Goal: Task Accomplishment & Management: Manage account settings

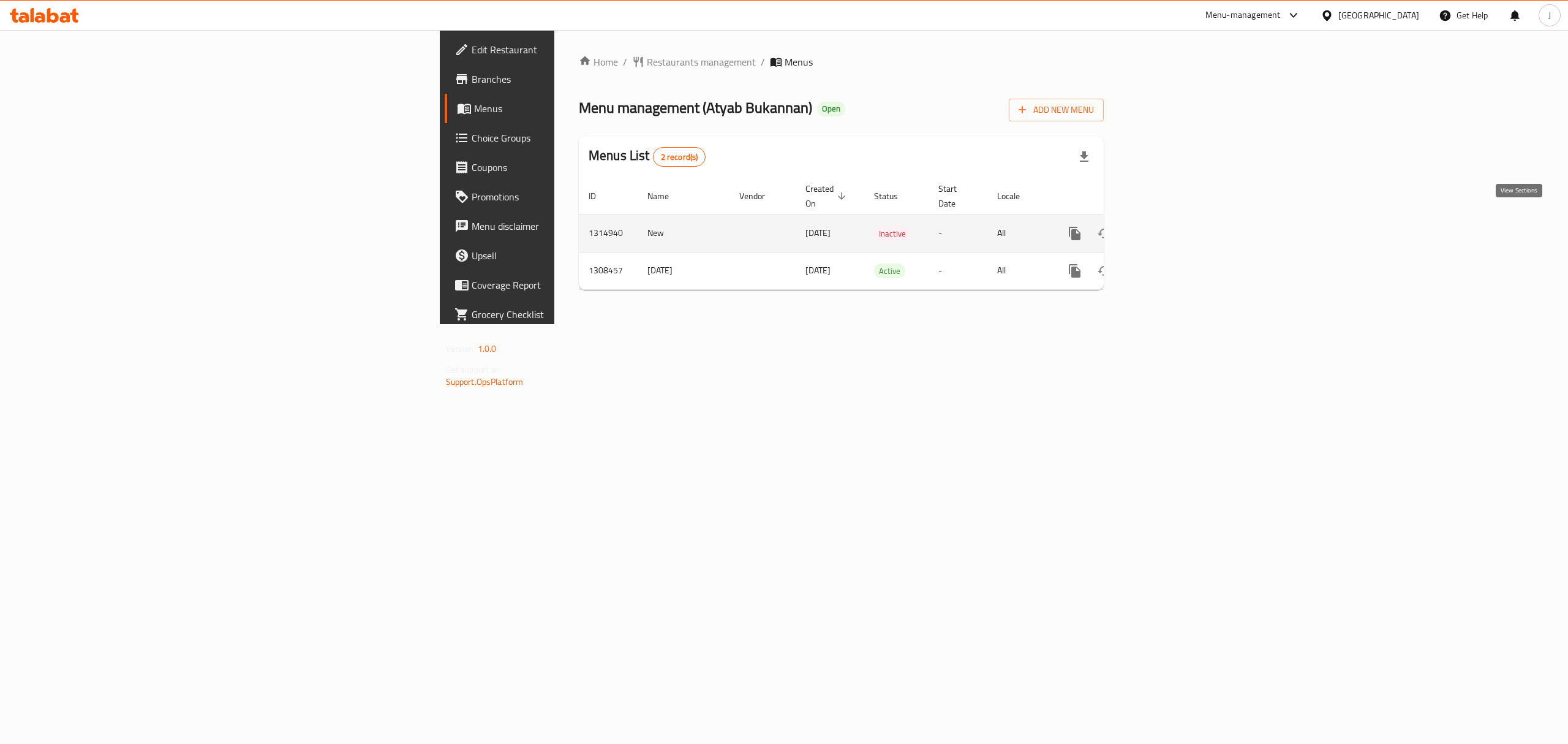
click at [1170, 226] on icon "enhanced table" at bounding box center [1162, 233] width 15 height 15
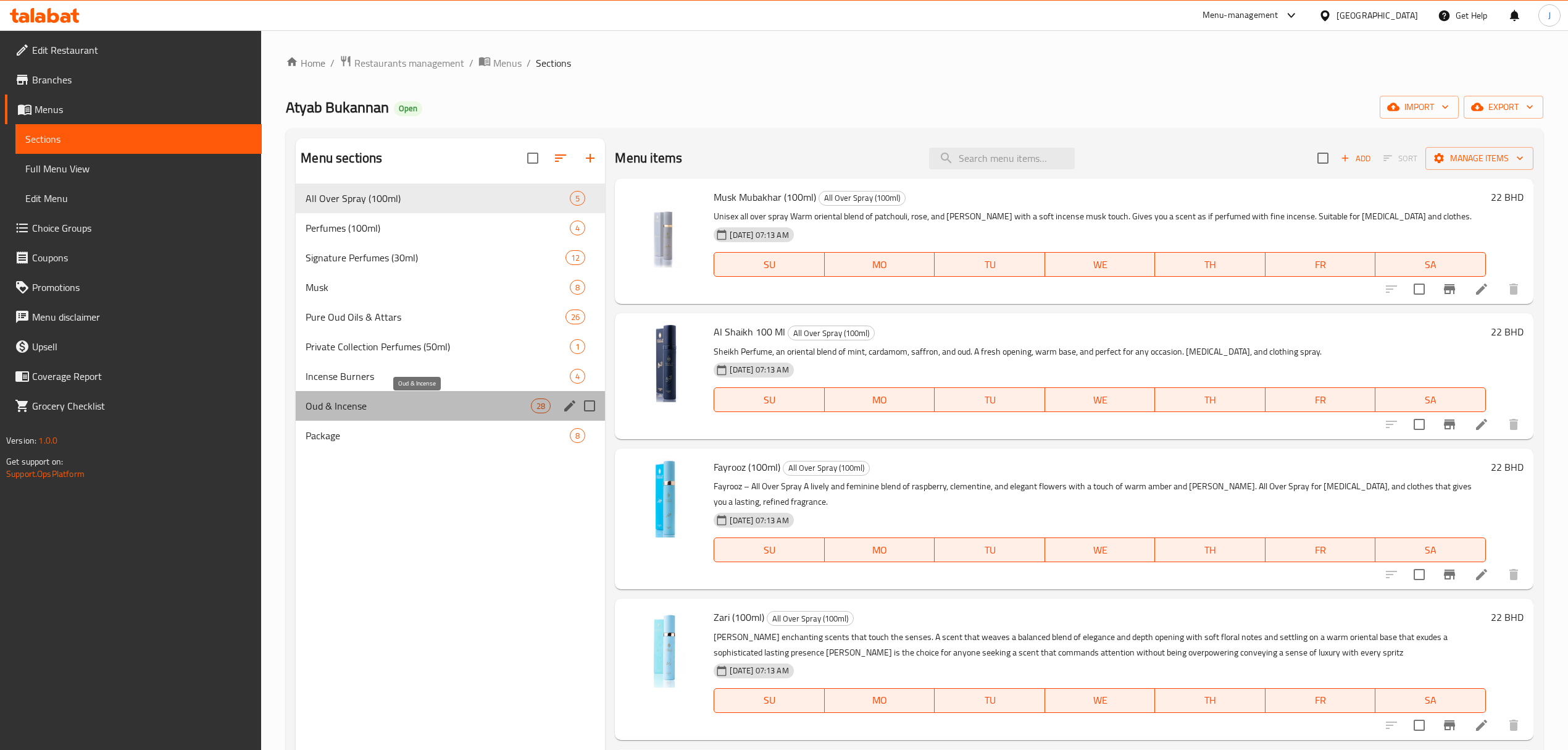
click at [341, 405] on span "Oud & Incense" at bounding box center [418, 405] width 226 height 15
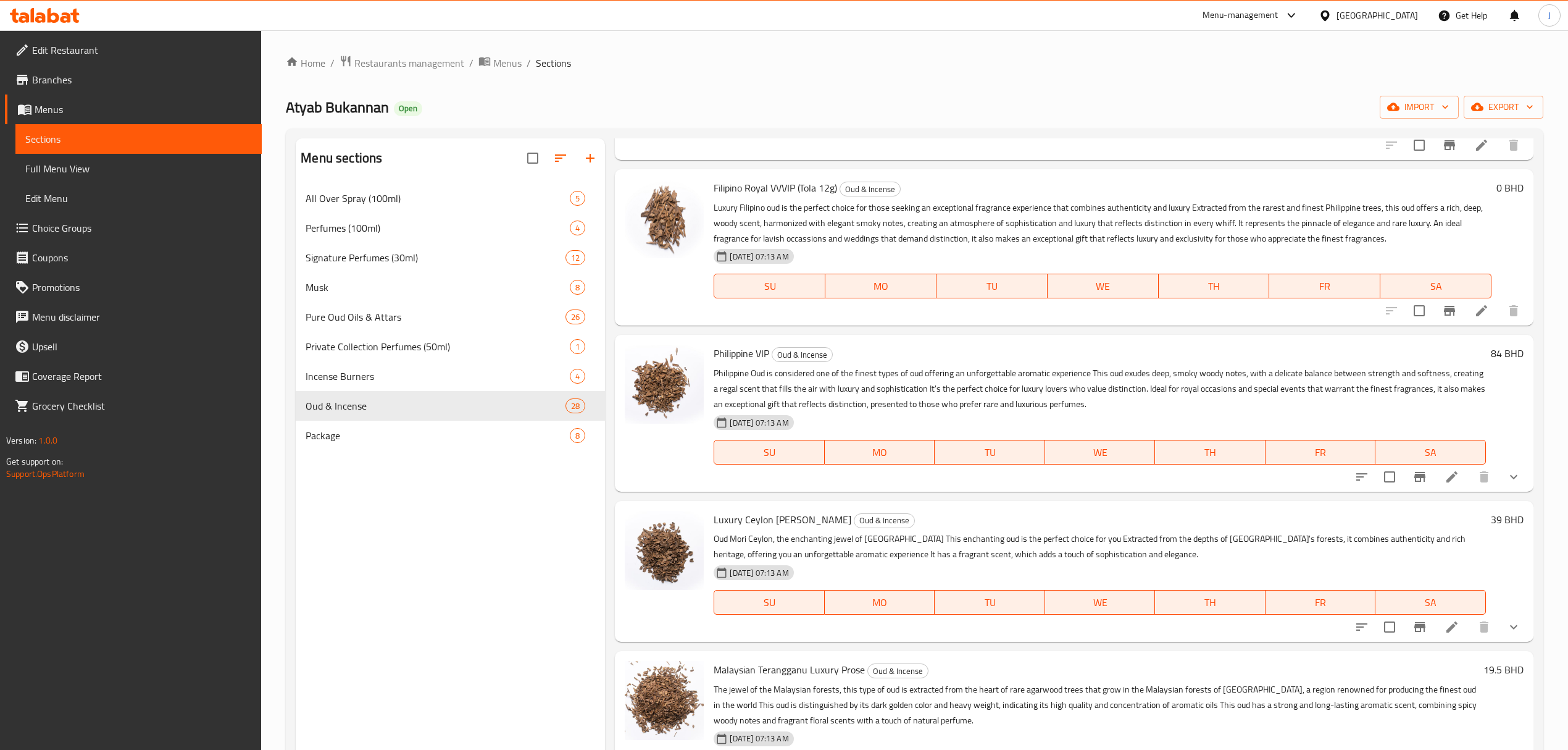
scroll to position [2470, 0]
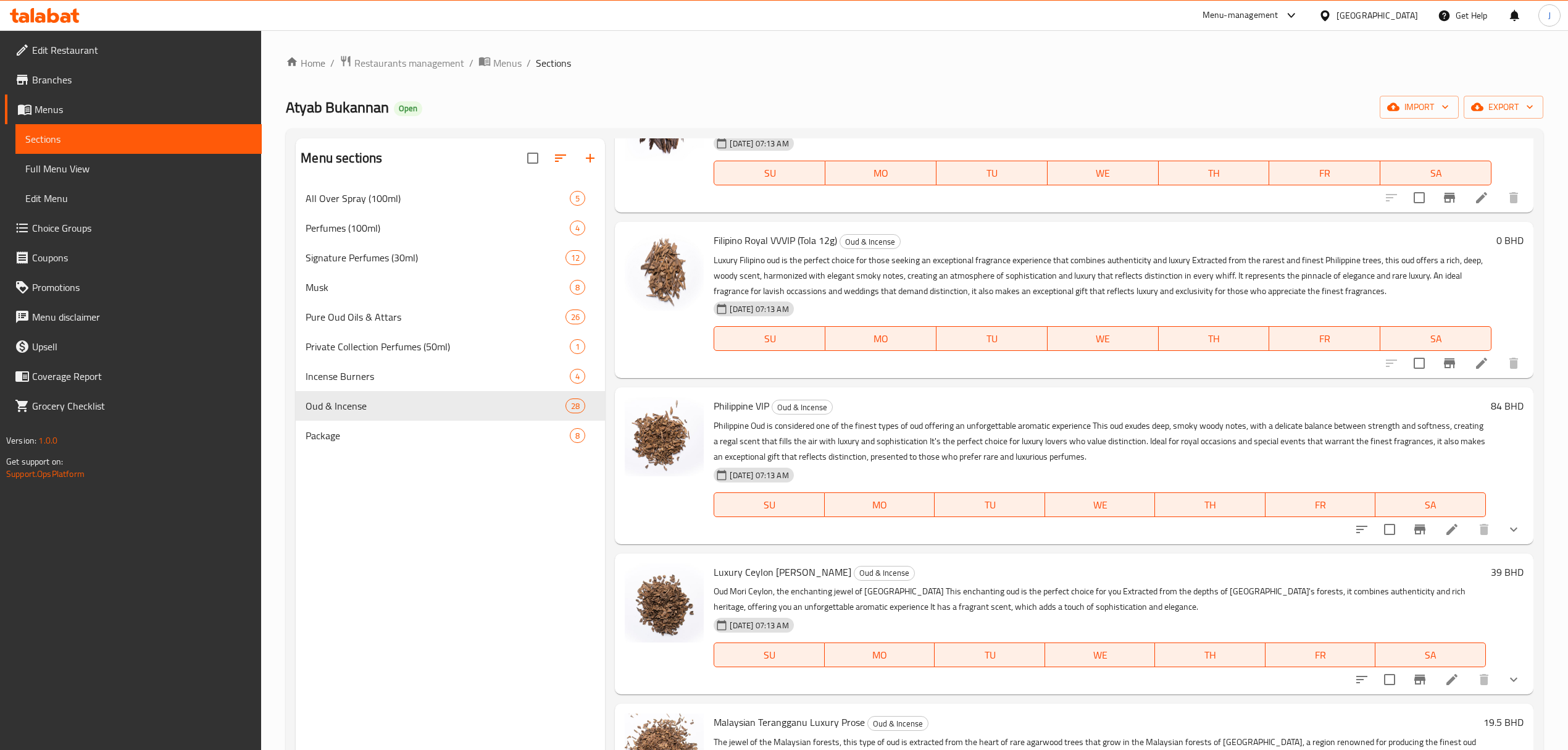
click at [1497, 232] on h6 "0 BHD" at bounding box center [1511, 240] width 28 height 18
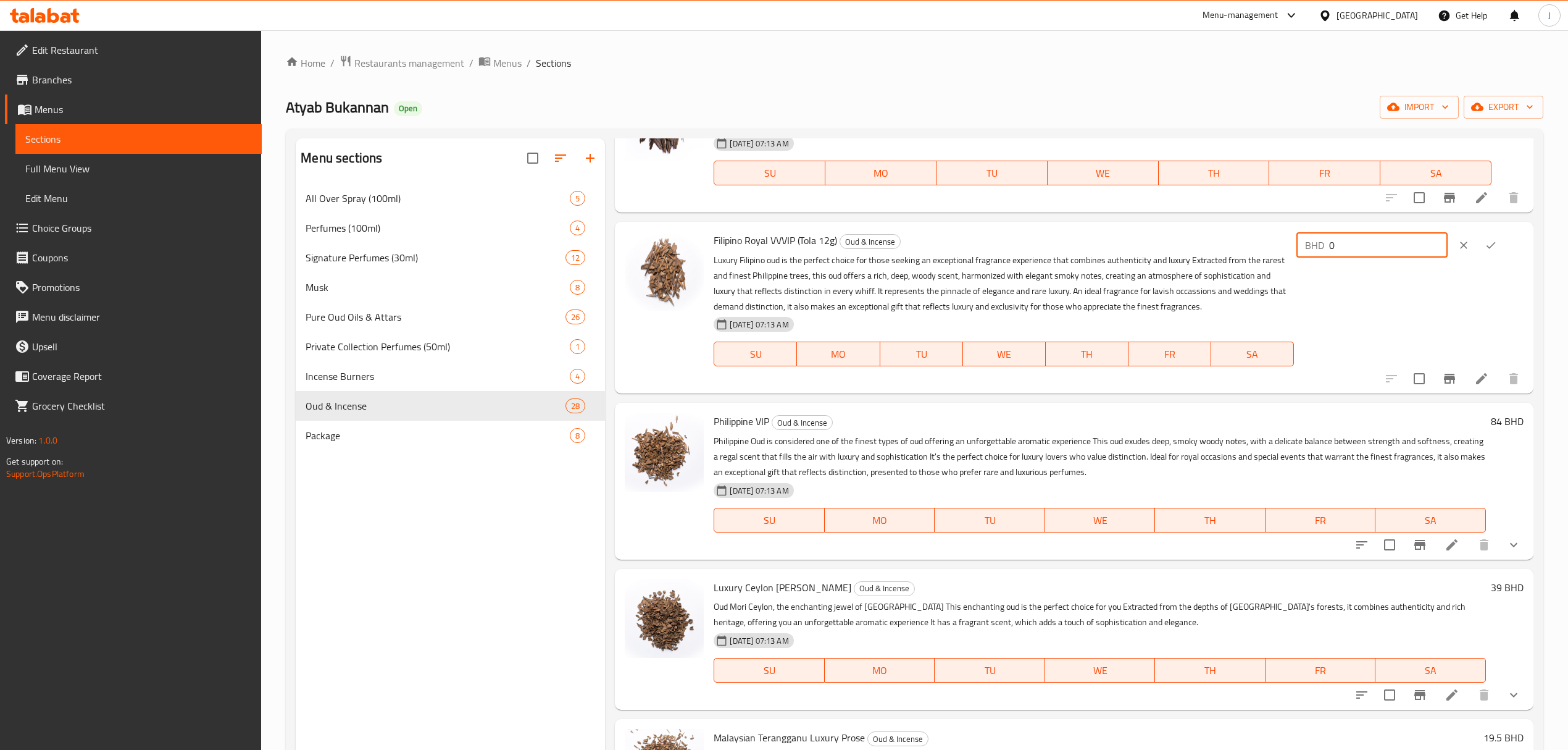
drag, startPoint x: 1374, startPoint y: 233, endPoint x: 1315, endPoint y: 235, distance: 59.0
click at [1315, 235] on div "BHD 0 ​" at bounding box center [1373, 244] width 152 height 25
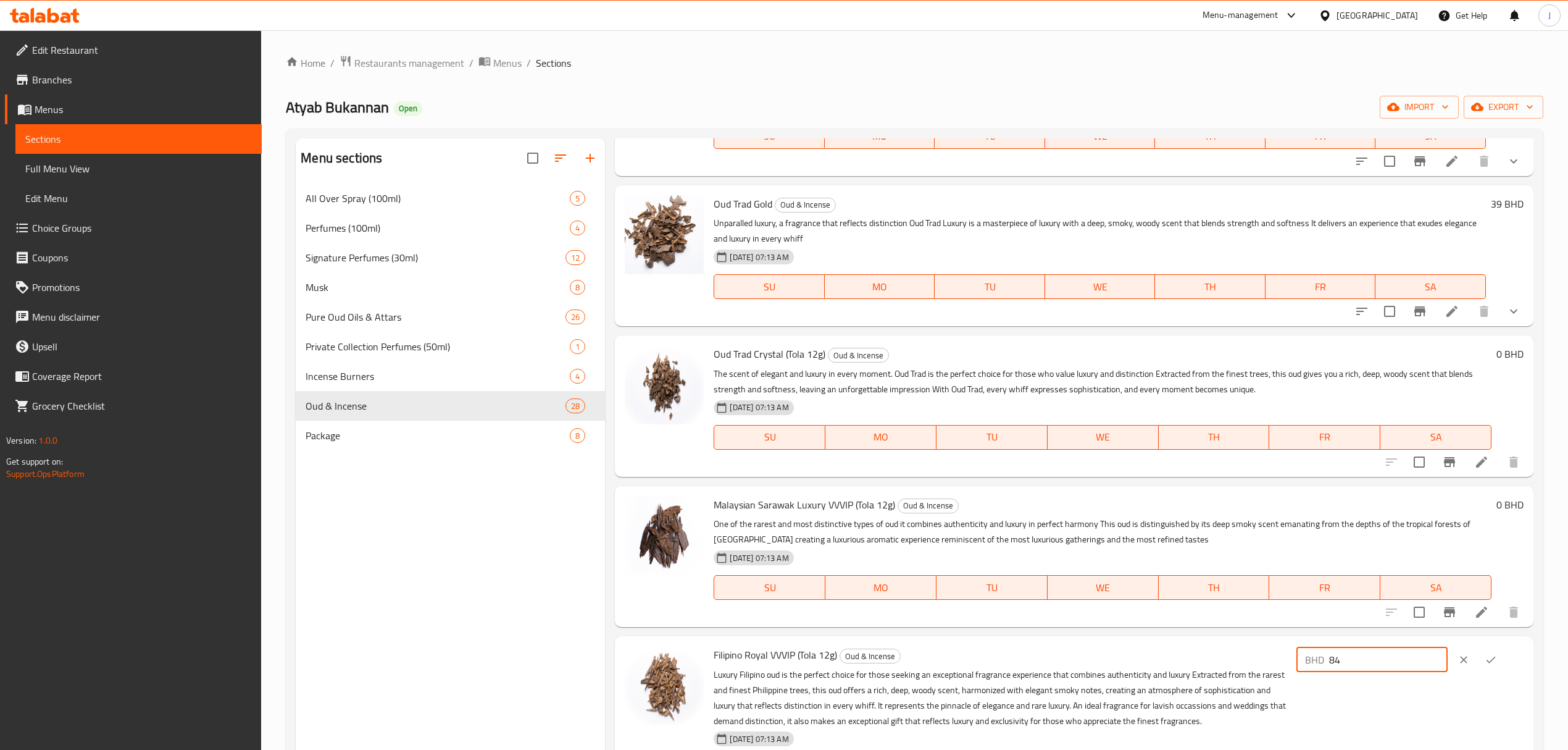
scroll to position [2061, 0]
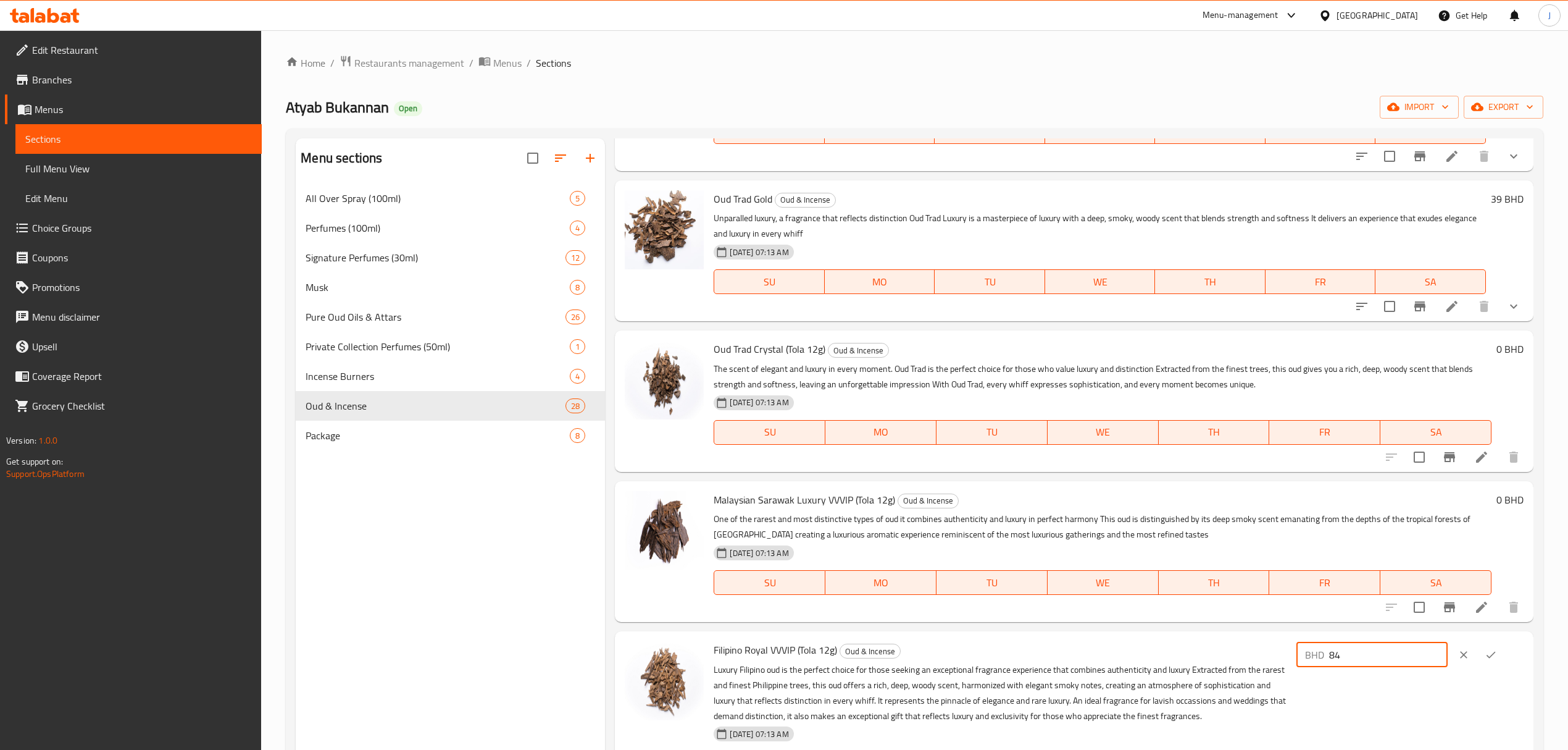
type input "84"
click at [1497, 340] on h6 "0 BHD" at bounding box center [1511, 349] width 28 height 18
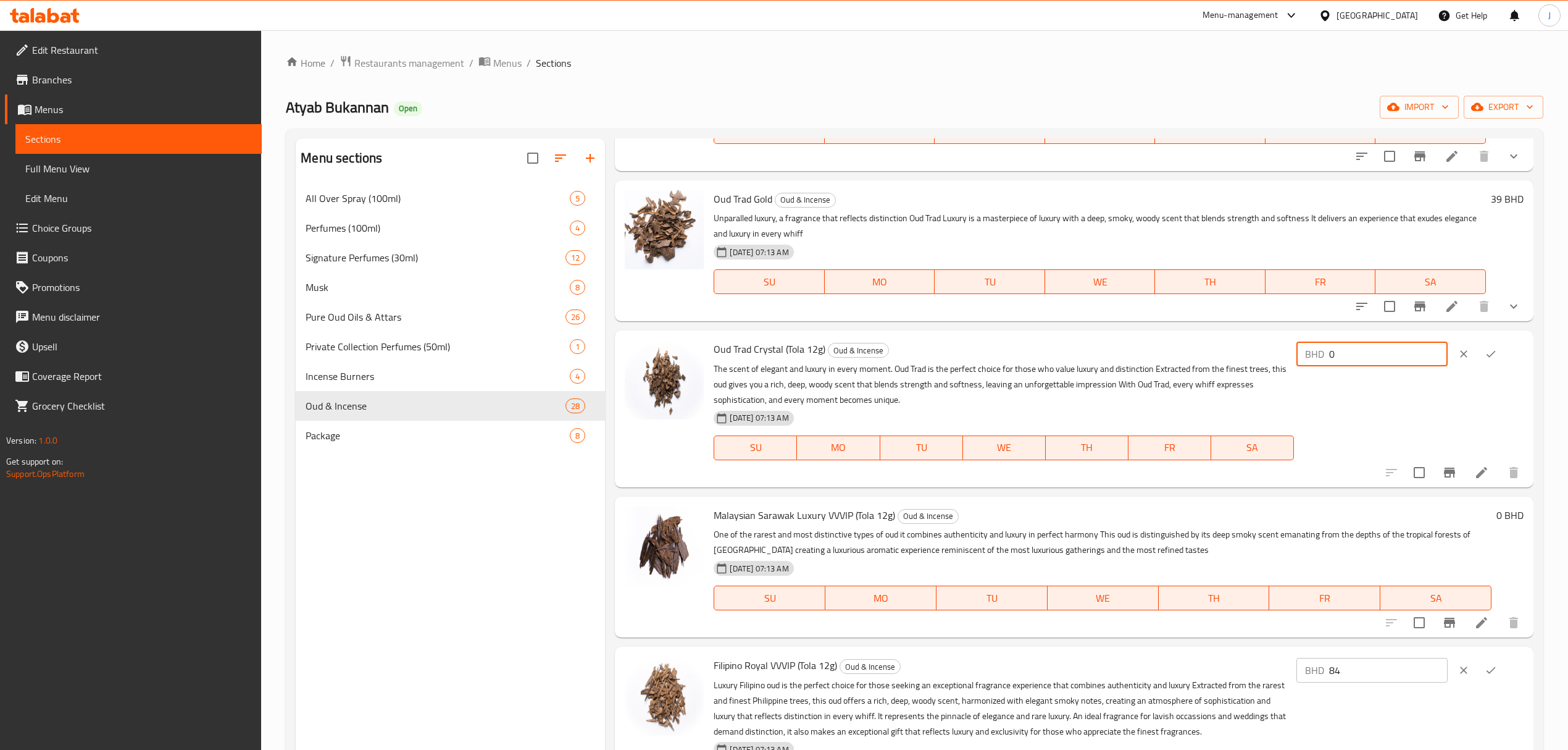
drag, startPoint x: 1372, startPoint y: 336, endPoint x: 1273, endPoint y: 341, distance: 99.1
click at [1273, 341] on div "Oud Trad Crystal (Tola 12g) Oud & Incense The scent of elegant and luxury in ev…" at bounding box center [1118, 408] width 819 height 146
type input "33"
click at [1485, 348] on icon "ok" at bounding box center [1491, 354] width 13 height 13
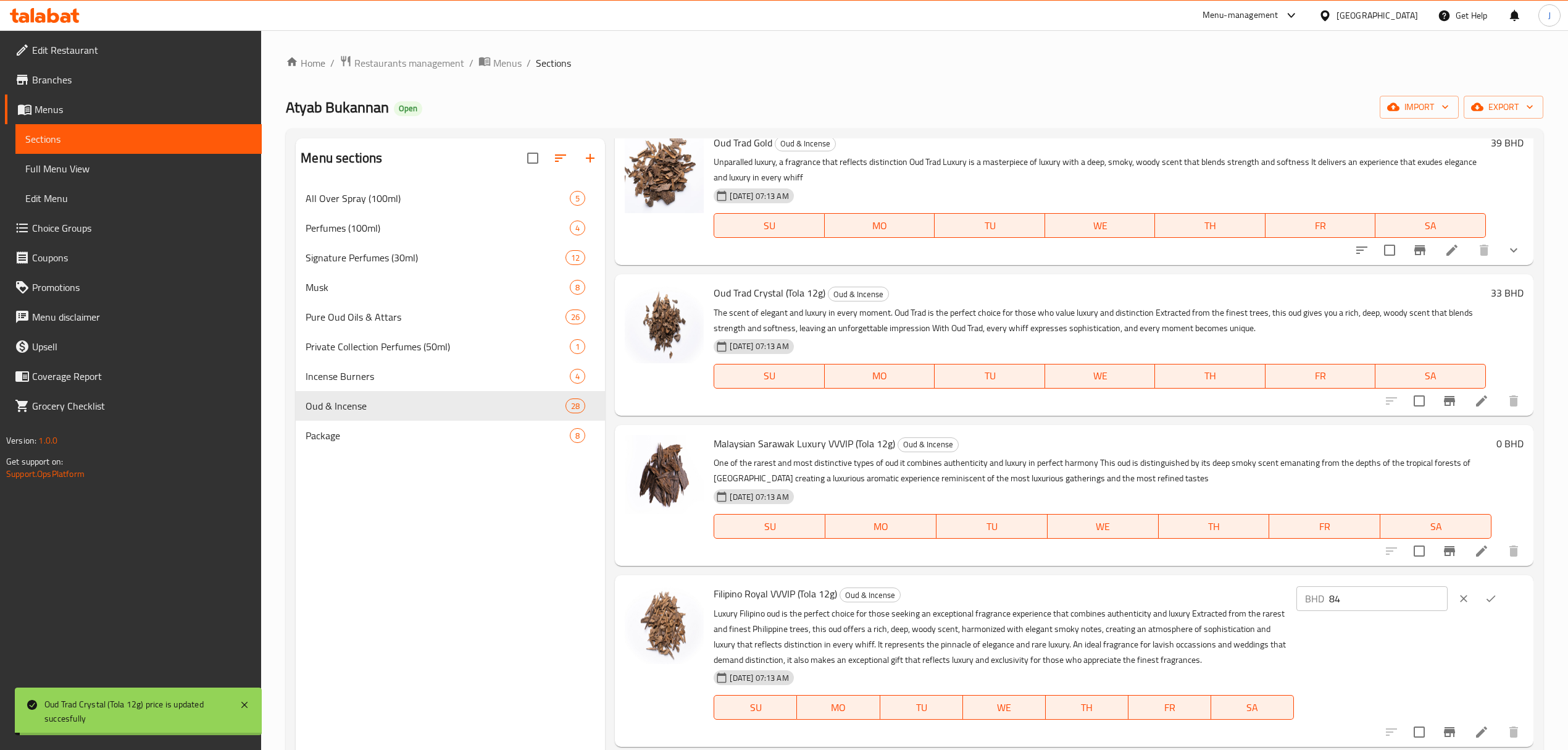
scroll to position [2225, 0]
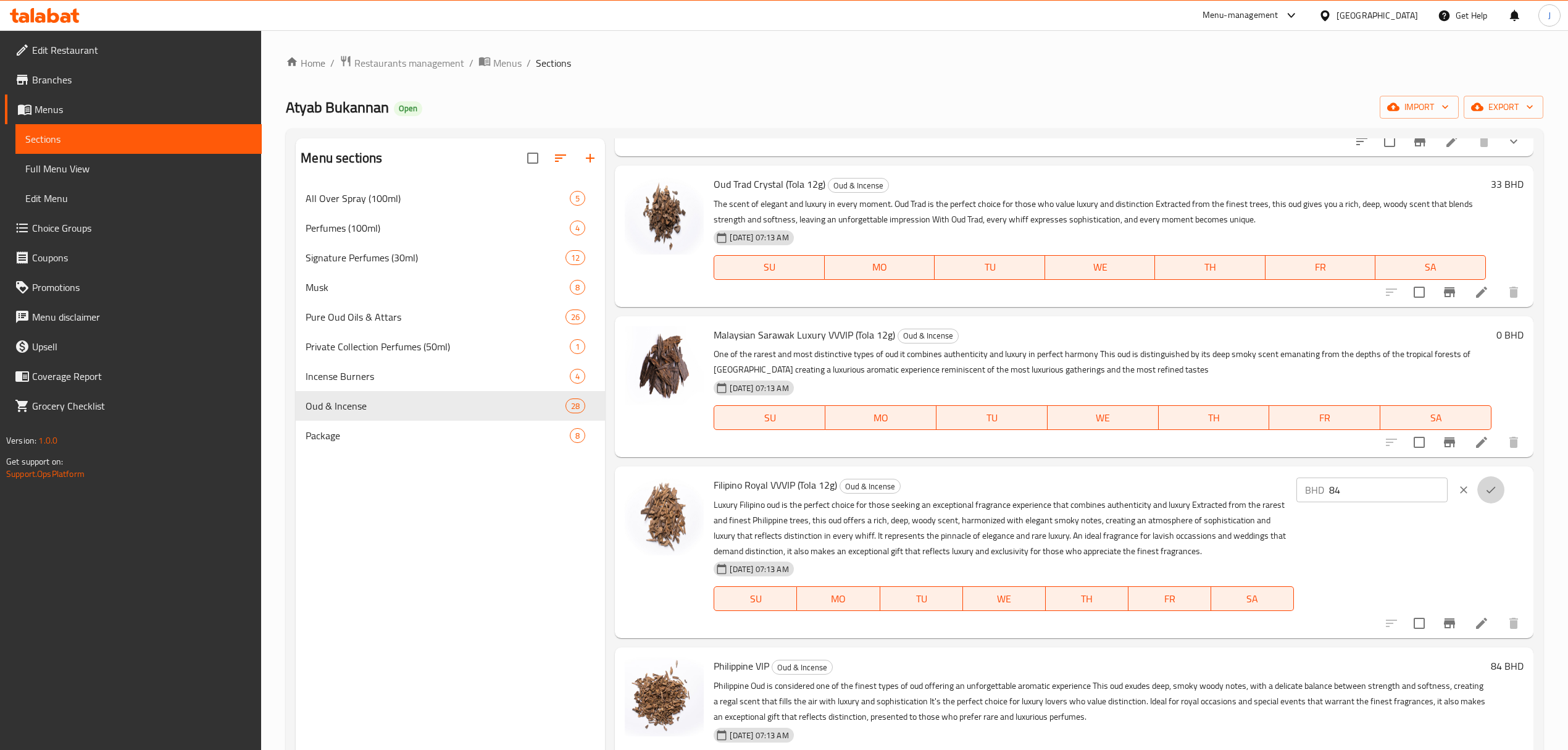
click at [1491, 484] on icon "ok" at bounding box center [1491, 490] width 13 height 13
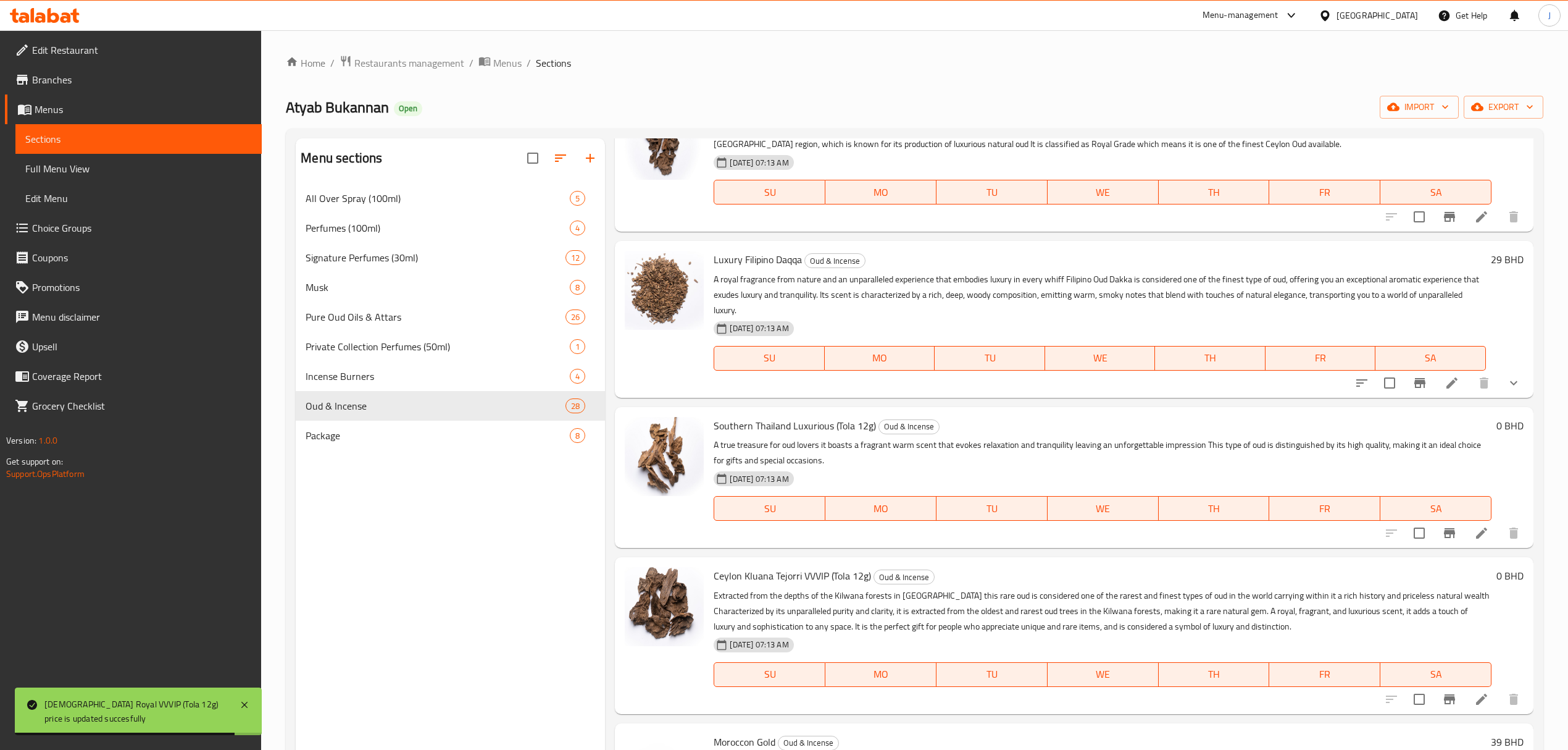
scroll to position [3296, 0]
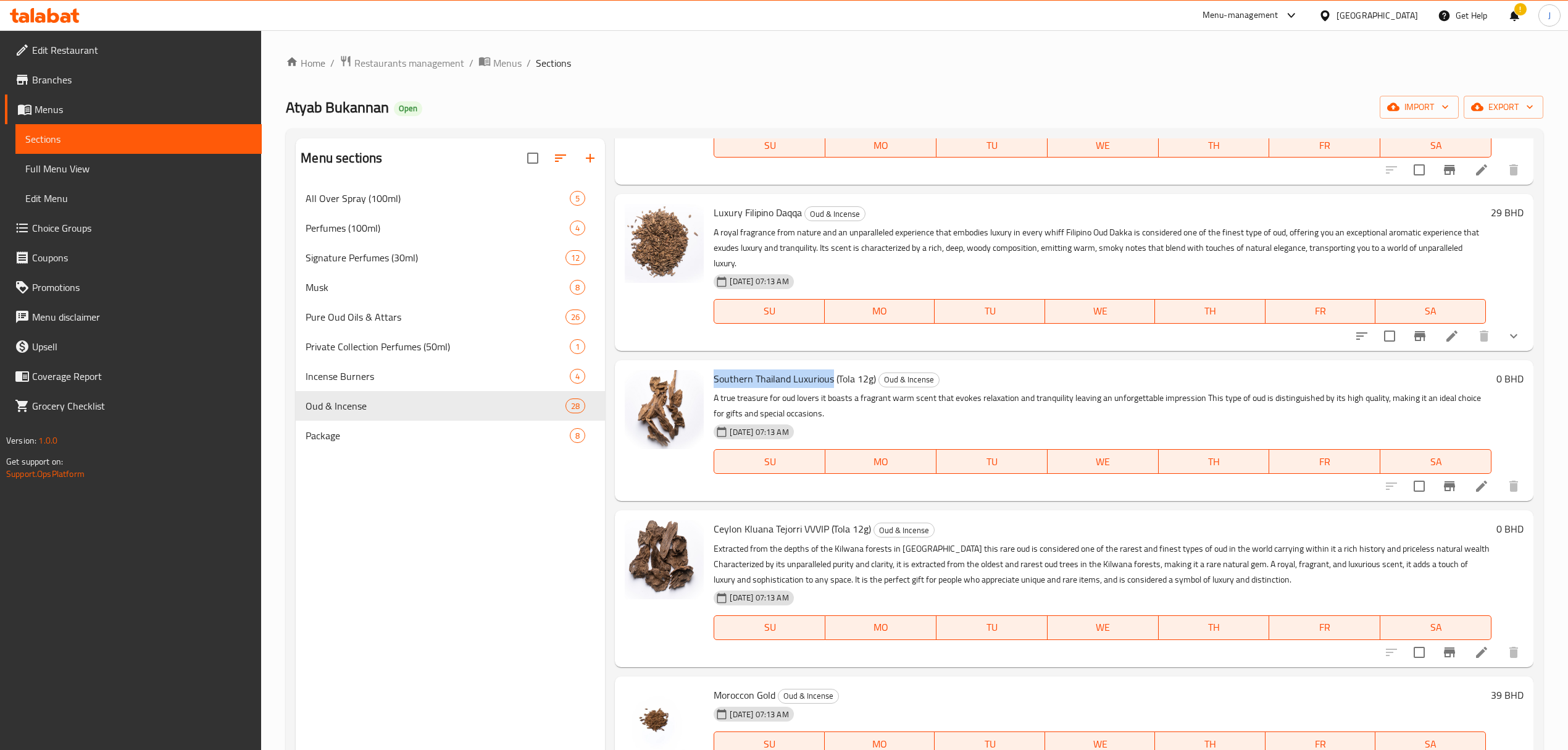
drag, startPoint x: 713, startPoint y: 361, endPoint x: 833, endPoint y: 365, distance: 120.1
click at [833, 365] on div "Southern Thailand Luxurious (Tola 12g) Oud & Incense A true treasure for oud lo…" at bounding box center [1102, 430] width 787 height 131
copy span "Southern Thailand Luxurious"
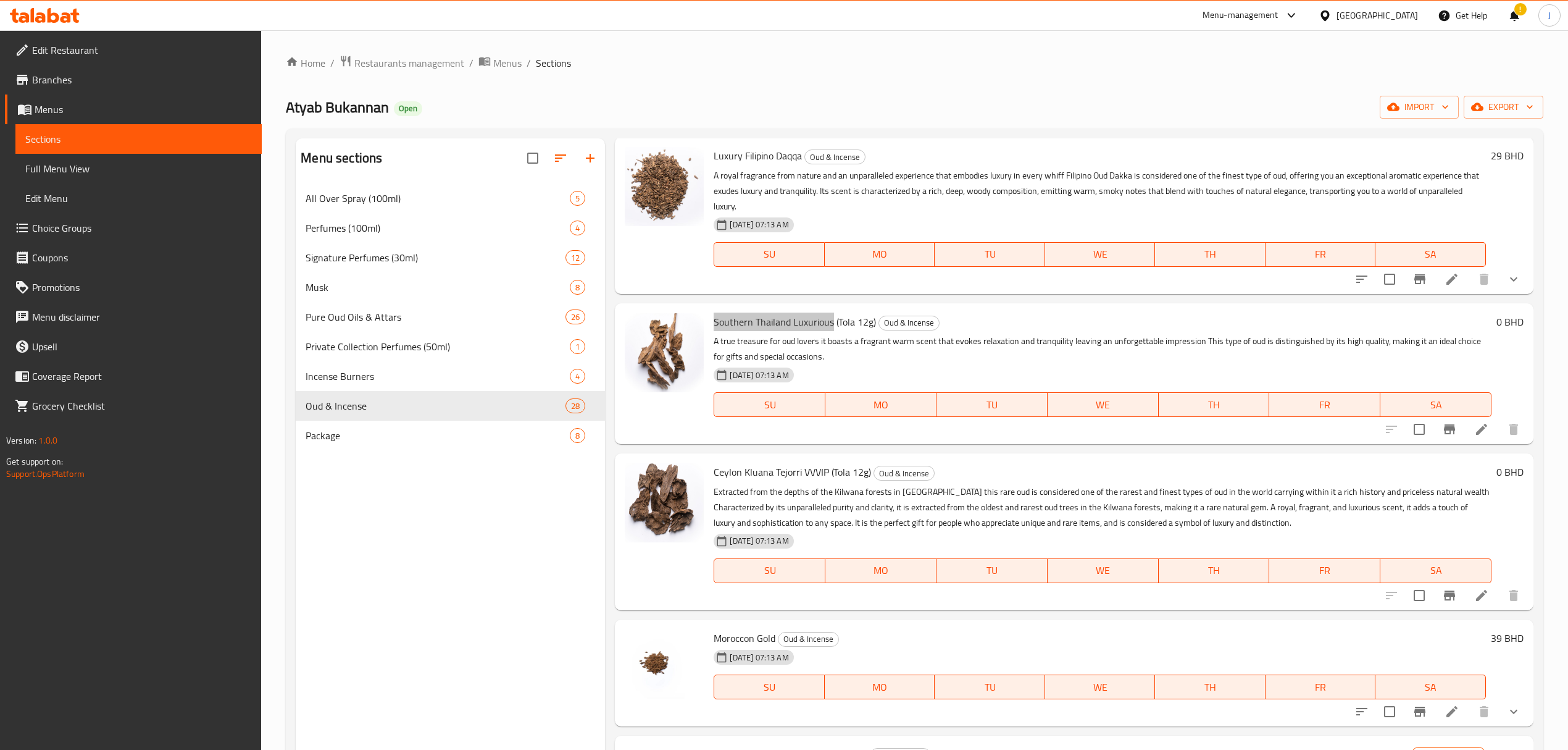
scroll to position [3377, 0]
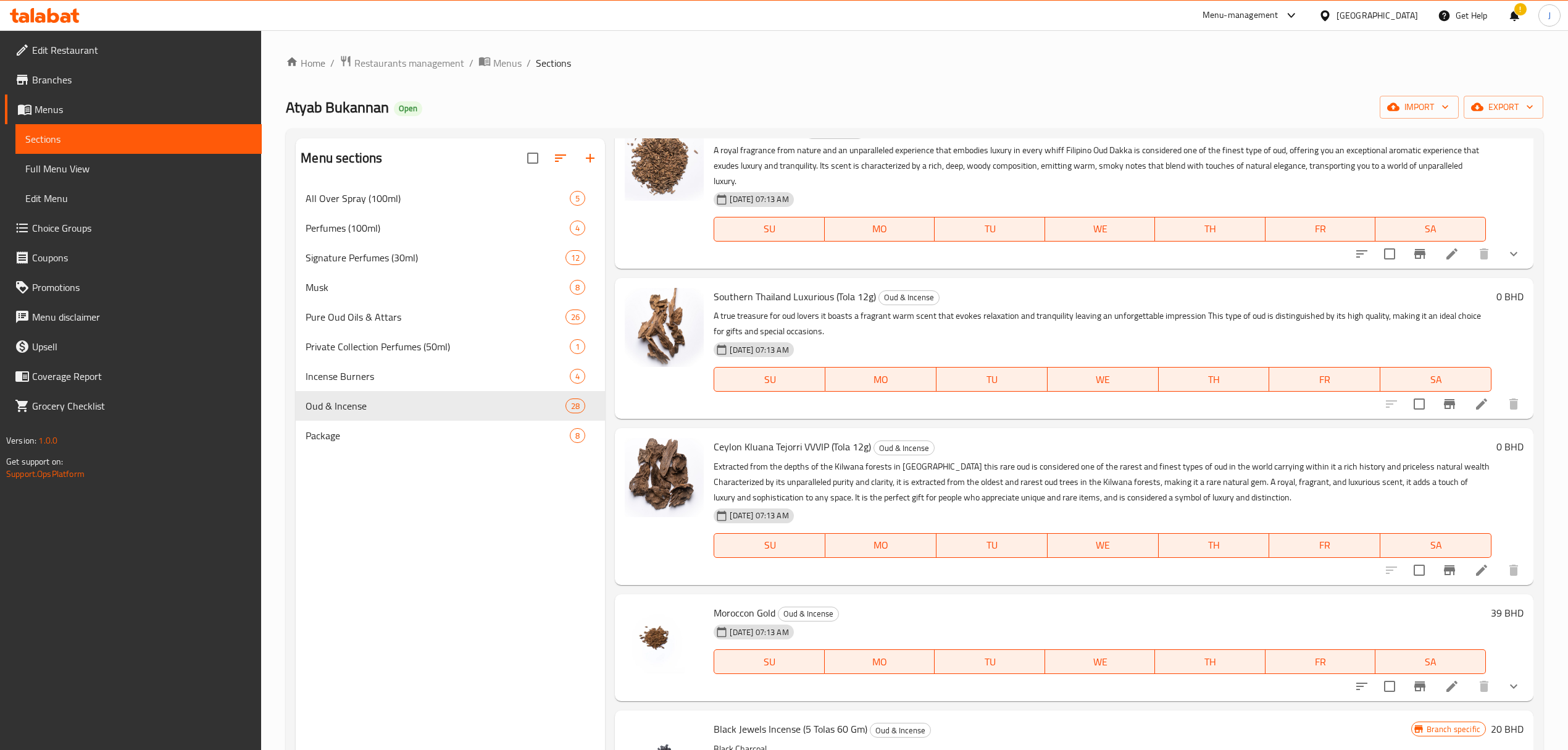
click at [1497, 288] on h6 "0 BHD" at bounding box center [1511, 297] width 28 height 18
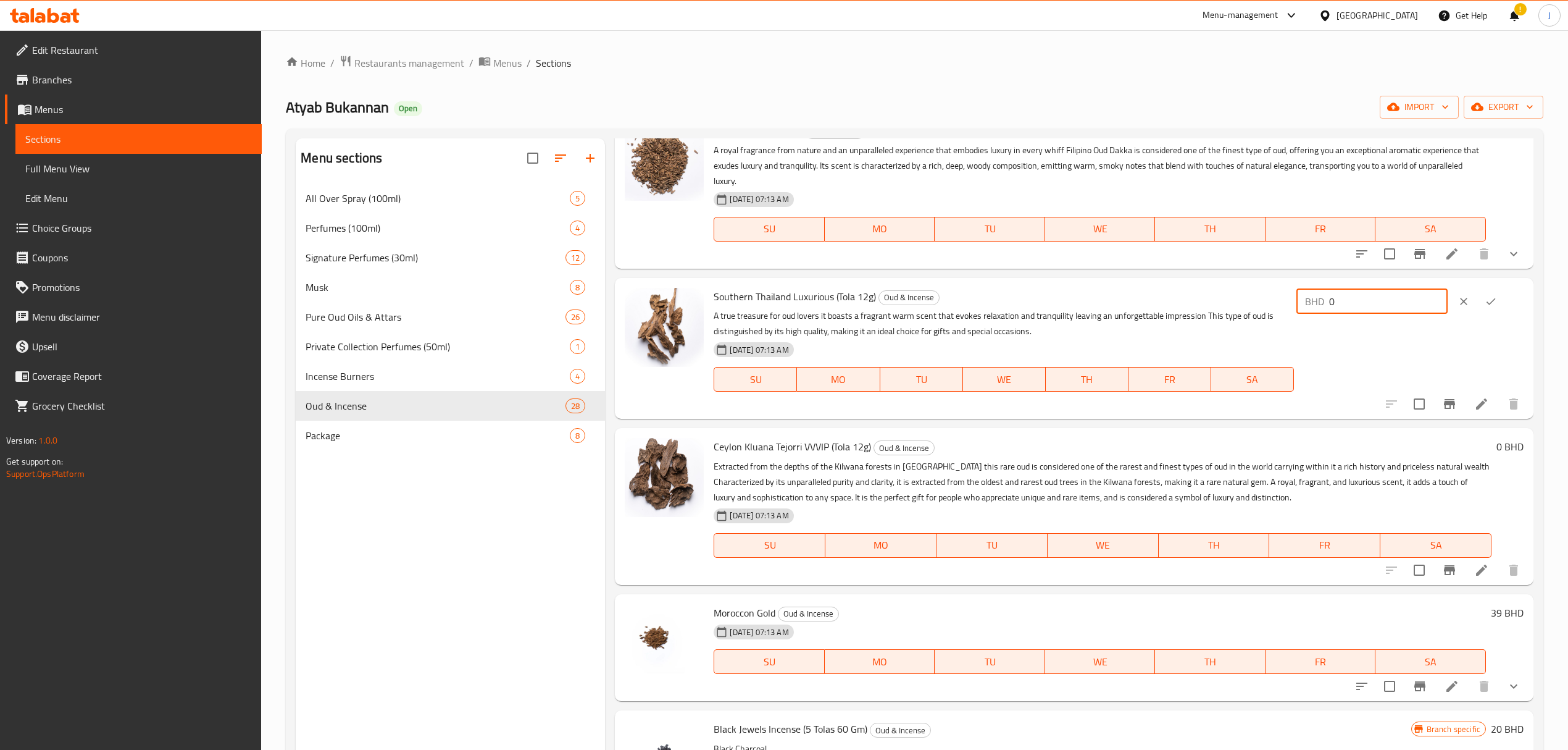
drag, startPoint x: 1387, startPoint y: 292, endPoint x: 1184, endPoint y: 284, distance: 203.2
click at [1184, 284] on div "Southern Thailand Luxurious (Tola 12g) Oud & Incense A true treasure for oud lo…" at bounding box center [1118, 348] width 819 height 131
type input "45.5"
click at [1485, 296] on icon "ok" at bounding box center [1491, 302] width 13 height 13
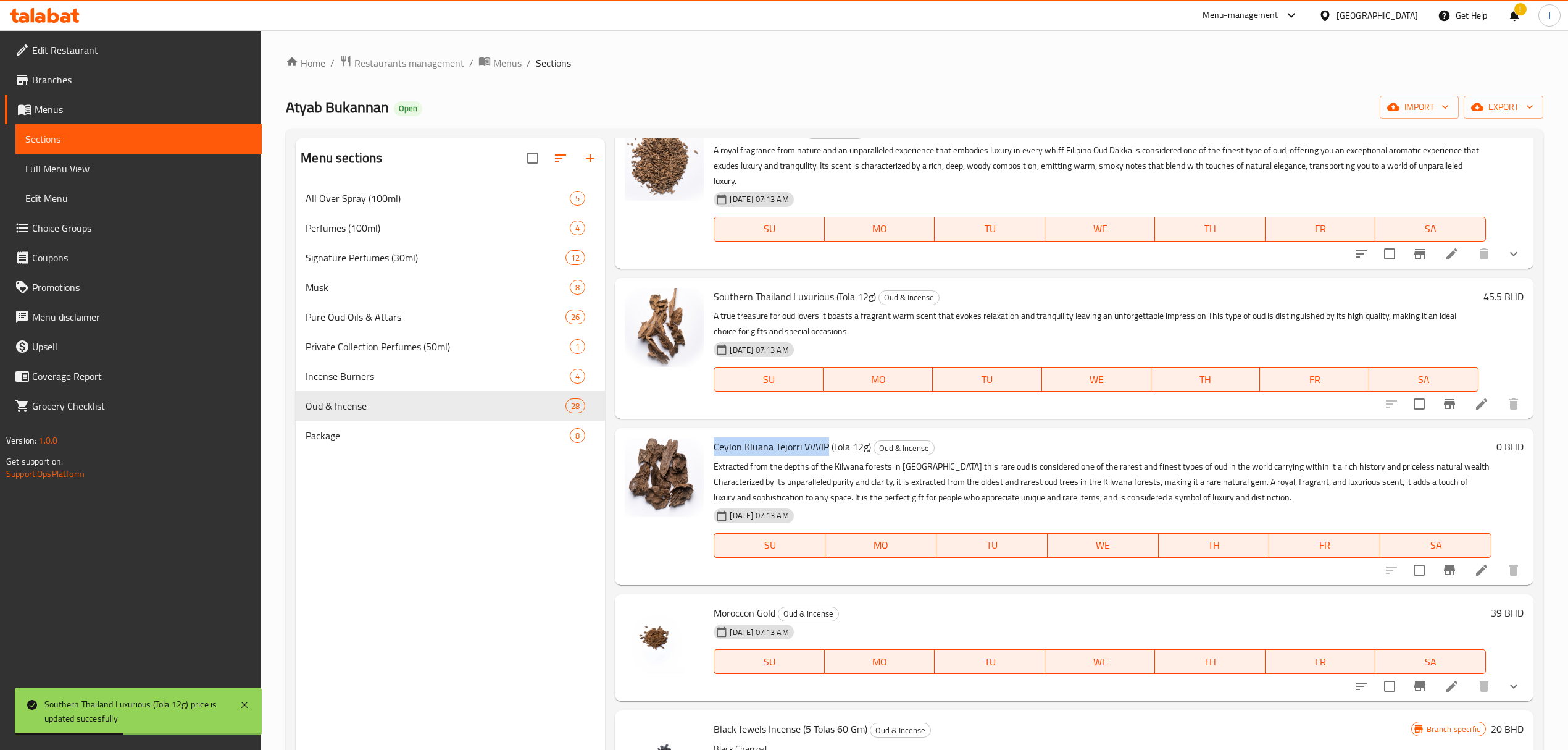
drag, startPoint x: 713, startPoint y: 436, endPoint x: 826, endPoint y: 438, distance: 113.0
click at [826, 438] on div "Ceylon Kluana Tejorri VVVIP (Tola 12g) Oud & Incense Extracted from the depths …" at bounding box center [1102, 506] width 787 height 146
copy span "Ceylon Kluana Tejorri VVVIP"
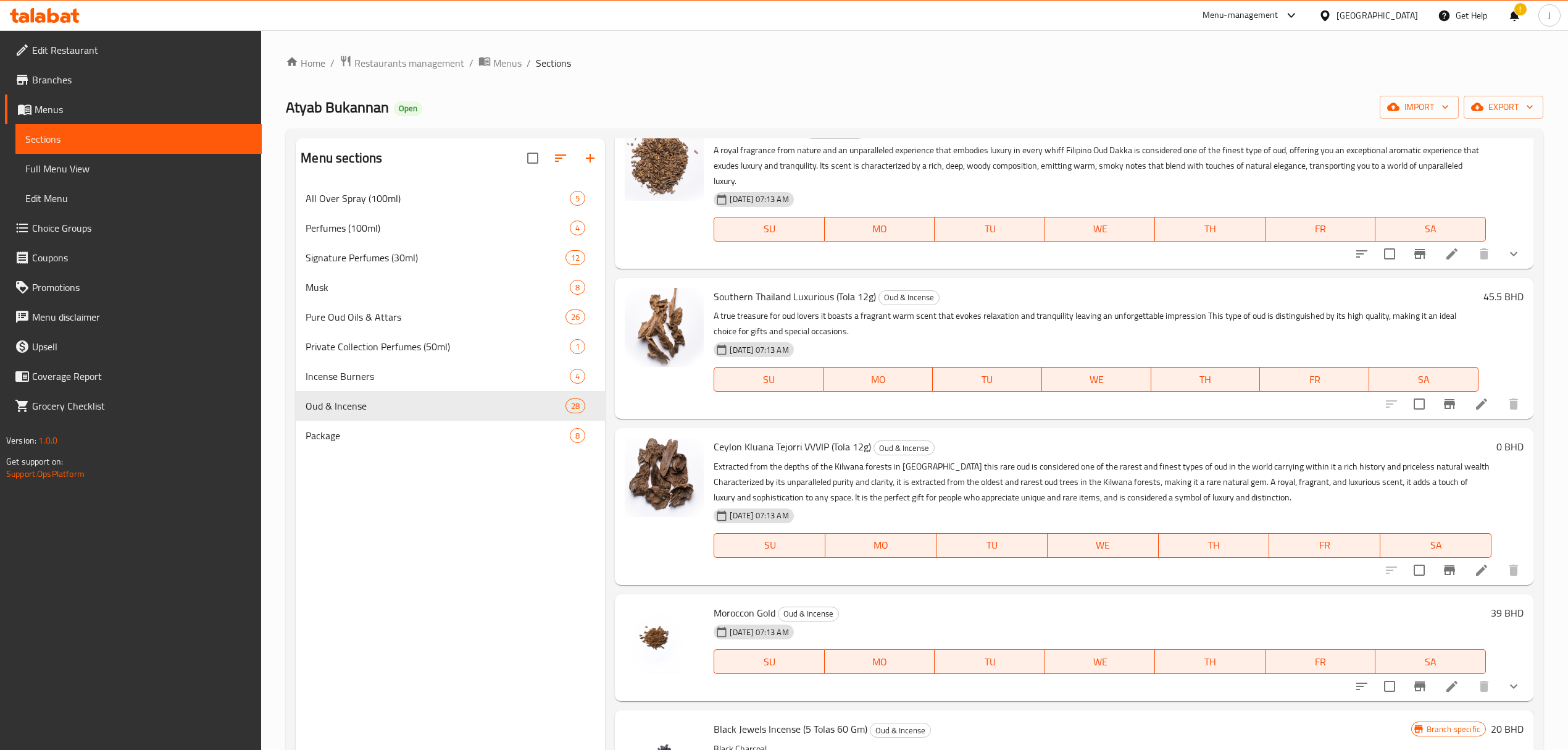
click at [1497, 438] on h6 "0 BHD" at bounding box center [1511, 446] width 28 height 18
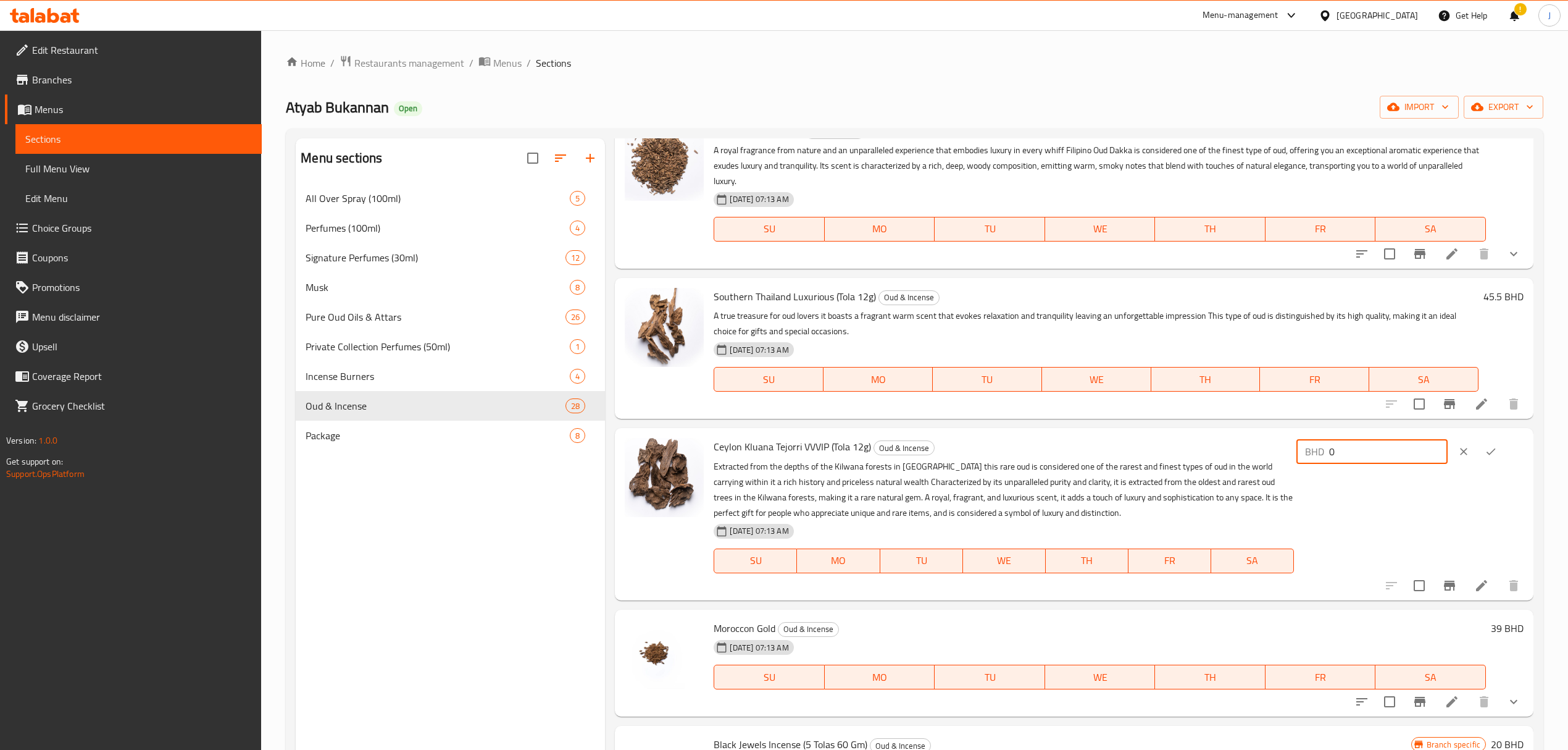
drag, startPoint x: 1367, startPoint y: 435, endPoint x: 1288, endPoint y: 438, distance: 79.1
click at [1288, 438] on div "Ceylon Kluana Tejorri VVVIP (Tola 12g) Oud & Incense Extracted from the depths …" at bounding box center [1118, 513] width 819 height 162
type input "175"
click at [1485, 445] on icon "ok" at bounding box center [1491, 451] width 13 height 13
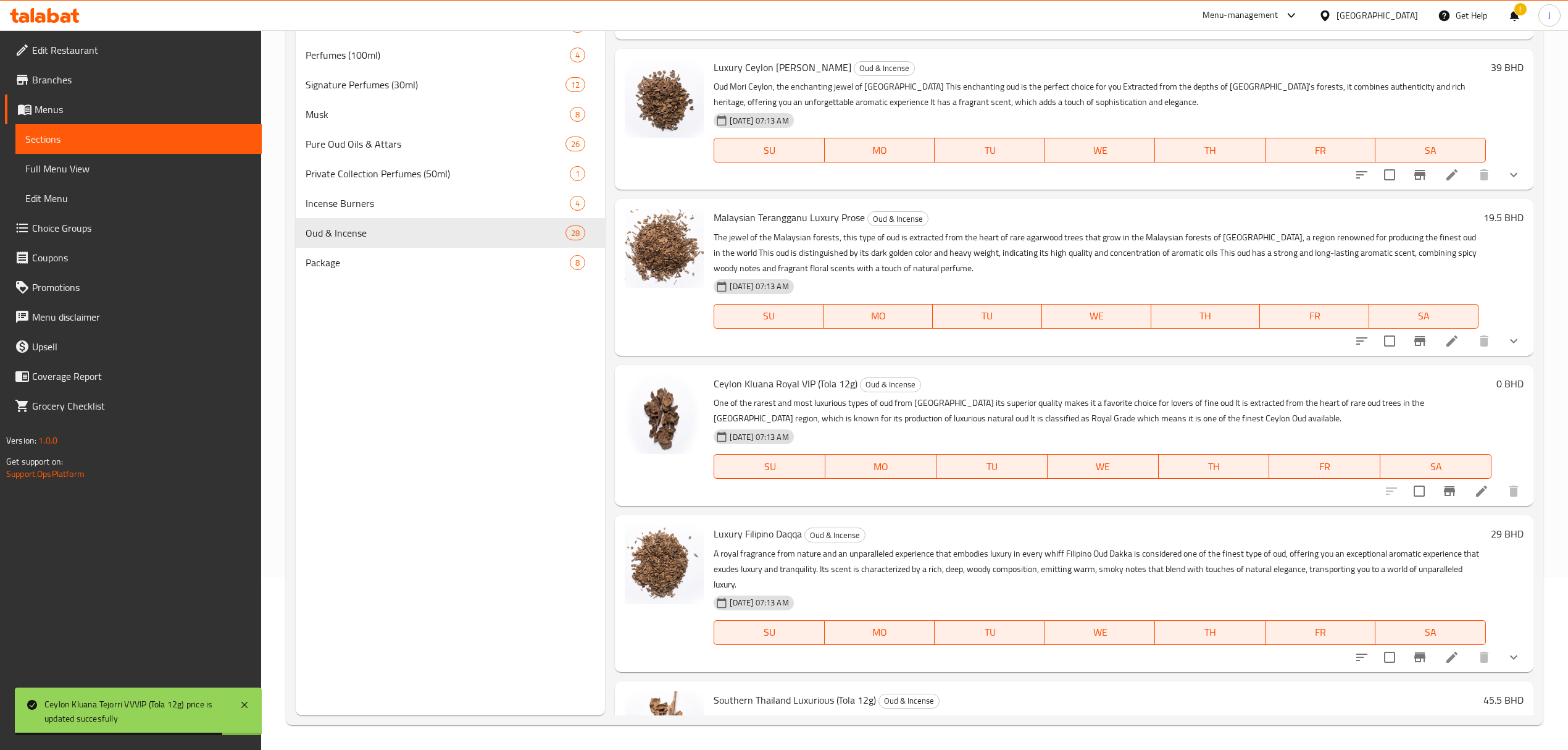
scroll to position [2801, 0]
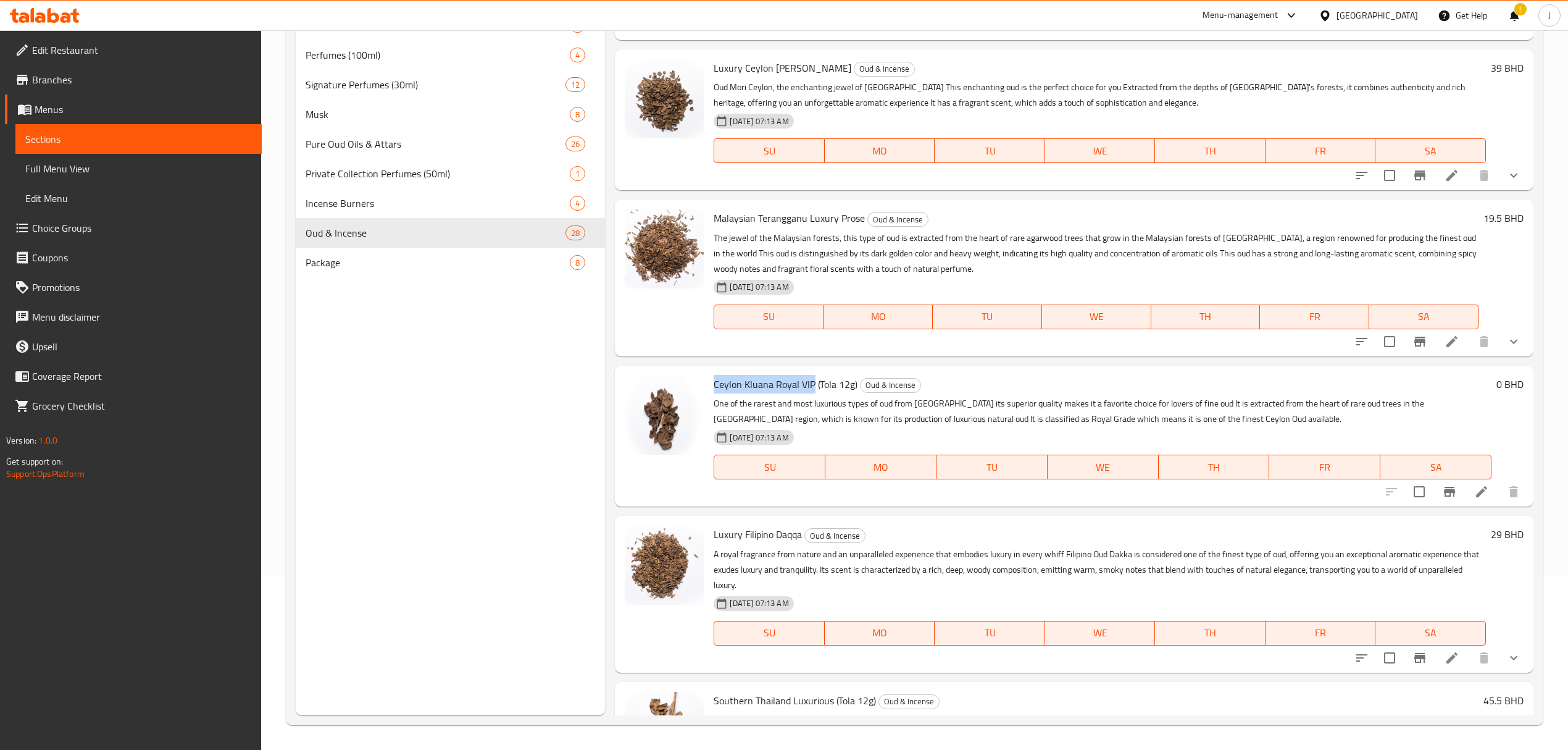
drag, startPoint x: 712, startPoint y: 367, endPoint x: 806, endPoint y: 381, distance: 95.0
click at [806, 381] on div "Ceylon Kluana Royal VIP (Tola 12g) Oud & Incense One of the rarest and most lux…" at bounding box center [1102, 436] width 787 height 131
copy div "Ceylon Kluana Royal VIP (Tola 12g) Oud & Incense One of the rarest and mo"
click at [922, 376] on div "Ceylon Kluana Royal VIP (Tola 12g) Oud & Incense One of the rarest and most lux…" at bounding box center [1102, 436] width 787 height 131
drag, startPoint x: 727, startPoint y: 372, endPoint x: 685, endPoint y: 365, distance: 42.6
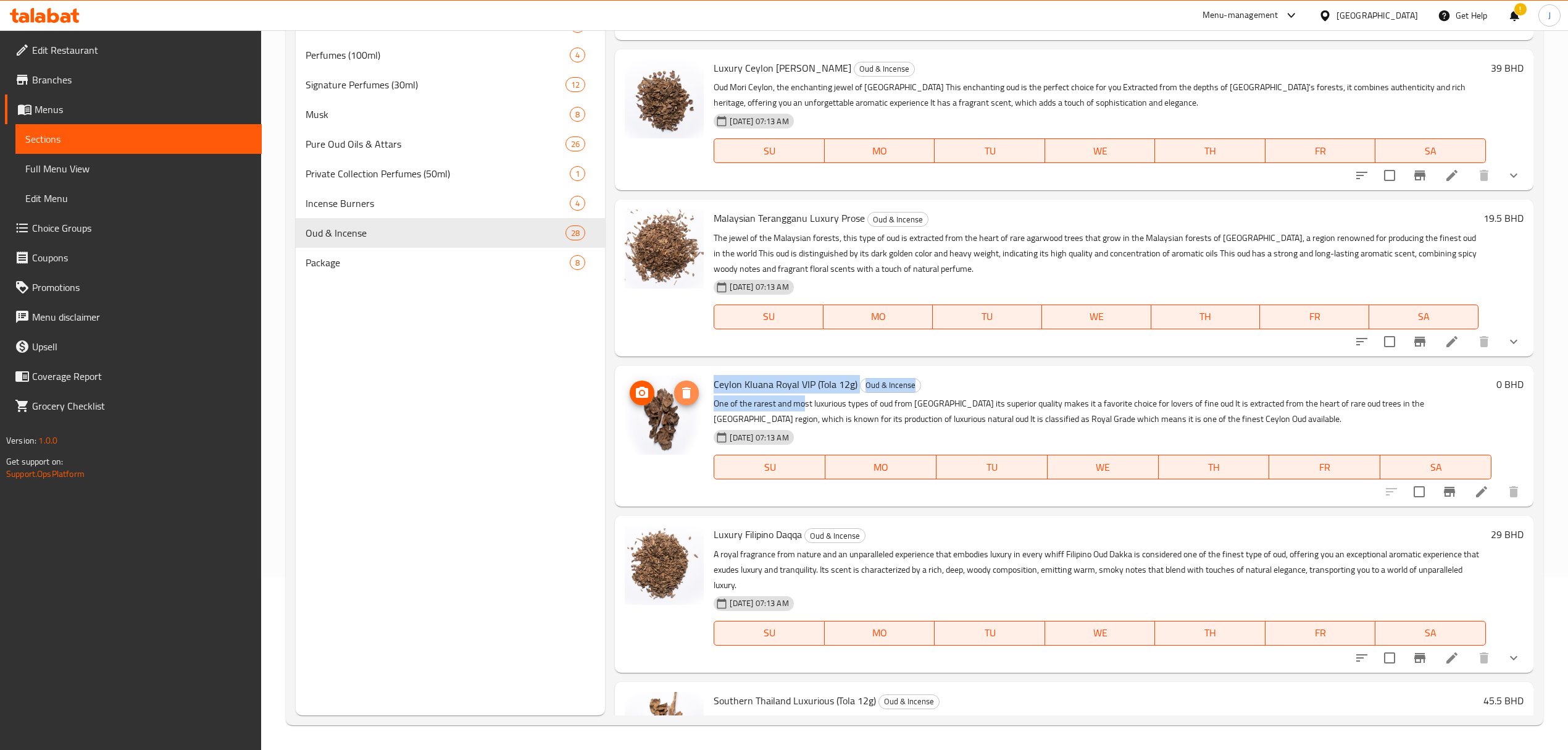
click at [683, 380] on button "delete image" at bounding box center [686, 392] width 25 height 25
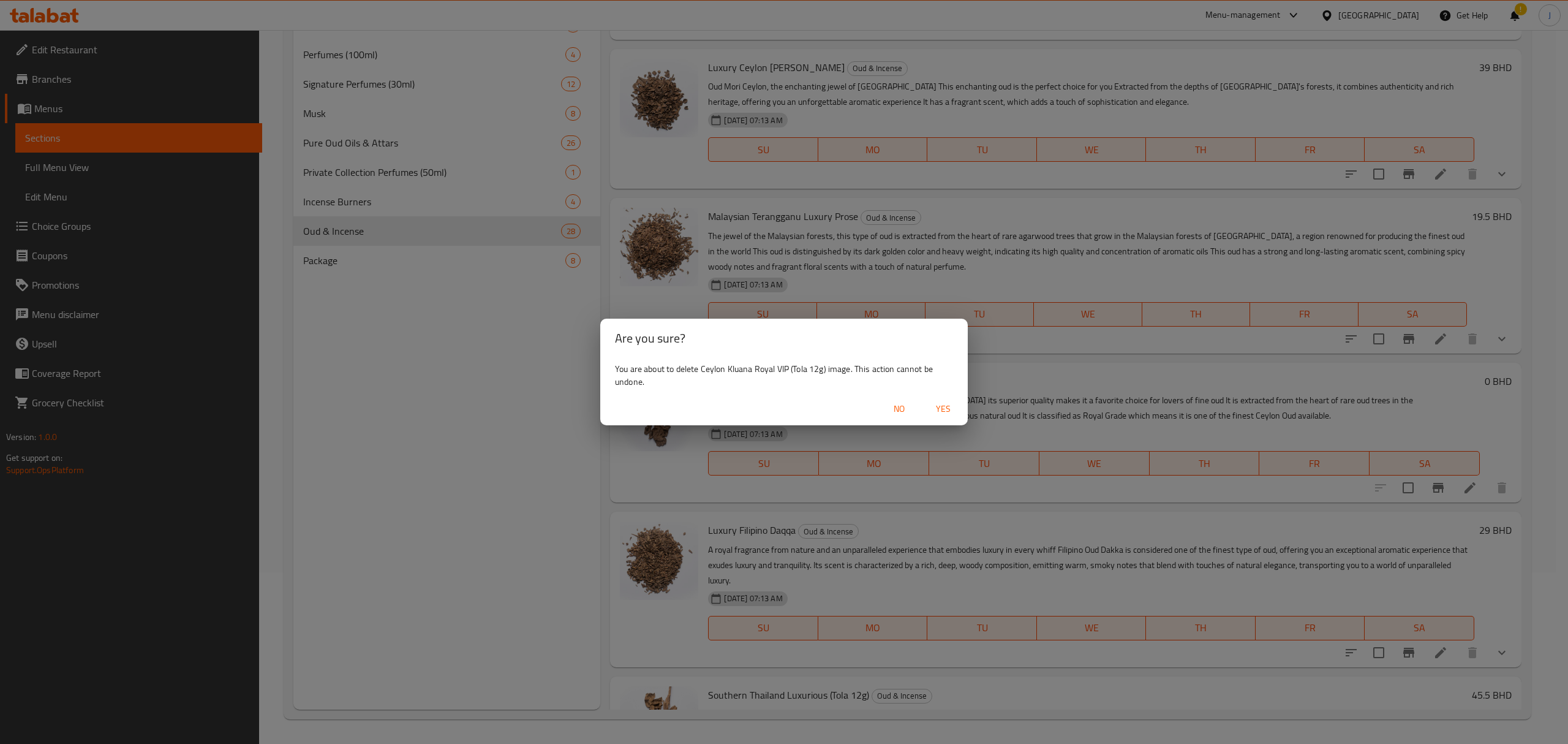
click at [895, 407] on span "No" at bounding box center [899, 409] width 29 height 16
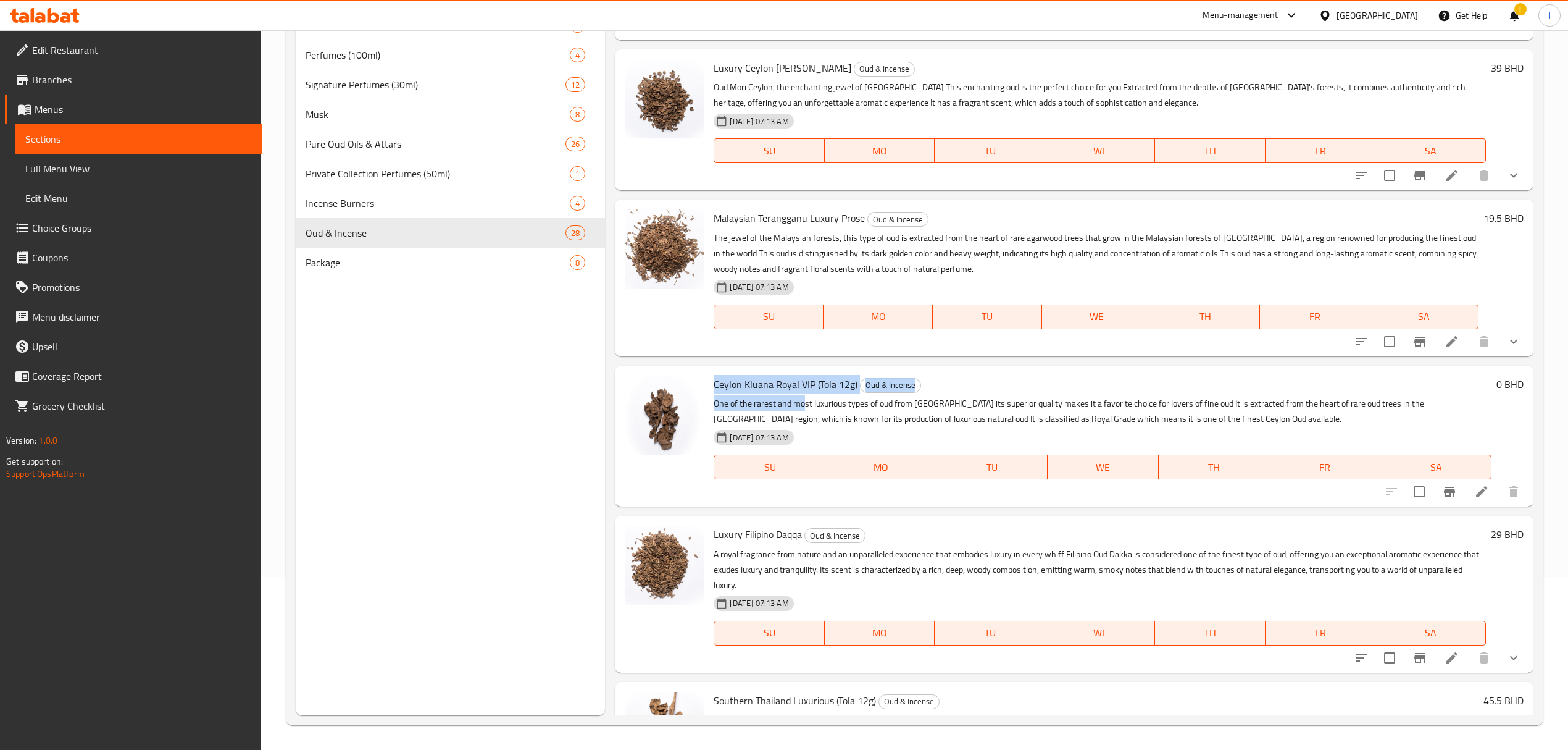
click at [725, 371] on div "Ceylon Kluana Royal VIP (Tola 12g) Oud & Incense One of the rarest and most lux…" at bounding box center [1102, 436] width 787 height 131
click at [712, 371] on div "Ceylon Kluana Royal VIP (Tola 12g) Oud & Incense One of the rarest and most lux…" at bounding box center [1102, 436] width 787 height 131
click at [714, 375] on span "Ceylon Kluana Royal VIP (Tola 12g)" at bounding box center [785, 383] width 144 height 19
click at [715, 375] on span "Ceylon Kluana Royal VIP (Tola 12g)" at bounding box center [785, 383] width 144 height 19
drag, startPoint x: 715, startPoint y: 369, endPoint x: 813, endPoint y: 365, distance: 98.1
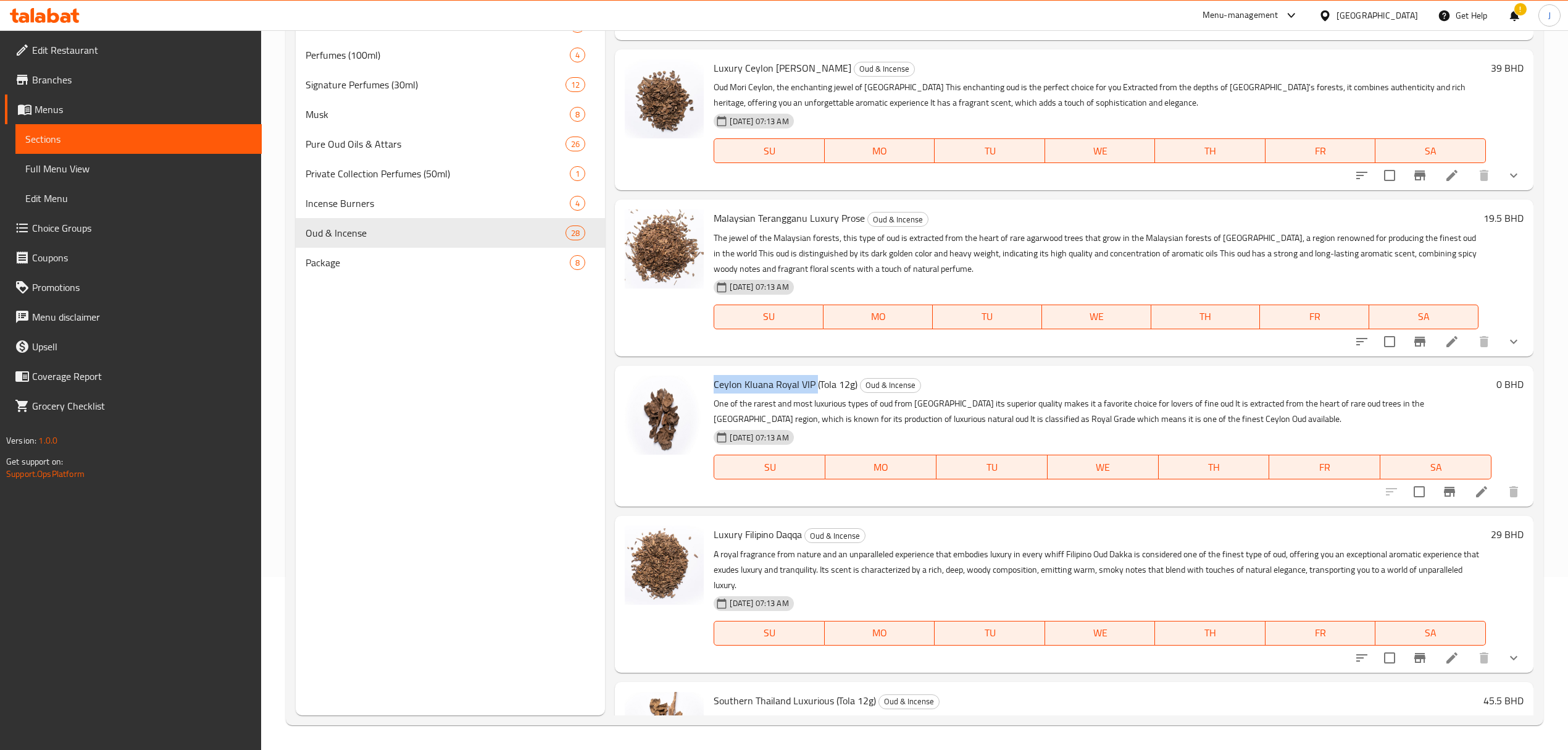
click at [813, 375] on span "Ceylon Kluana Royal VIP (Tola 12g)" at bounding box center [785, 383] width 144 height 19
copy span "Ceylon Kluana Royal VIP"
click at [1497, 375] on h6 "0 BHD" at bounding box center [1511, 384] width 28 height 18
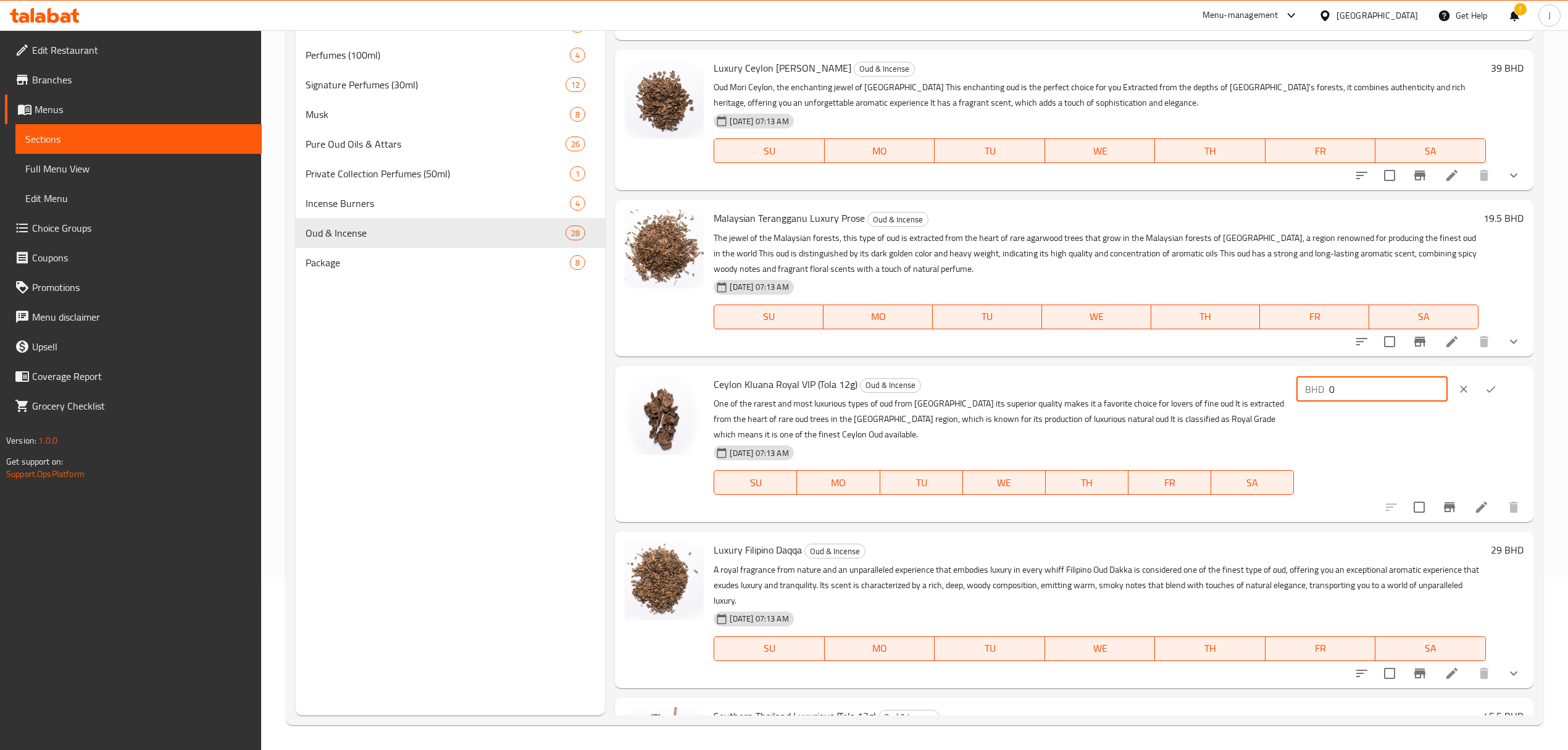
drag, startPoint x: 1357, startPoint y: 375, endPoint x: 1191, endPoint y: 376, distance: 166.0
click at [1191, 376] on div "Ceylon Kluana Royal VIP (Tola 12g) Oud & Incense One of the rarest and most lux…" at bounding box center [1118, 443] width 819 height 146
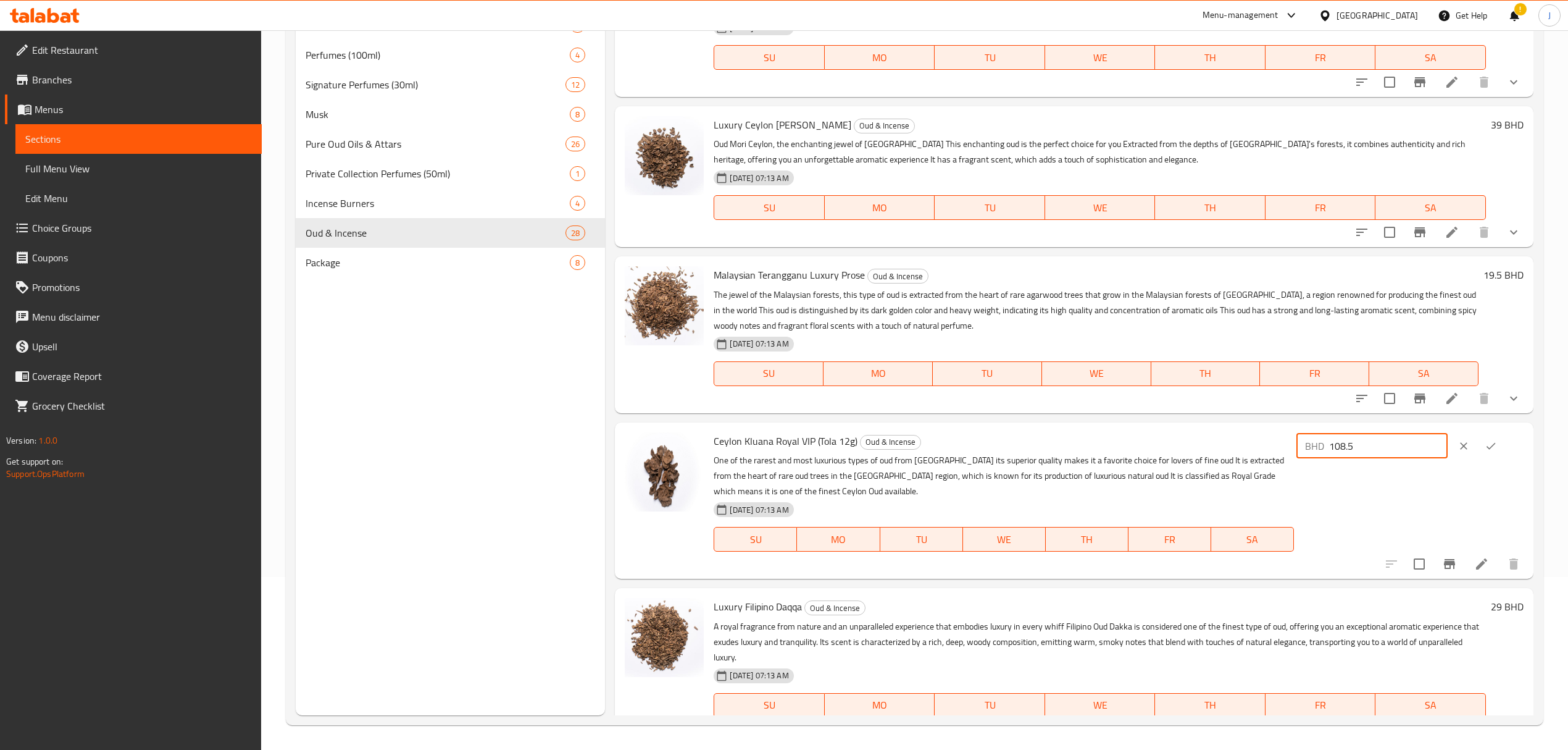
scroll to position [2718, 0]
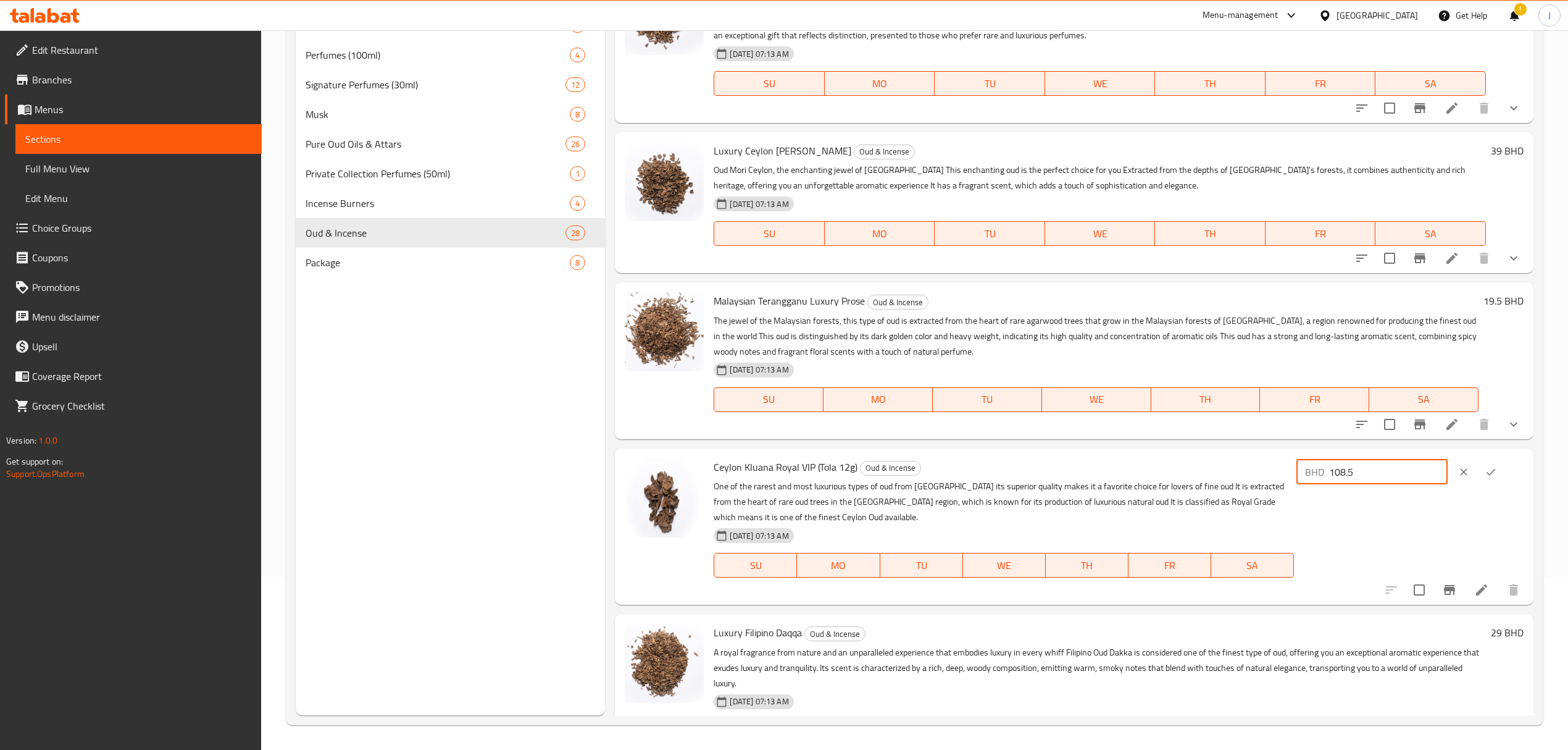
type input "108.5"
click at [1485, 465] on icon "ok" at bounding box center [1491, 471] width 13 height 13
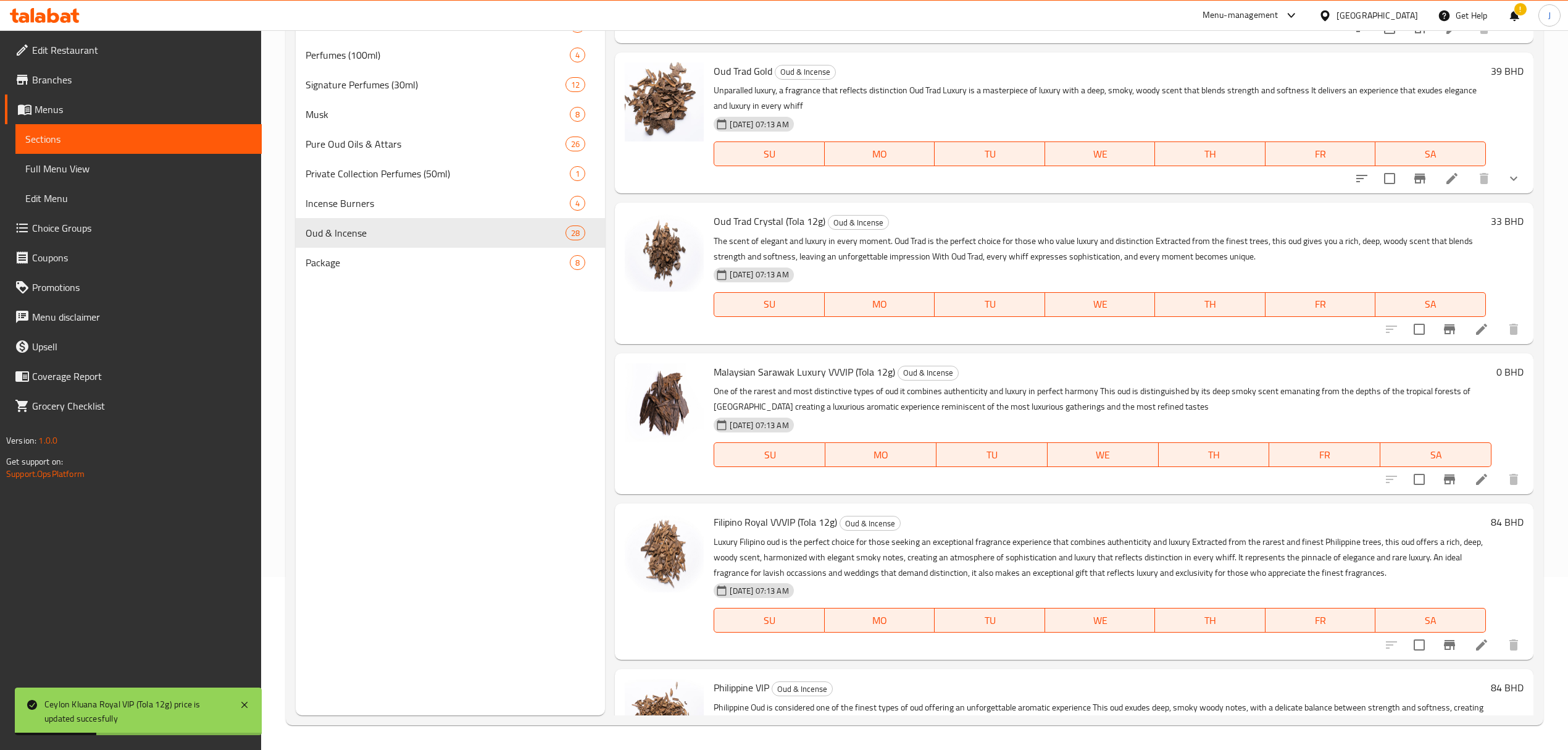
scroll to position [1977, 0]
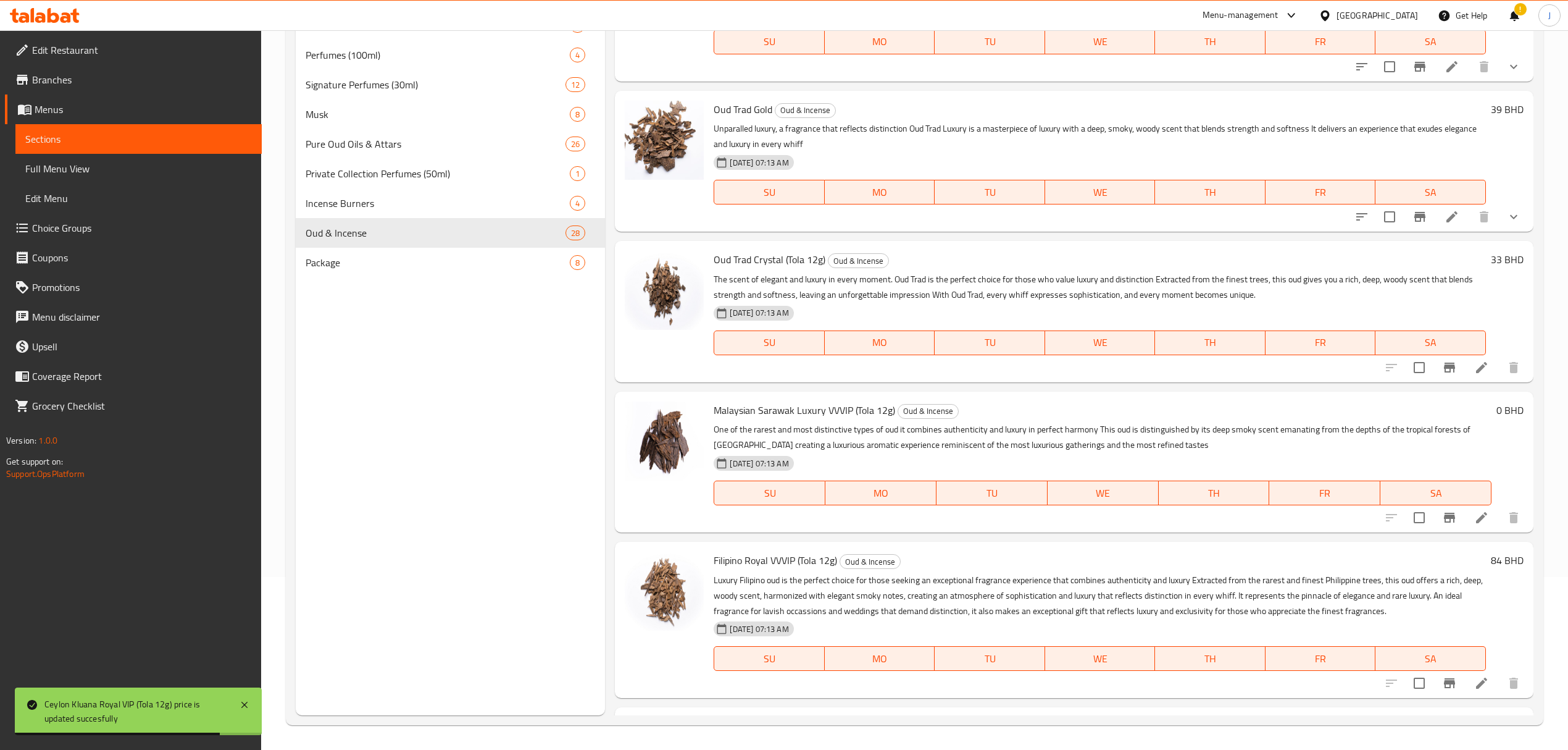
click at [739, 401] on span "Malaysian Sarawak Luxury VVVIP (Tola 12g)" at bounding box center [804, 410] width 181 height 19
drag, startPoint x: 739, startPoint y: 391, endPoint x: 823, endPoint y: 394, distance: 84.1
click at [823, 401] on span "Malaysian Sarawak Luxury VVVIP (Tola 12g)" at bounding box center [804, 410] width 181 height 19
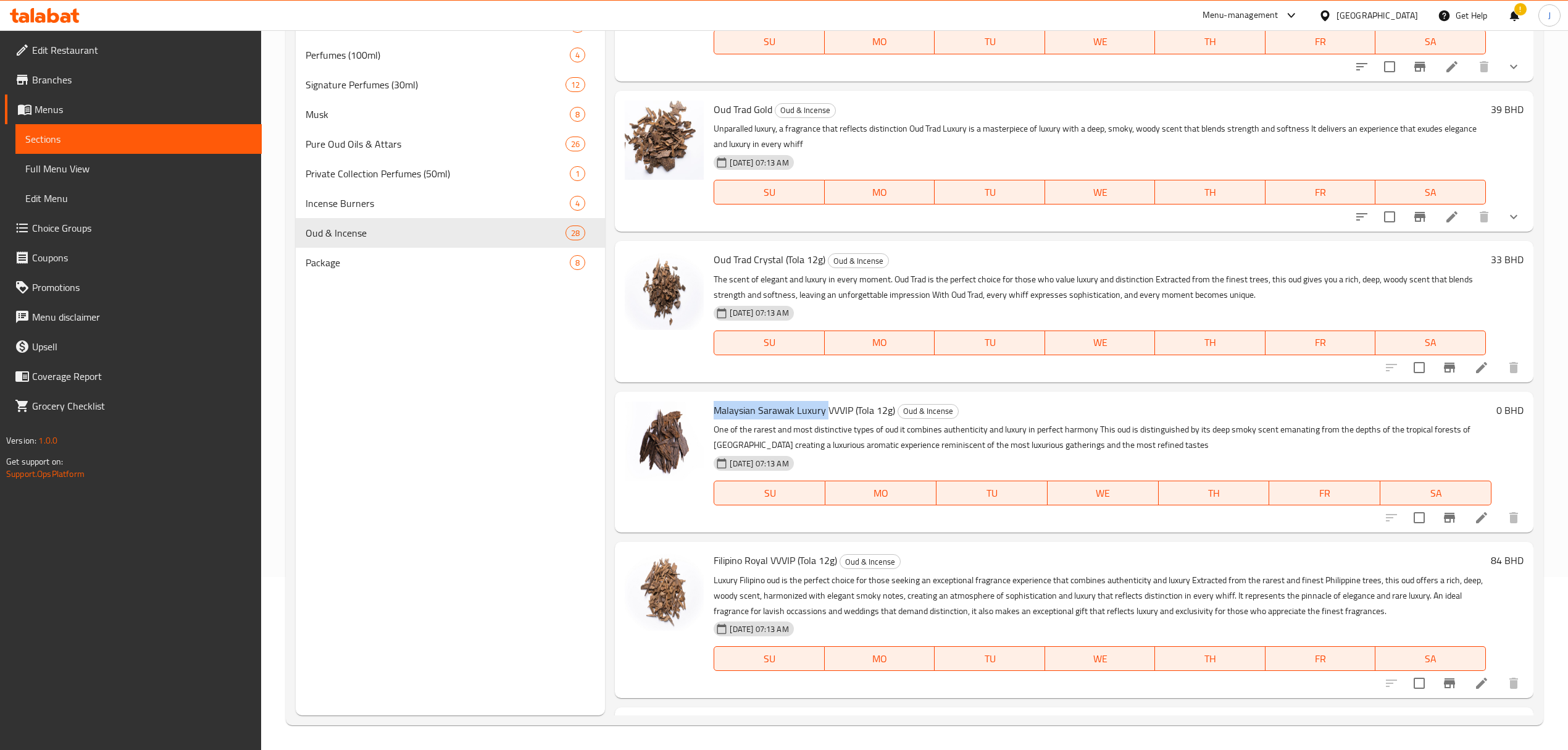
copy span "Malaysian Sarawak Luxury"
click at [1497, 401] on h6 "0 BHD" at bounding box center [1511, 410] width 28 height 18
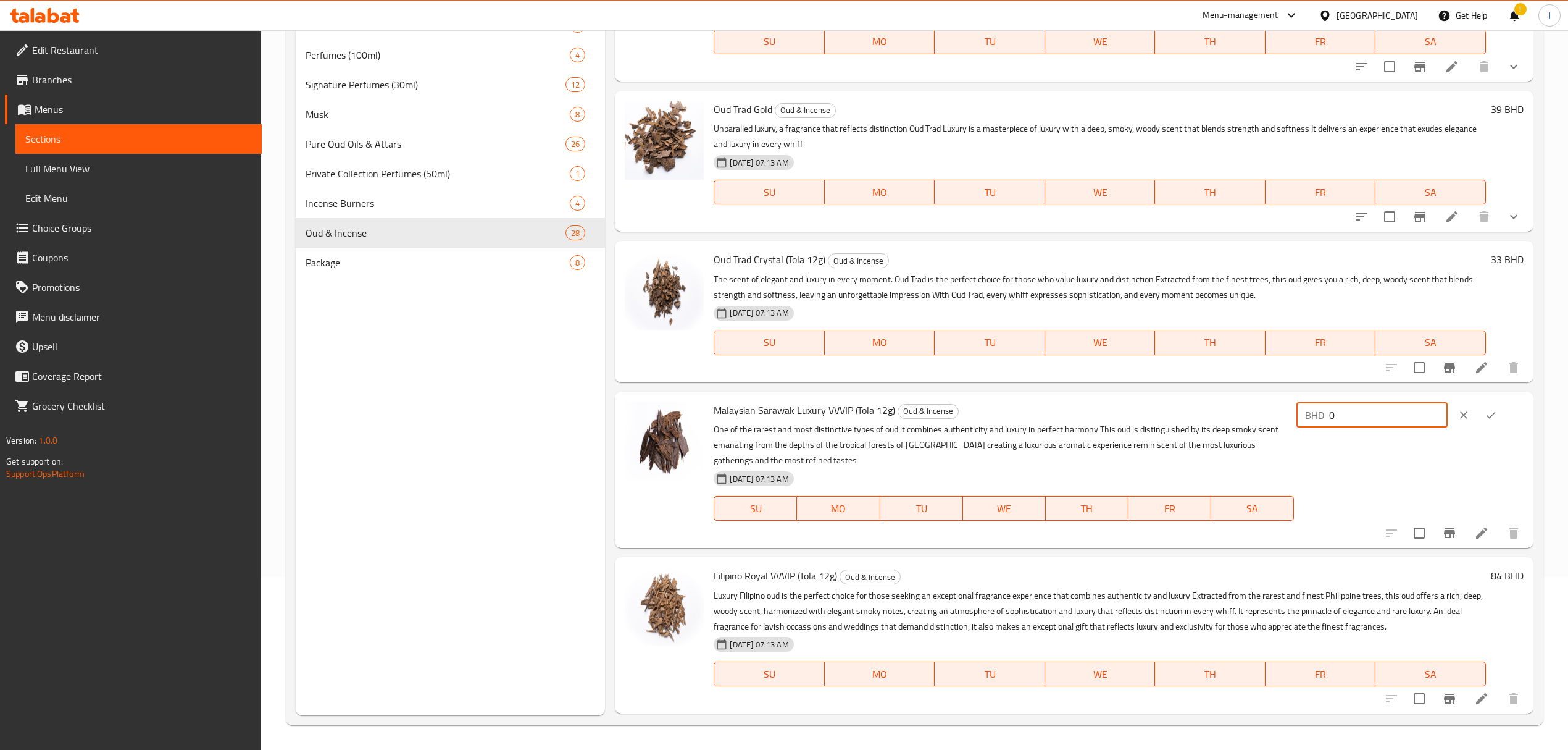
drag, startPoint x: 1352, startPoint y: 406, endPoint x: 1285, endPoint y: 396, distance: 67.7
click at [1285, 396] on div "Malaysian Sarawak Luxury VVVIP (Tola 12g) Oud & Incense One of the rarest and m…" at bounding box center [1118, 469] width 819 height 146
type input "108.5"
click at [1489, 411] on icon "ok" at bounding box center [1491, 414] width 9 height 7
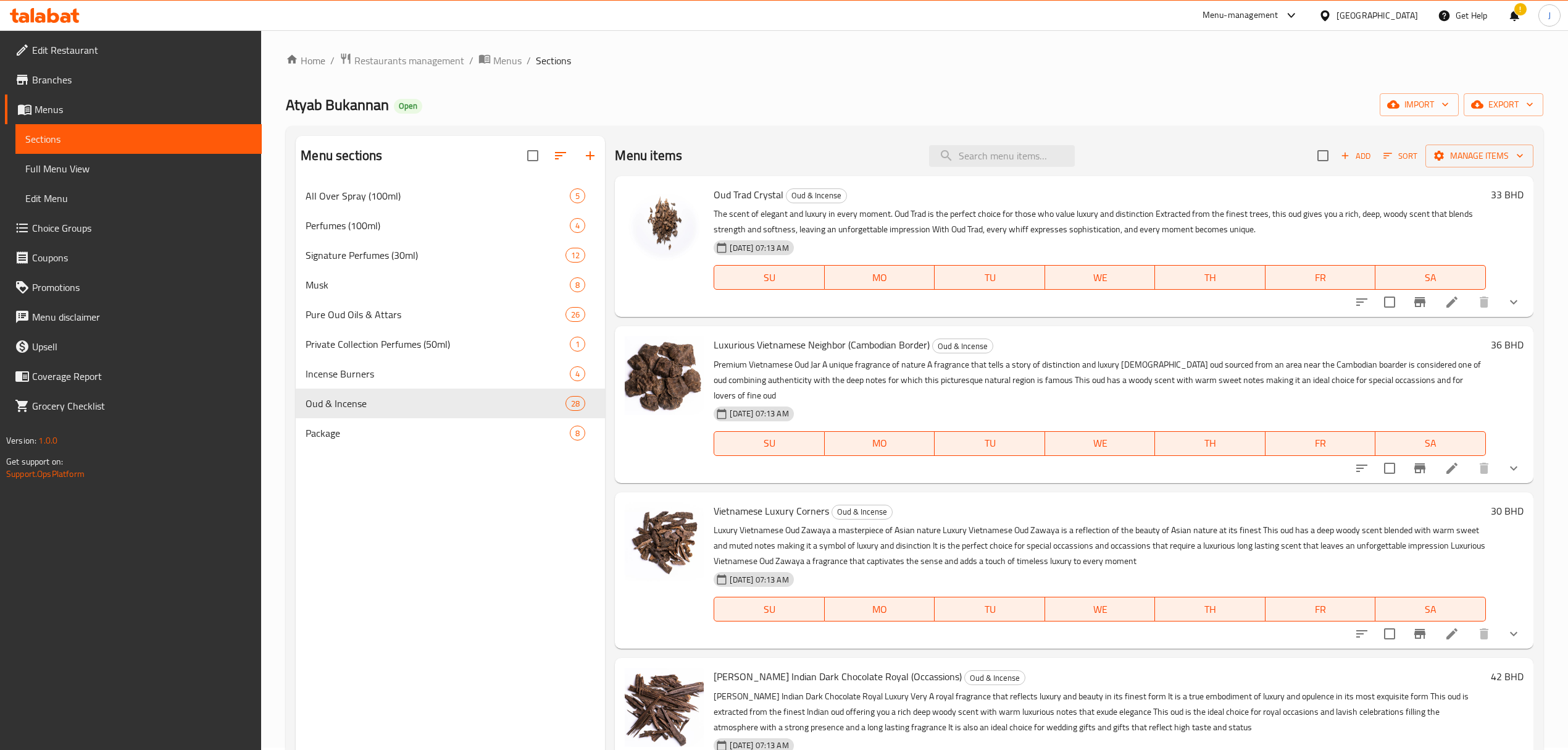
scroll to position [0, 0]
click at [482, 192] on span "All Over Spray (100ml)" at bounding box center [420, 198] width 230 height 15
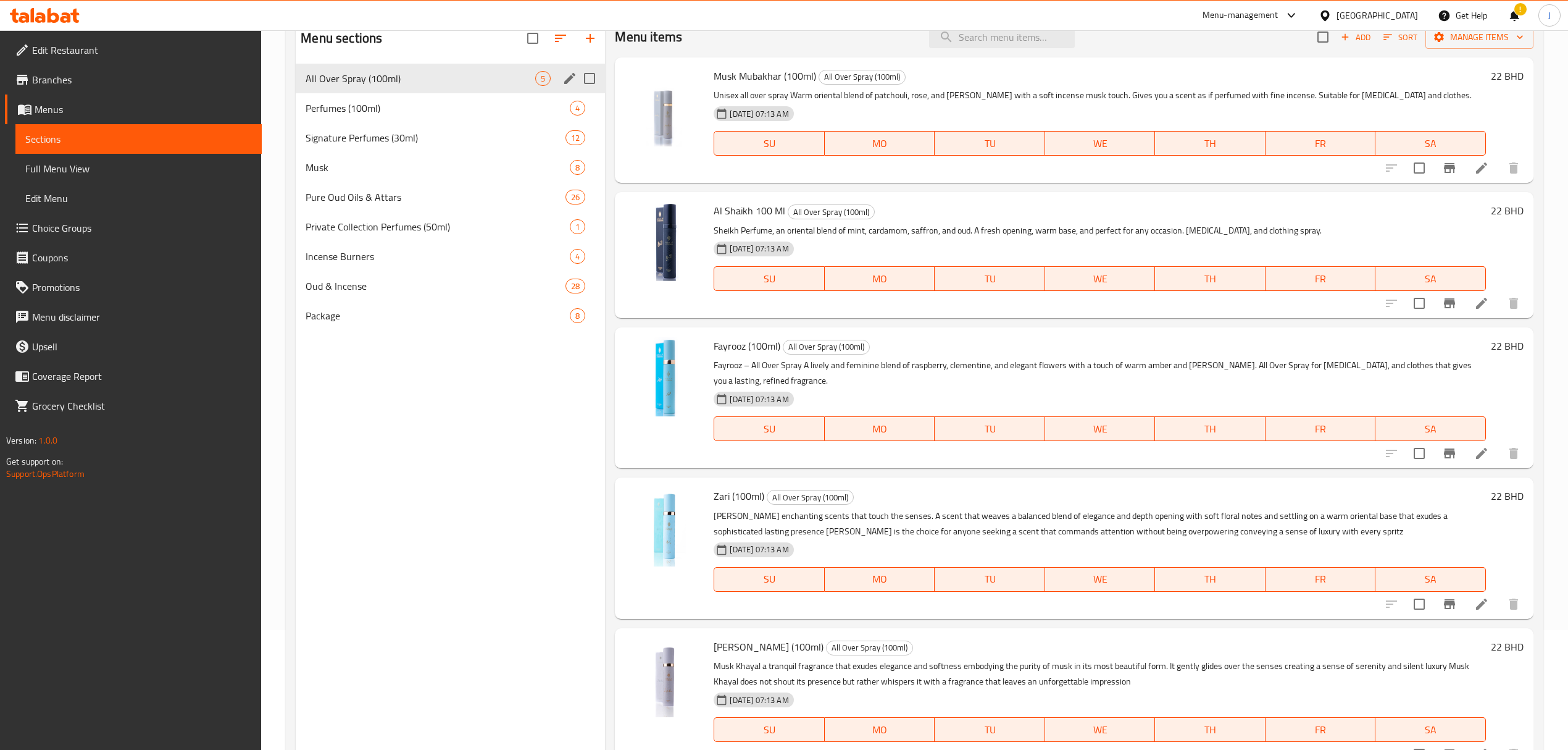
scroll to position [92, 0]
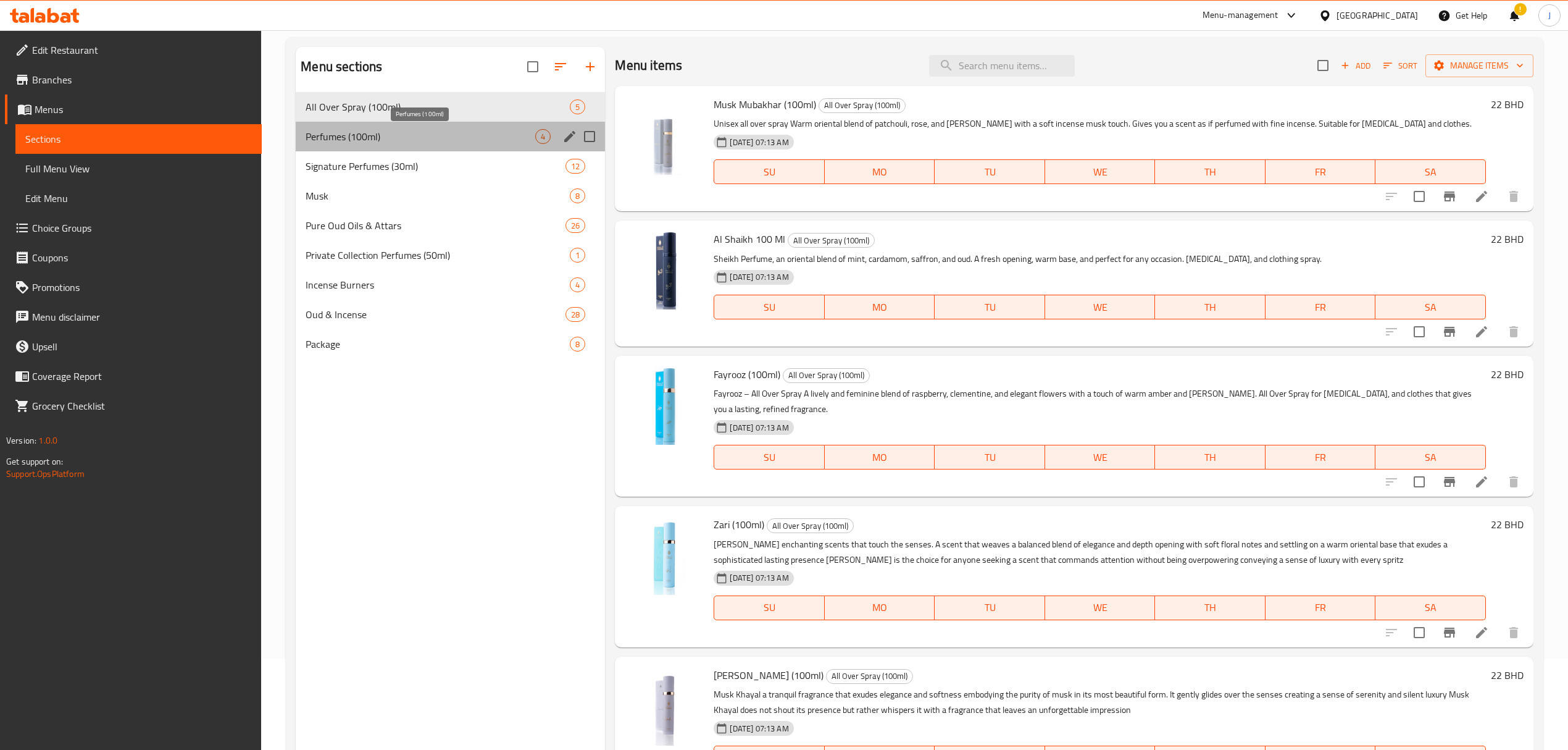
click at [409, 137] on span "Perfumes (100ml)" at bounding box center [420, 136] width 230 height 15
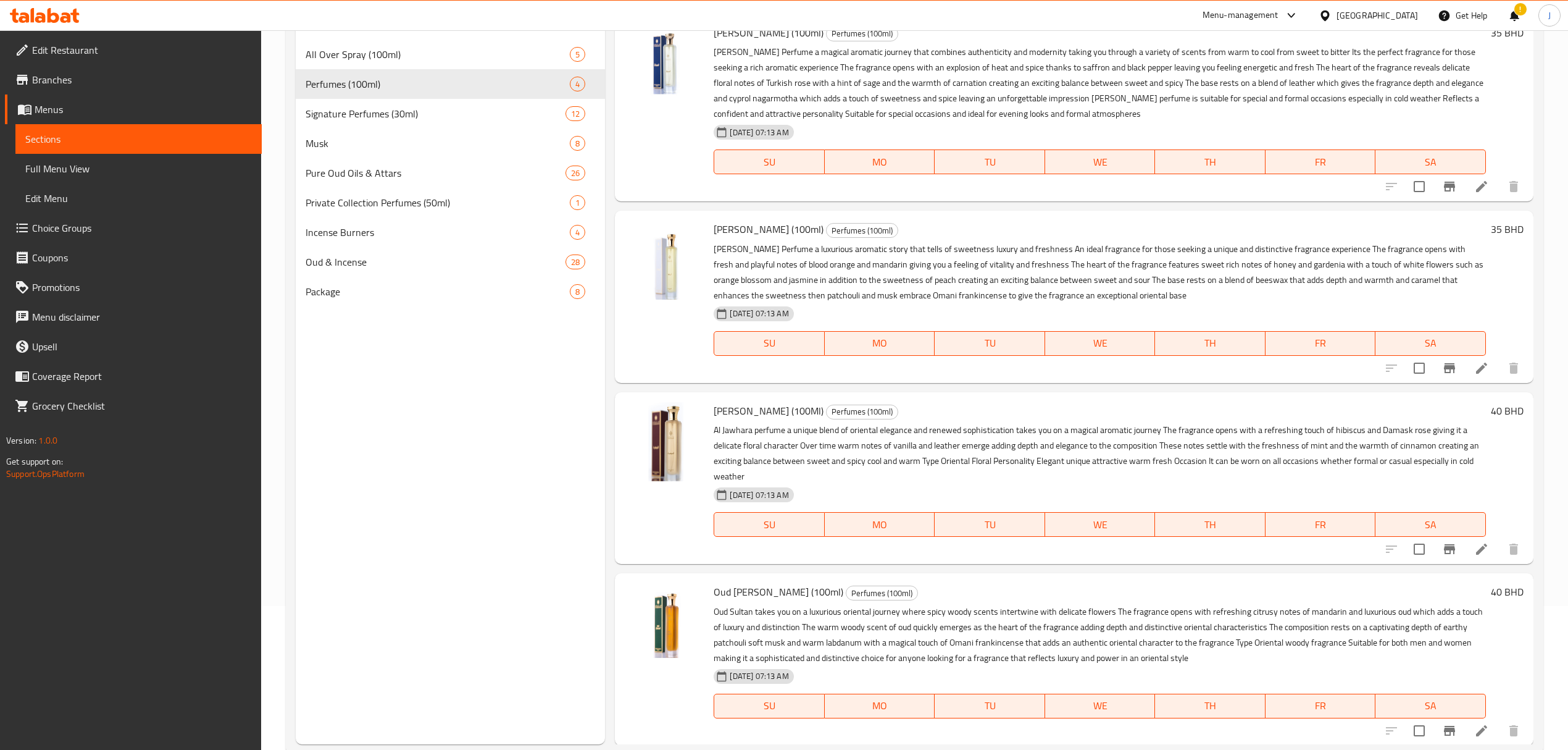
scroll to position [173, 0]
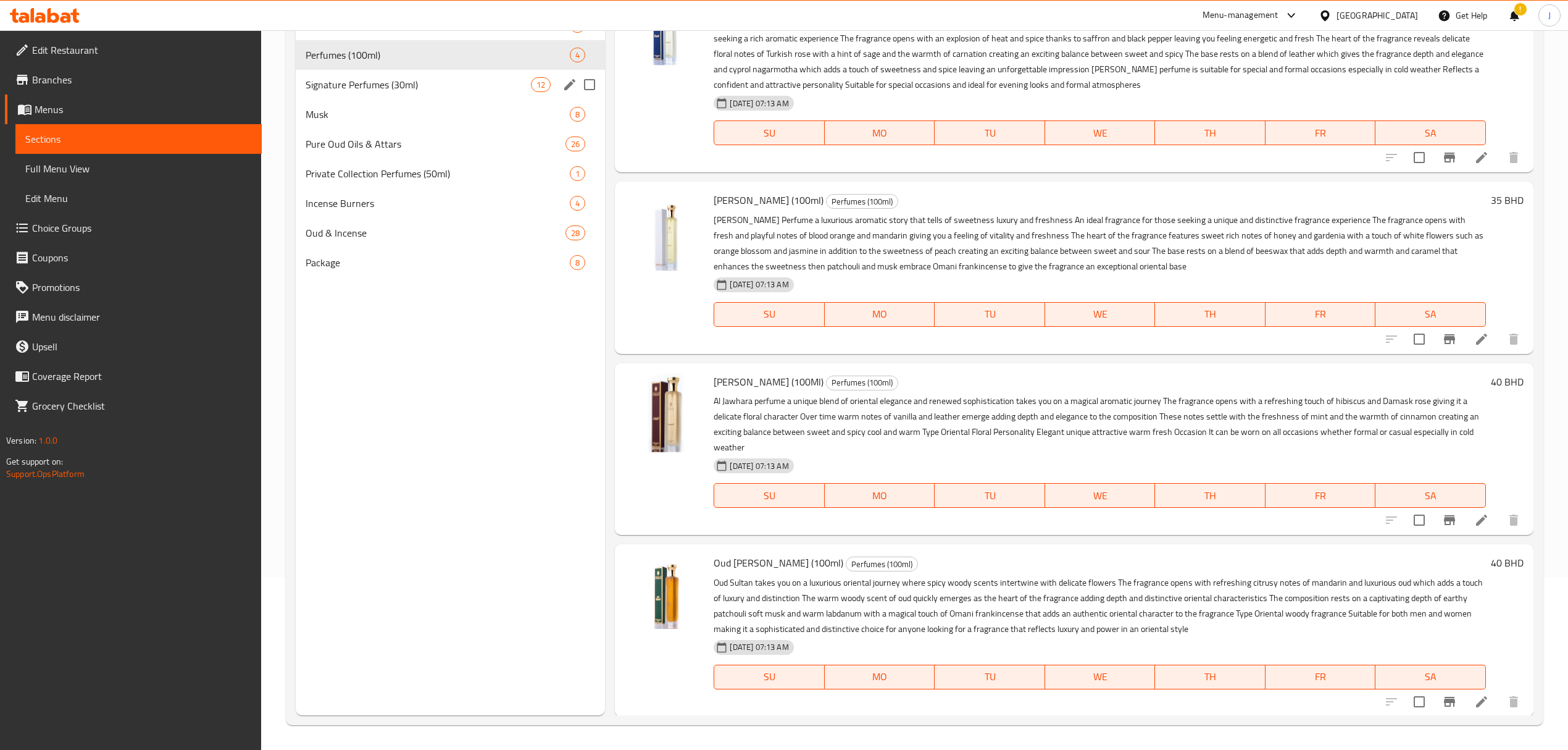
click at [365, 87] on span "Signature Perfumes (30ml)" at bounding box center [418, 84] width 226 height 15
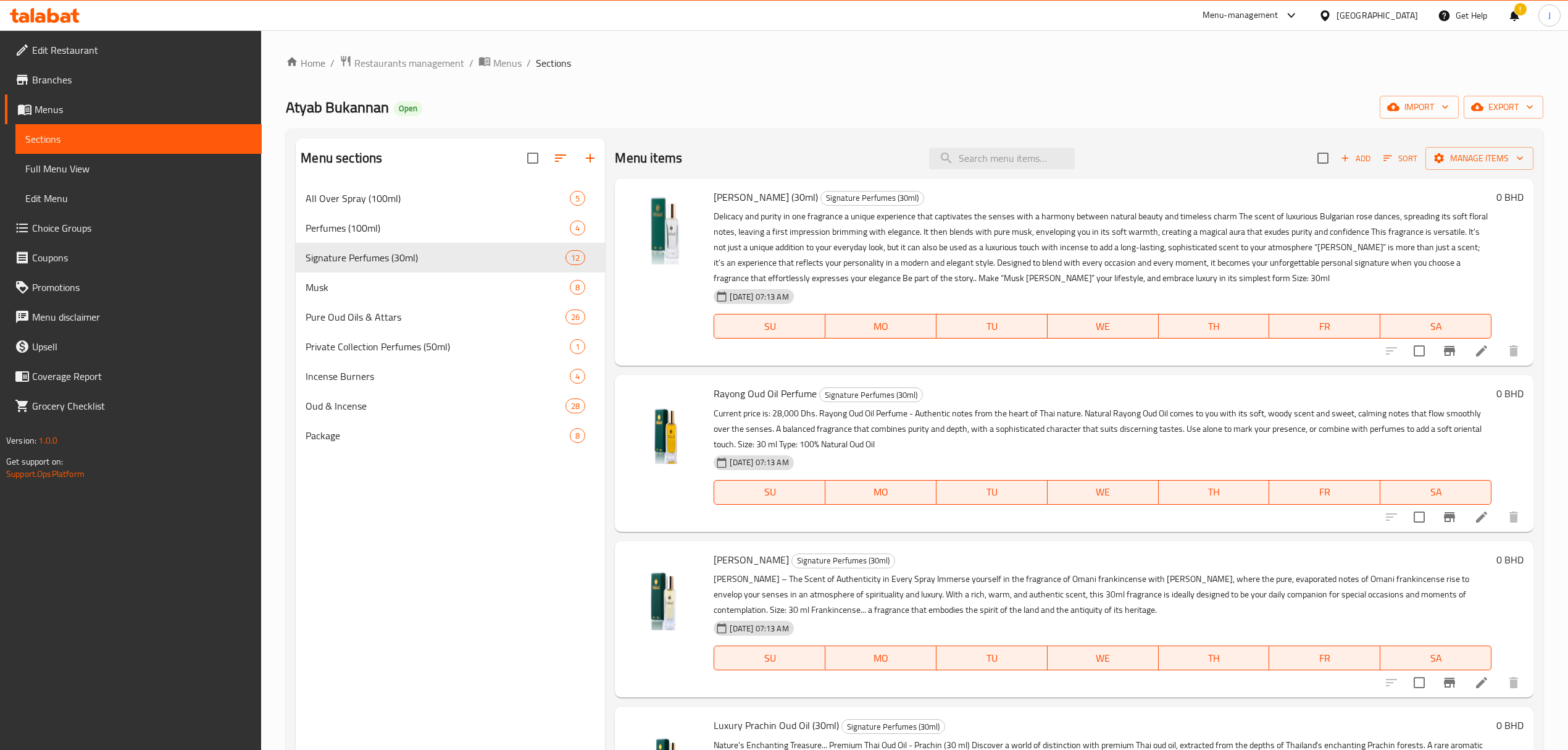
click at [719, 198] on span "[PERSON_NAME] (30ml)" at bounding box center [766, 196] width 104 height 19
copy span "[PERSON_NAME]"
click at [1497, 192] on h6 "0 BHD" at bounding box center [1511, 197] width 28 height 18
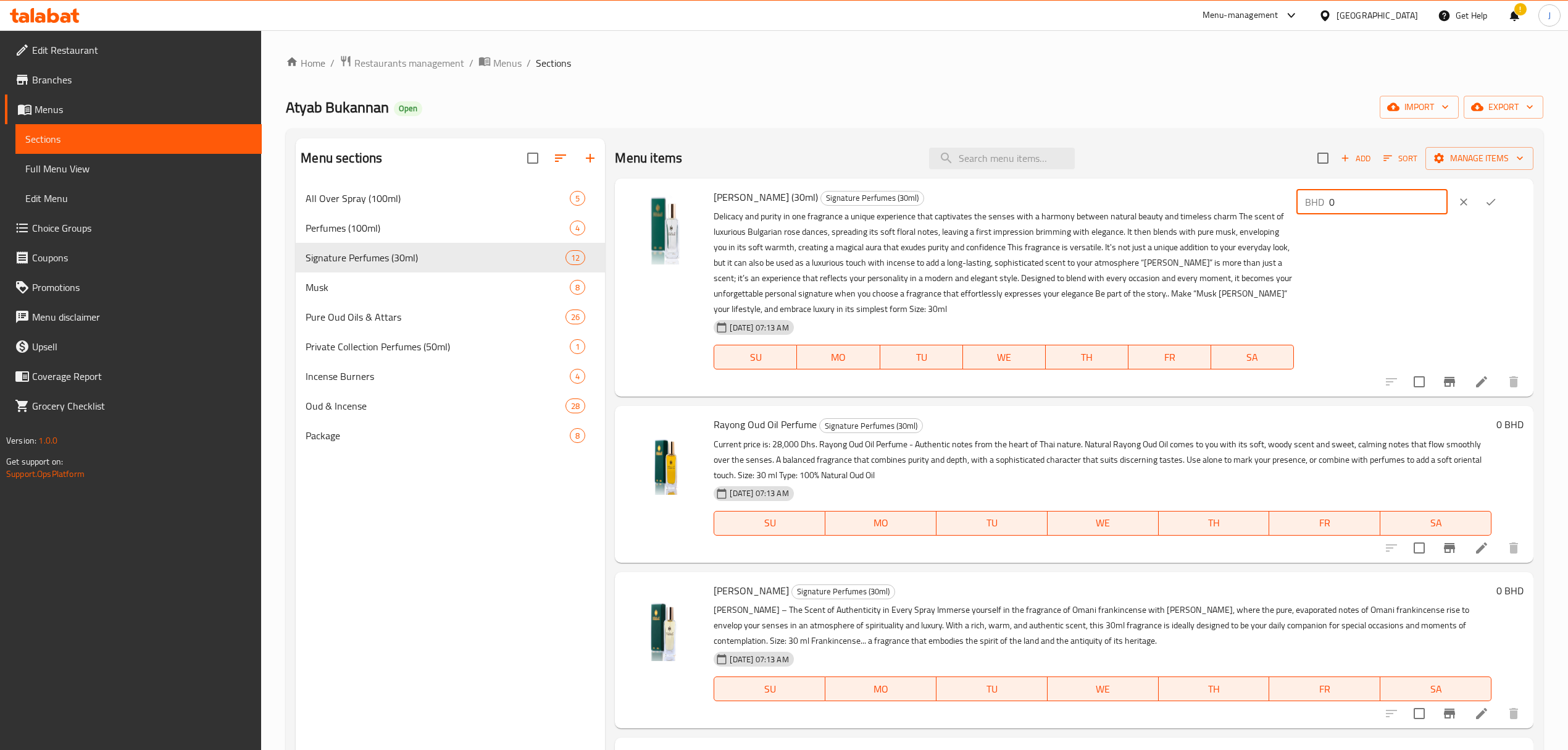
drag, startPoint x: 1401, startPoint y: 203, endPoint x: 1251, endPoint y: 201, distance: 150.0
click at [1251, 201] on div "Sara (30ml) Signature Perfumes (30ml) 29-09-2025 07:13 AM SU MO TU WE TH FR SA …" at bounding box center [1118, 287] width 819 height 208
type input "17"
click at [1485, 201] on icon "ok" at bounding box center [1491, 202] width 13 height 13
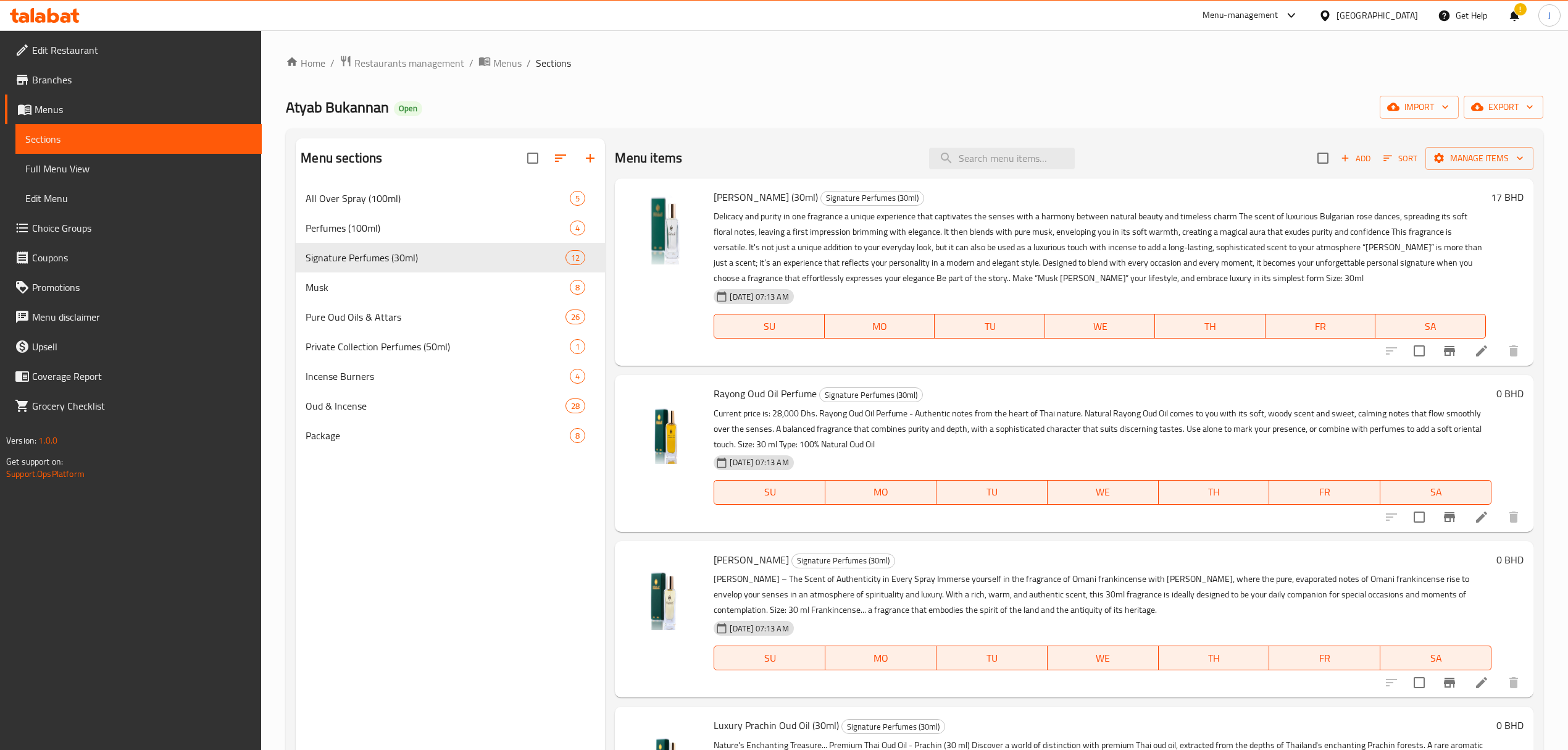
click at [1497, 395] on h6 "0 BHD" at bounding box center [1511, 393] width 28 height 18
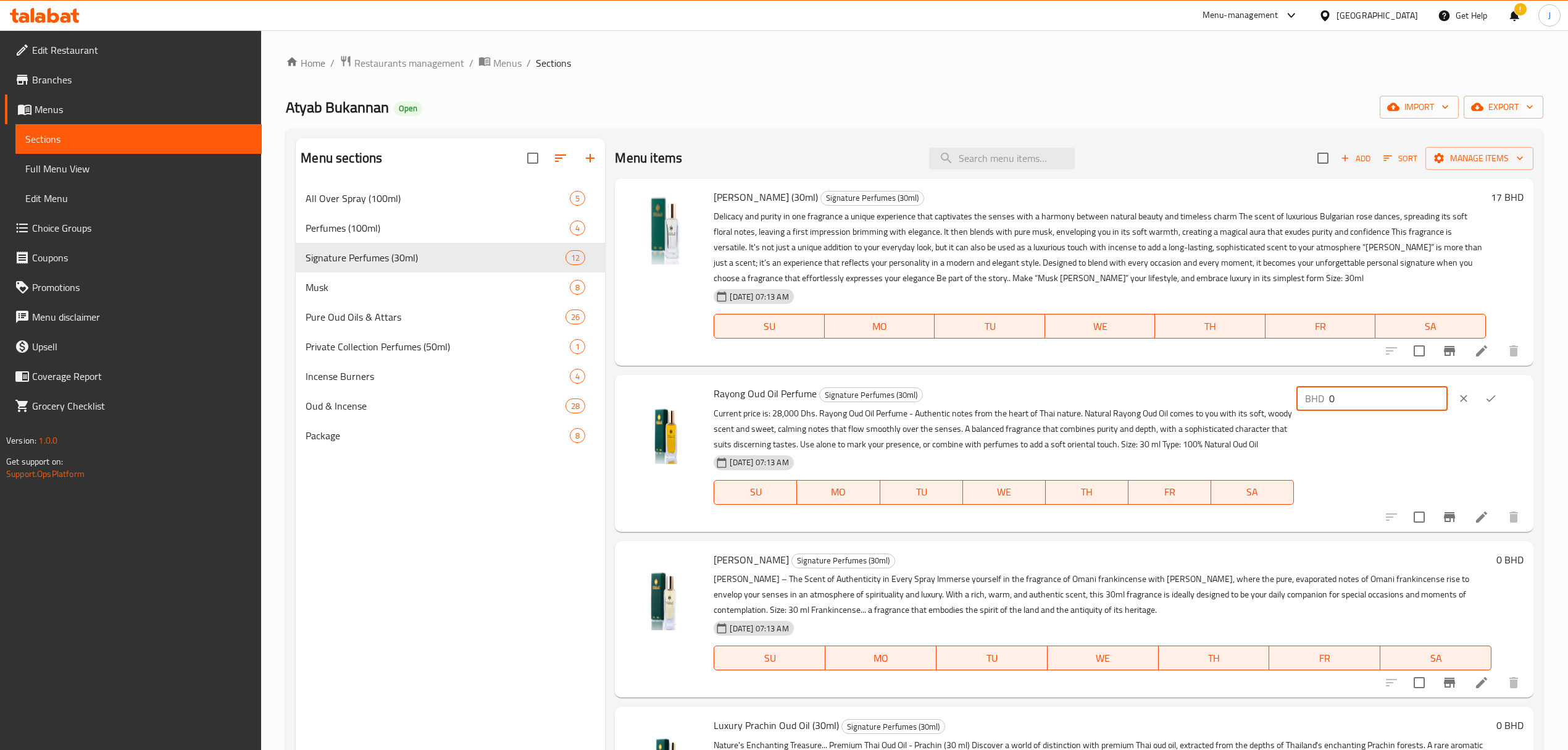
drag, startPoint x: 1357, startPoint y: 393, endPoint x: 1211, endPoint y: 381, distance: 146.5
click at [1211, 381] on div "Rayong Oud Oil Perfume Signature Perfumes (30ml) Current price is: 28,000 Dhs. …" at bounding box center [1118, 452] width 819 height 146
type input "40"
click at [1492, 401] on icon "ok" at bounding box center [1491, 398] width 13 height 13
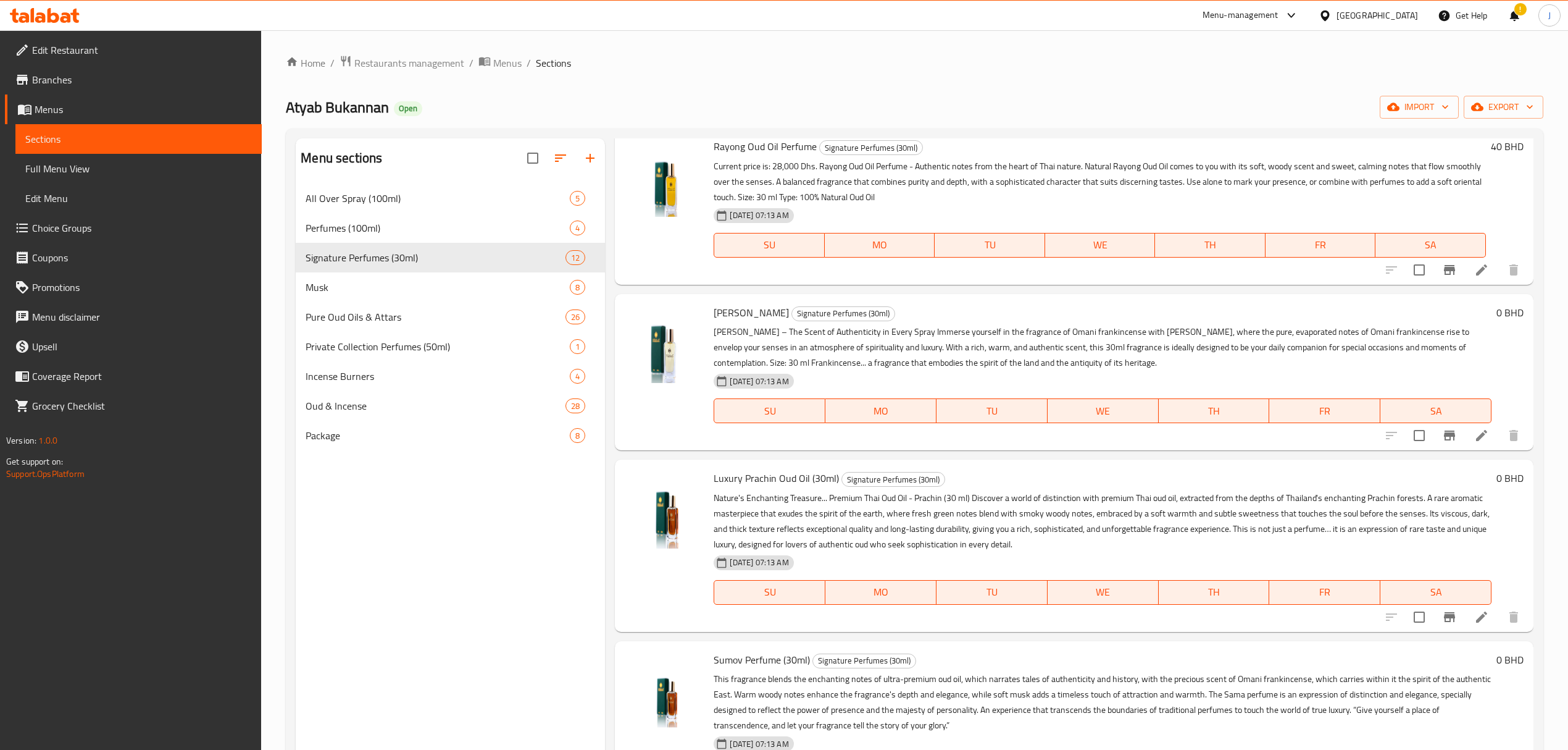
scroll to position [165, 0]
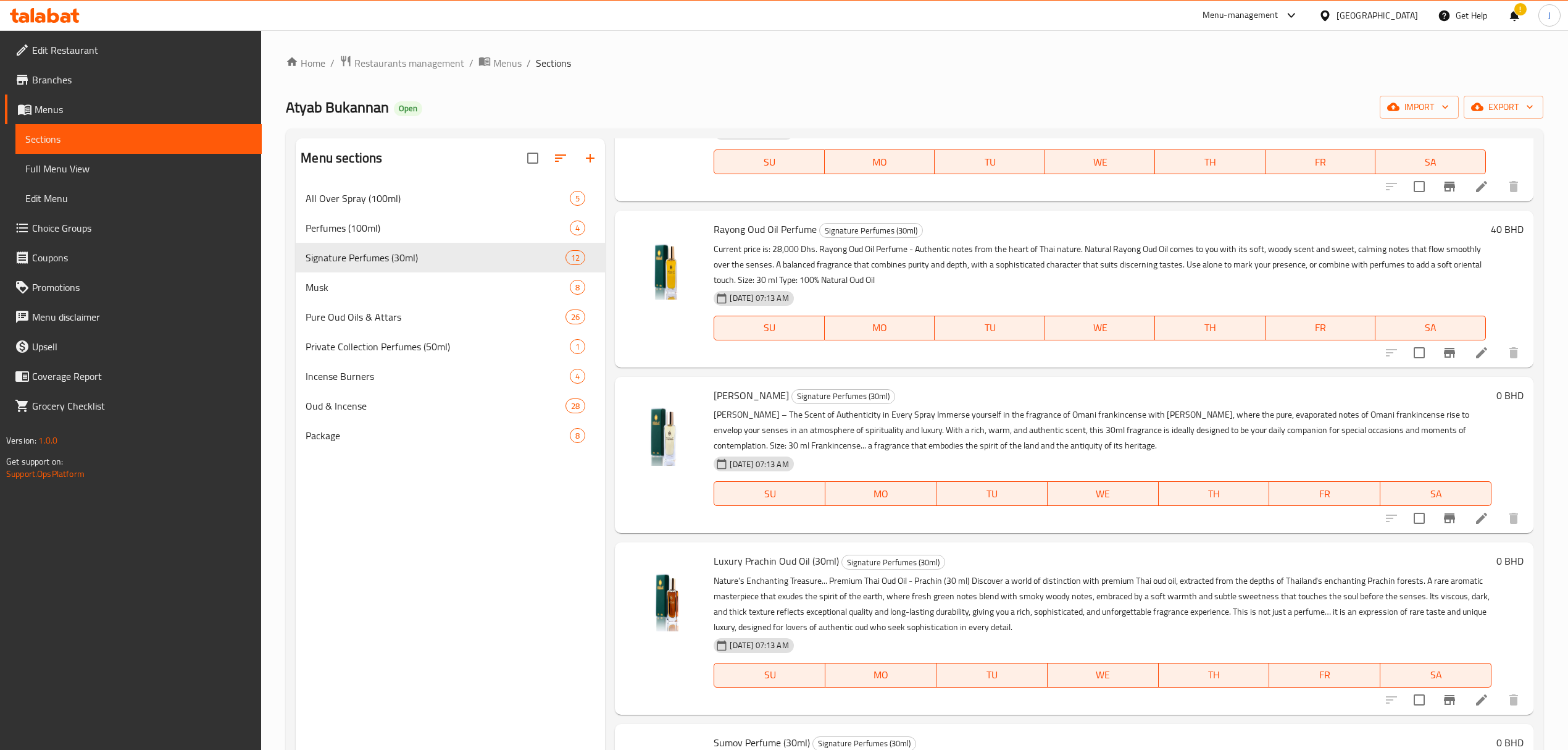
click at [1497, 396] on h6 "0 BHD" at bounding box center [1511, 395] width 28 height 18
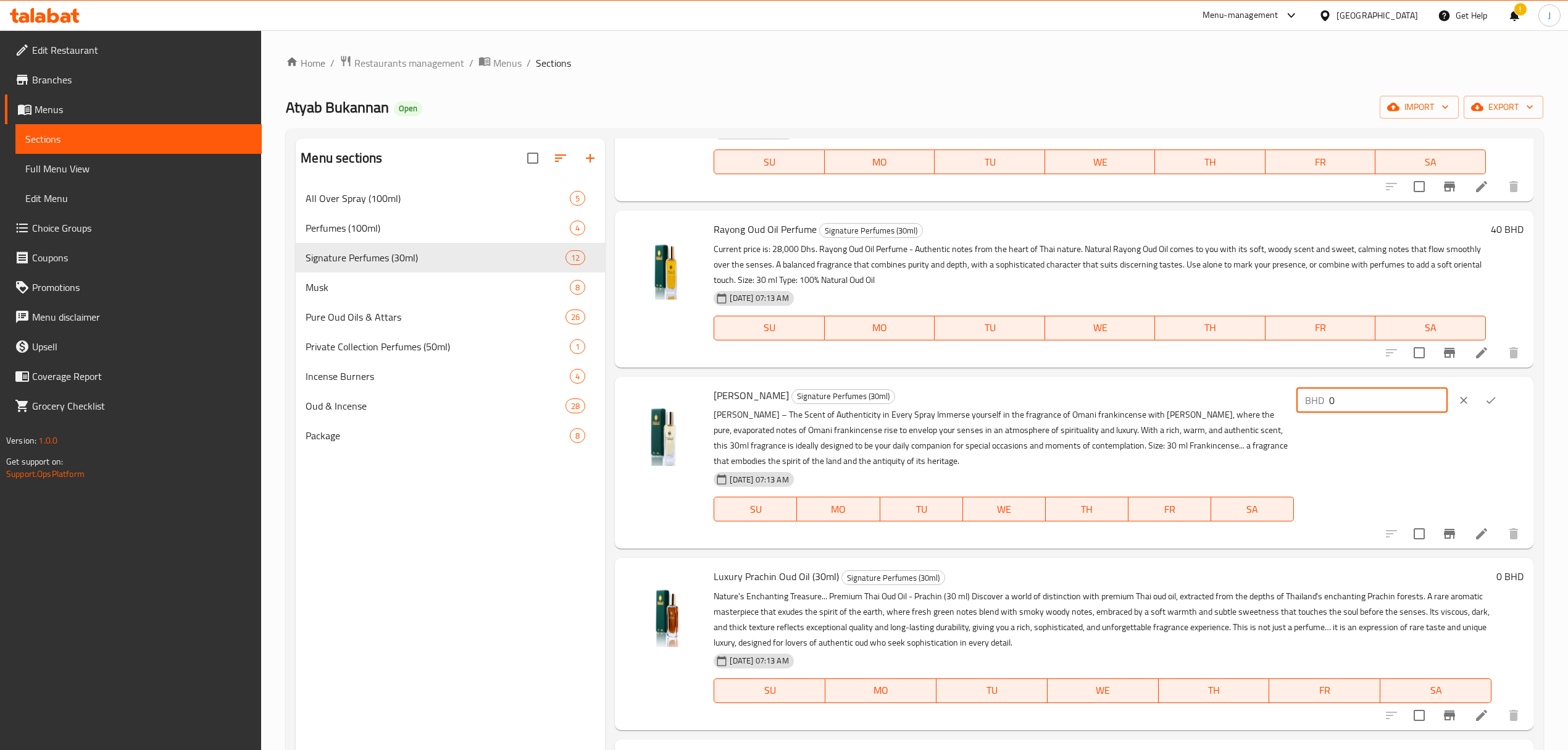
drag, startPoint x: 1362, startPoint y: 404, endPoint x: 1285, endPoint y: 408, distance: 77.1
click at [1285, 408] on div "Luban Mubkhar Signature Perfumes (30ml) Luban Mubkhar – The Scent of Authentici…" at bounding box center [1118, 462] width 819 height 162
type input "17"
click at [1480, 404] on button "ok" at bounding box center [1491, 400] width 28 height 28
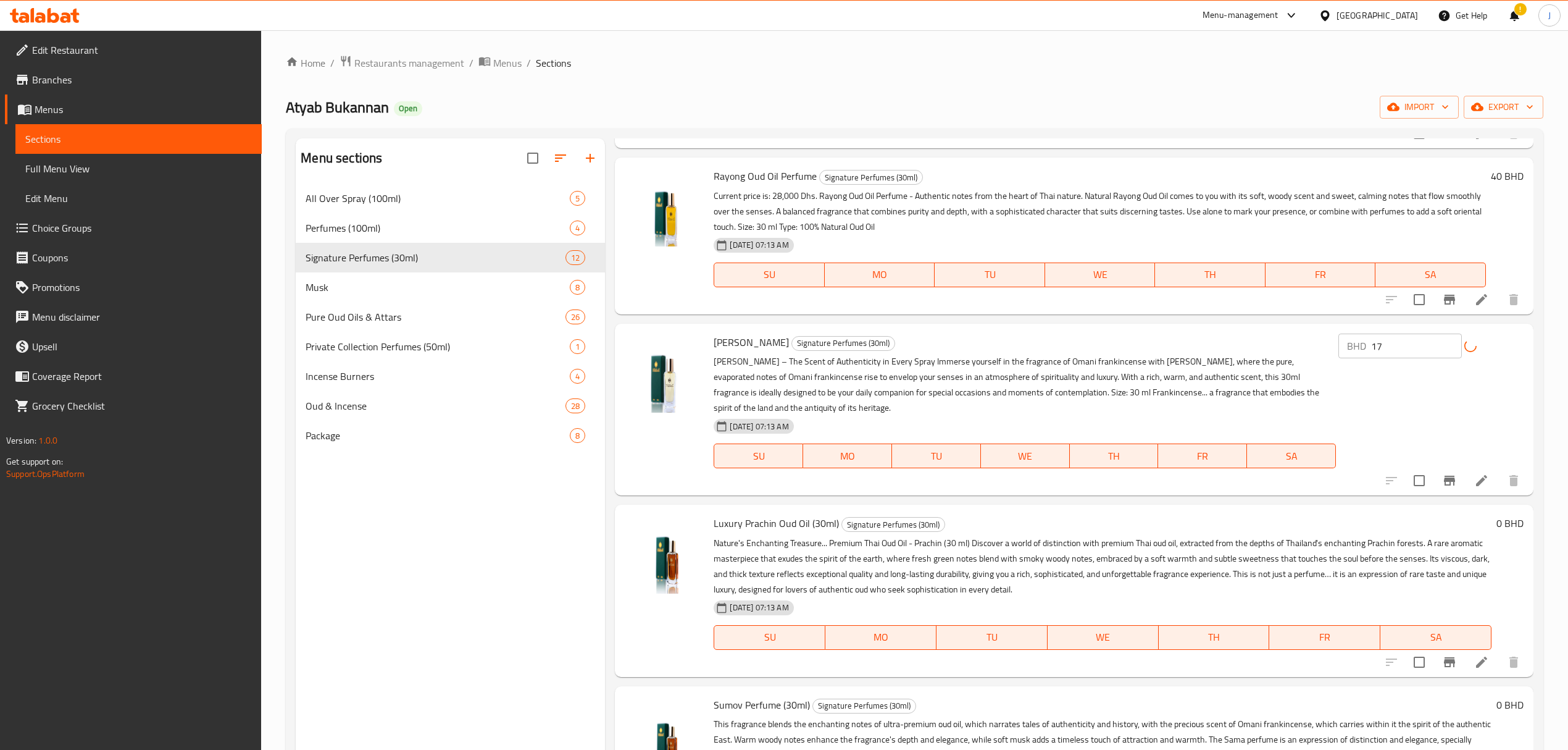
scroll to position [247, 0]
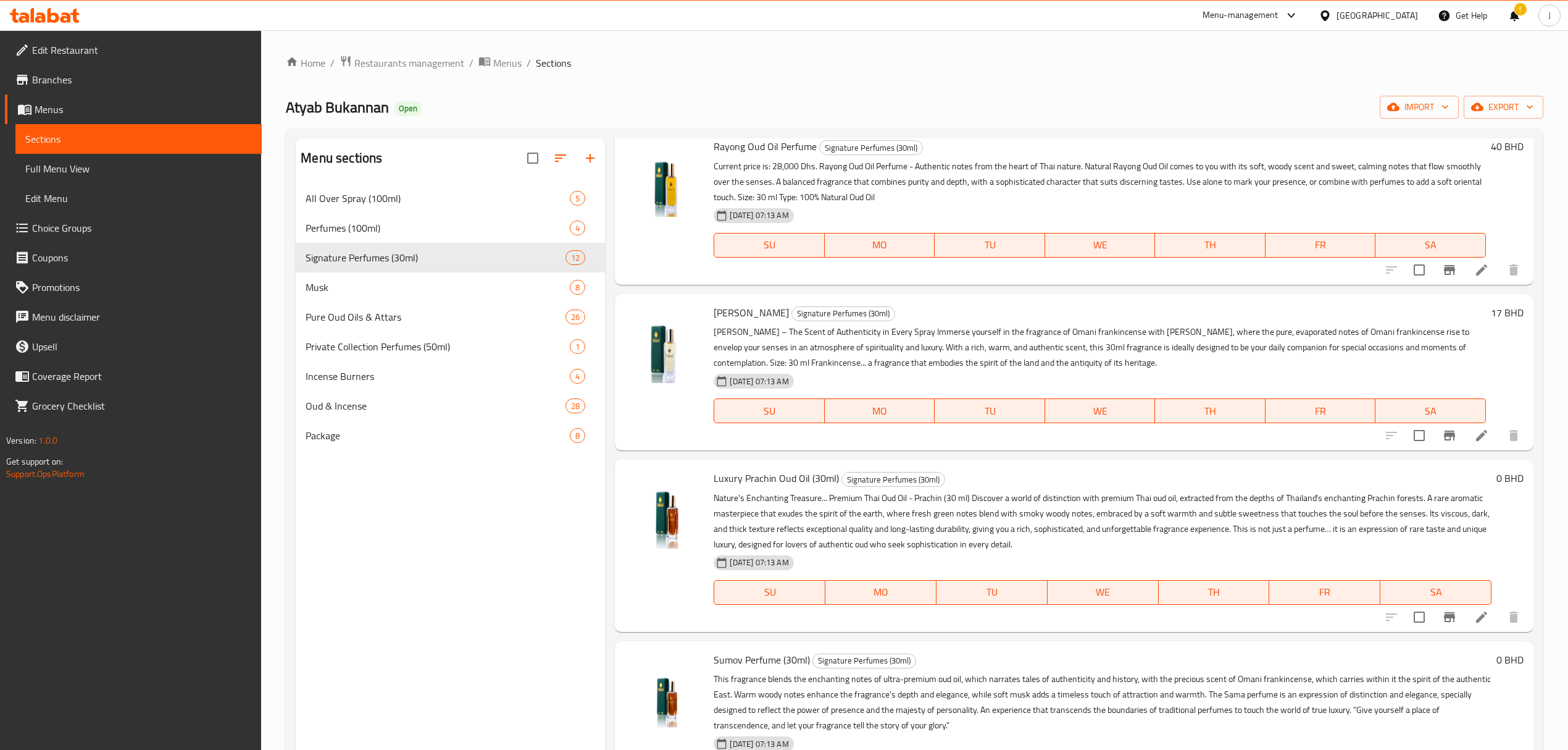
click at [1497, 480] on h6 "0 BHD" at bounding box center [1511, 478] width 28 height 18
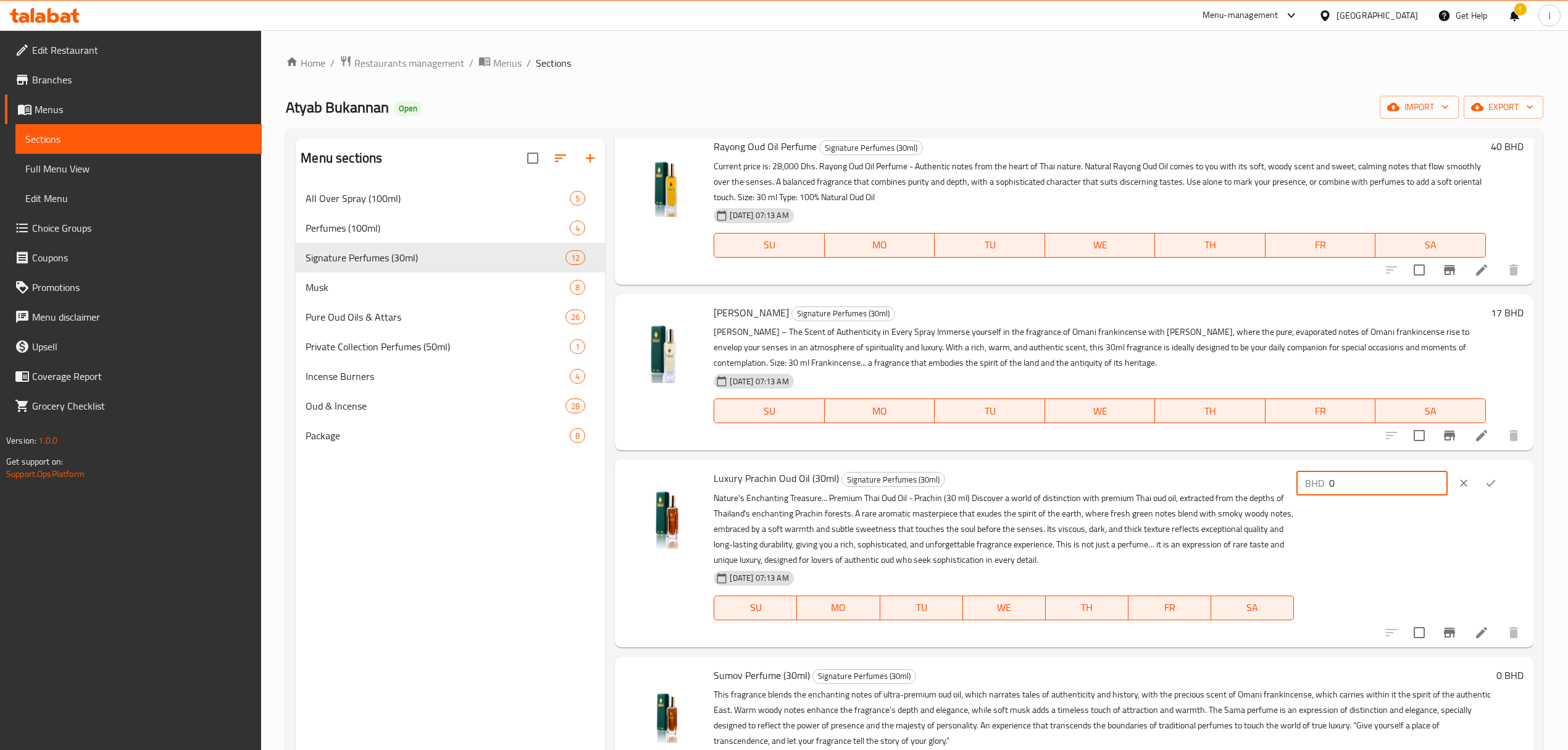
drag, startPoint x: 1395, startPoint y: 495, endPoint x: 1291, endPoint y: 498, distance: 104.0
click at [1291, 498] on div "Luxury Prachin Oud Oil (30ml) Signature Perfumes (30ml) Nature's Enchanting Tre…" at bounding box center [1118, 553] width 819 height 177
type input "35.5"
drag, startPoint x: 1492, startPoint y: 478, endPoint x: 1487, endPoint y: 482, distance: 6.4
click at [1492, 478] on icon "ok" at bounding box center [1491, 483] width 13 height 13
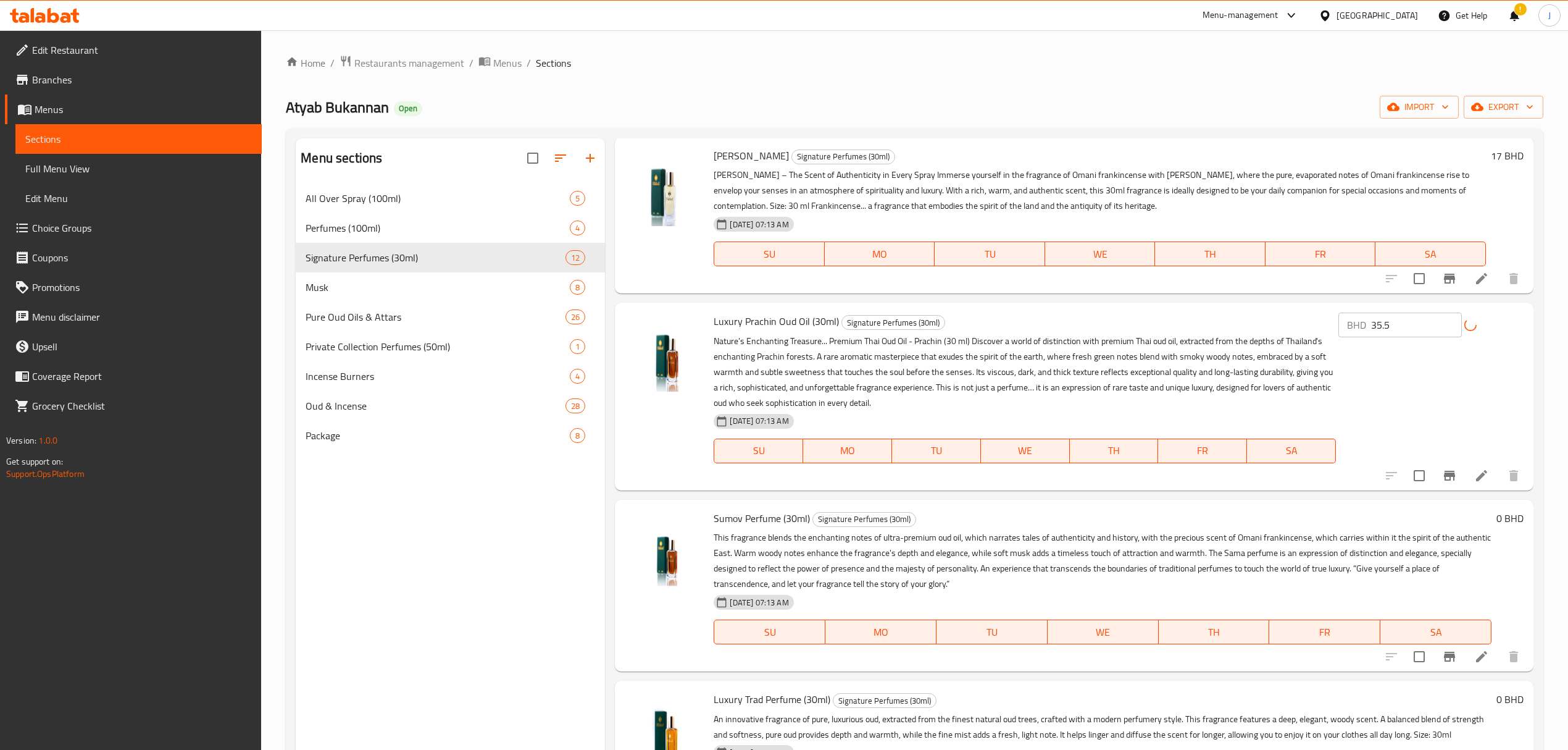
scroll to position [411, 0]
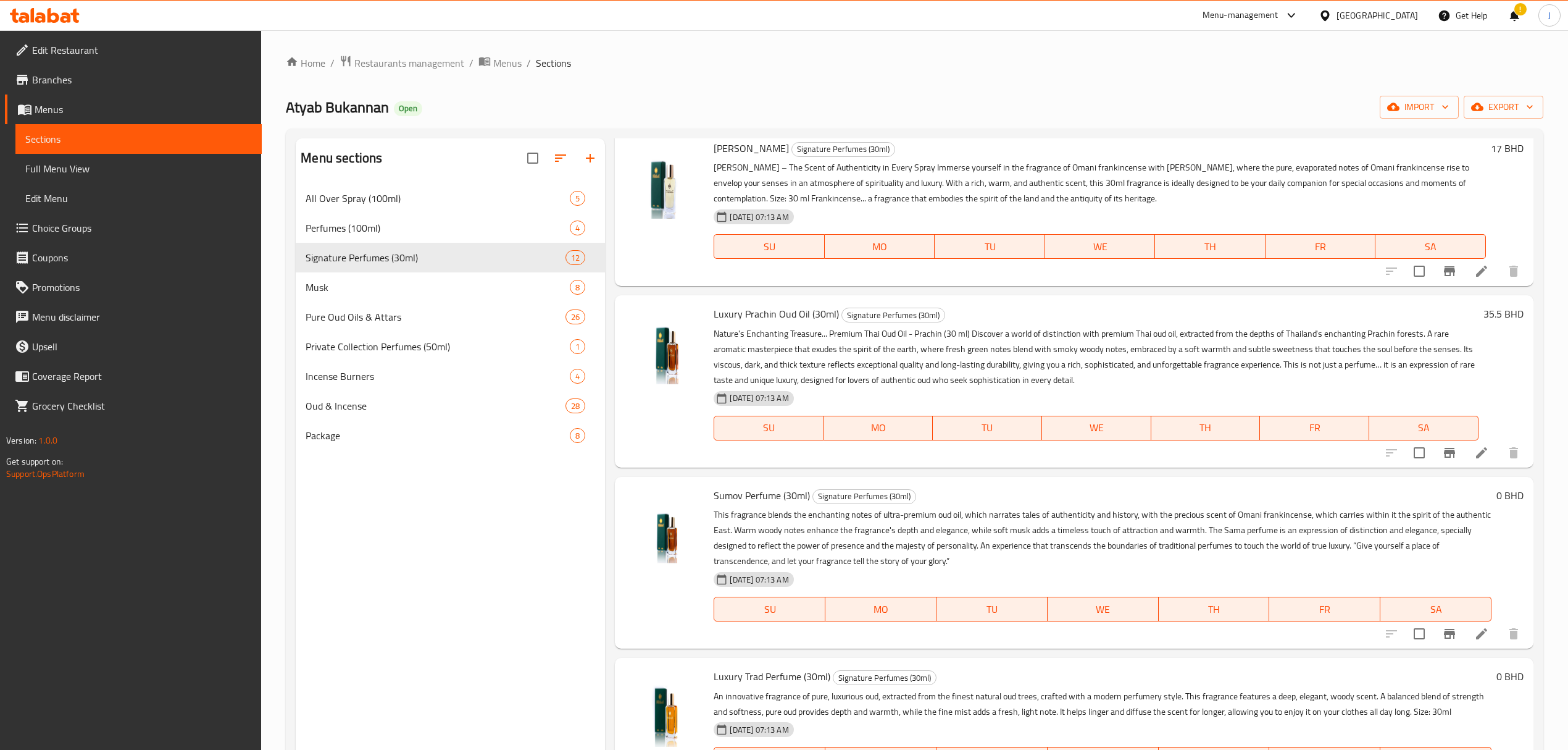
click at [1497, 492] on h6 "0 BHD" at bounding box center [1511, 496] width 28 height 18
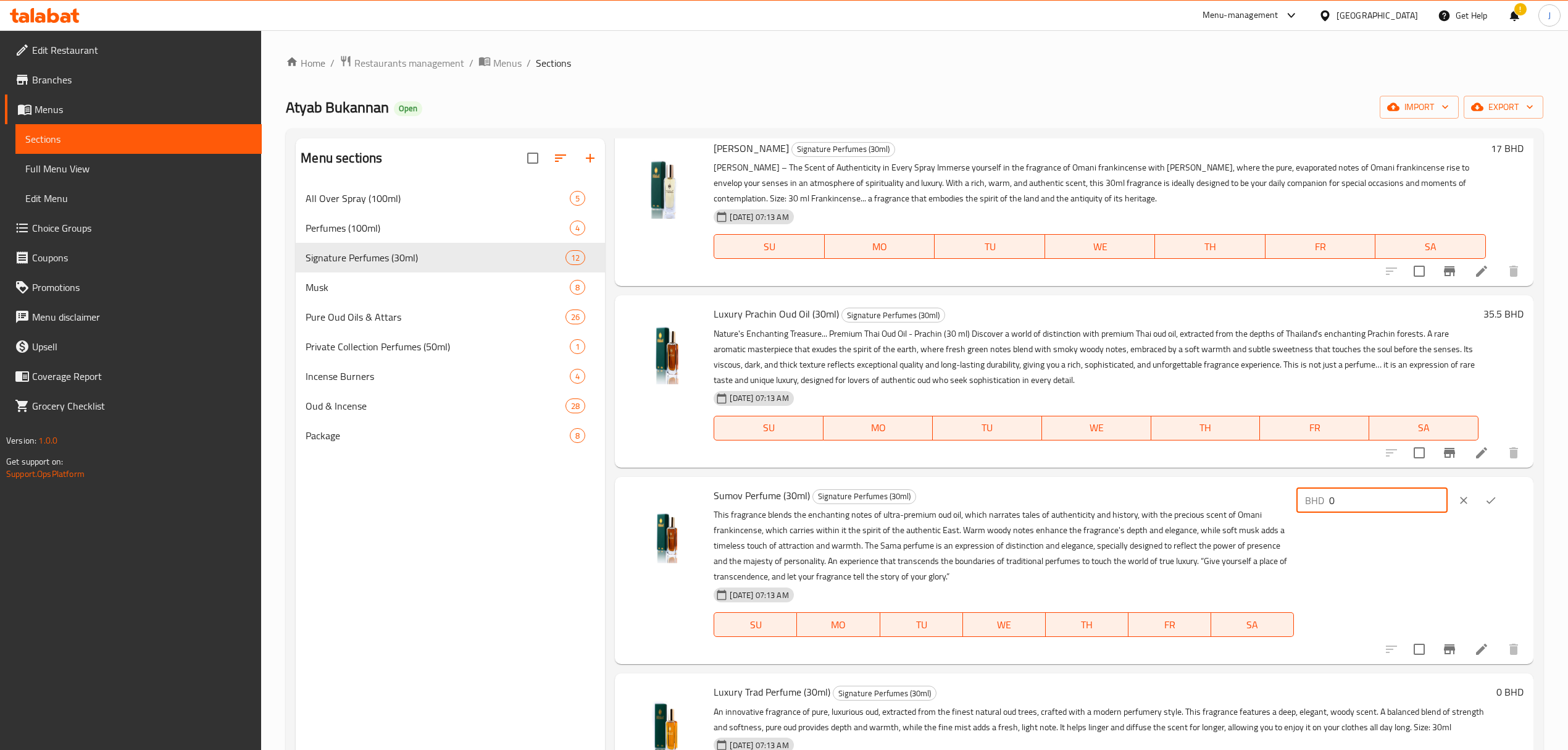
drag, startPoint x: 1387, startPoint y: 497, endPoint x: 1245, endPoint y: 498, distance: 142.0
click at [1245, 498] on div "Sumov Perfume (30ml) Signature Perfumes (30ml) This fragrance blends the enchan…" at bounding box center [1118, 571] width 819 height 177
type input "45"
click at [1478, 497] on button "ok" at bounding box center [1491, 501] width 28 height 28
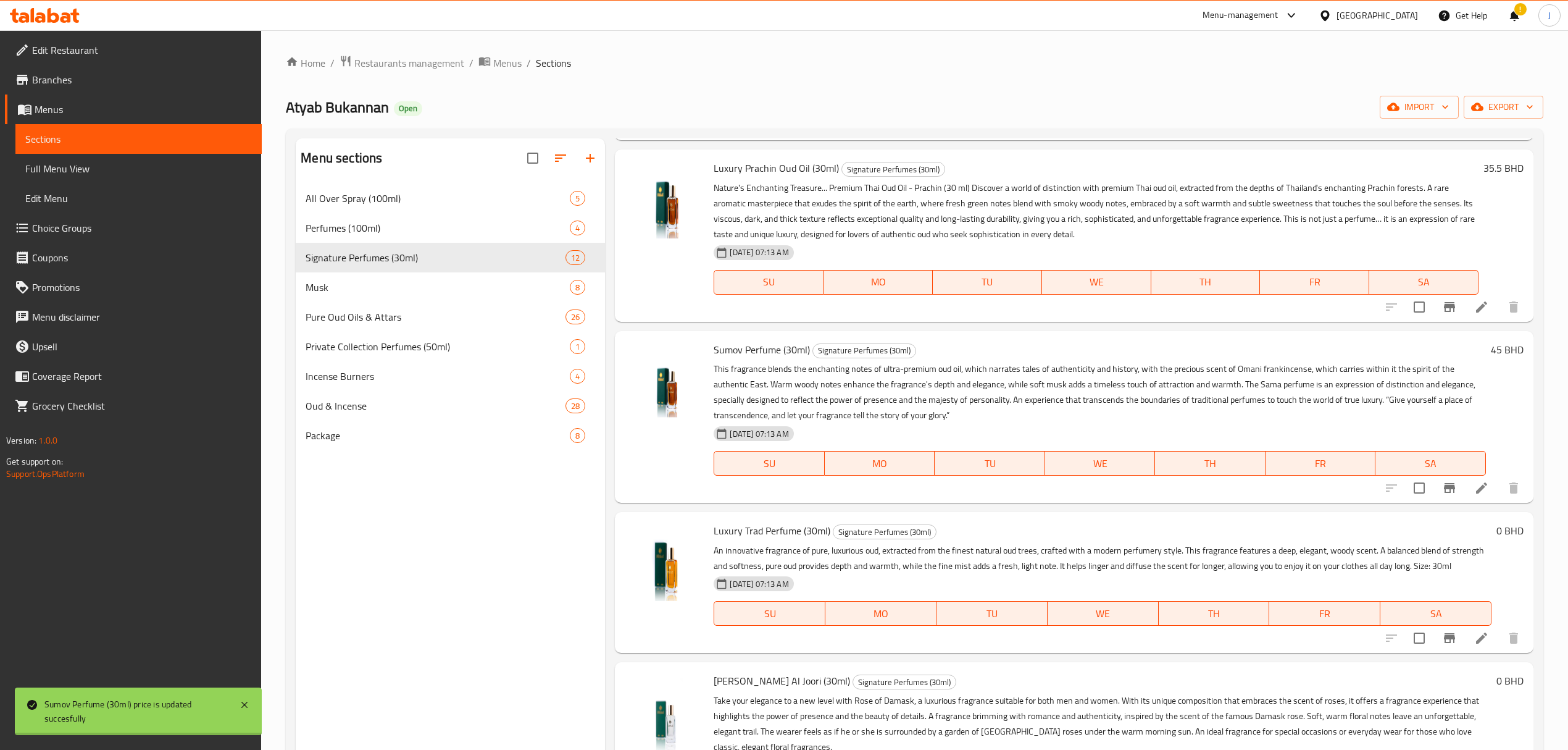
scroll to position [658, 0]
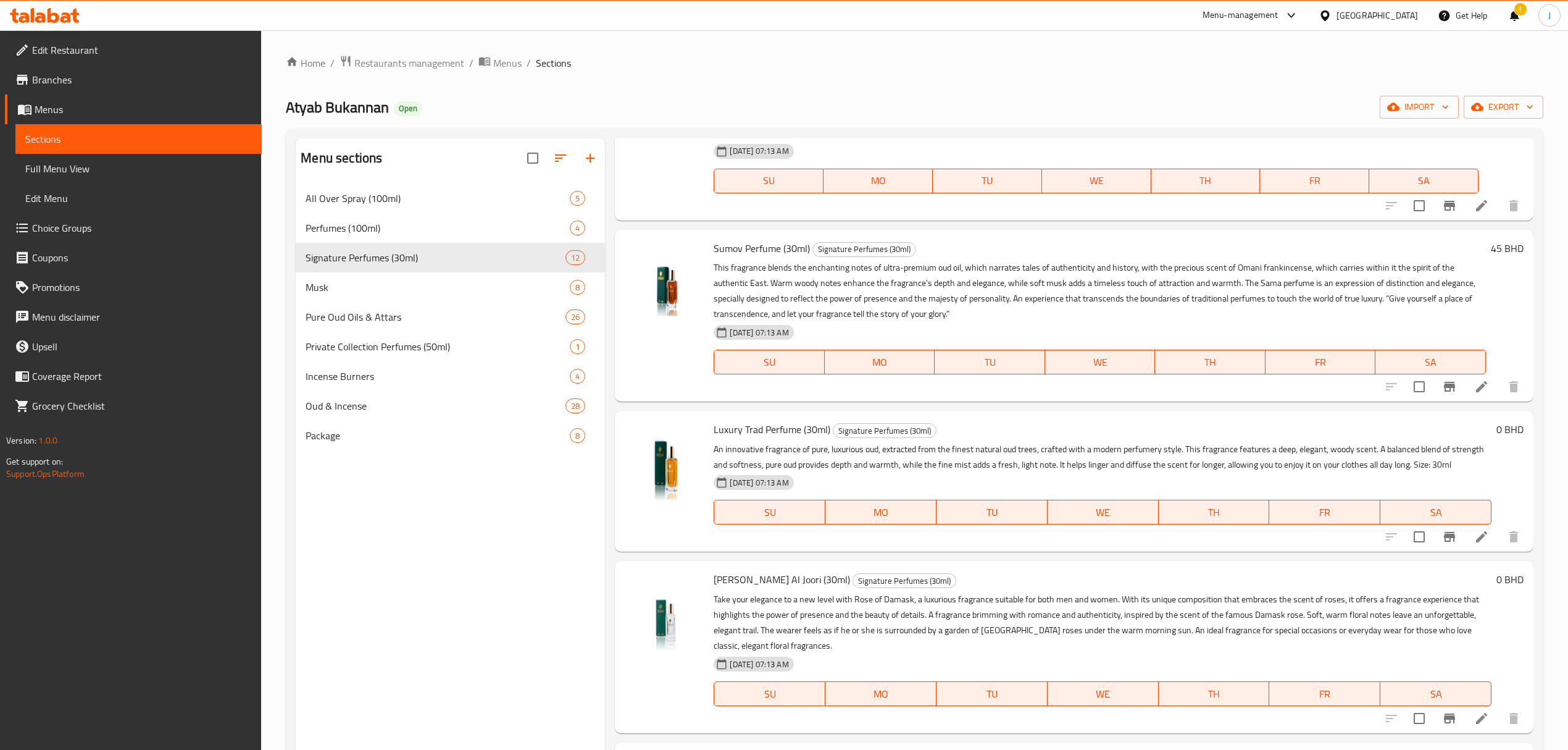
click at [1497, 431] on h6 "0 BHD" at bounding box center [1511, 430] width 28 height 18
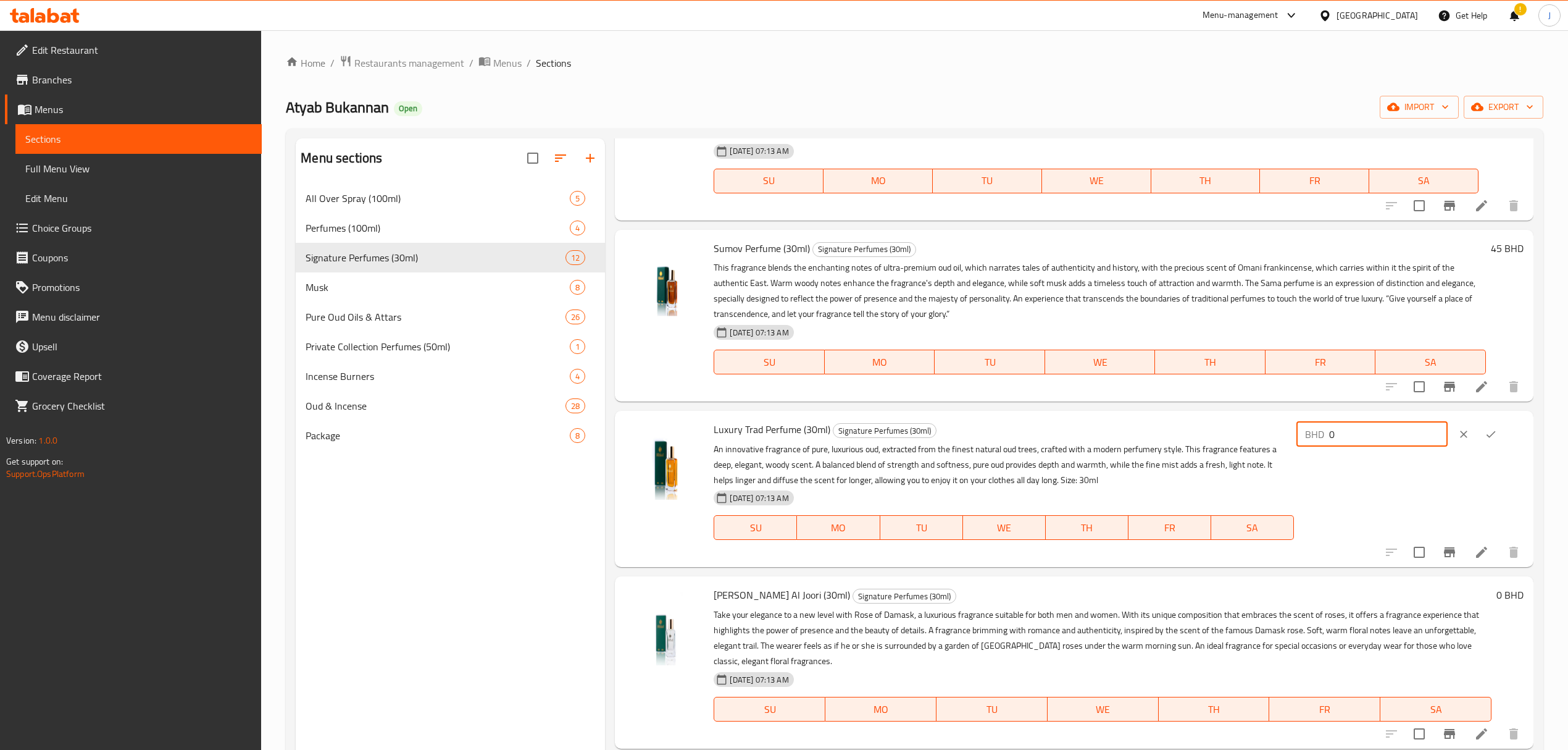
drag, startPoint x: 1376, startPoint y: 445, endPoint x: 1309, endPoint y: 438, distance: 67.4
click at [1309, 438] on div "BHD 0 ​" at bounding box center [1373, 434] width 152 height 25
type input "33"
click at [1477, 433] on button "ok" at bounding box center [1491, 435] width 28 height 28
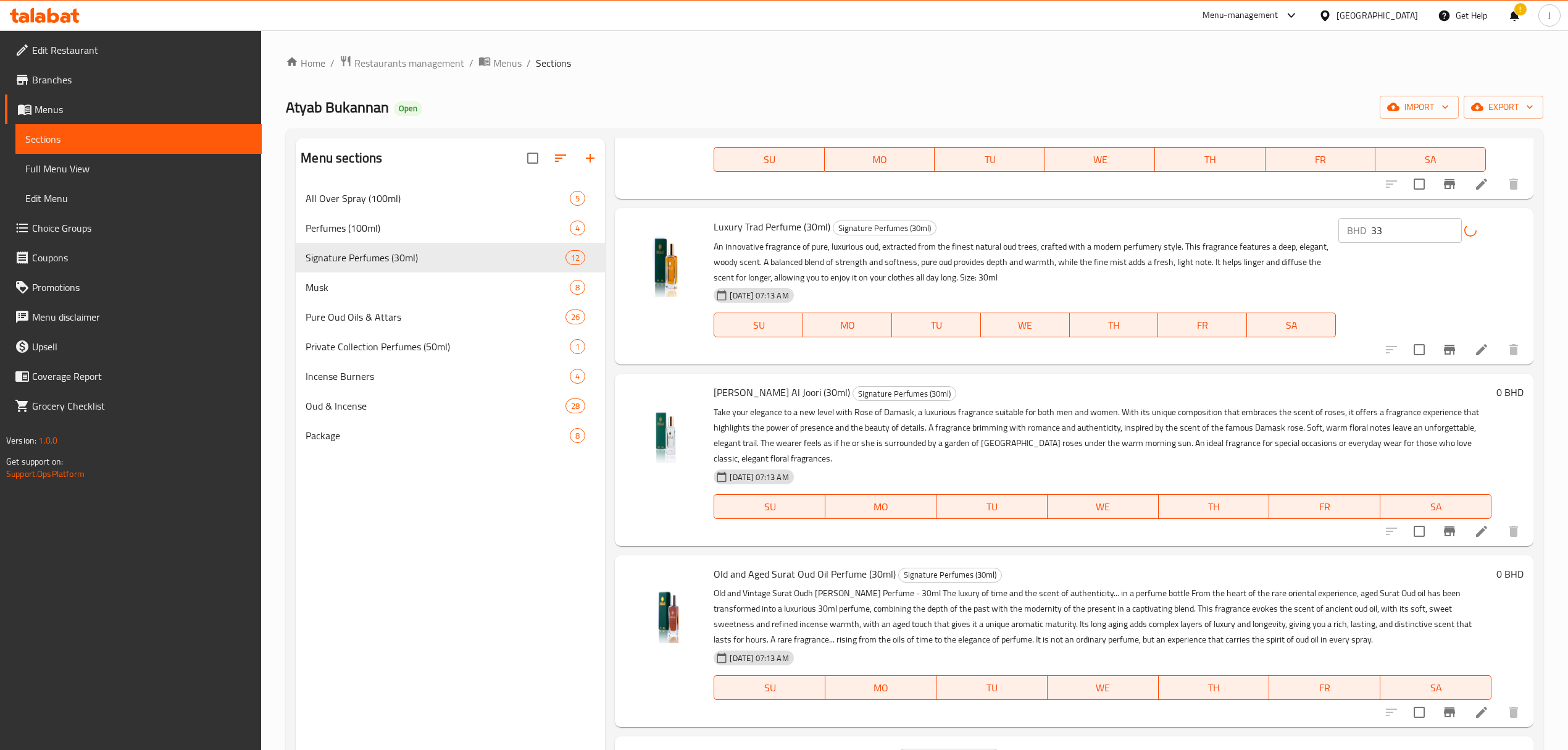
scroll to position [906, 0]
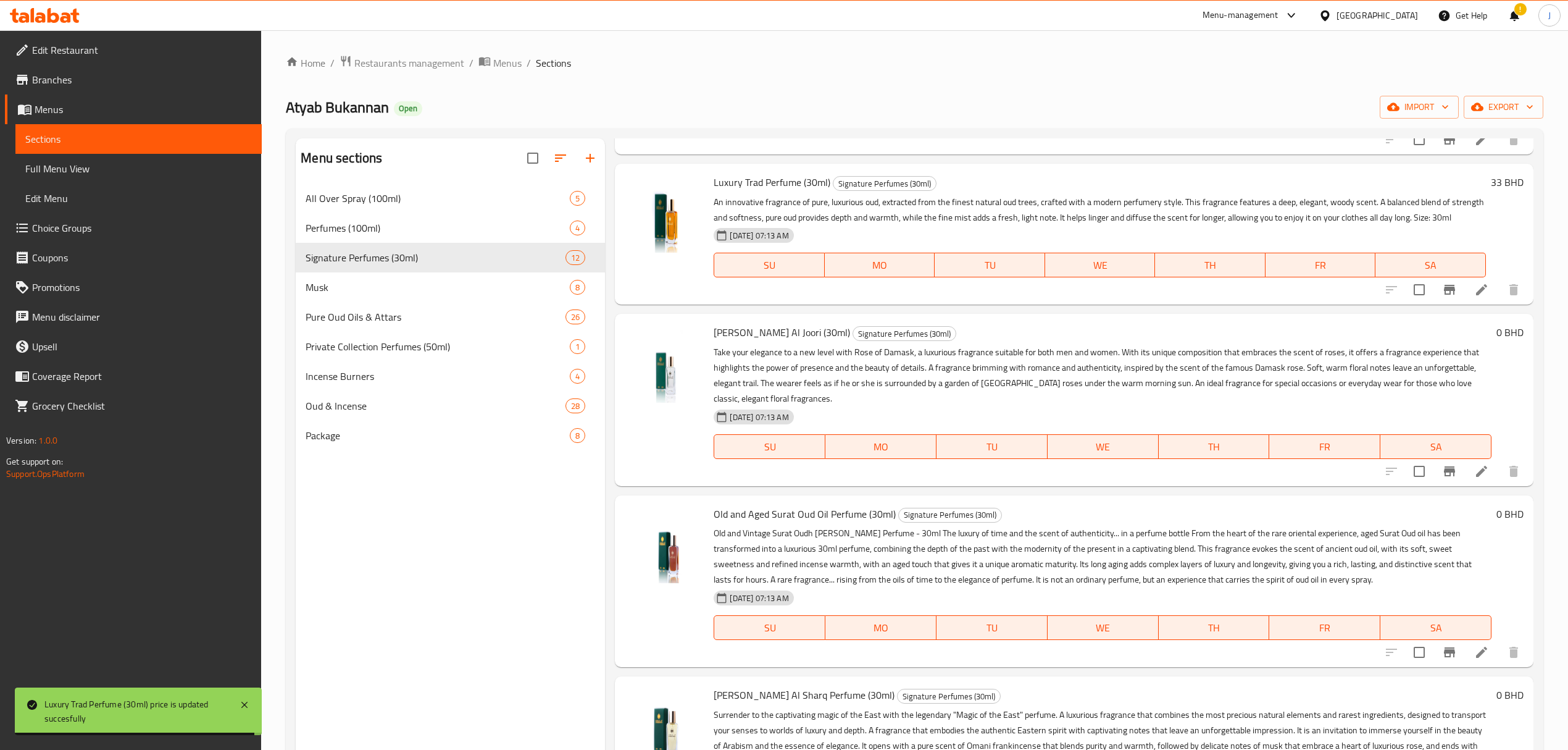
click at [1497, 341] on h6 "0 BHD" at bounding box center [1511, 332] width 28 height 18
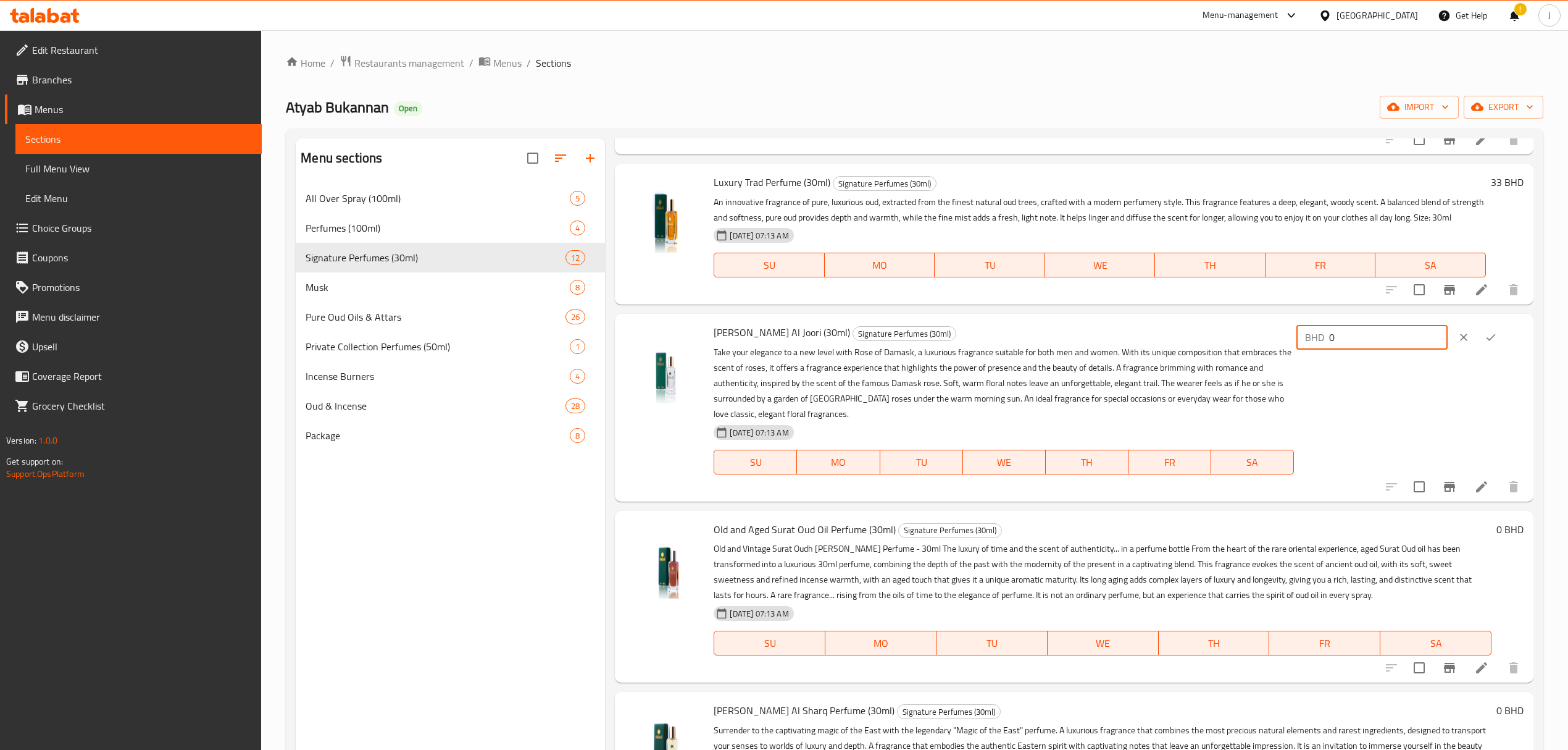
drag, startPoint x: 1317, startPoint y: 365, endPoint x: 1261, endPoint y: 361, distance: 56.1
click at [1261, 361] on div "Ward Al Joori (30ml) Signature Perfumes (30ml) Take your elegance to a new leve…" at bounding box center [1118, 407] width 819 height 177
type input "18"
click at [1496, 351] on button "ok" at bounding box center [1491, 337] width 28 height 28
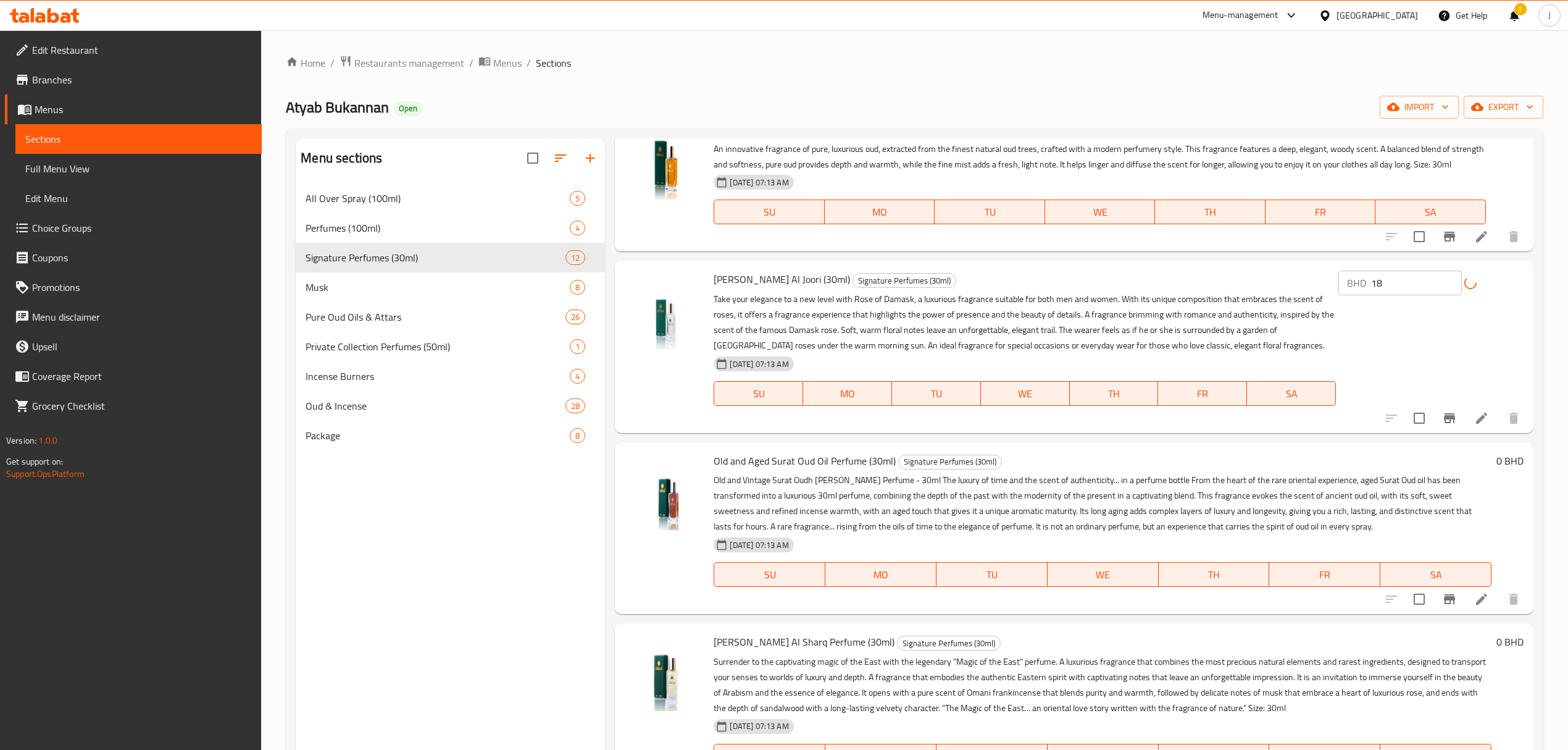
scroll to position [1070, 0]
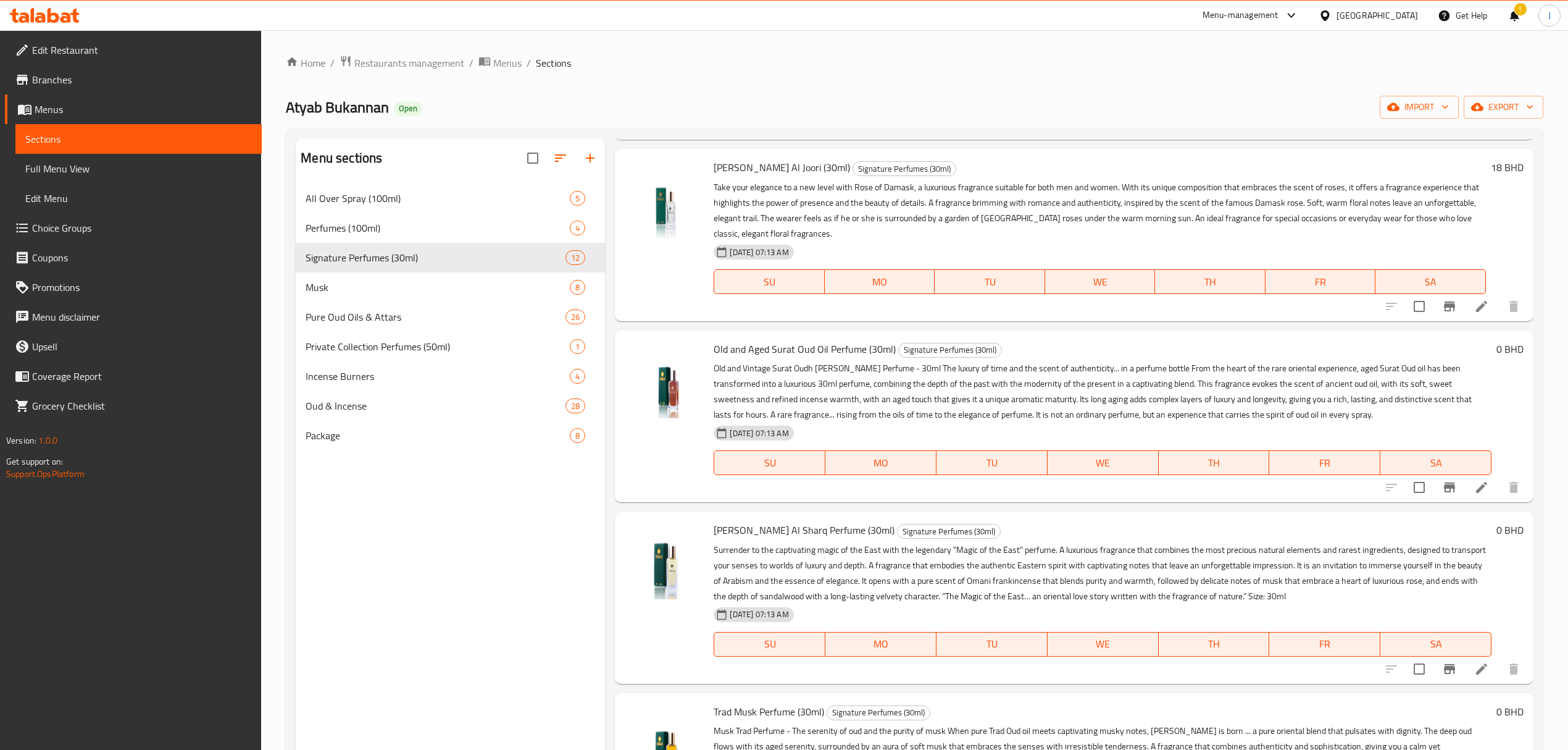
click at [1497, 358] on h6 "0 BHD" at bounding box center [1511, 349] width 28 height 18
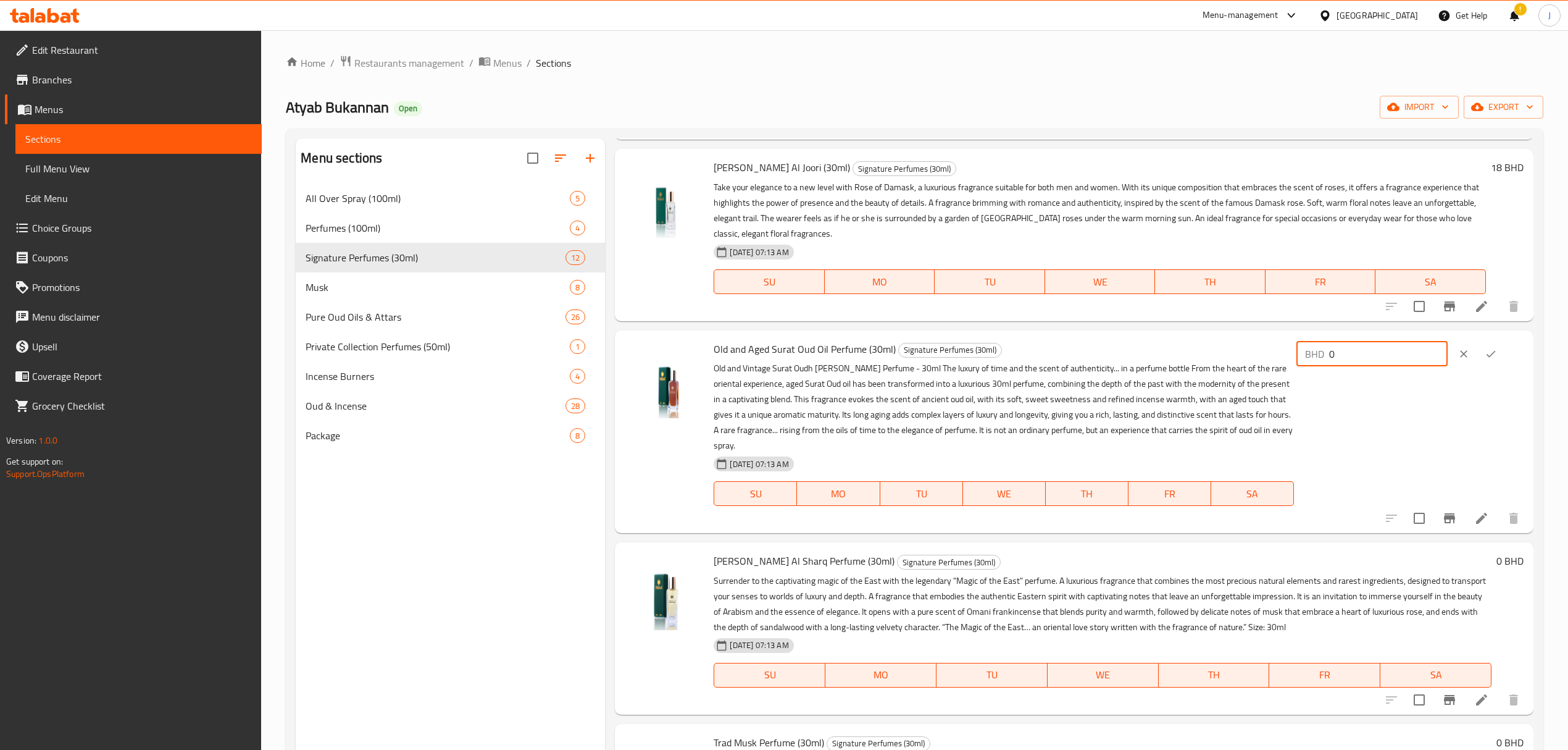
drag, startPoint x: 1375, startPoint y: 372, endPoint x: 1291, endPoint y: 363, distance: 84.5
click at [1291, 363] on div "Old and Aged Surat Oud Oil Perfume (30ml) Signature Perfumes (30ml) Old and Vin…" at bounding box center [1118, 431] width 819 height 192
type input "62"
click at [1485, 360] on icon "ok" at bounding box center [1491, 354] width 13 height 13
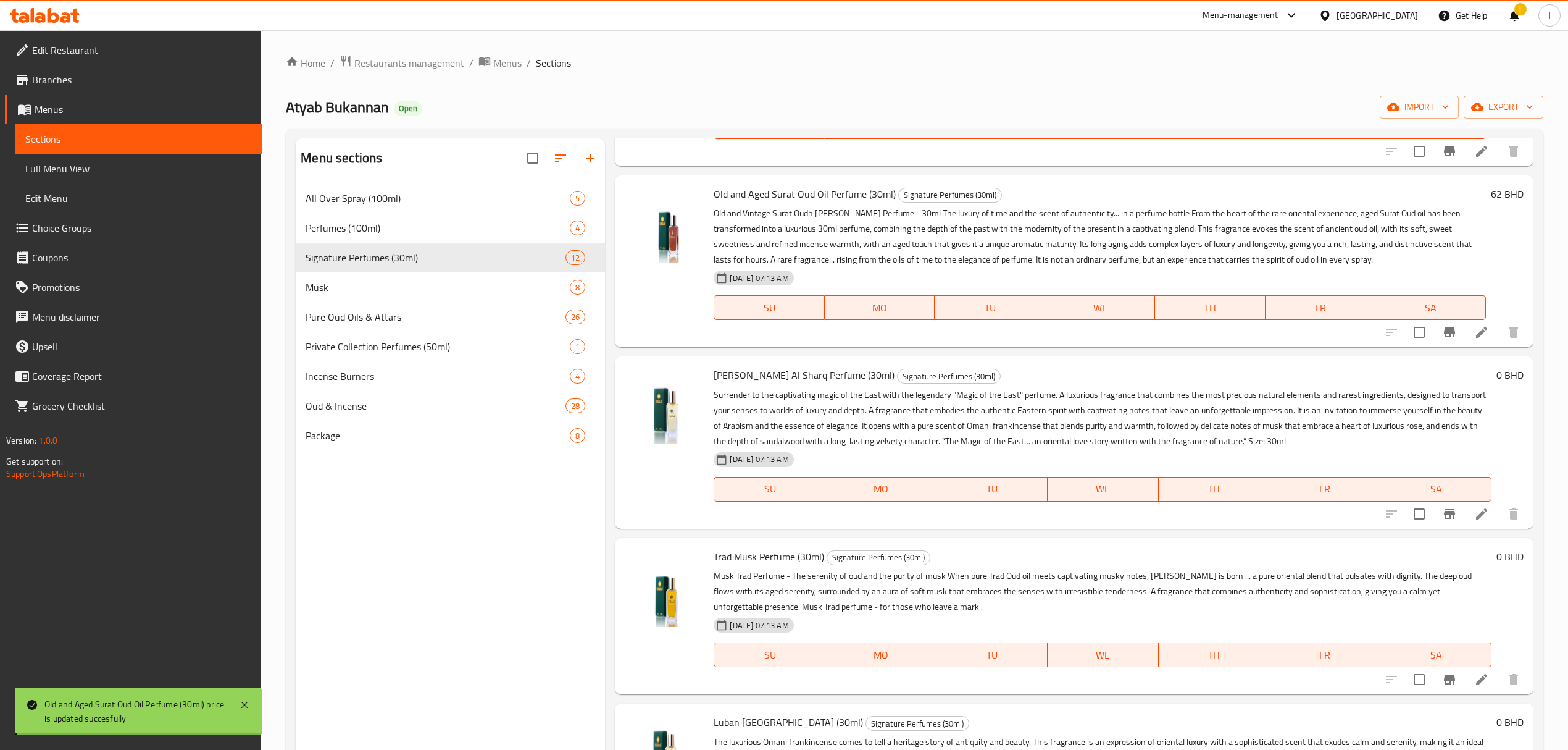
scroll to position [1235, 0]
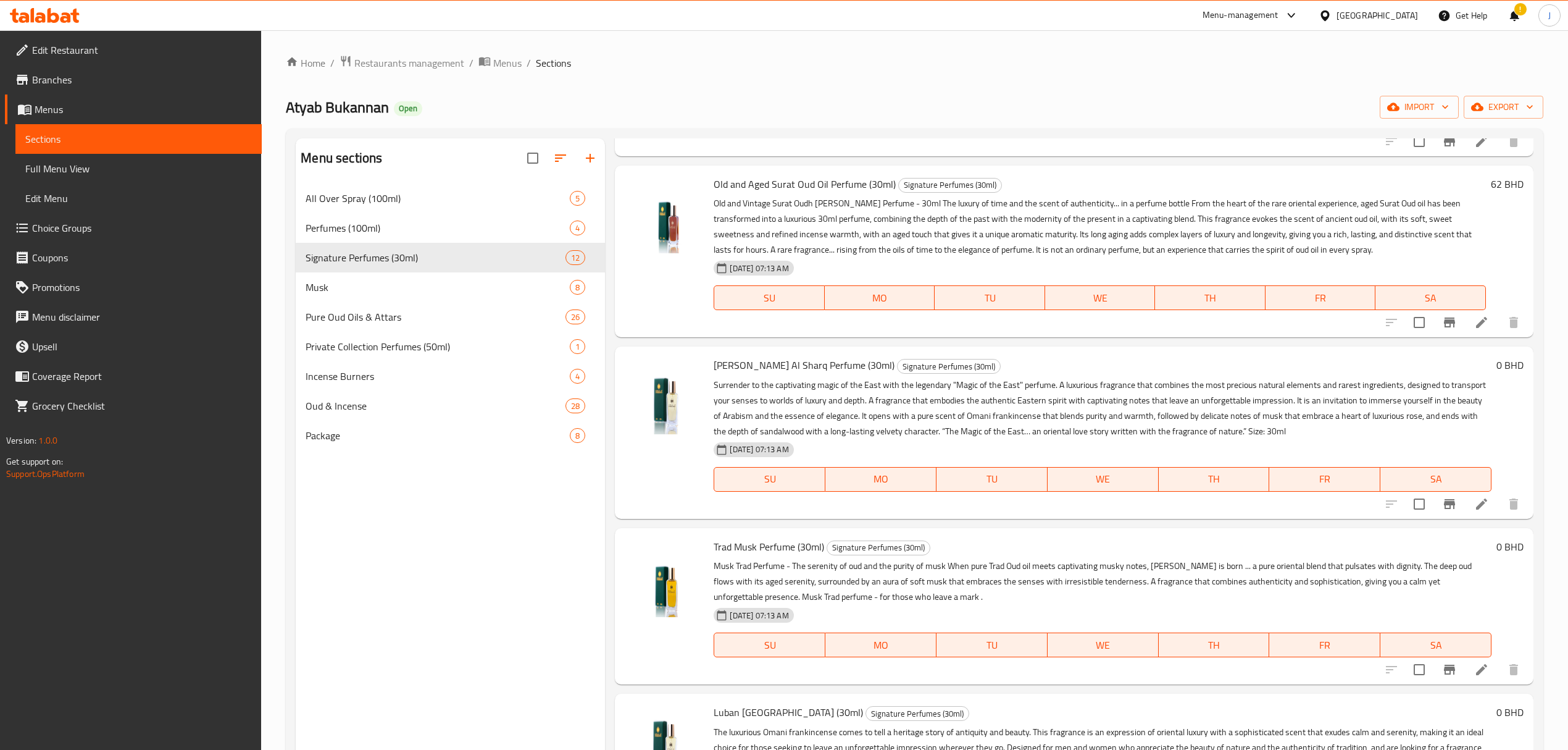
click at [1497, 374] on h6 "0 BHD" at bounding box center [1511, 366] width 28 height 18
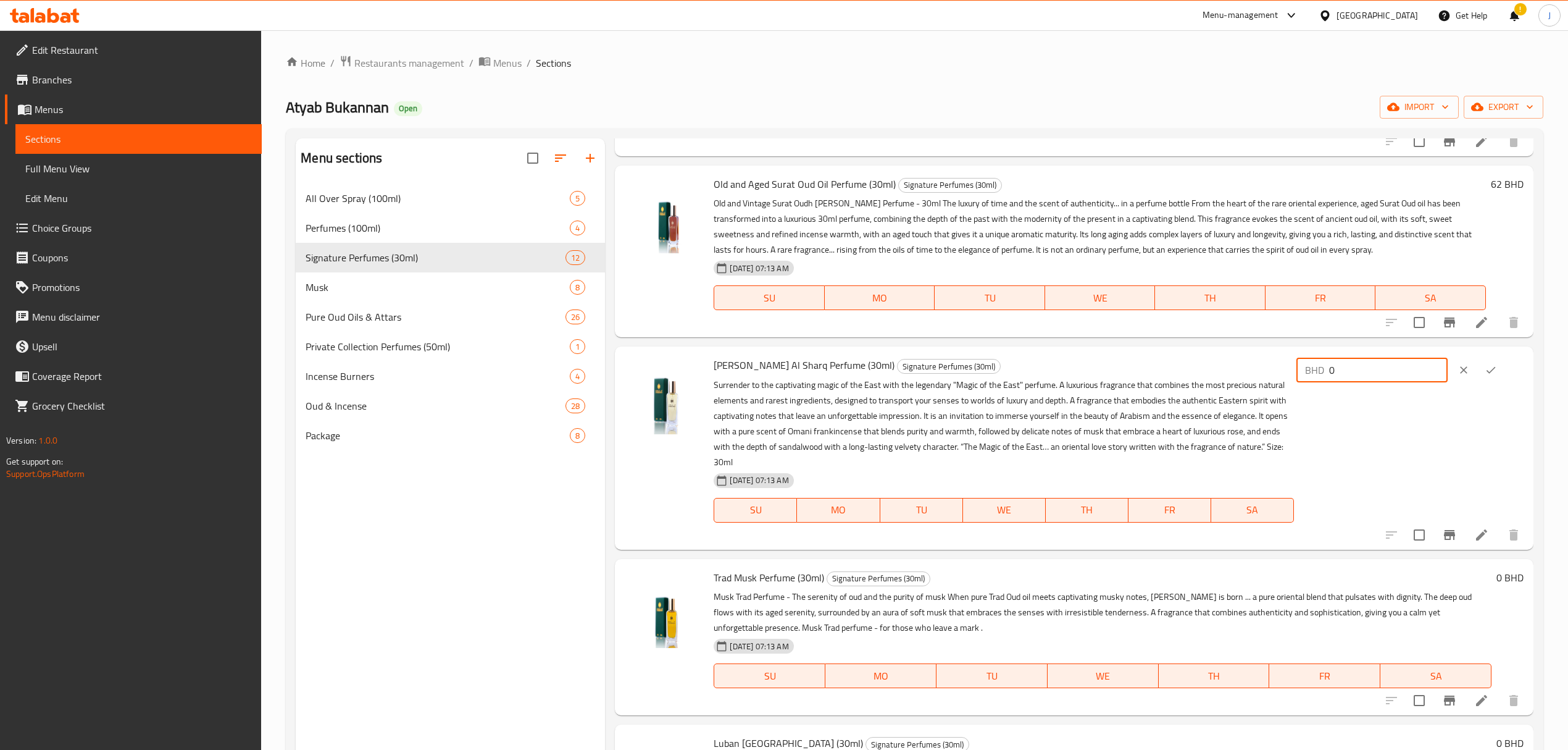
drag, startPoint x: 1371, startPoint y: 390, endPoint x: 1101, endPoint y: 388, distance: 270.0
click at [1101, 388] on div "Sahr Al Sharq Perfume (30ml) Signature Perfumes (30ml) Surrender to the captiva…" at bounding box center [1118, 447] width 819 height 192
type input "18"
click at [1478, 383] on button "ok" at bounding box center [1491, 371] width 28 height 28
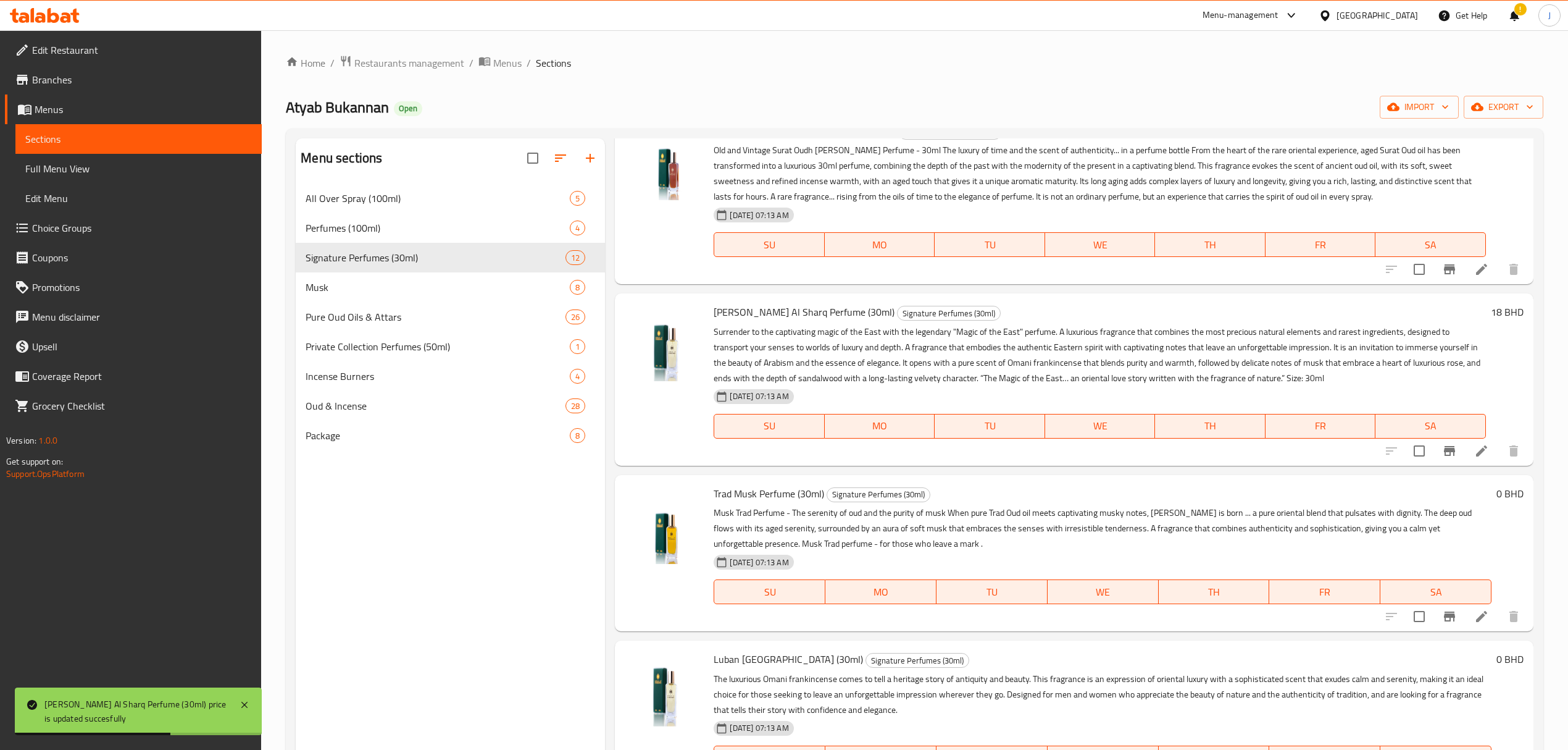
scroll to position [1317, 0]
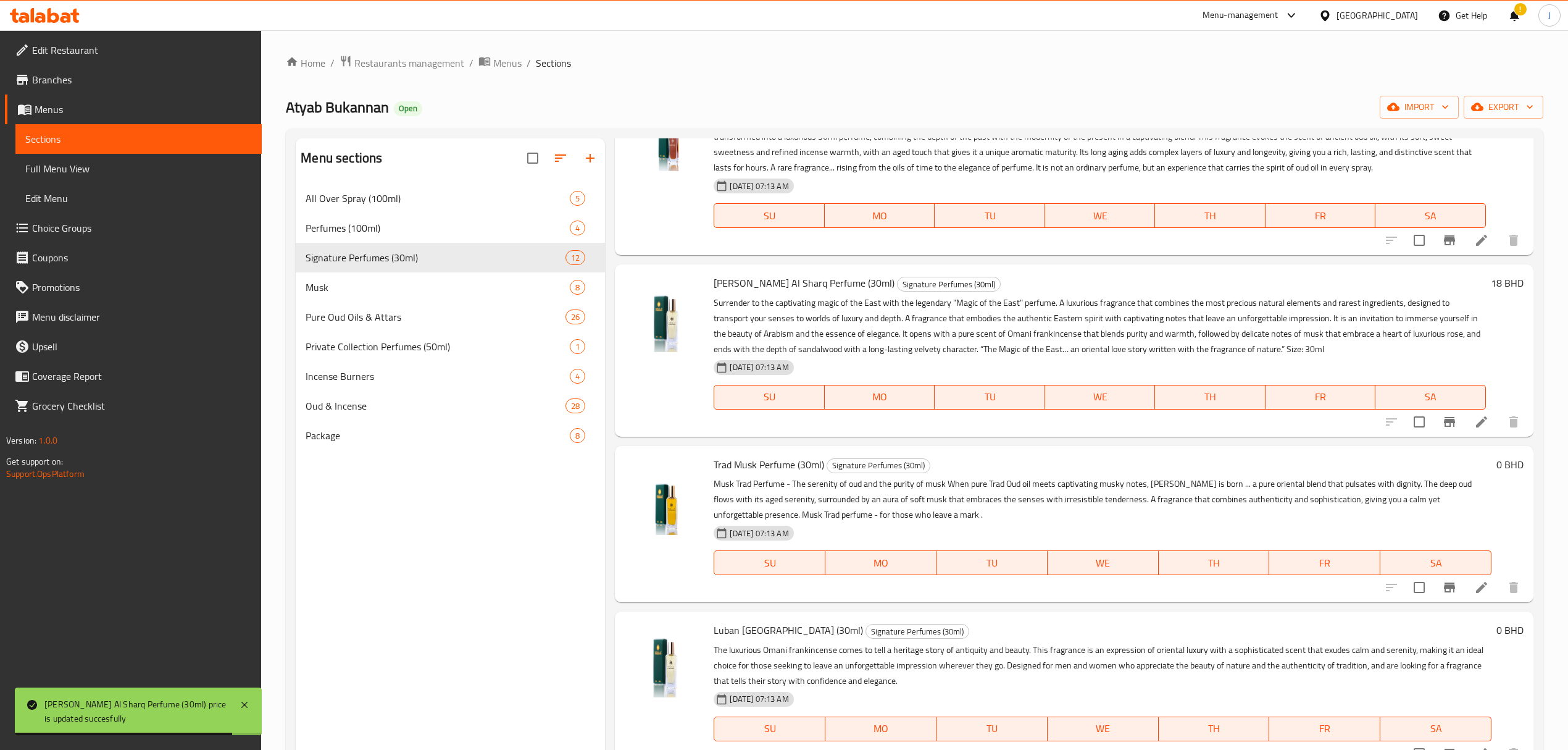
click at [1497, 473] on h6 "0 BHD" at bounding box center [1511, 464] width 28 height 18
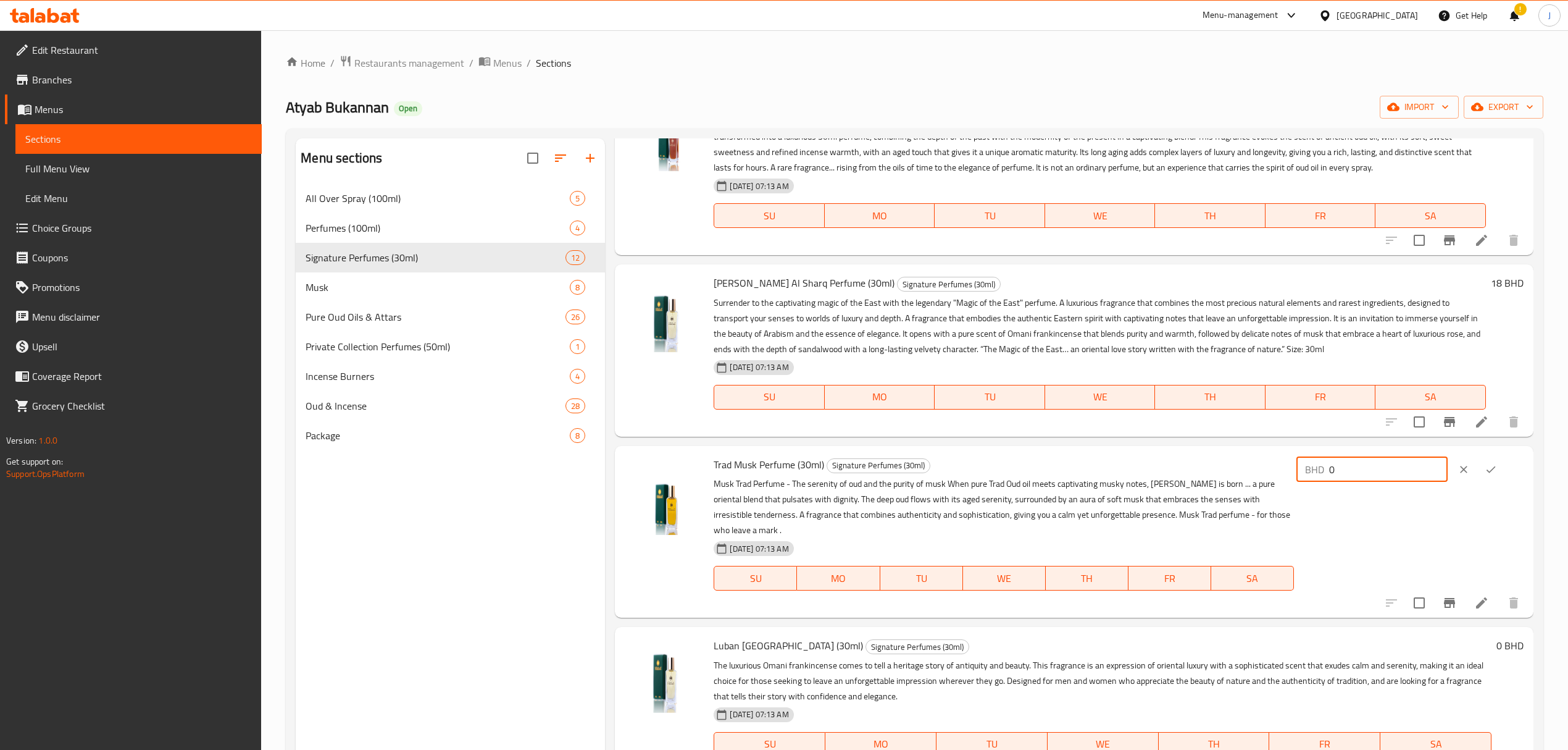
drag, startPoint x: 1283, startPoint y: 487, endPoint x: 1155, endPoint y: 473, distance: 128.8
click at [1155, 473] on div "Trad Musk Perfume (30ml) Signature Perfumes (30ml) Musk Trad Perfume - The sere…" at bounding box center [1118, 531] width 819 height 162
type input "22"
click at [1493, 475] on icon "ok" at bounding box center [1491, 469] width 13 height 13
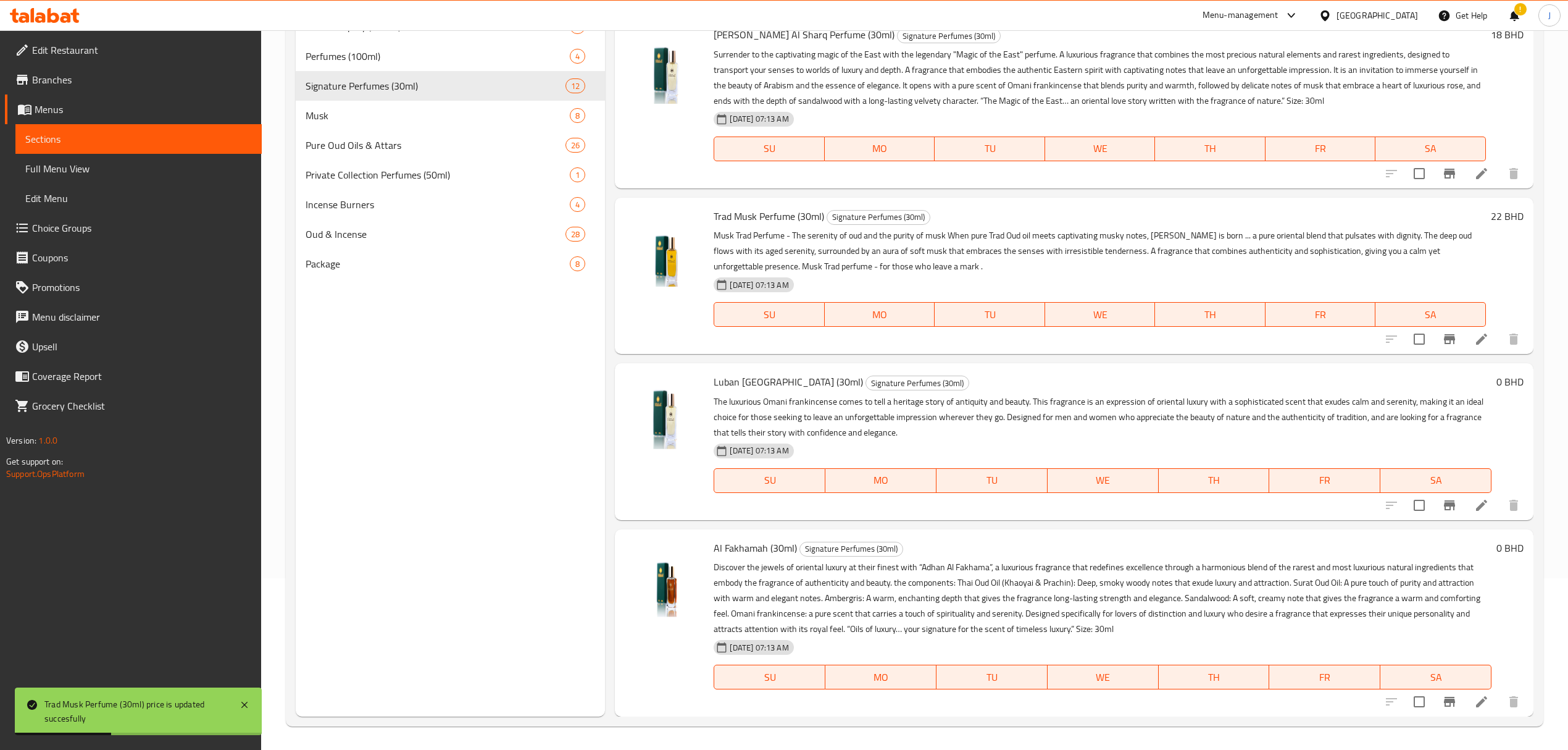
scroll to position [173, 0]
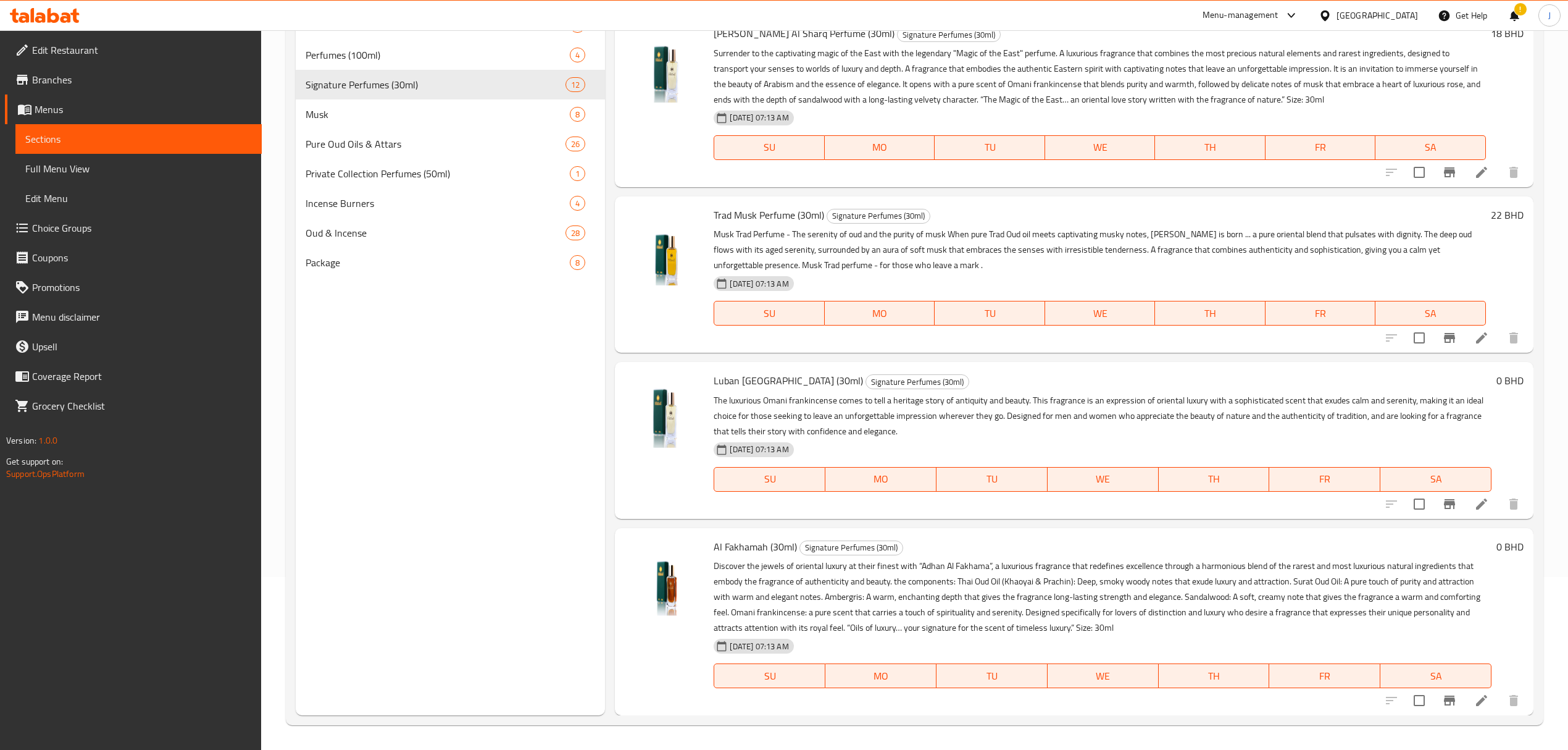
click at [1497, 380] on h6 "0 BHD" at bounding box center [1511, 380] width 28 height 18
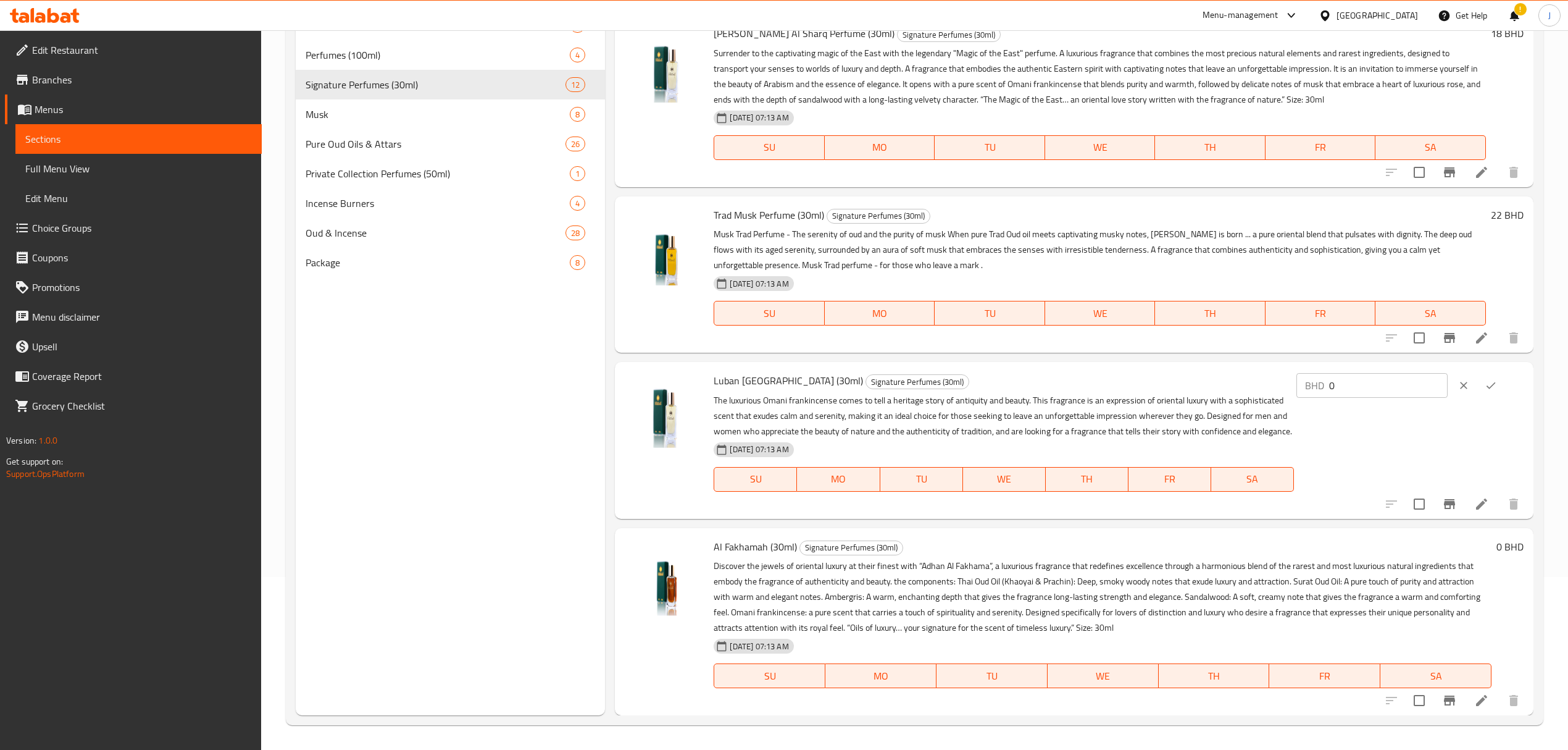
click at [1325, 386] on p "BHD" at bounding box center [1315, 384] width 19 height 15
drag, startPoint x: 1351, startPoint y: 386, endPoint x: 1265, endPoint y: 389, distance: 86.1
click at [1265, 389] on div "Luban Oman (30ml) Signature Perfumes (30ml) The luxurious Omani frankincense co…" at bounding box center [1118, 440] width 819 height 146
type input "16"
click at [1485, 382] on icon "ok" at bounding box center [1491, 385] width 13 height 13
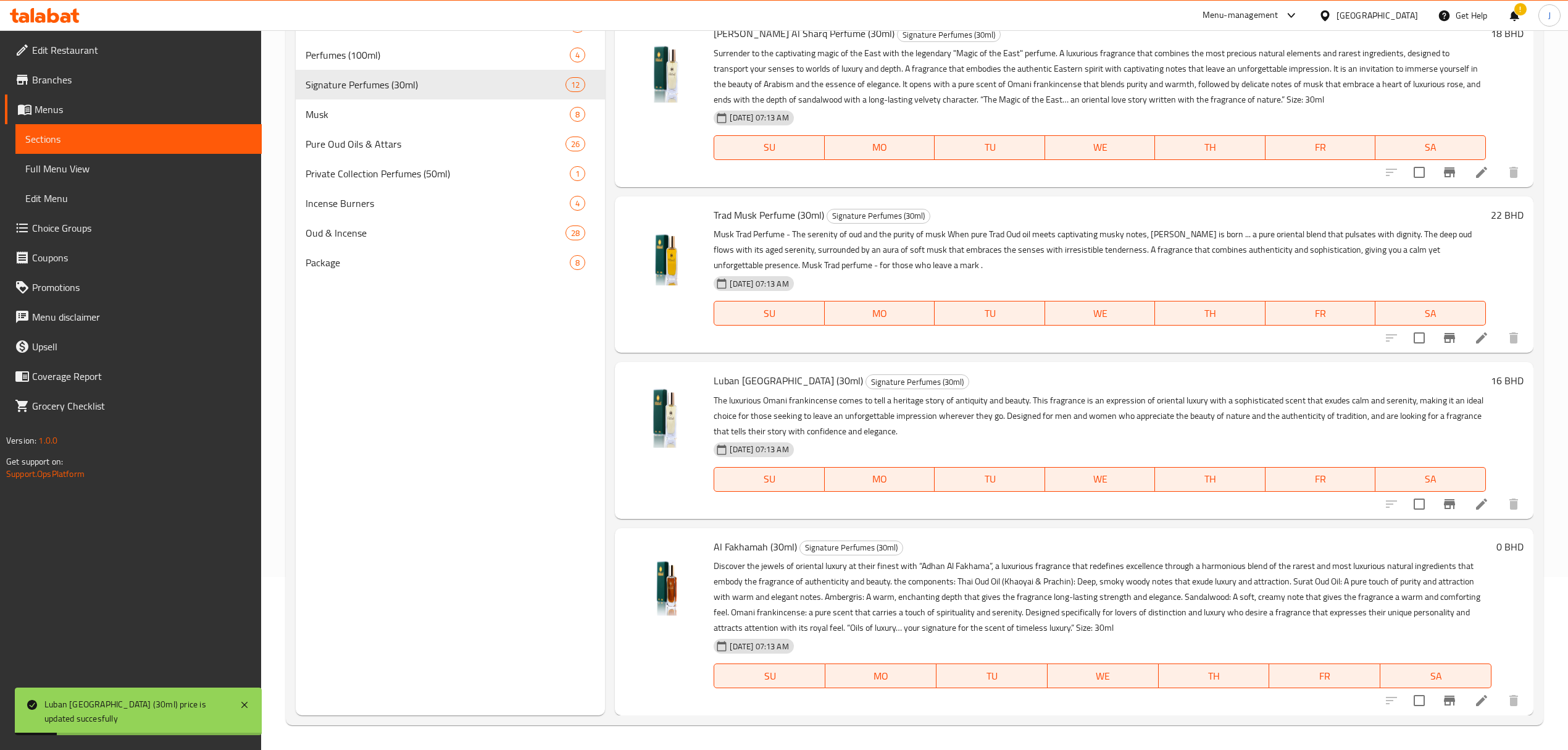
click at [1497, 548] on h6 "0 BHD" at bounding box center [1511, 547] width 28 height 18
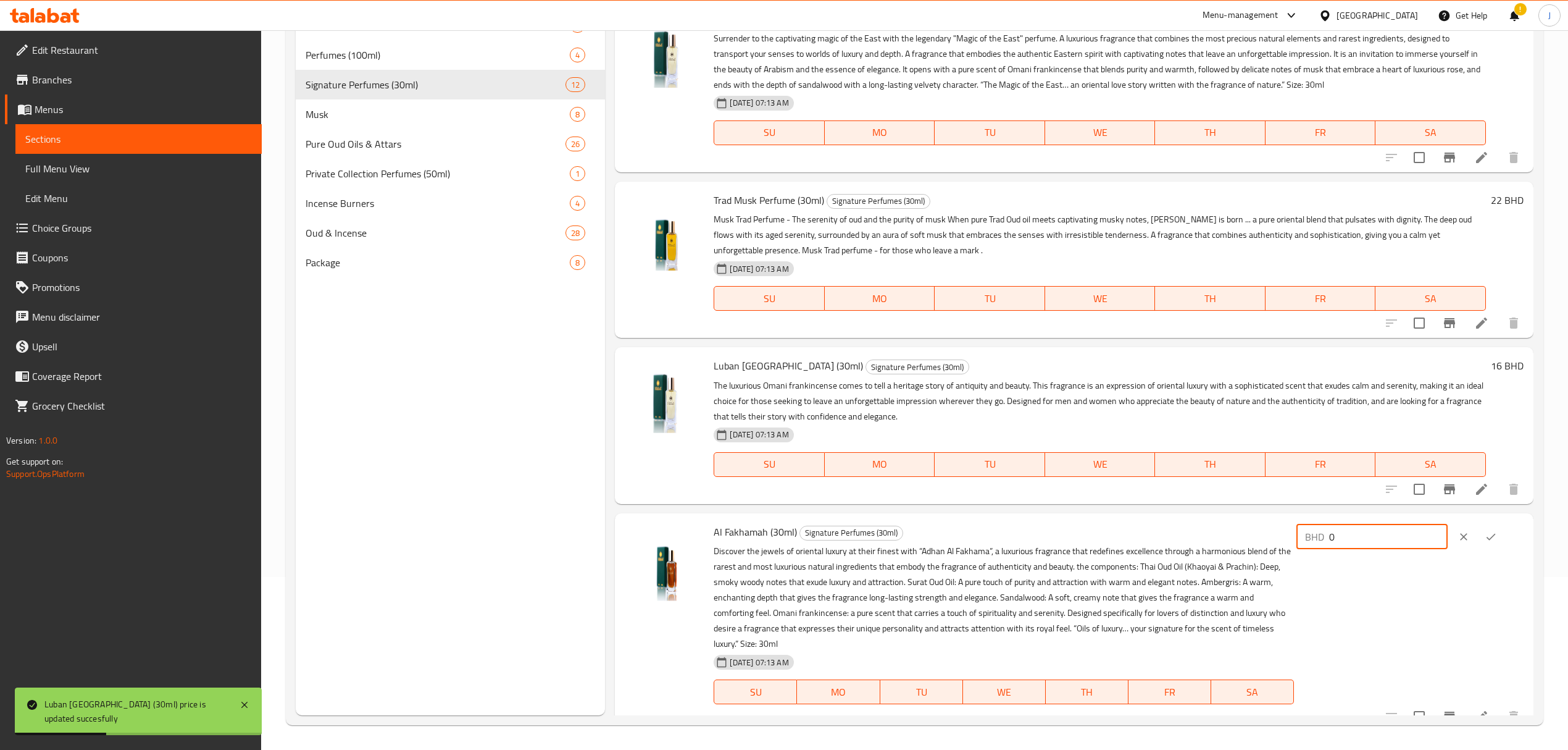
drag, startPoint x: 1374, startPoint y: 550, endPoint x: 1261, endPoint y: 555, distance: 113.1
click at [1261, 555] on div "Al Fakhamah (30ml) Signature Perfumes (30ml) 29-09-2025 07:13 AM SU MO TU WE TH…" at bounding box center [1118, 622] width 819 height 208
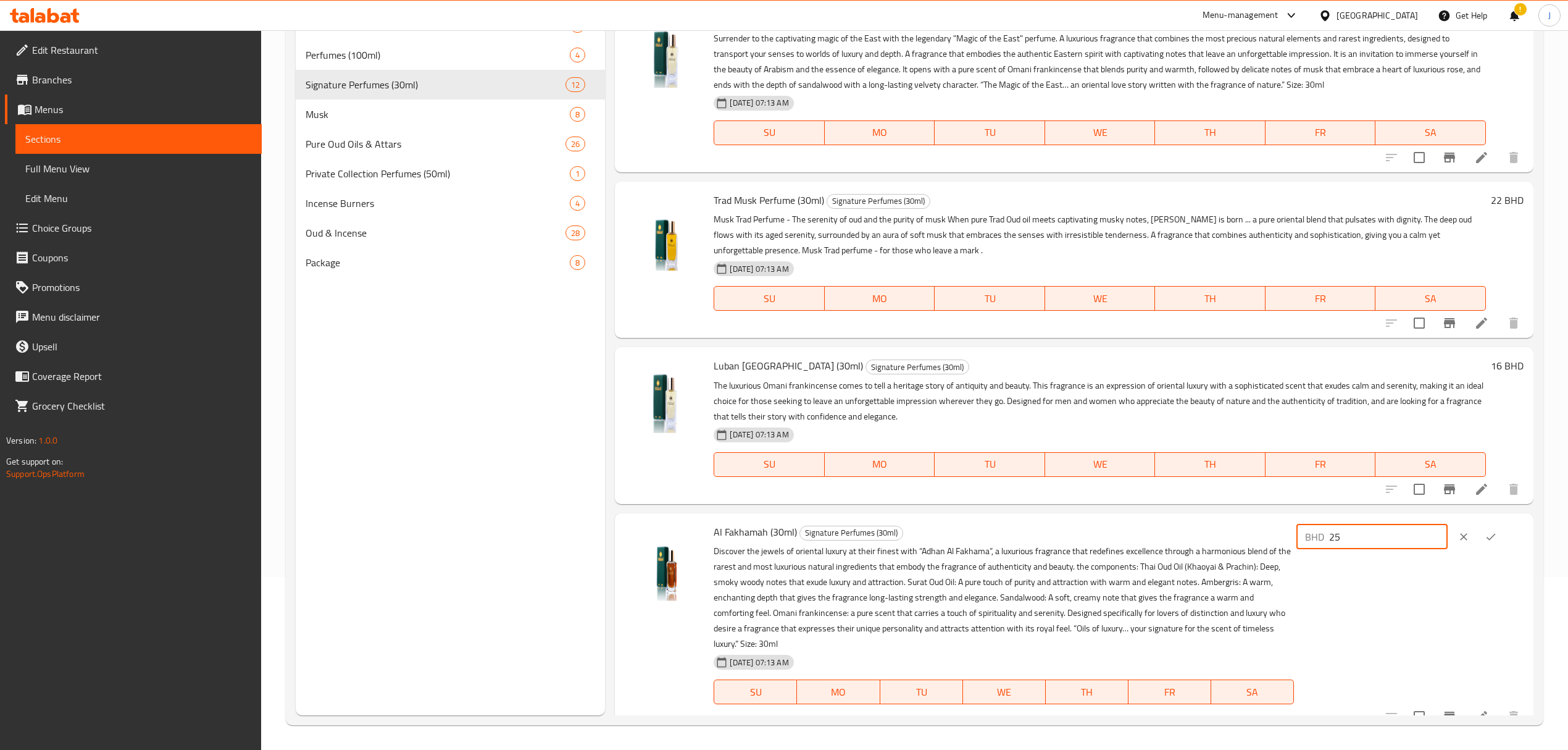
type input "25"
click at [1487, 540] on icon "ok" at bounding box center [1491, 536] width 9 height 7
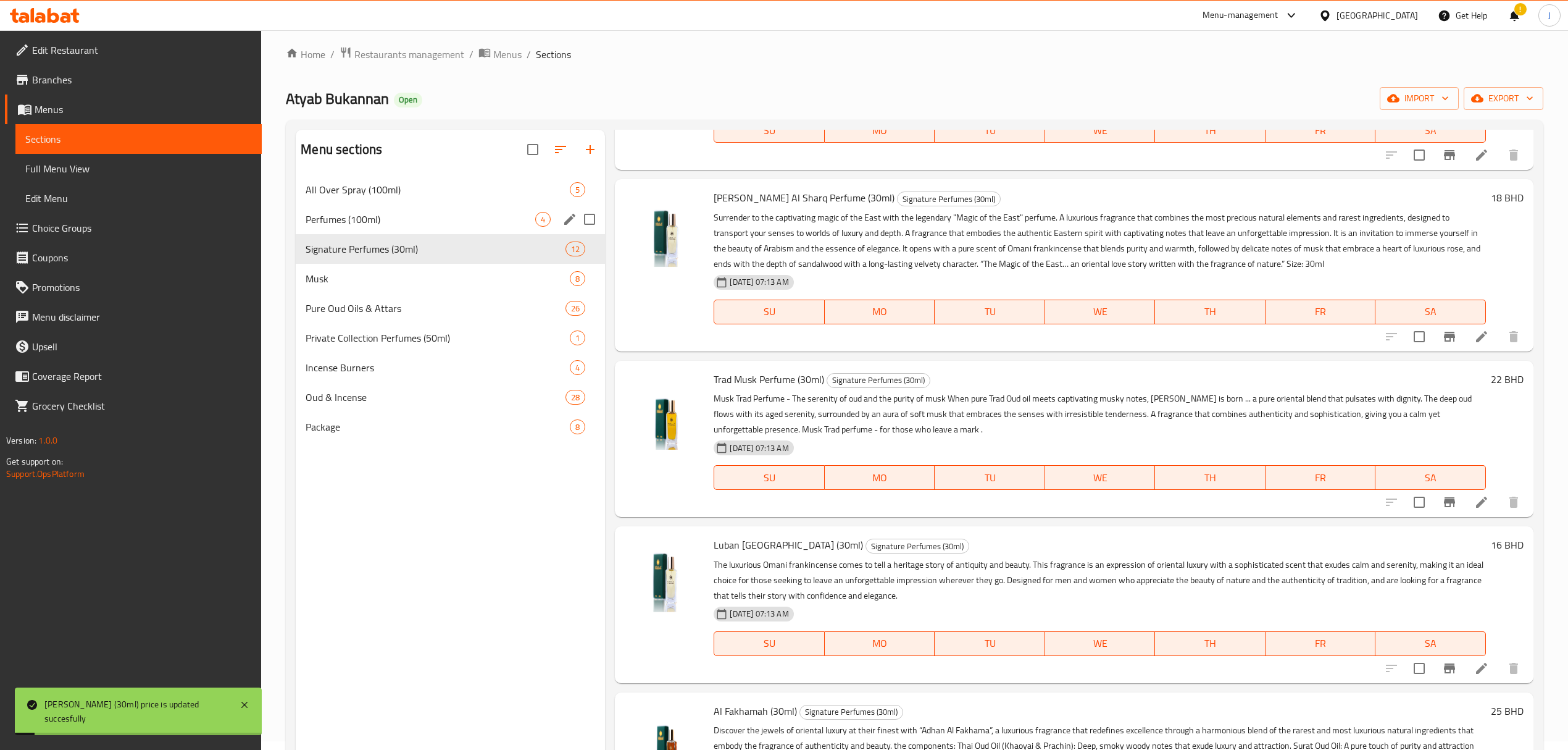
scroll to position [0, 0]
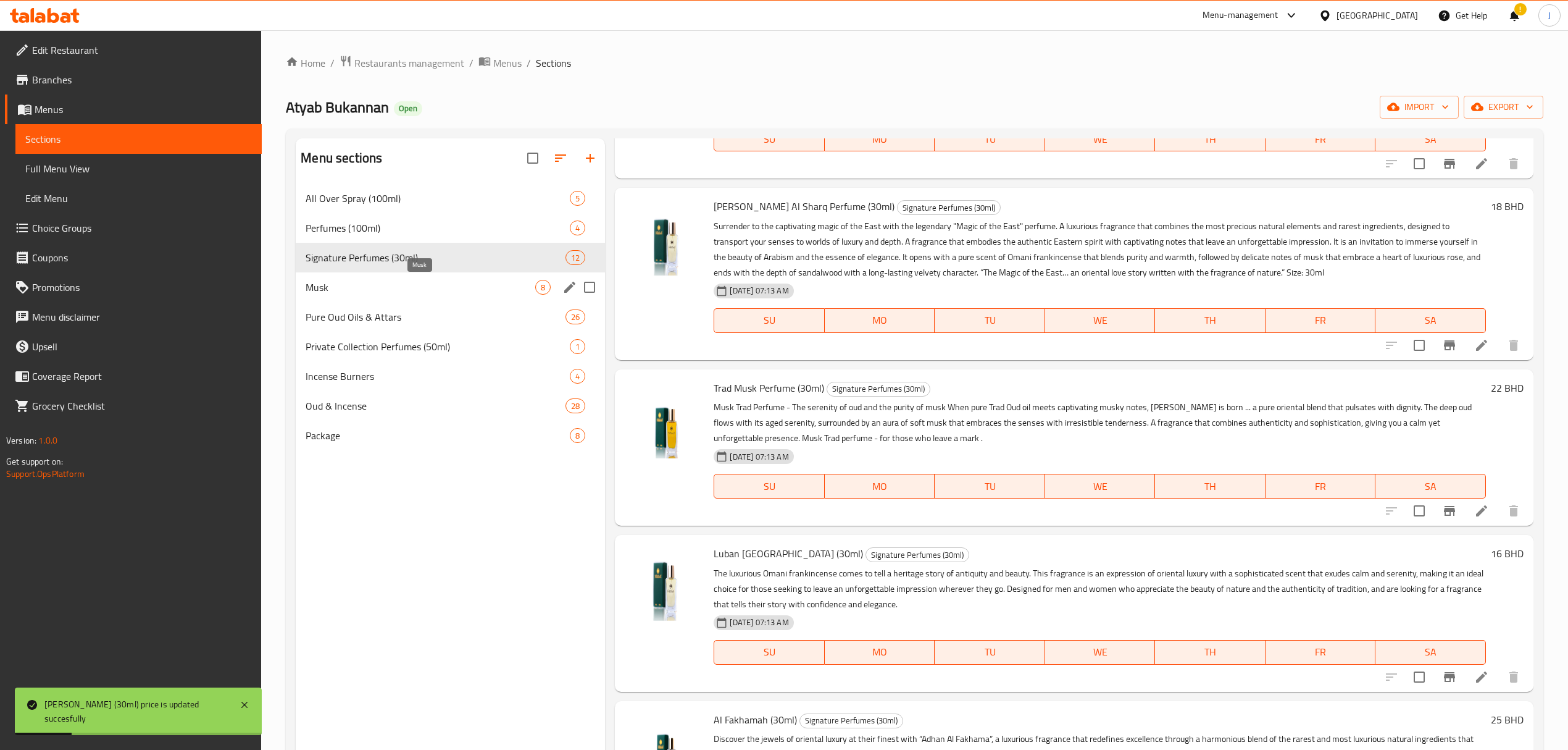
click at [423, 287] on span "Musk" at bounding box center [420, 287] width 230 height 15
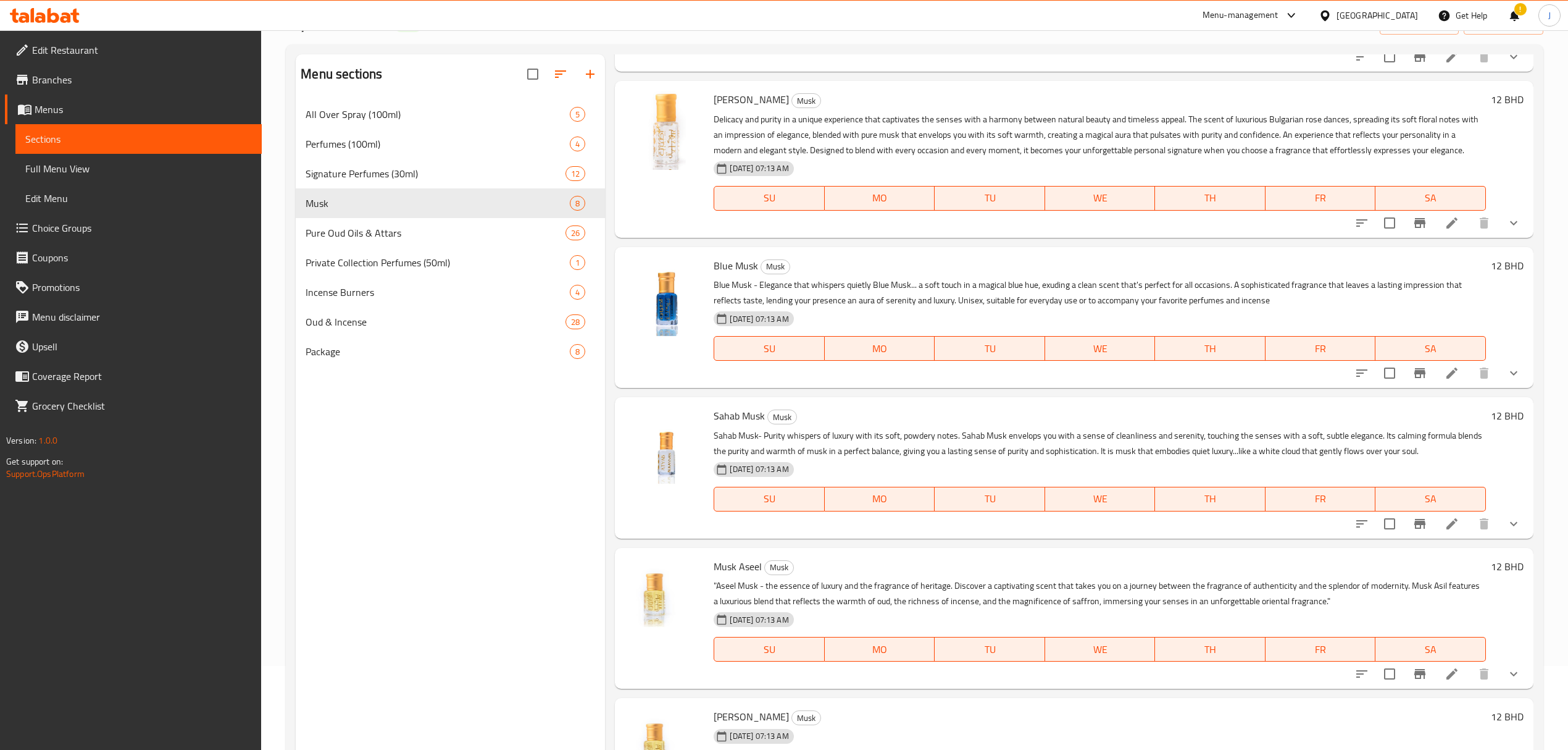
scroll to position [173, 0]
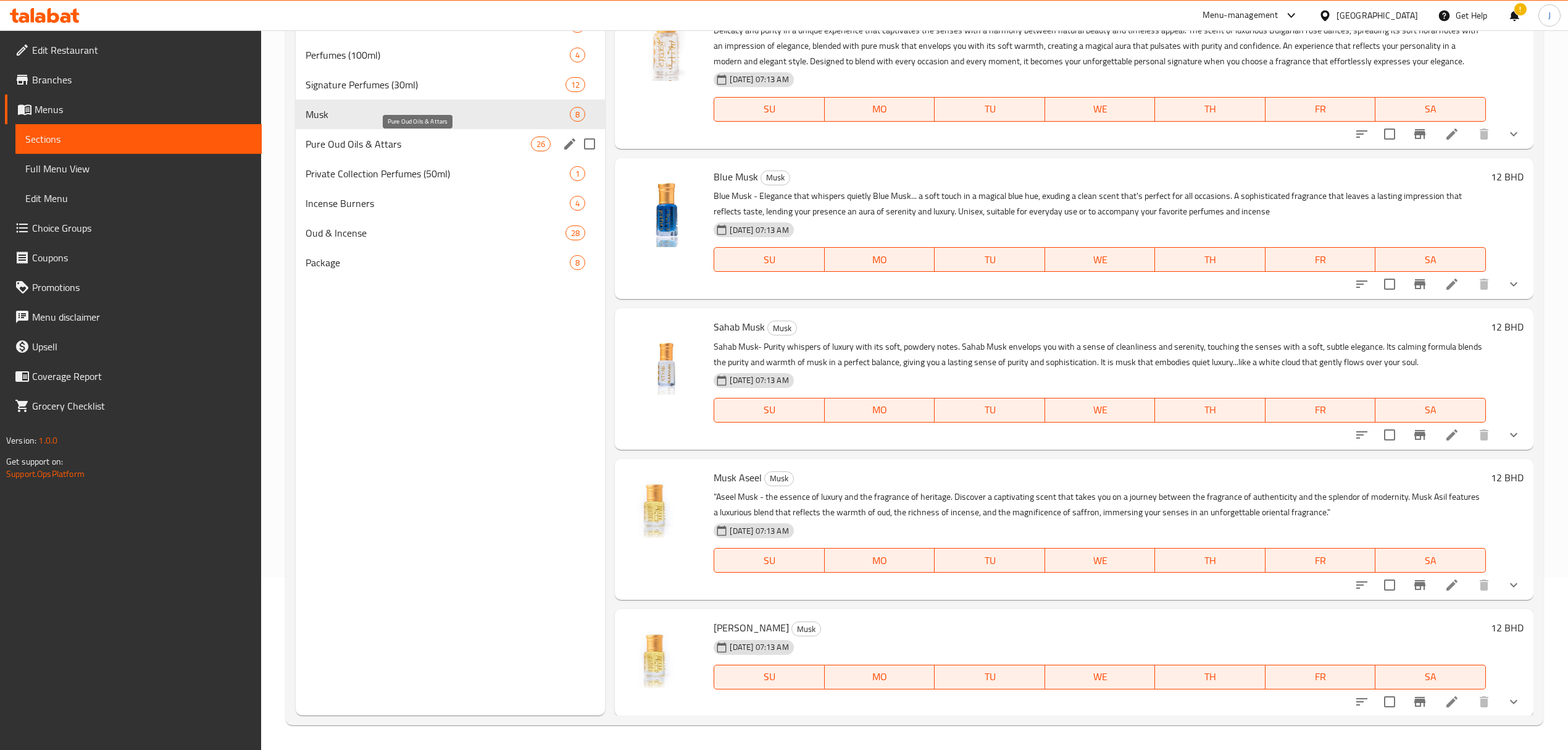
click at [378, 146] on span "Pure Oud Oils & Attars" at bounding box center [418, 143] width 226 height 15
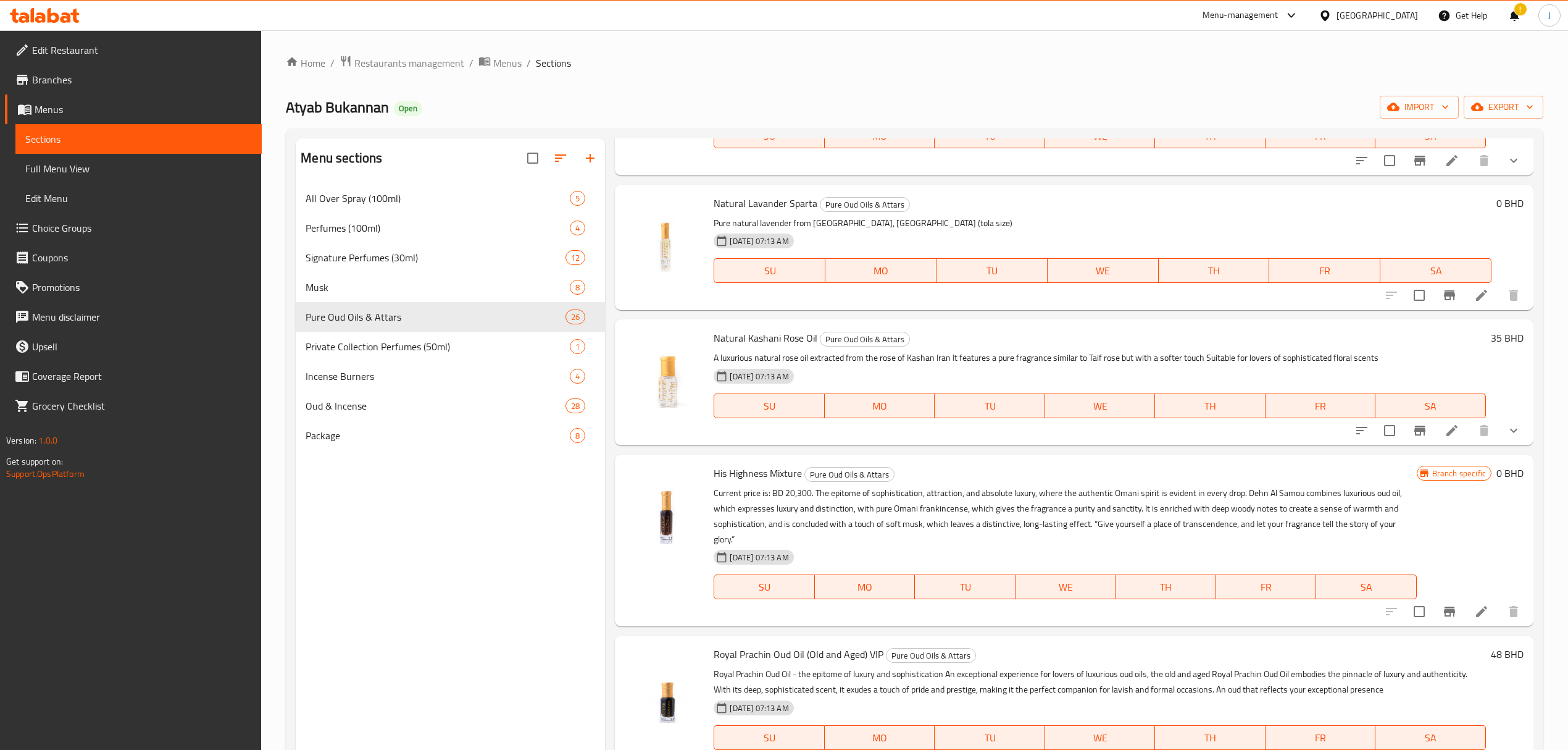
scroll to position [823, 0]
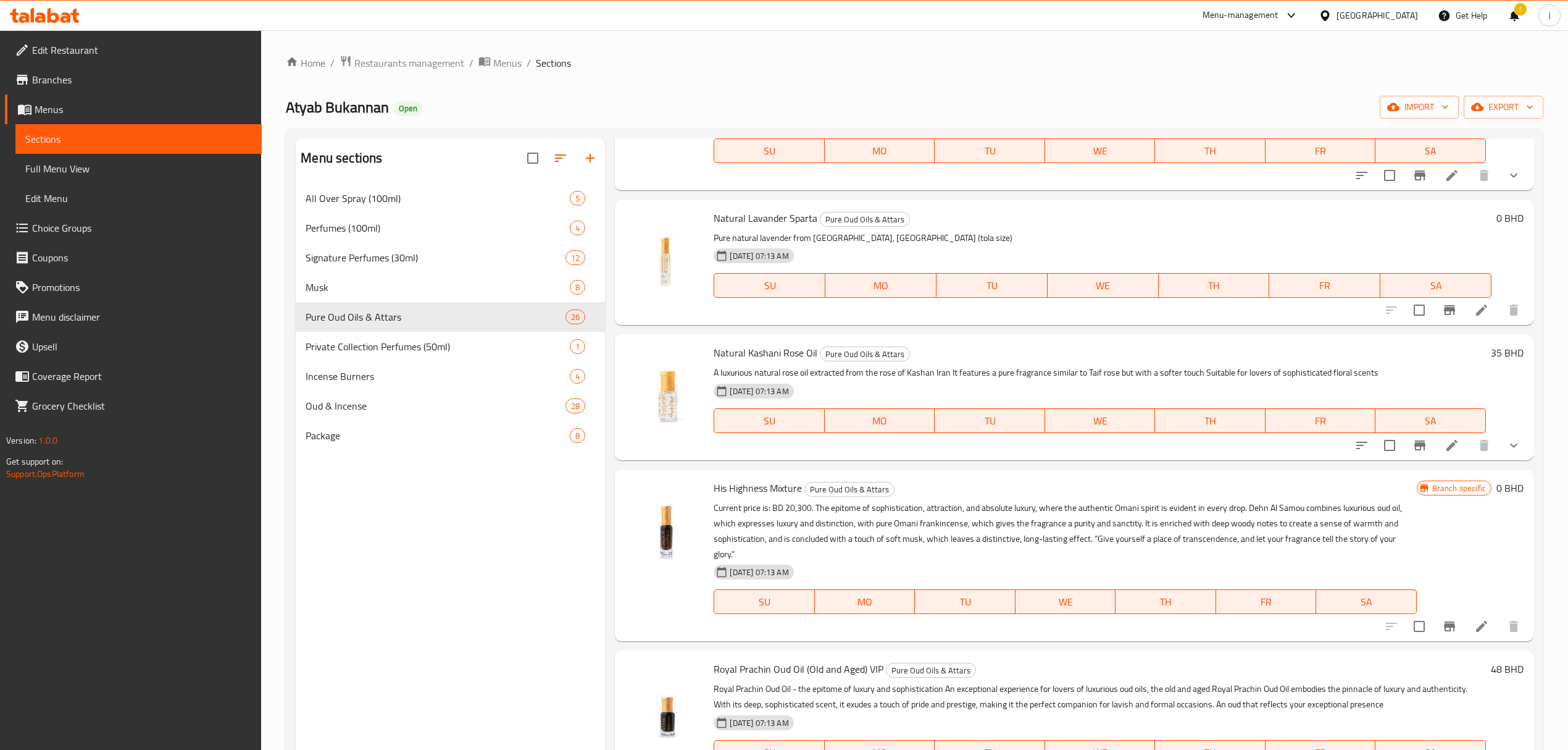
click at [1497, 216] on h6 "0 BHD" at bounding box center [1511, 218] width 28 height 18
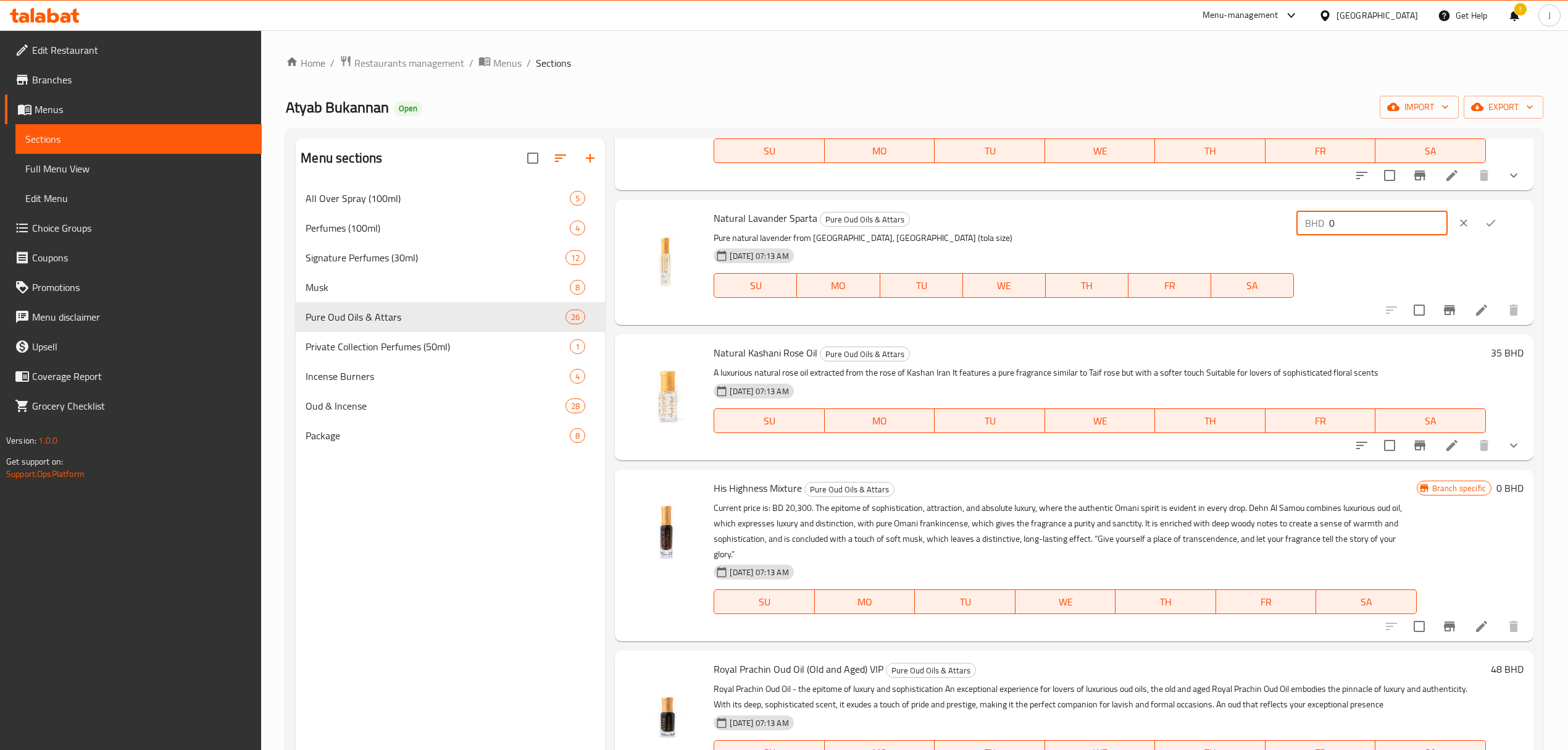
drag, startPoint x: 1375, startPoint y: 221, endPoint x: 1208, endPoint y: 231, distance: 167.3
click at [1208, 231] on div "Natural Lavander Sparta Pure Oud Oils & Attars Pure natural lavender from Ispar…" at bounding box center [1118, 261] width 819 height 115
type input "35"
click at [1489, 221] on icon "ok" at bounding box center [1491, 223] width 13 height 13
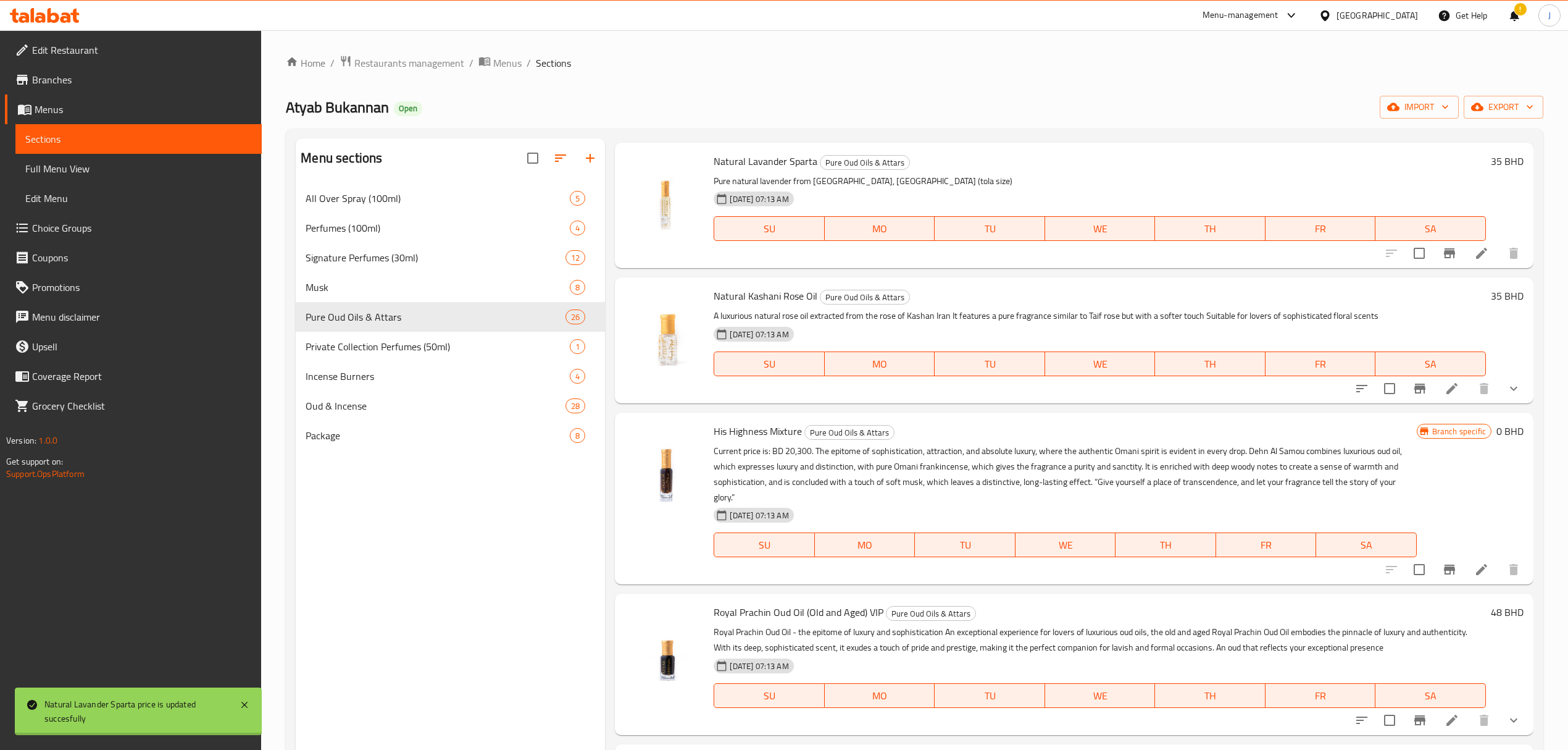
scroll to position [906, 0]
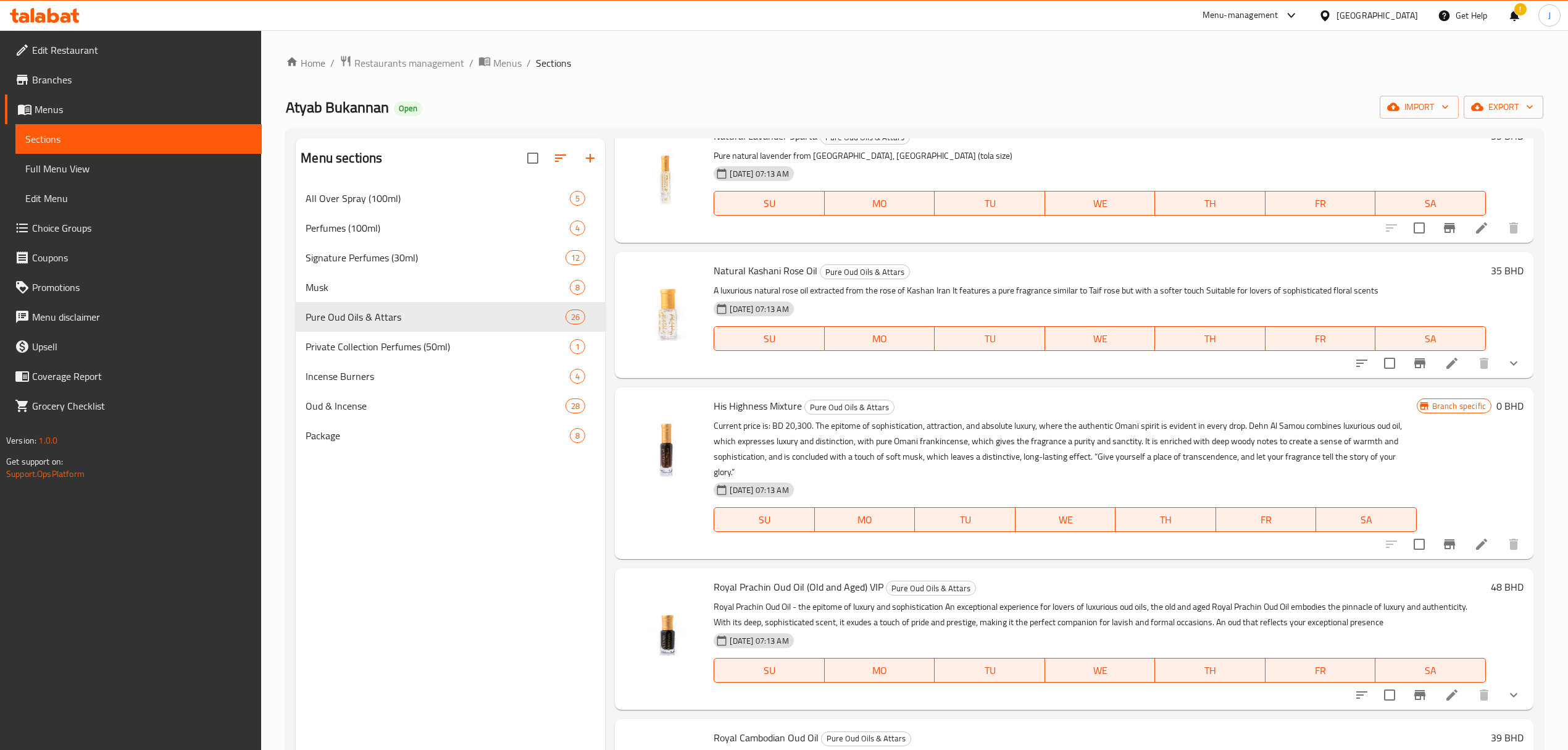
click at [1497, 406] on h6 "0 BHD" at bounding box center [1511, 406] width 28 height 18
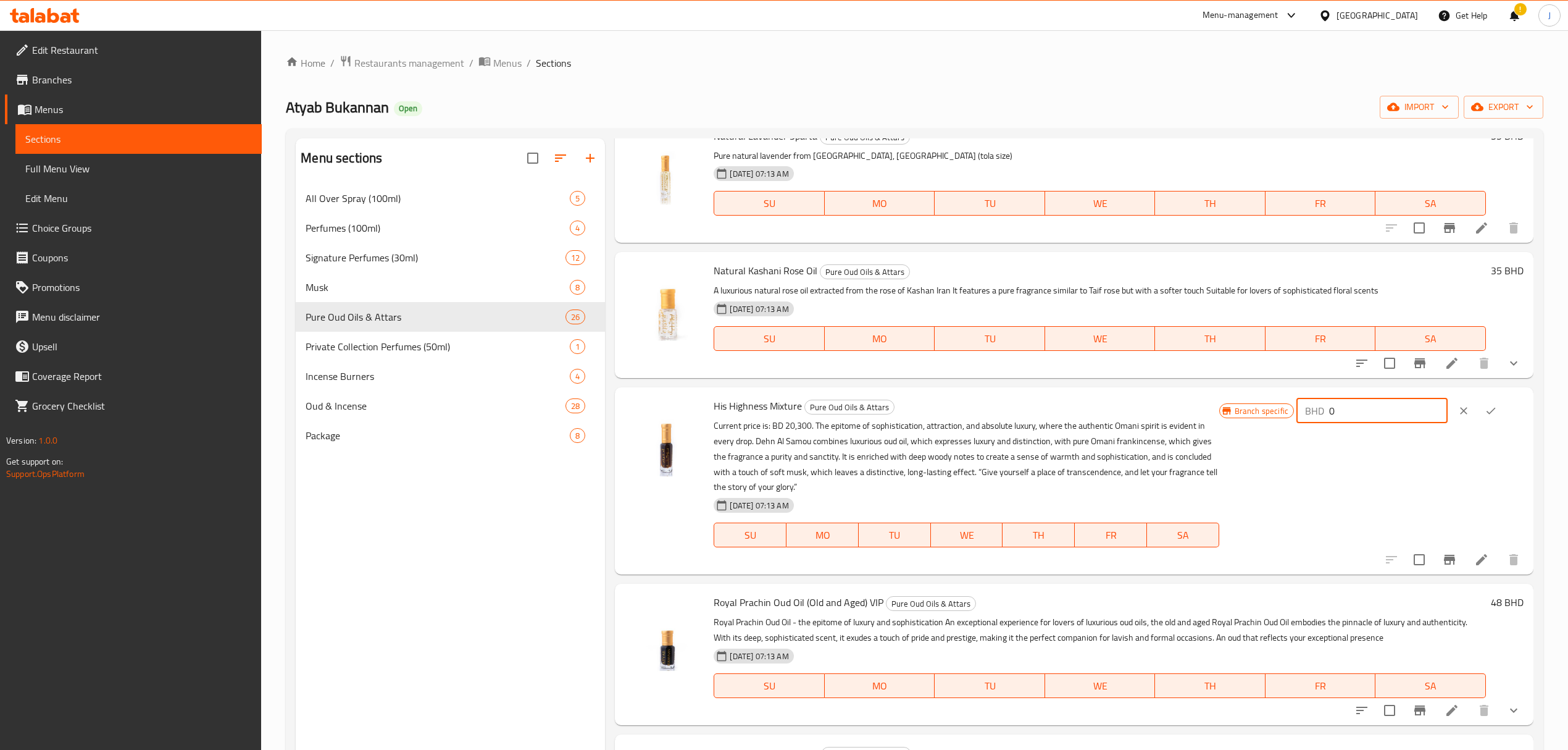
drag, startPoint x: 1322, startPoint y: 404, endPoint x: 1285, endPoint y: 399, distance: 37.3
click at [1285, 399] on div "Branch specific BHD 0 ​" at bounding box center [1371, 411] width 305 height 28
type input "29"
click at [1485, 414] on icon "ok" at bounding box center [1491, 410] width 13 height 13
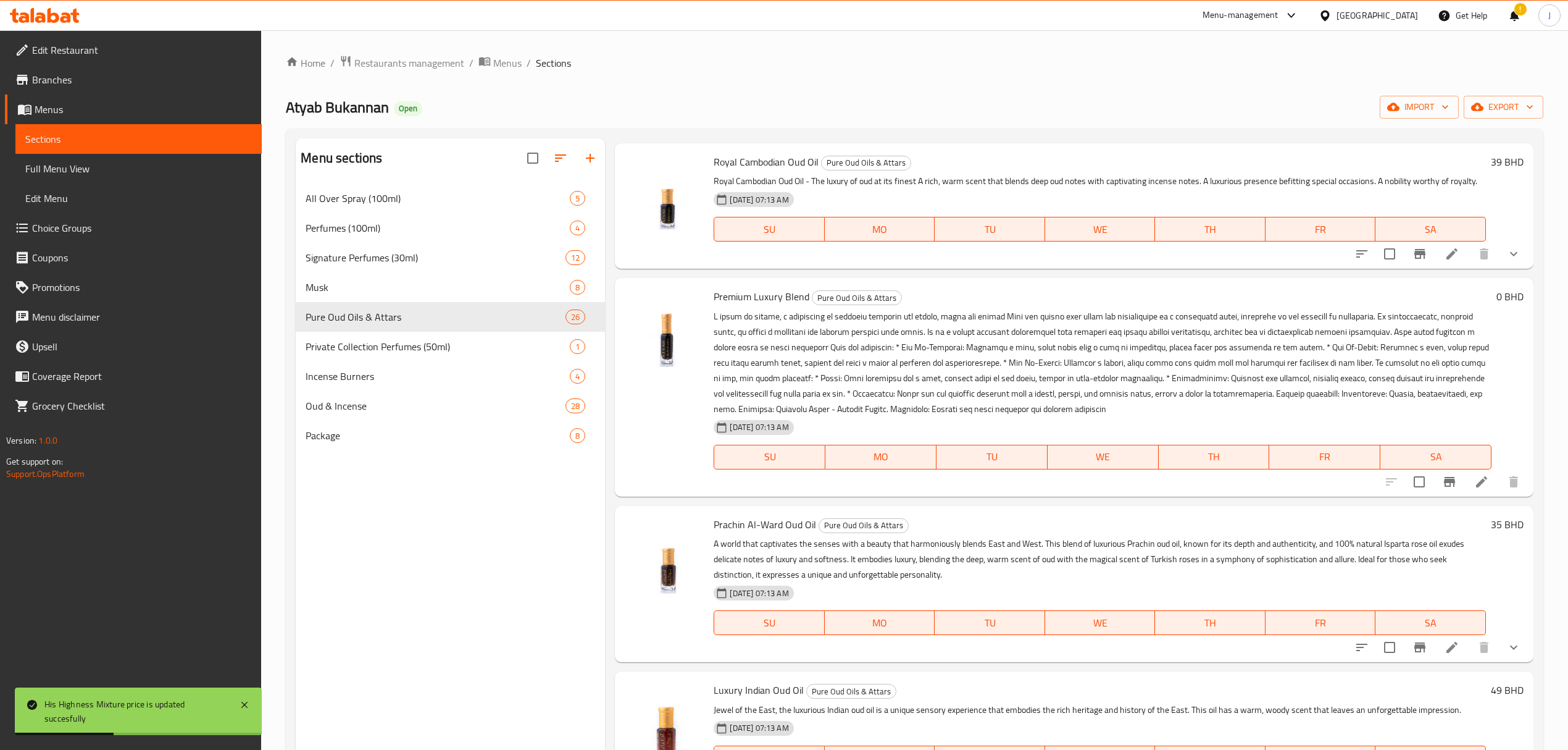
scroll to position [1482, 0]
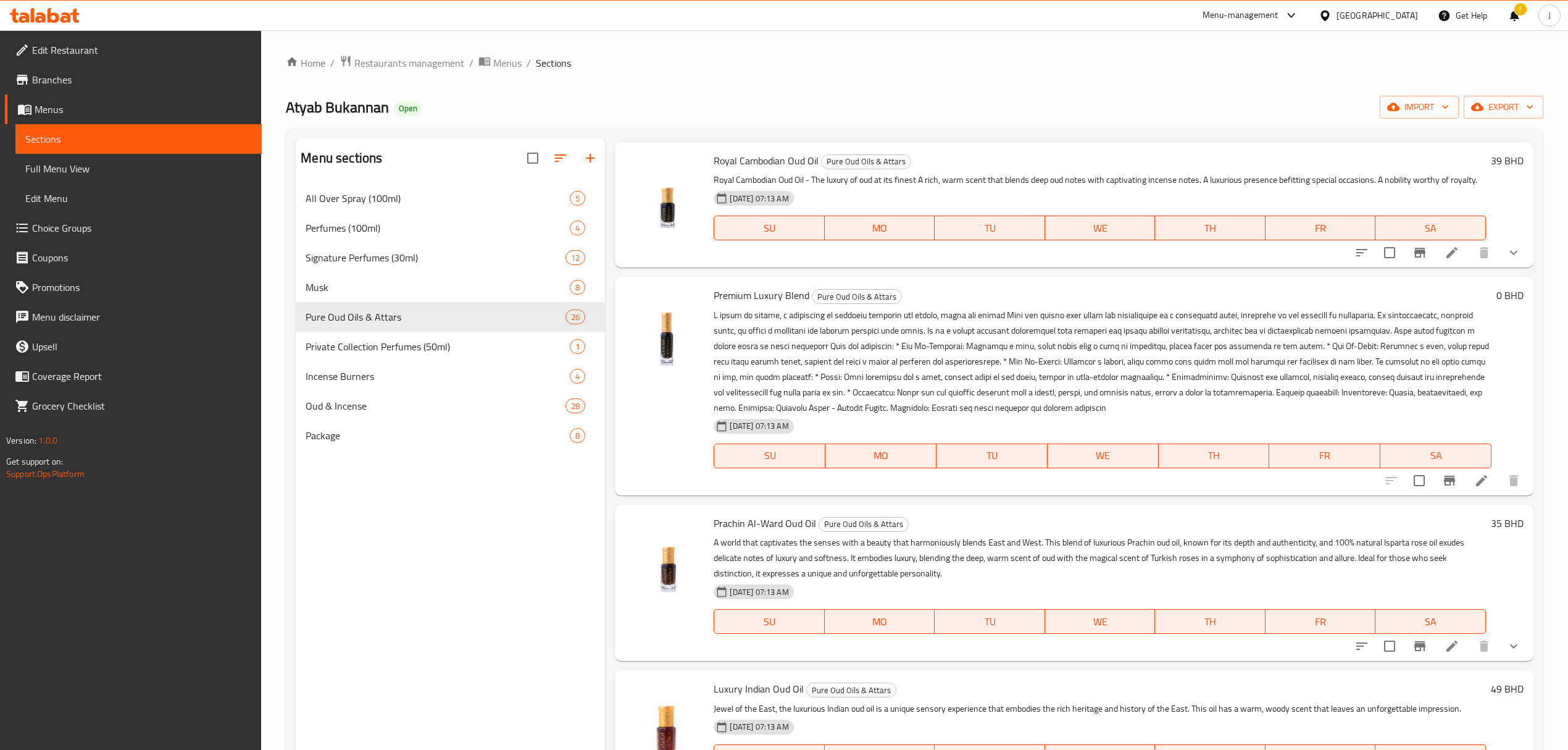
click at [1497, 304] on h6 "0 BHD" at bounding box center [1511, 296] width 28 height 18
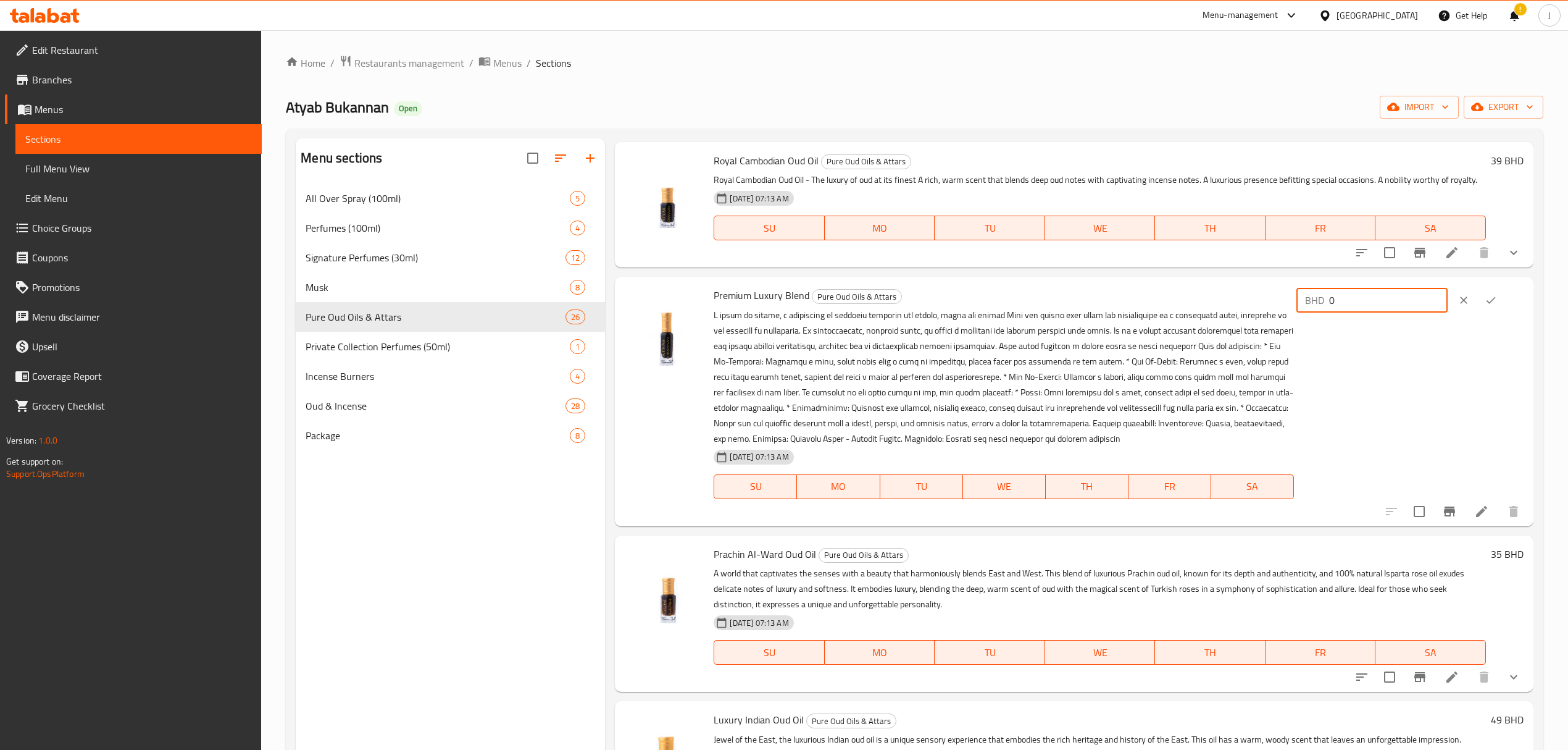
drag, startPoint x: 1333, startPoint y: 315, endPoint x: 1302, endPoint y: 314, distance: 31.0
click at [1302, 314] on div "Premium Luxury Blend Pure Oud Oils & Attars 29-09-2025 07:13 AM SU MO TU WE TH …" at bounding box center [1118, 401] width 819 height 239
type input "19"
click at [1485, 307] on icon "ok" at bounding box center [1491, 300] width 13 height 13
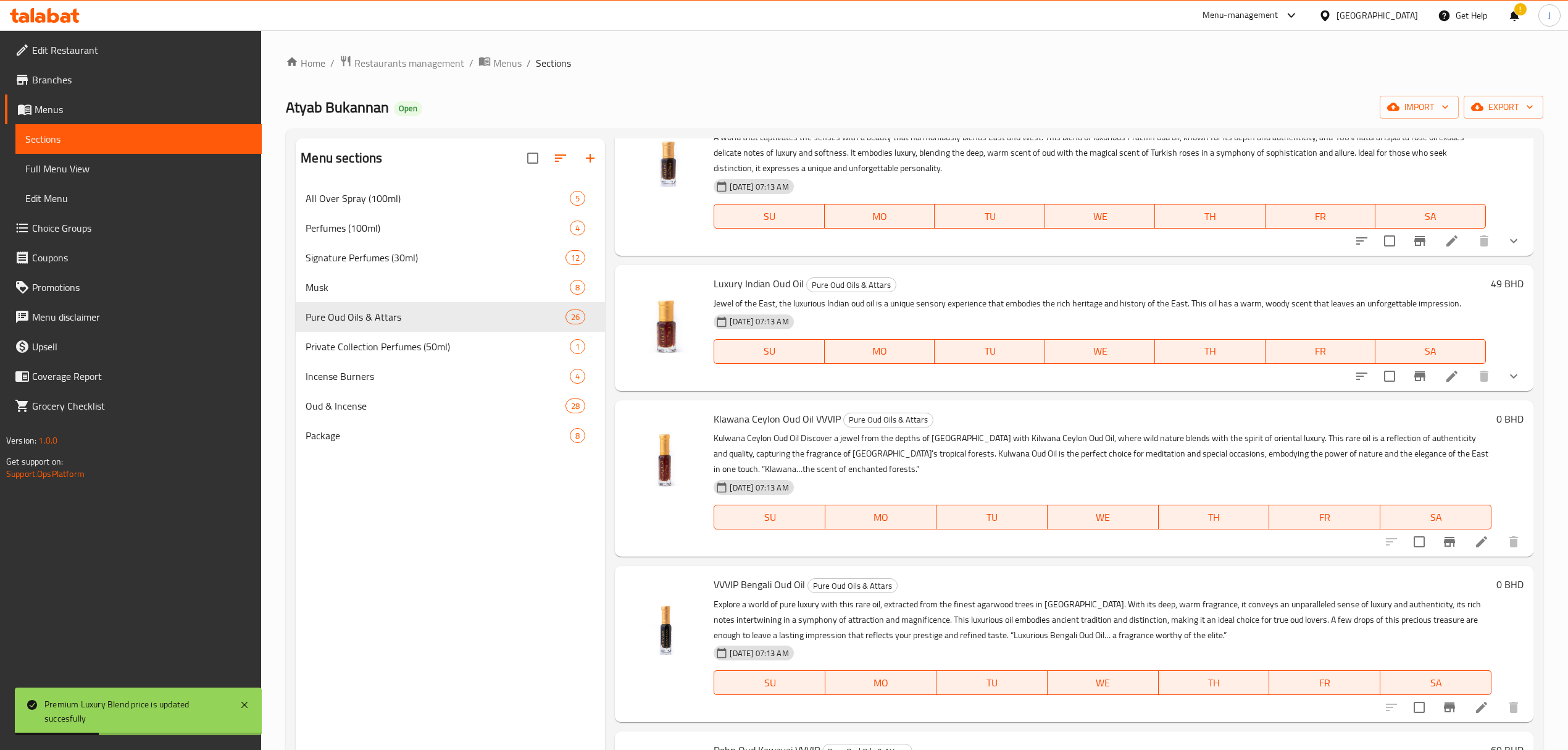
scroll to position [1893, 0]
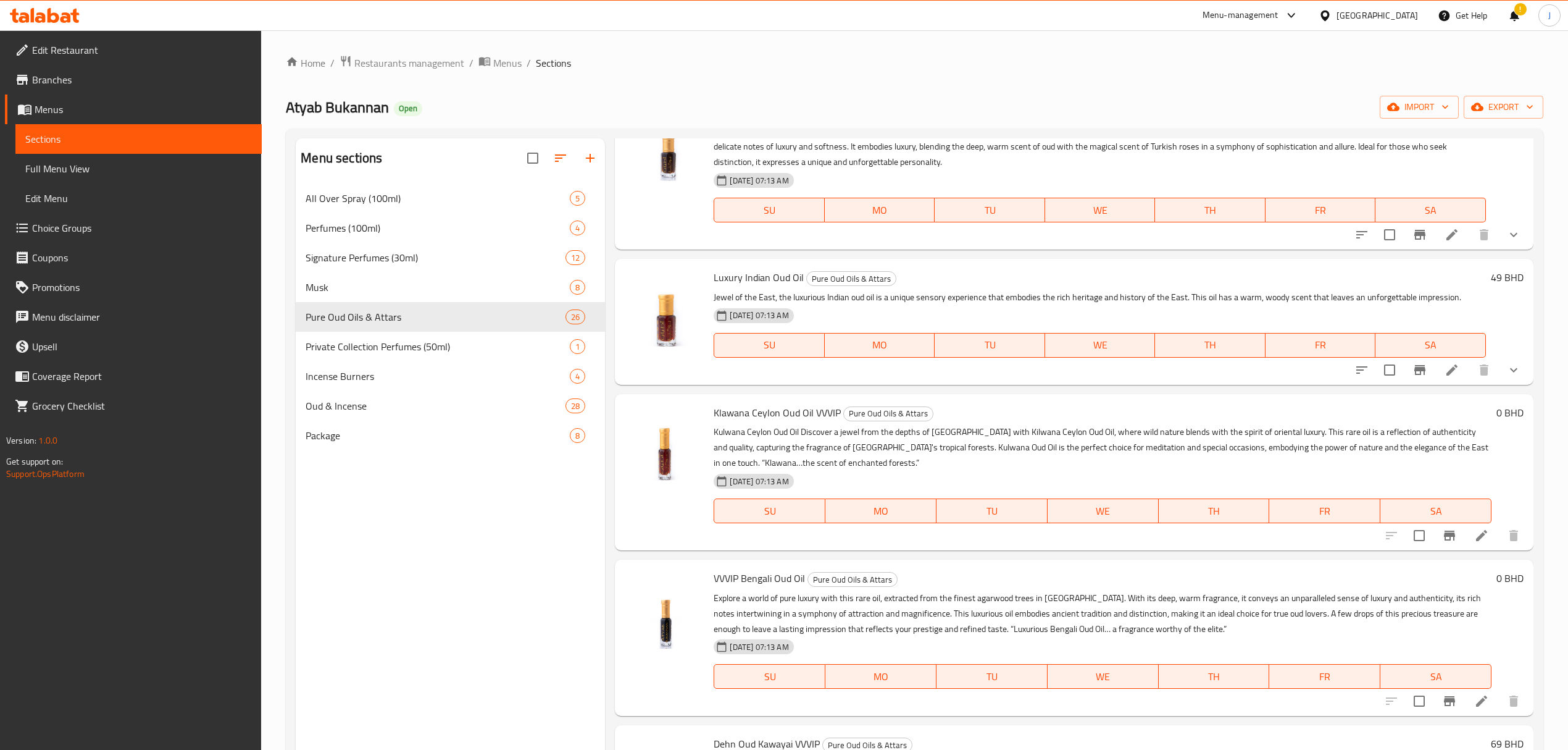
click at [1497, 421] on h6 "0 BHD" at bounding box center [1511, 413] width 28 height 18
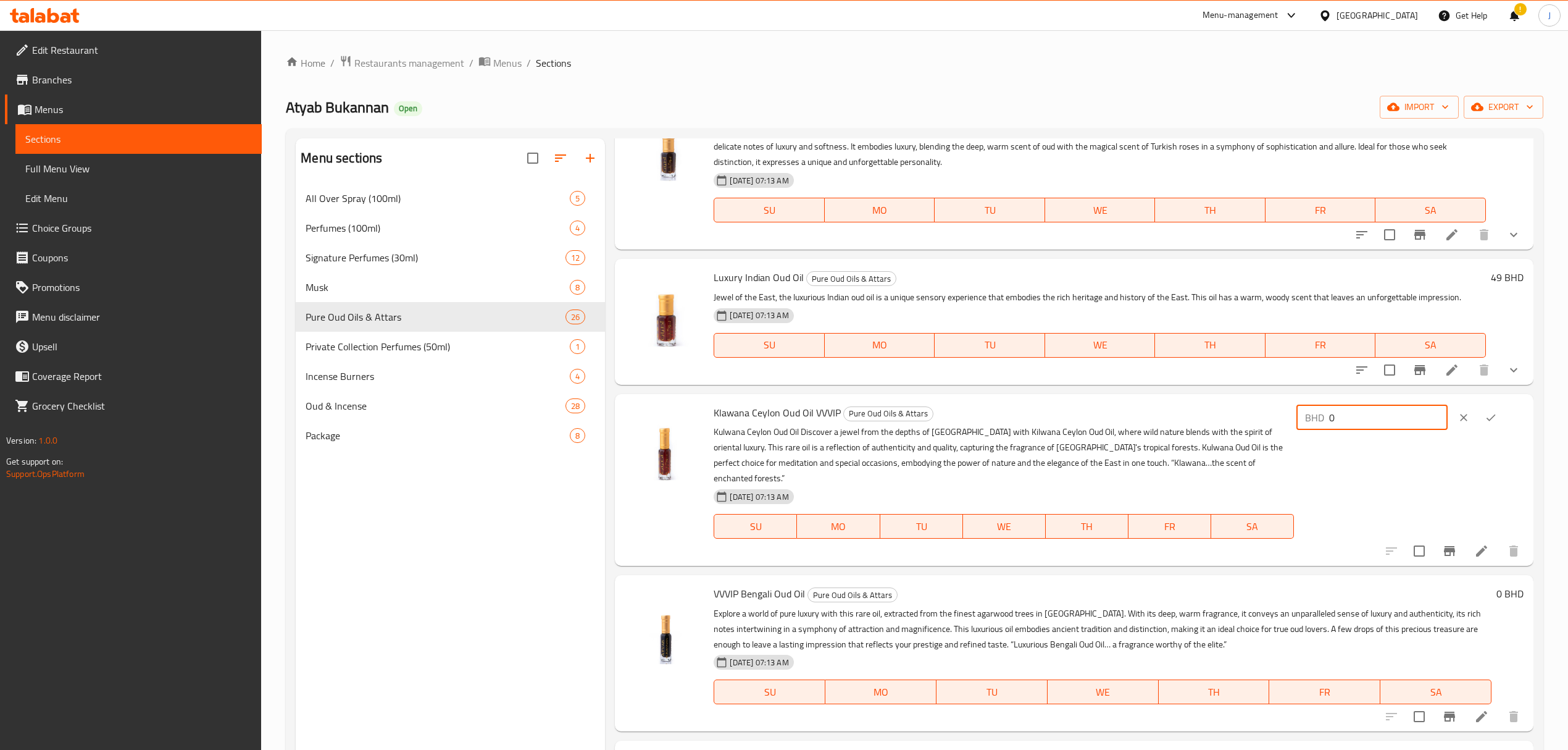
drag, startPoint x: 1384, startPoint y: 435, endPoint x: 1285, endPoint y: 433, distance: 99.0
click at [1285, 433] on div "Klawana Ceylon Oud Oil VVVIP Pure Oud Oils & Attars Kulwana Ceylon Oud Oil Disc…" at bounding box center [1118, 480] width 819 height 162
type input "49"
click at [1489, 424] on icon "ok" at bounding box center [1491, 417] width 13 height 13
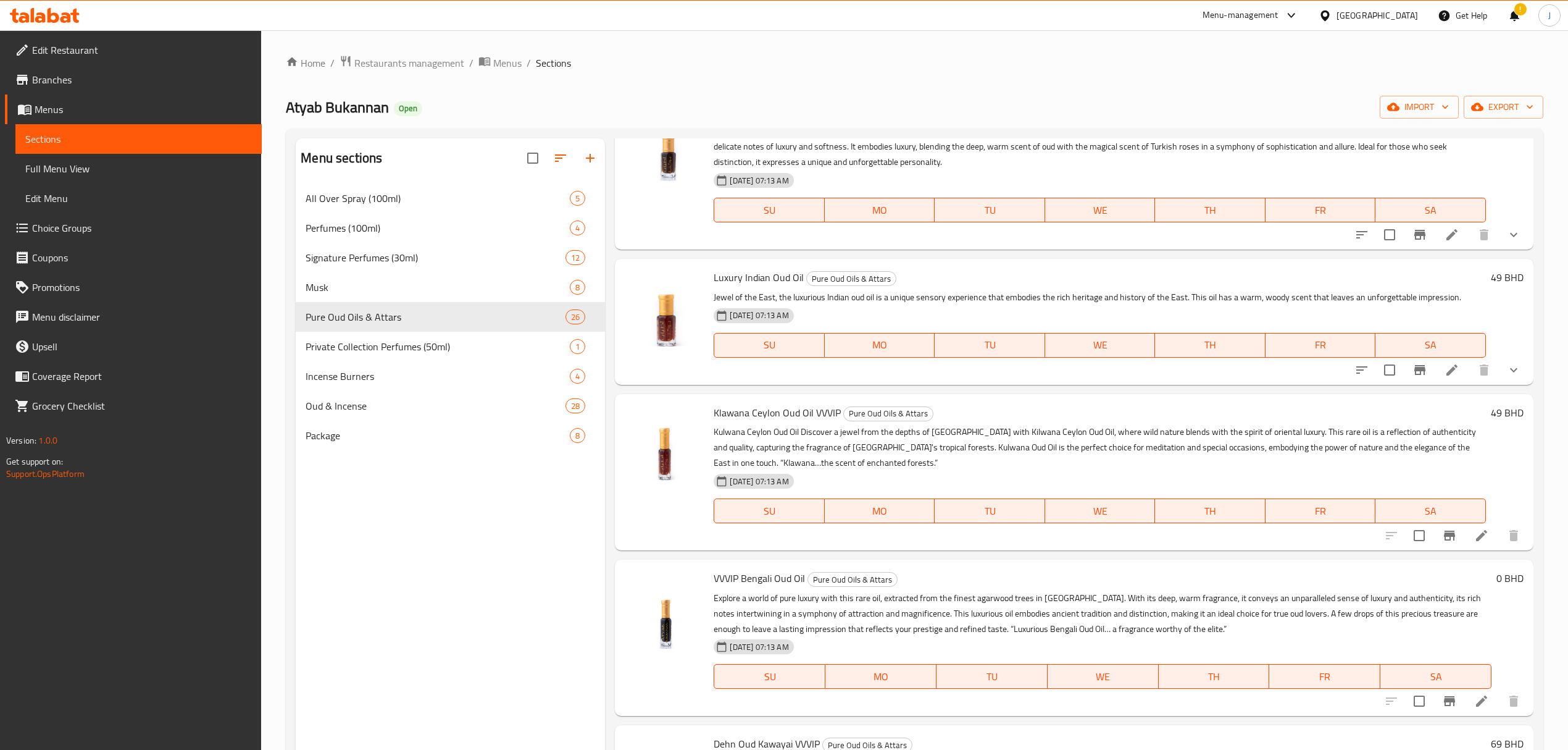
click at [1492, 421] on h6 "49 BHD" at bounding box center [1507, 413] width 33 height 18
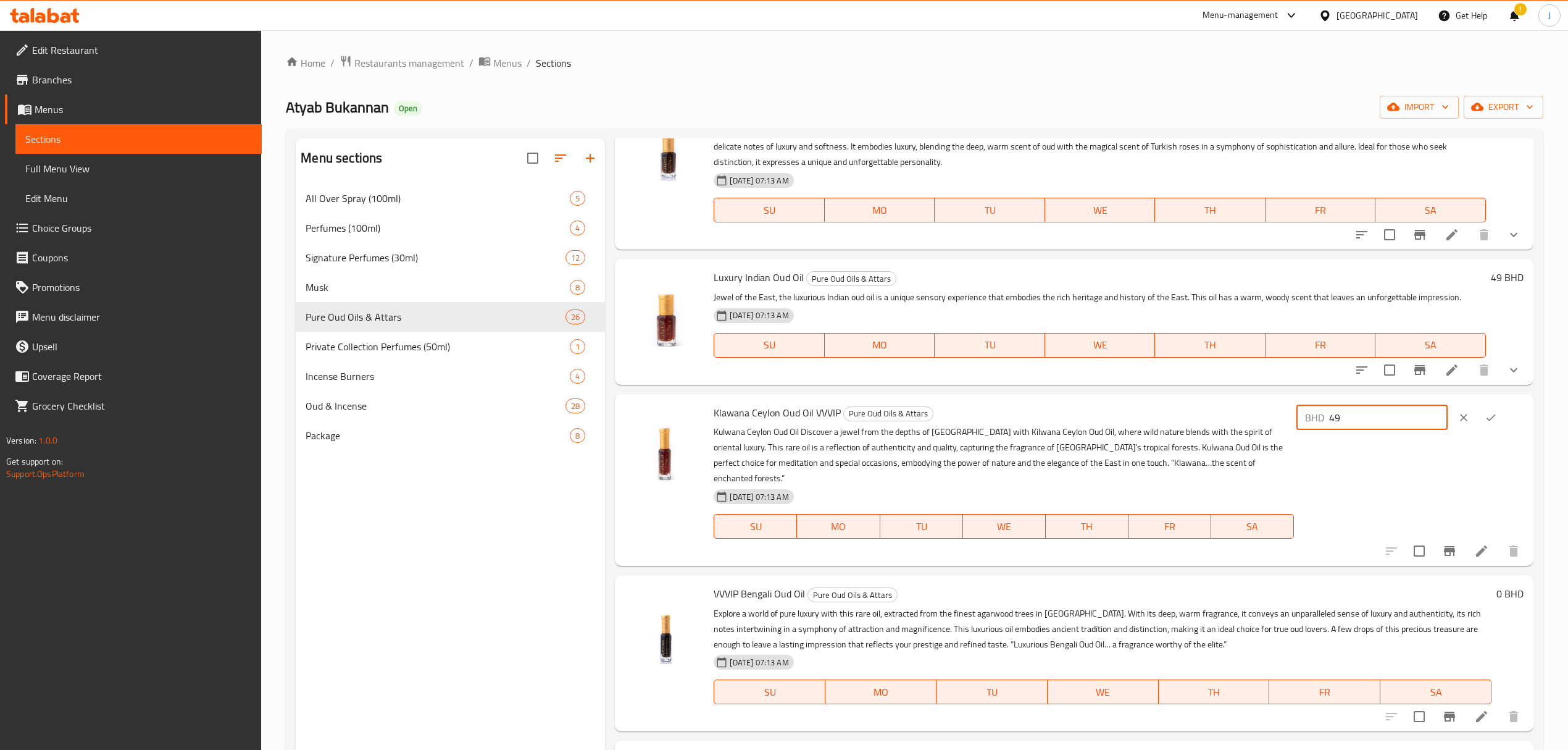
drag, startPoint x: 1418, startPoint y: 429, endPoint x: 1307, endPoint y: 435, distance: 111.2
click at [1307, 431] on div "BHD 49 ​" at bounding box center [1408, 418] width 230 height 28
type input "65"
click at [1488, 424] on icon "ok" at bounding box center [1491, 417] width 13 height 13
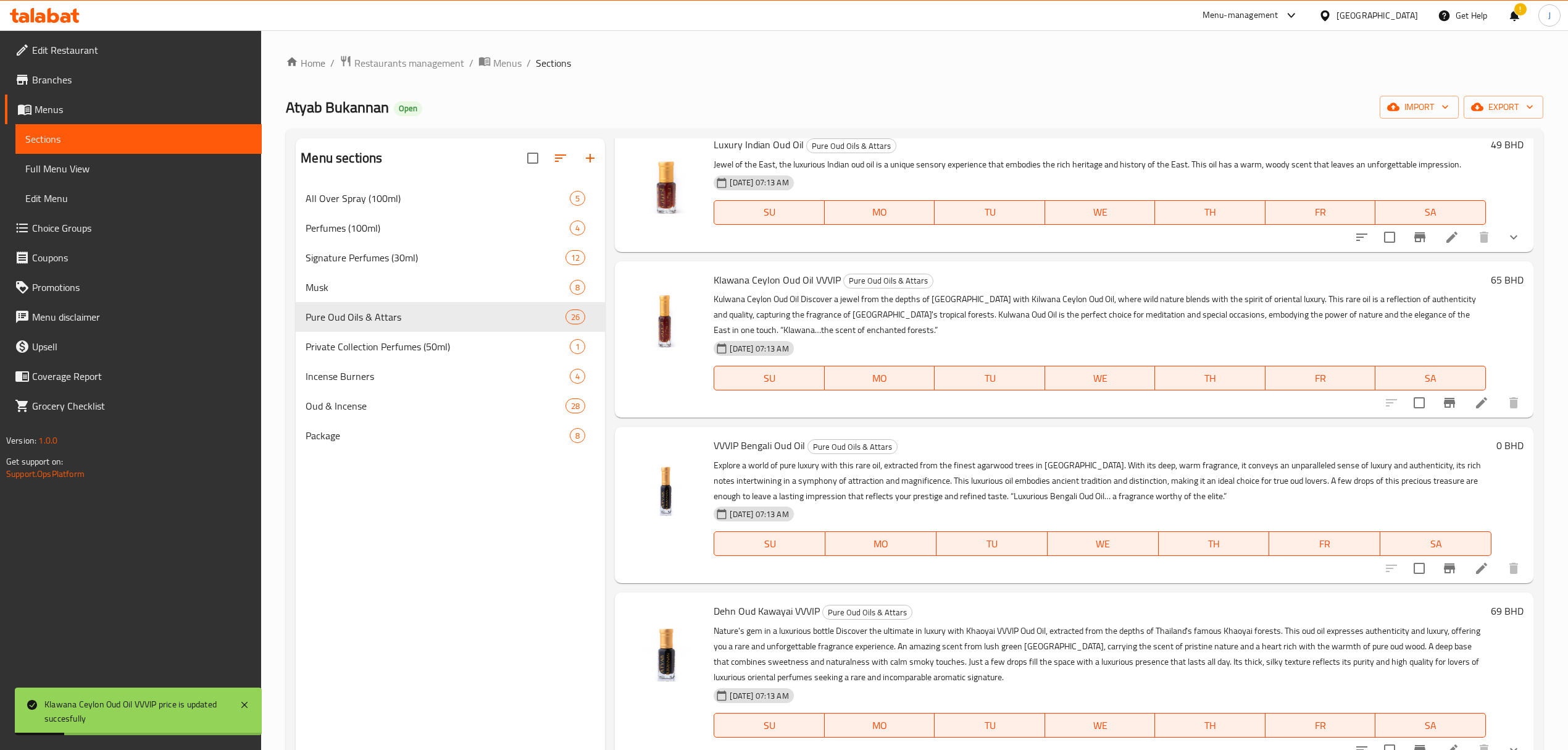
scroll to position [2058, 0]
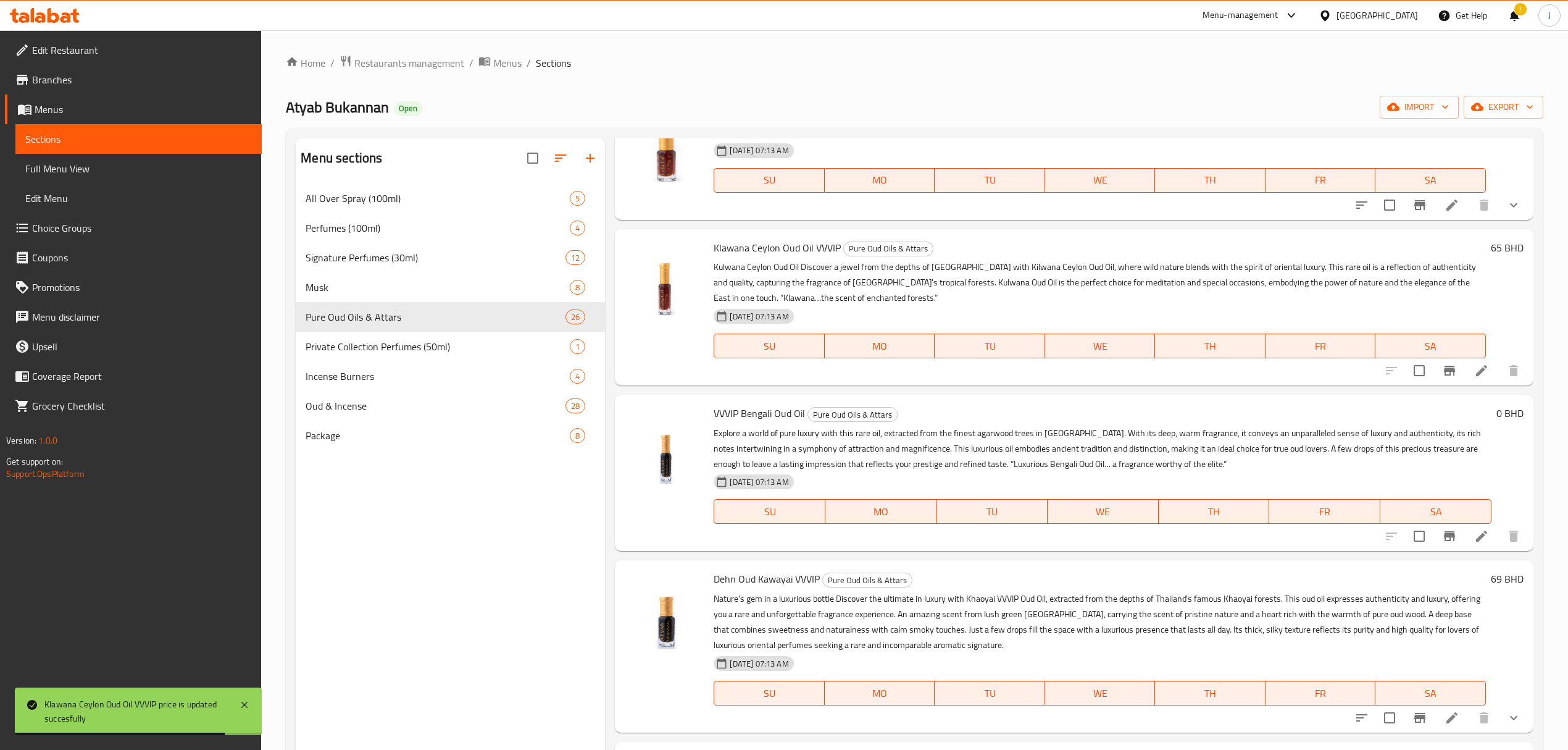
click at [1497, 422] on h6 "0 BHD" at bounding box center [1511, 413] width 28 height 18
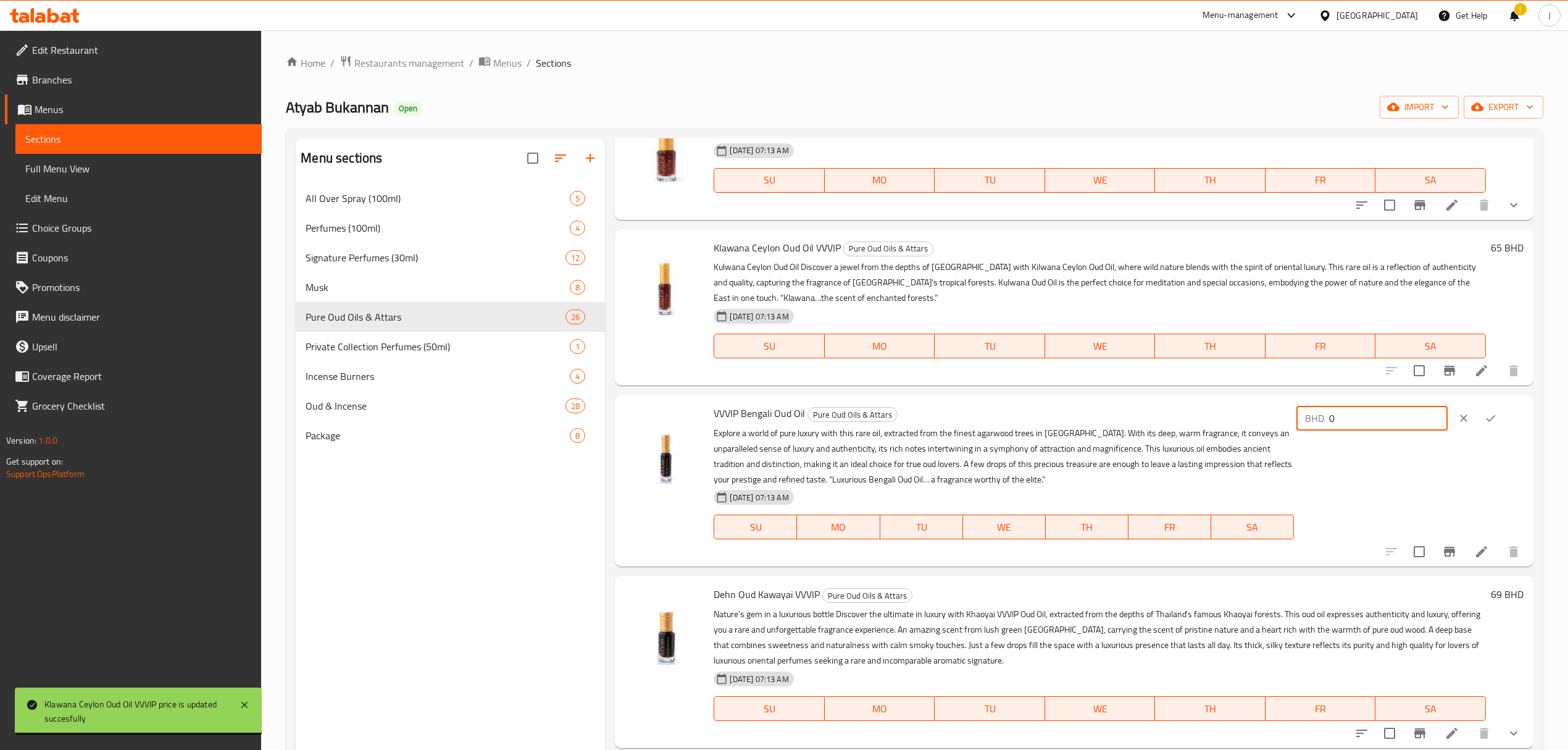
drag, startPoint x: 1352, startPoint y: 434, endPoint x: 1246, endPoint y: 423, distance: 106.6
click at [1246, 423] on div "VVVIP Bengali Oud Oil Pure Oud Oils & Attars Explore a world of pure luxury wit…" at bounding box center [1118, 480] width 819 height 162
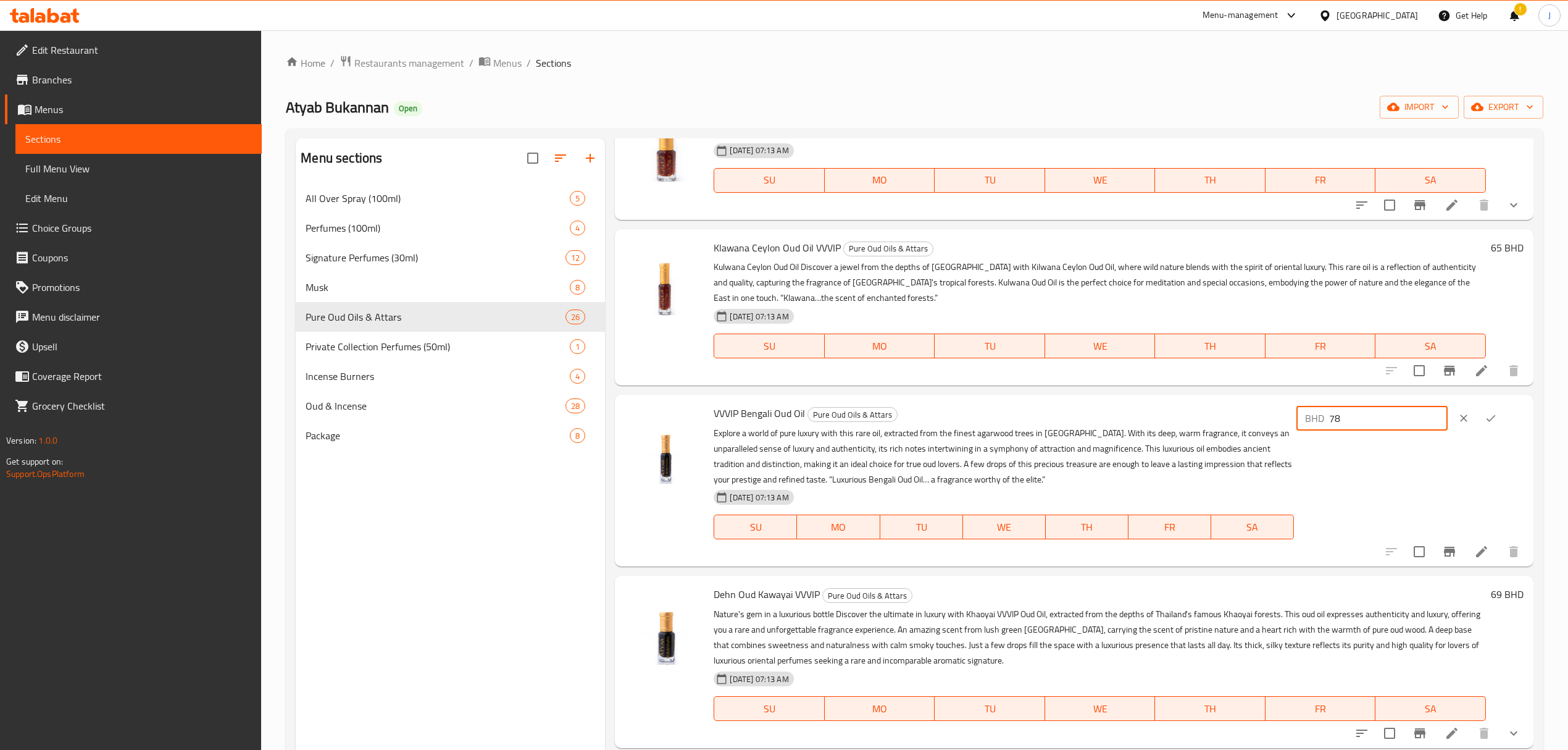
type input "78"
drag, startPoint x: 1485, startPoint y: 434, endPoint x: 1478, endPoint y: 431, distance: 7.6
click at [1485, 424] on icon "ok" at bounding box center [1491, 418] width 13 height 13
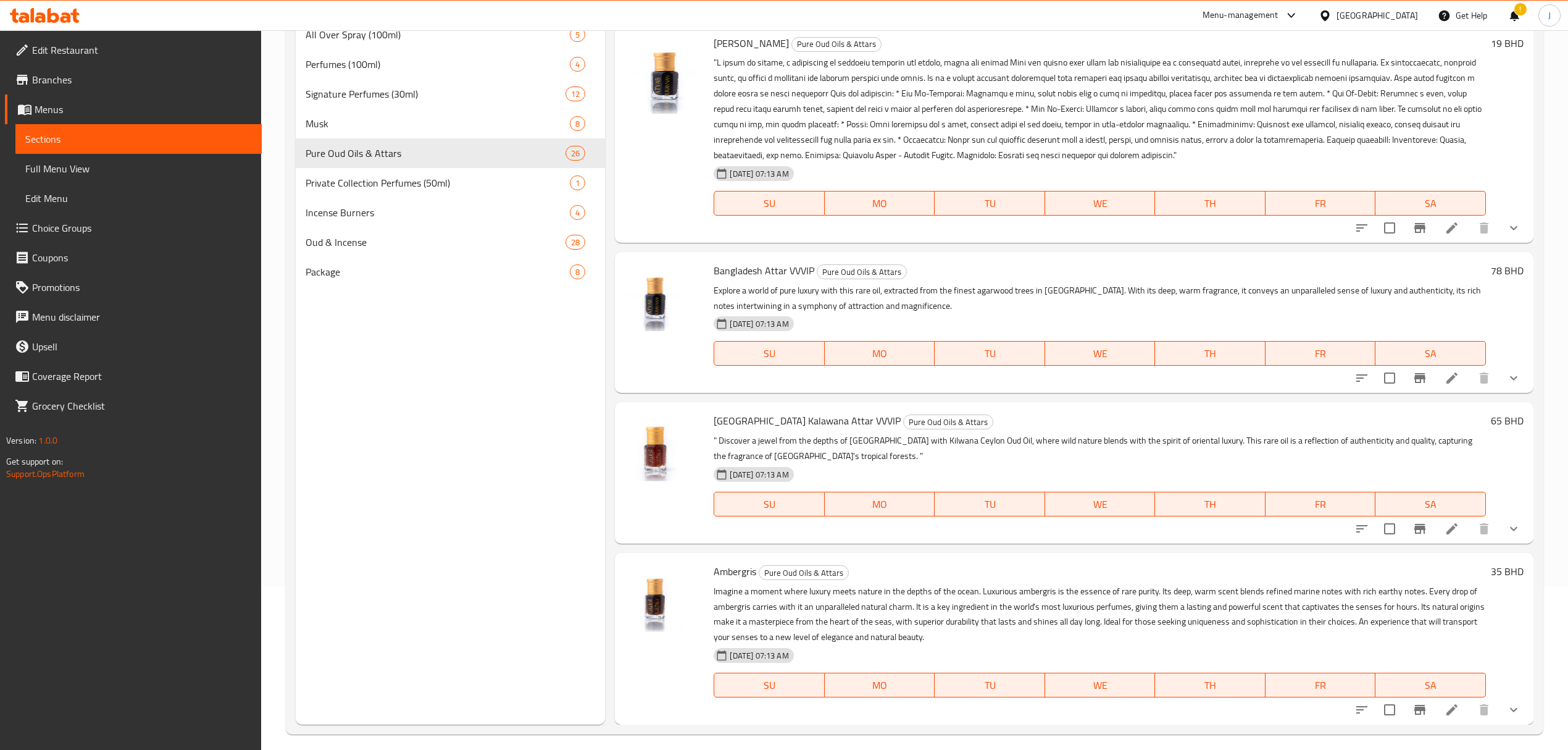
scroll to position [173, 0]
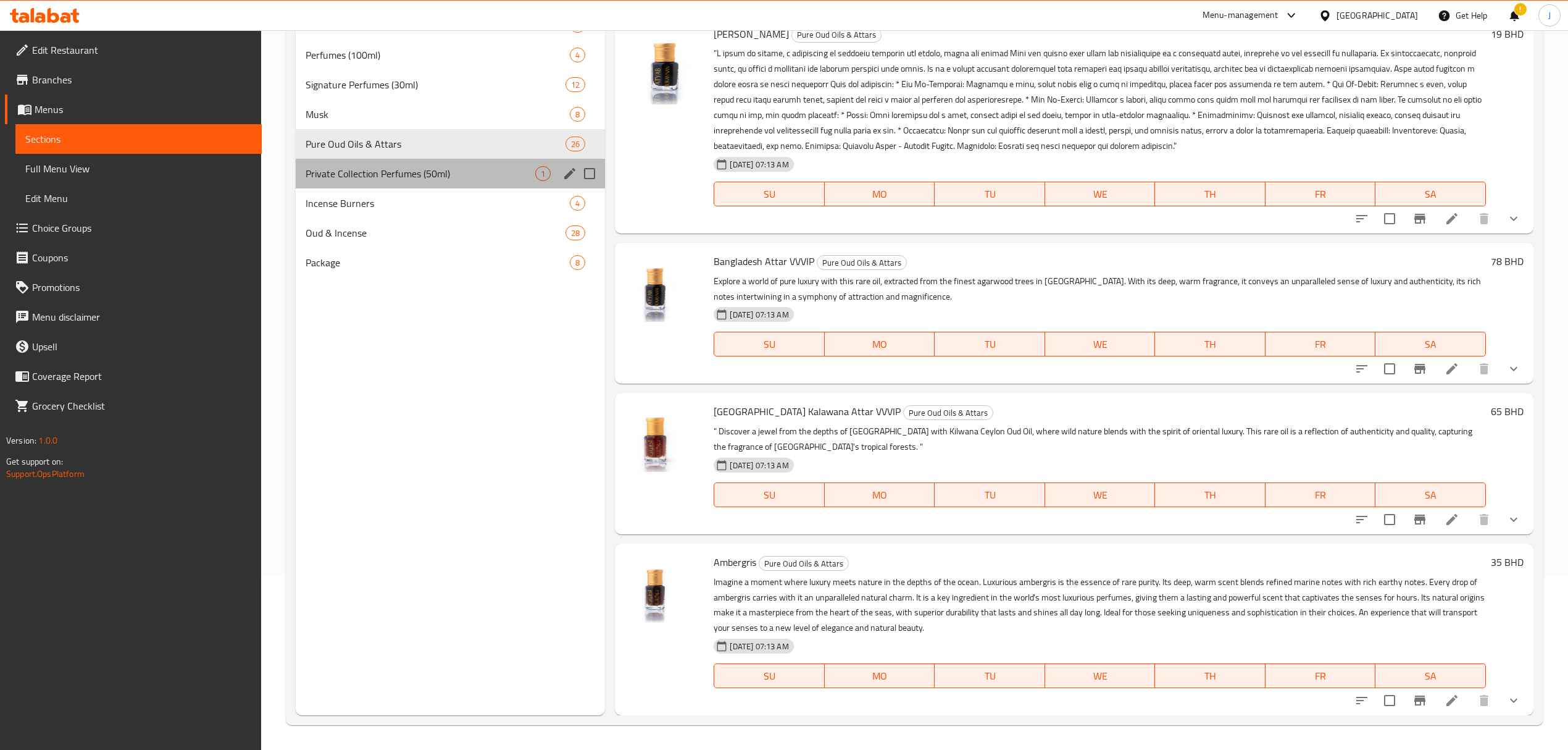
click at [350, 177] on span "Private Collection Perfumes (50ml)" at bounding box center [420, 173] width 230 height 15
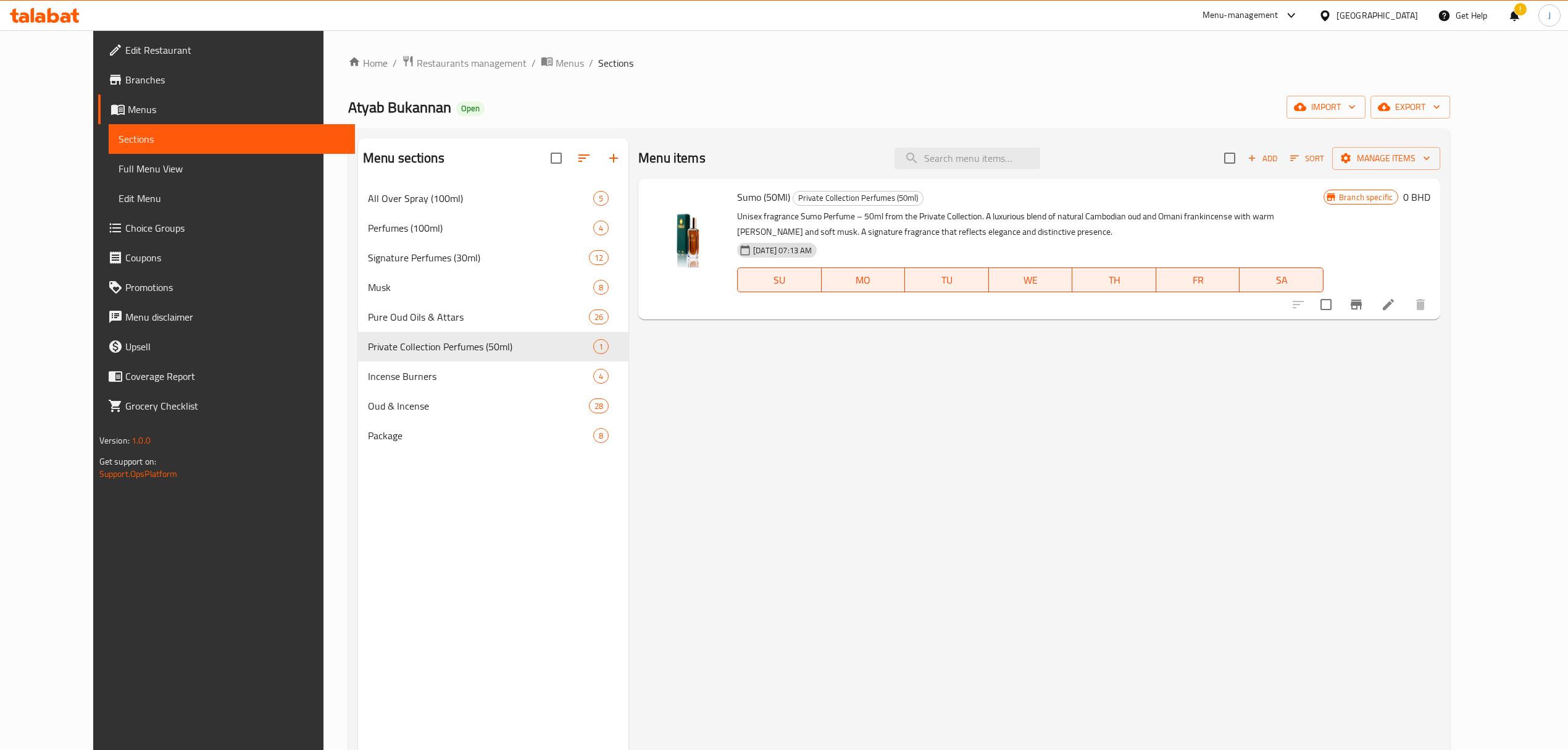
click at [1431, 196] on h6 "0 BHD" at bounding box center [1417, 197] width 28 height 18
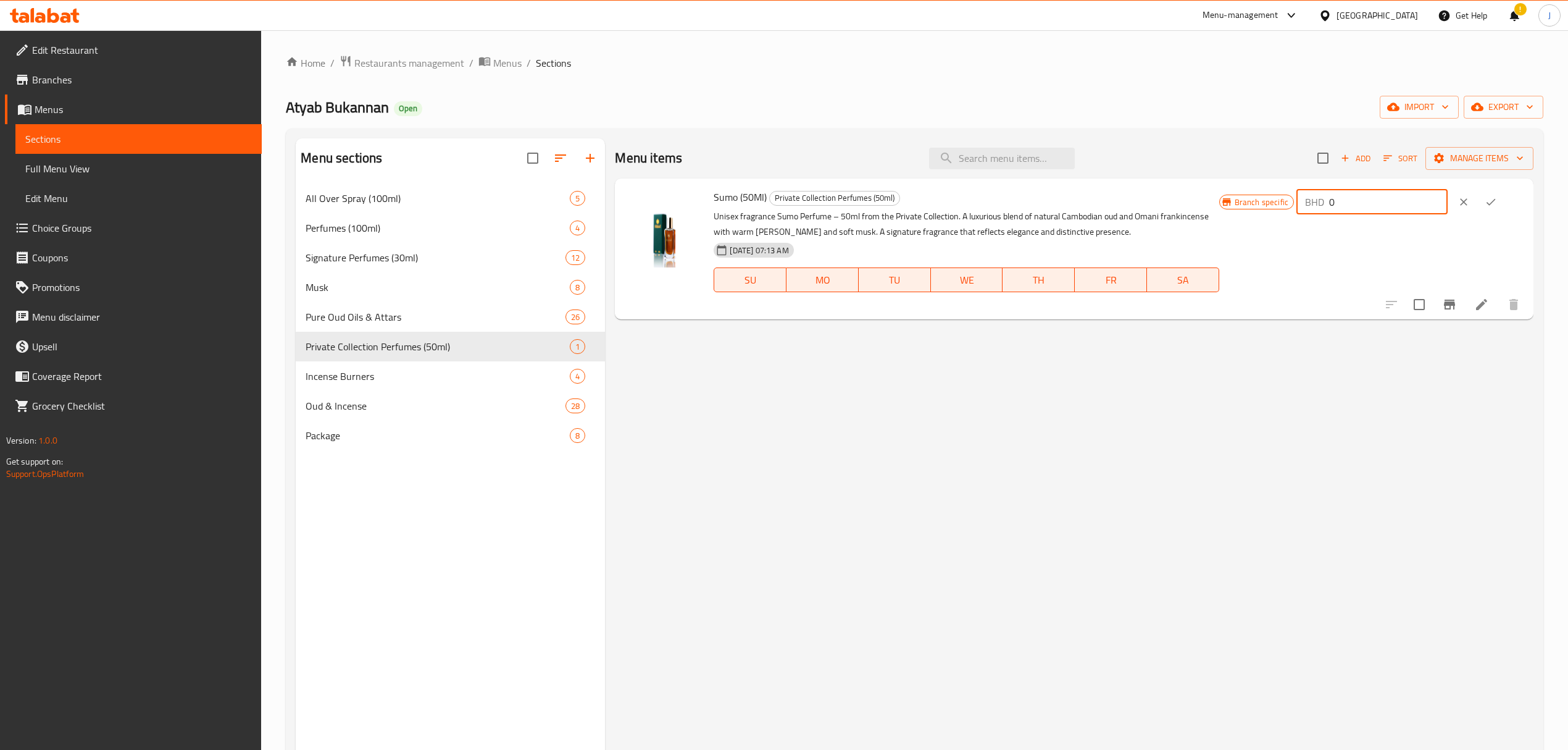
drag, startPoint x: 1357, startPoint y: 201, endPoint x: 1350, endPoint y: 203, distance: 7.3
click at [1350, 203] on div "BHD 0 ​" at bounding box center [1373, 201] width 152 height 25
drag, startPoint x: 1389, startPoint y: 203, endPoint x: 1162, endPoint y: 236, distance: 229.4
click at [1228, 203] on div "Sumo (50Ml) Private Collection Perfumes (50ml) Unisex fragrance Sumo Perfume – …" at bounding box center [1118, 248] width 819 height 131
type input "45"
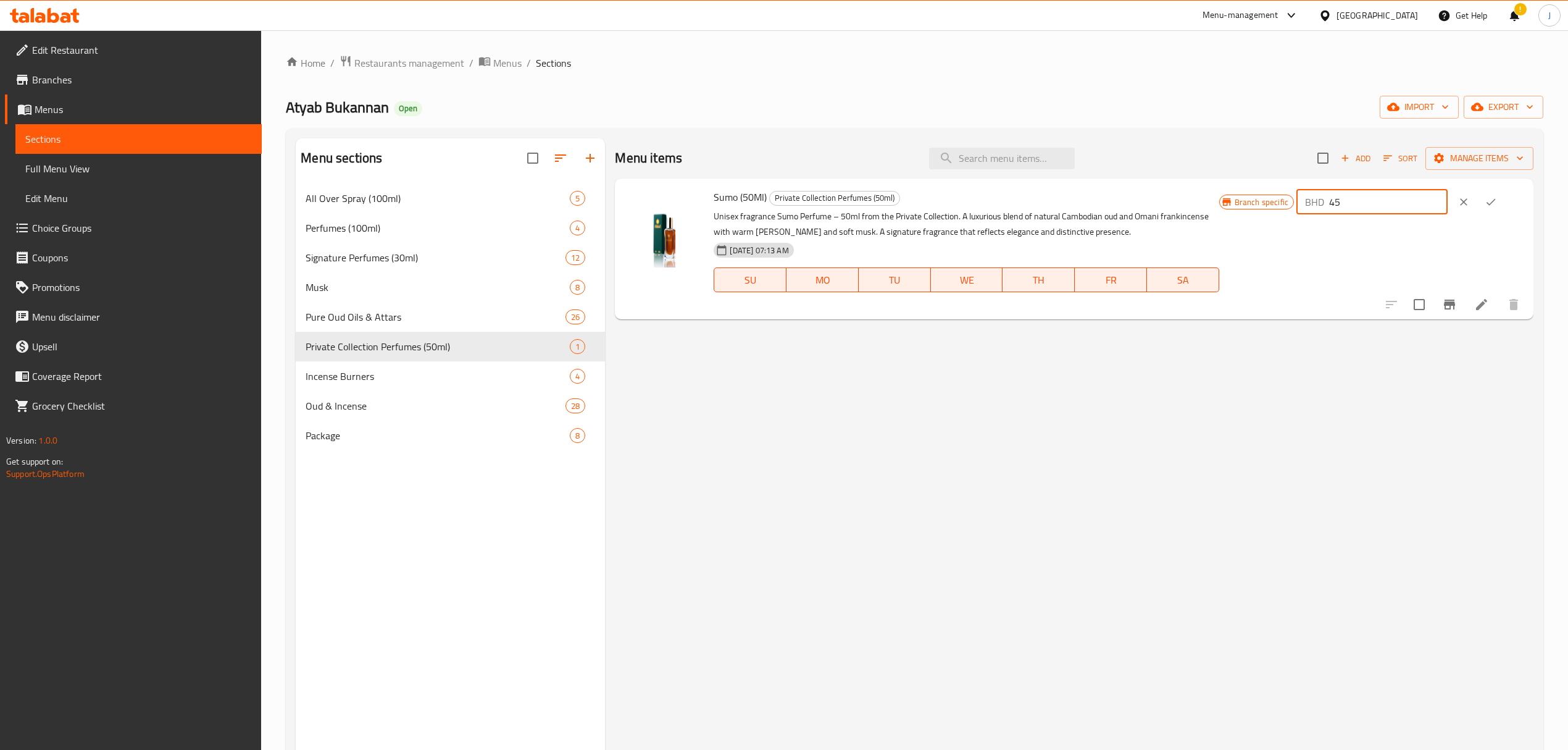
click at [1497, 203] on icon "ok" at bounding box center [1491, 202] width 13 height 13
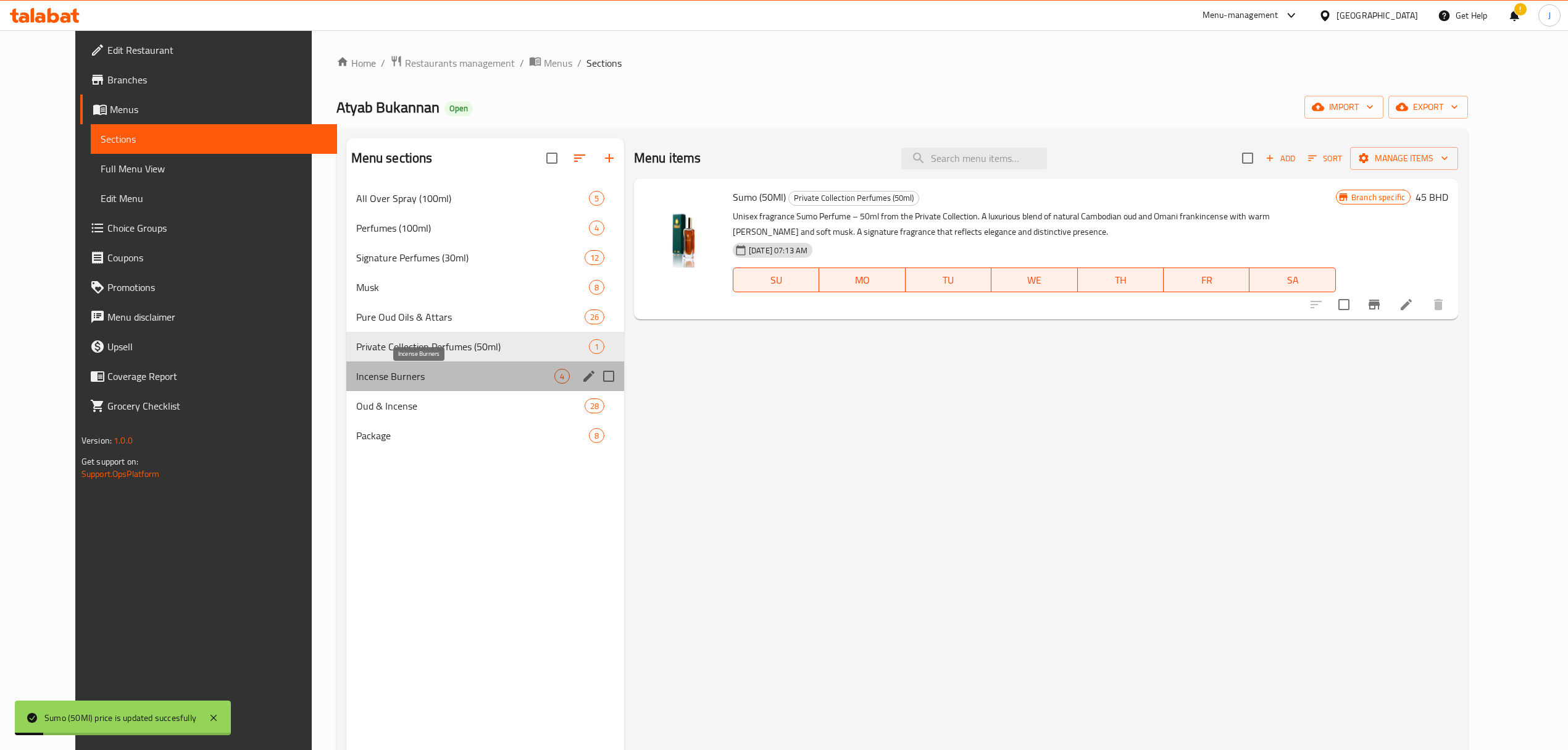
click at [467, 379] on span "Incense Burners" at bounding box center [455, 375] width 198 height 15
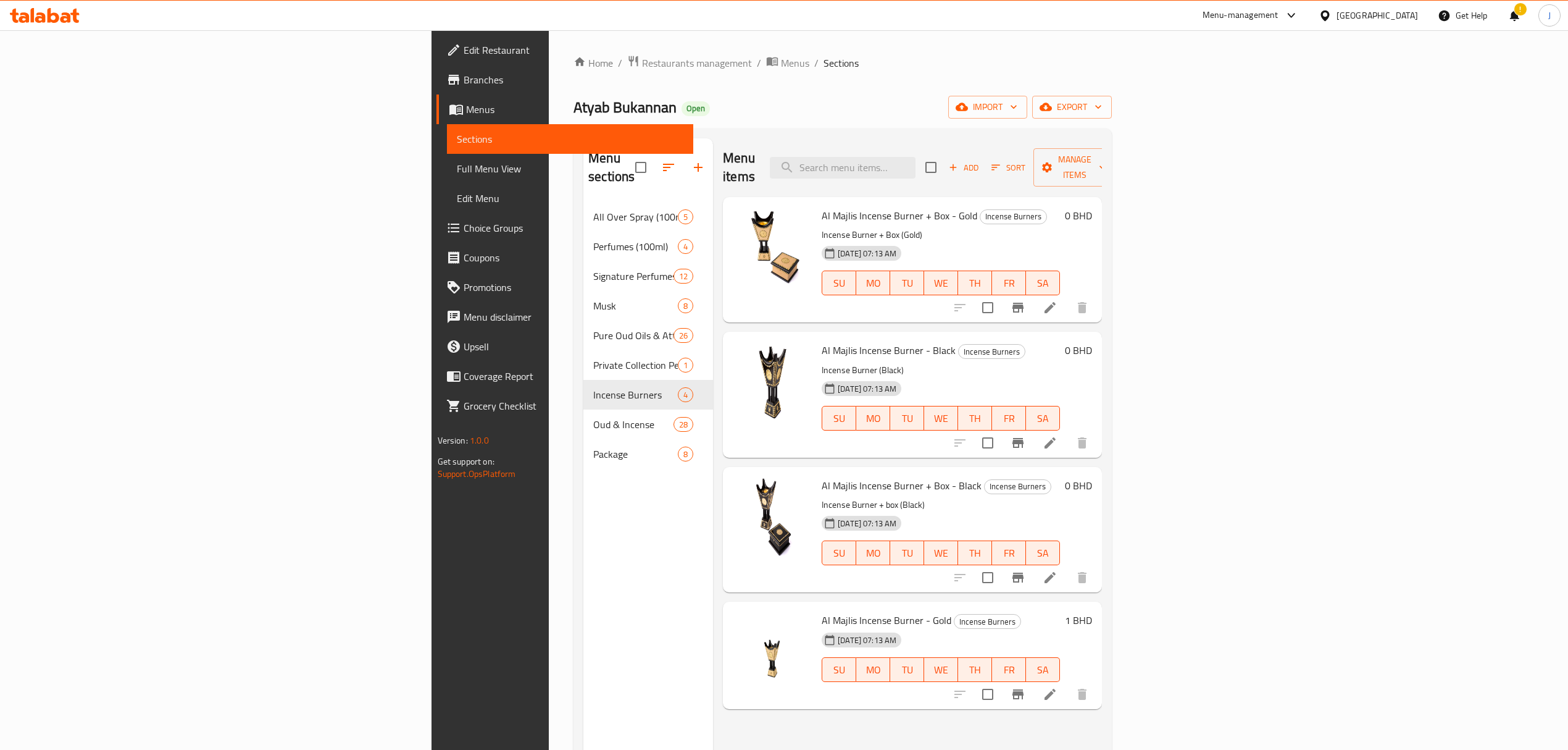
click at [1092, 207] on h6 "0 BHD" at bounding box center [1079, 216] width 28 height 18
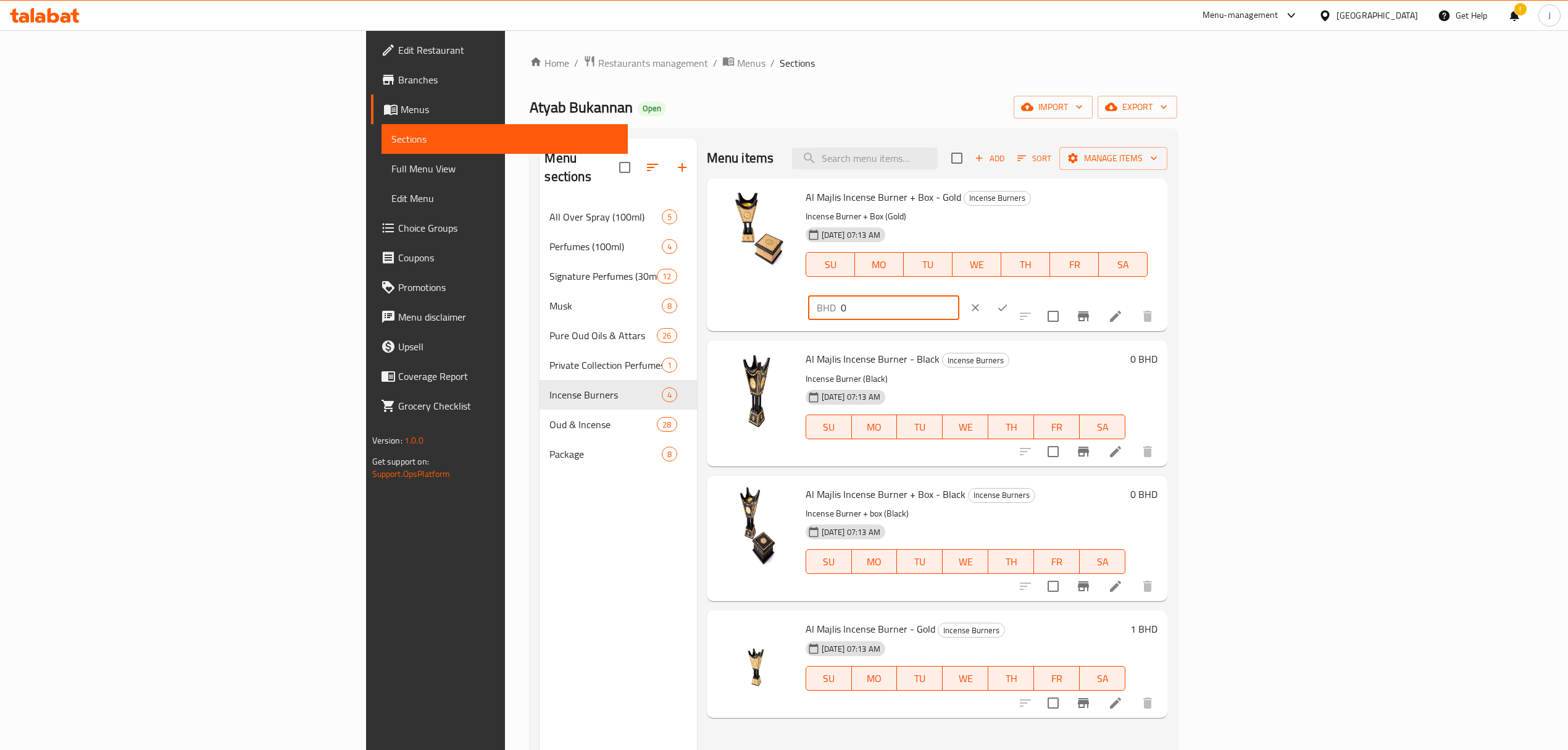
drag, startPoint x: 1408, startPoint y: 199, endPoint x: 1334, endPoint y: 201, distance: 74.0
click at [960, 296] on div "BHD 0 ​" at bounding box center [884, 307] width 152 height 25
type input "53.9"
drag, startPoint x: 1403, startPoint y: 403, endPoint x: 1418, endPoint y: 421, distance: 23.4
click at [1131, 423] on div "Al Majlis Incense Burner - Black Incense Burners Incense Burner (Black) 29-09-2…" at bounding box center [966, 402] width 330 height 115
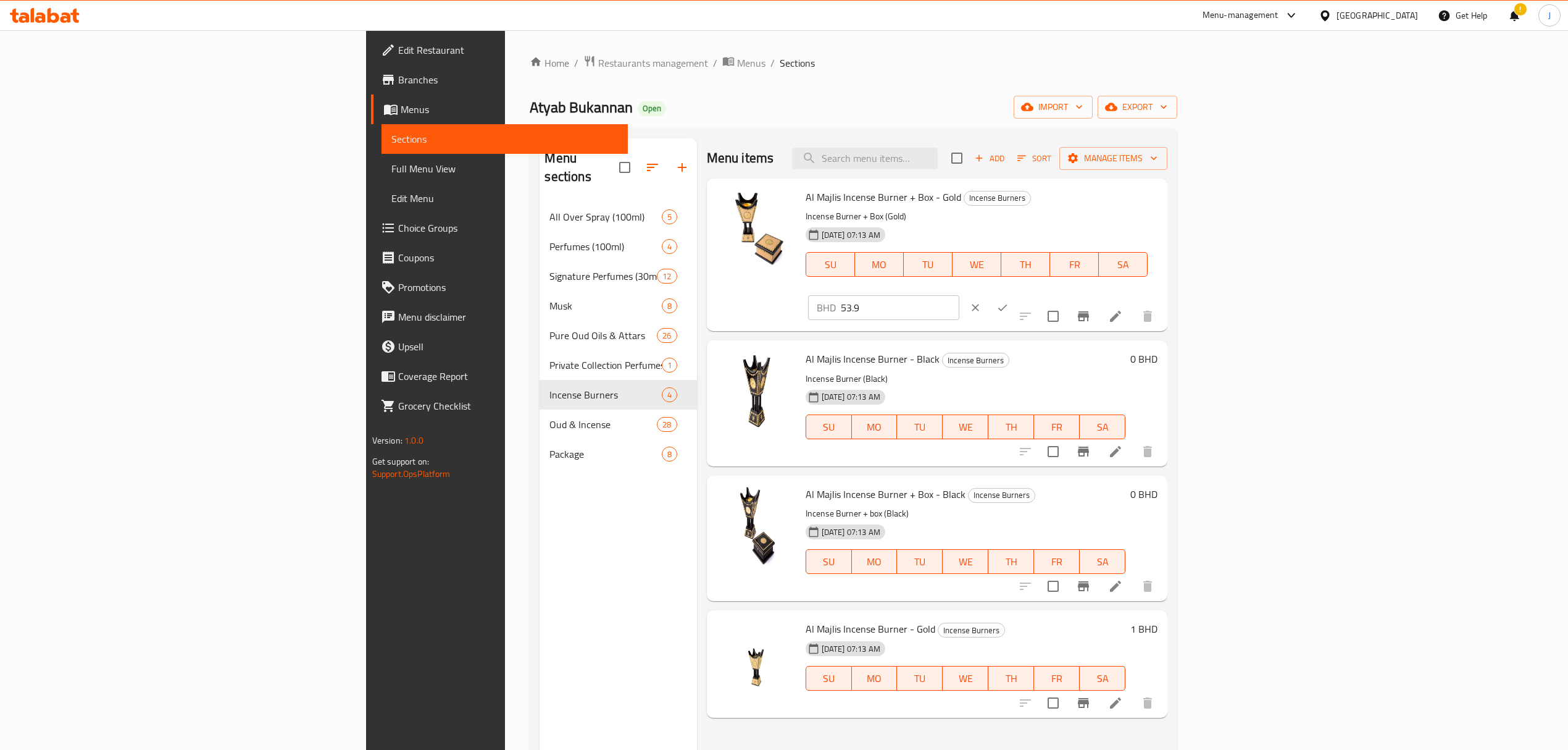
click at [1158, 350] on h6 "0 BHD" at bounding box center [1144, 359] width 28 height 18
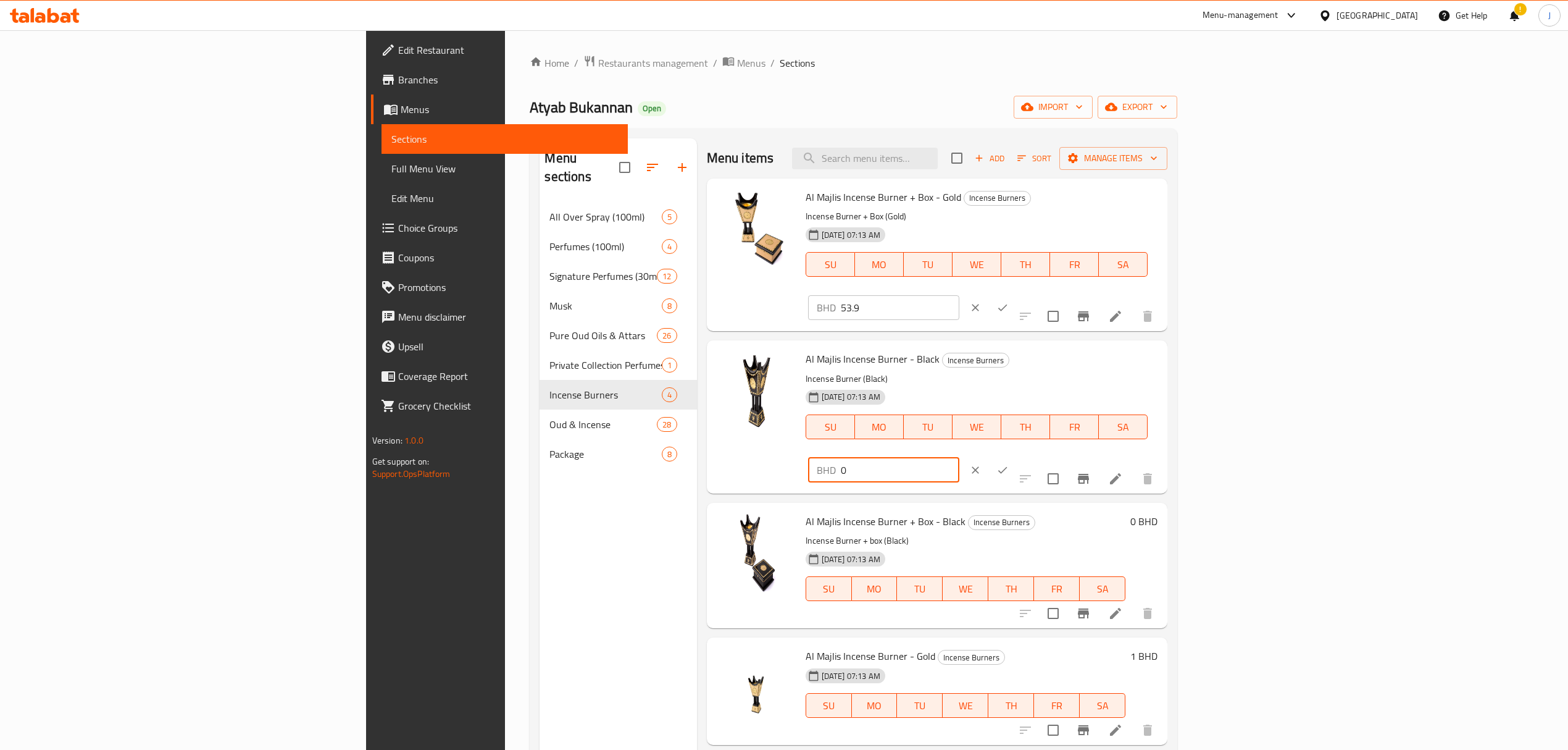
drag, startPoint x: 1382, startPoint y: 331, endPoint x: 1185, endPoint y: 334, distance: 197.0
click at [1163, 345] on div "Al Majlis Incense Burner - Black Incense Burners Incense Burner (Black) 29-09-2…" at bounding box center [983, 416] width 363 height 143
type input "39.2"
click at [1158, 512] on h6 "0 BHD" at bounding box center [1144, 521] width 28 height 18
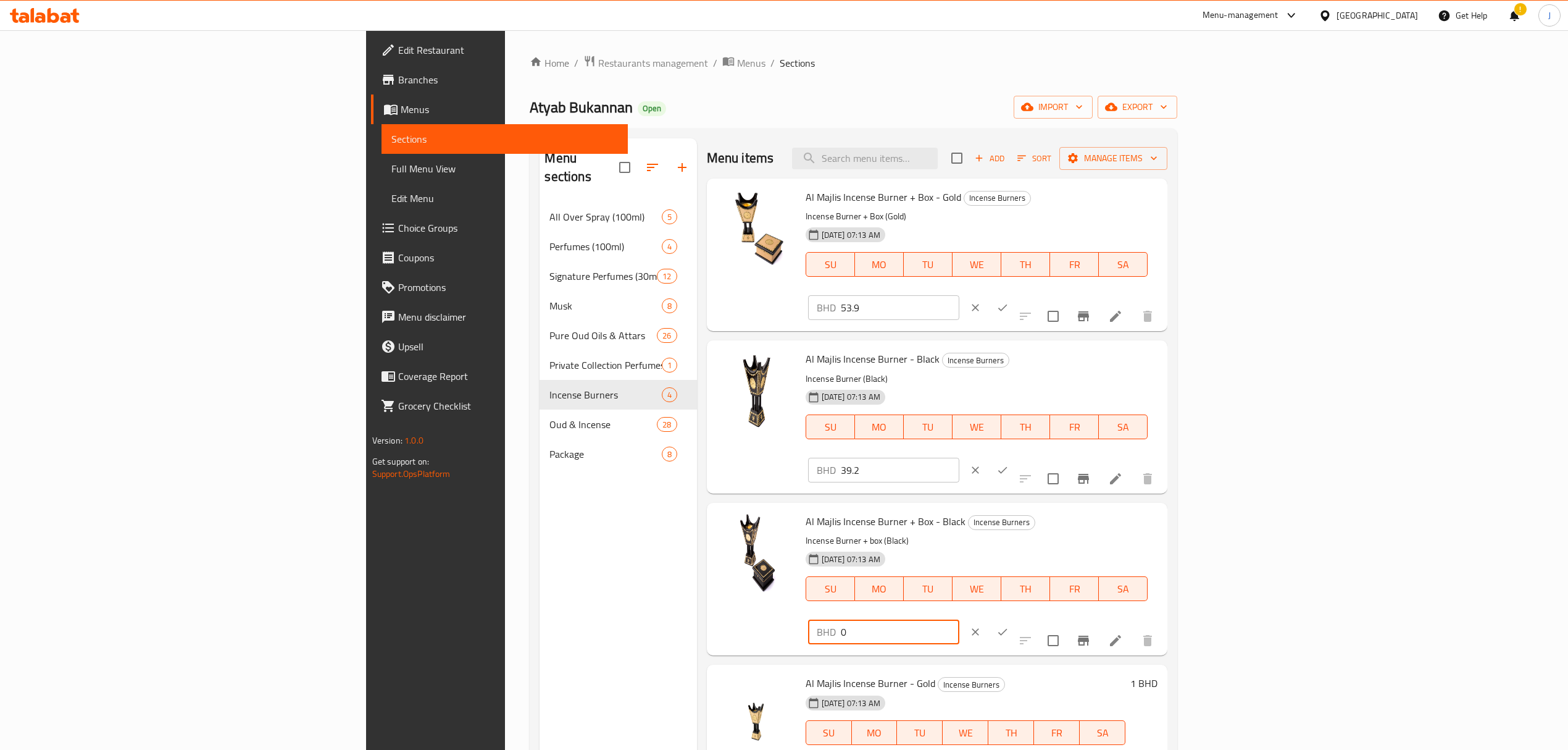
drag, startPoint x: 1367, startPoint y: 477, endPoint x: 1240, endPoint y: 467, distance: 127.4
click at [1163, 508] on div "Al Majlis Incense Burner + Box - Black Incense Burners Incense Burner + box (Bl…" at bounding box center [983, 579] width 363 height 143
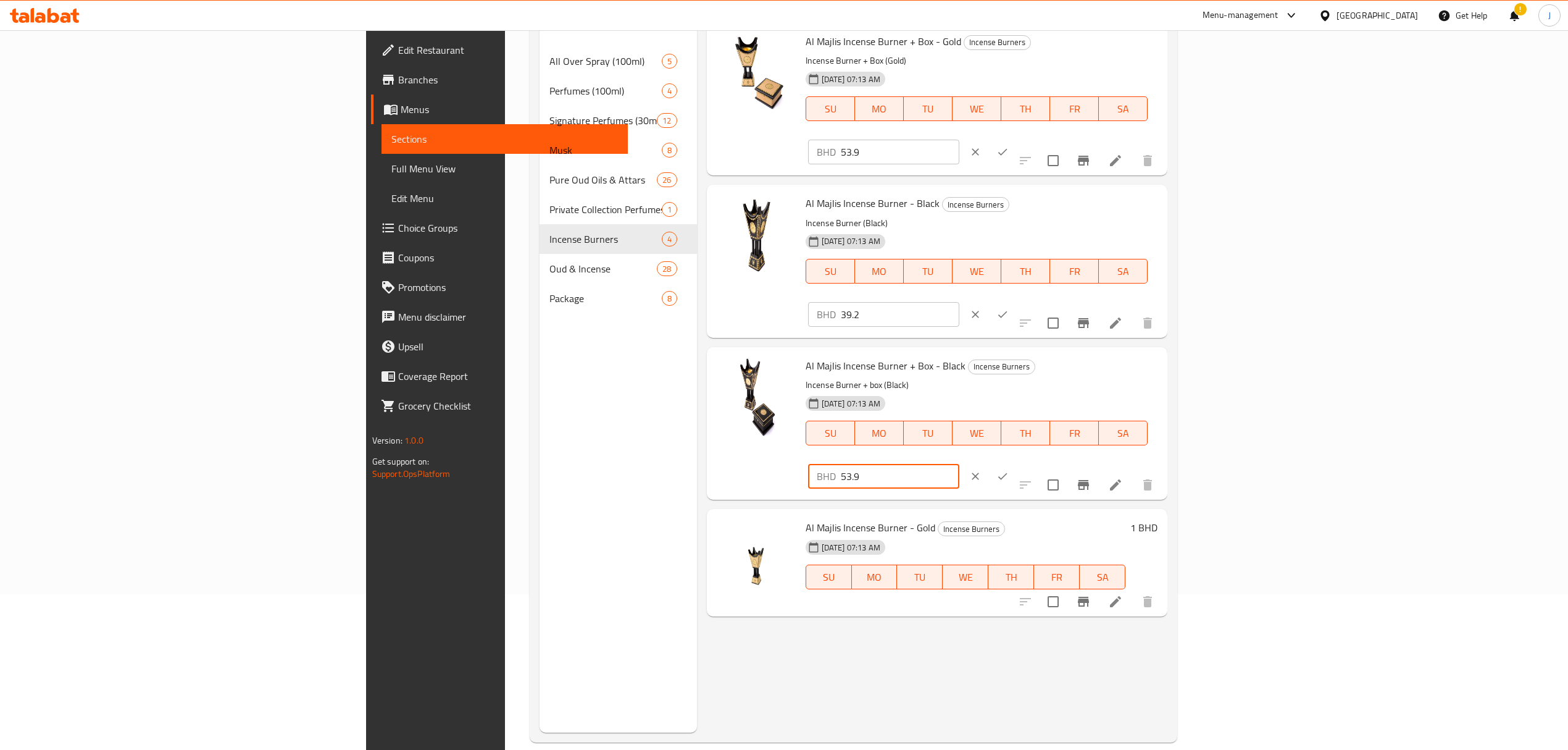
scroll to position [165, 0]
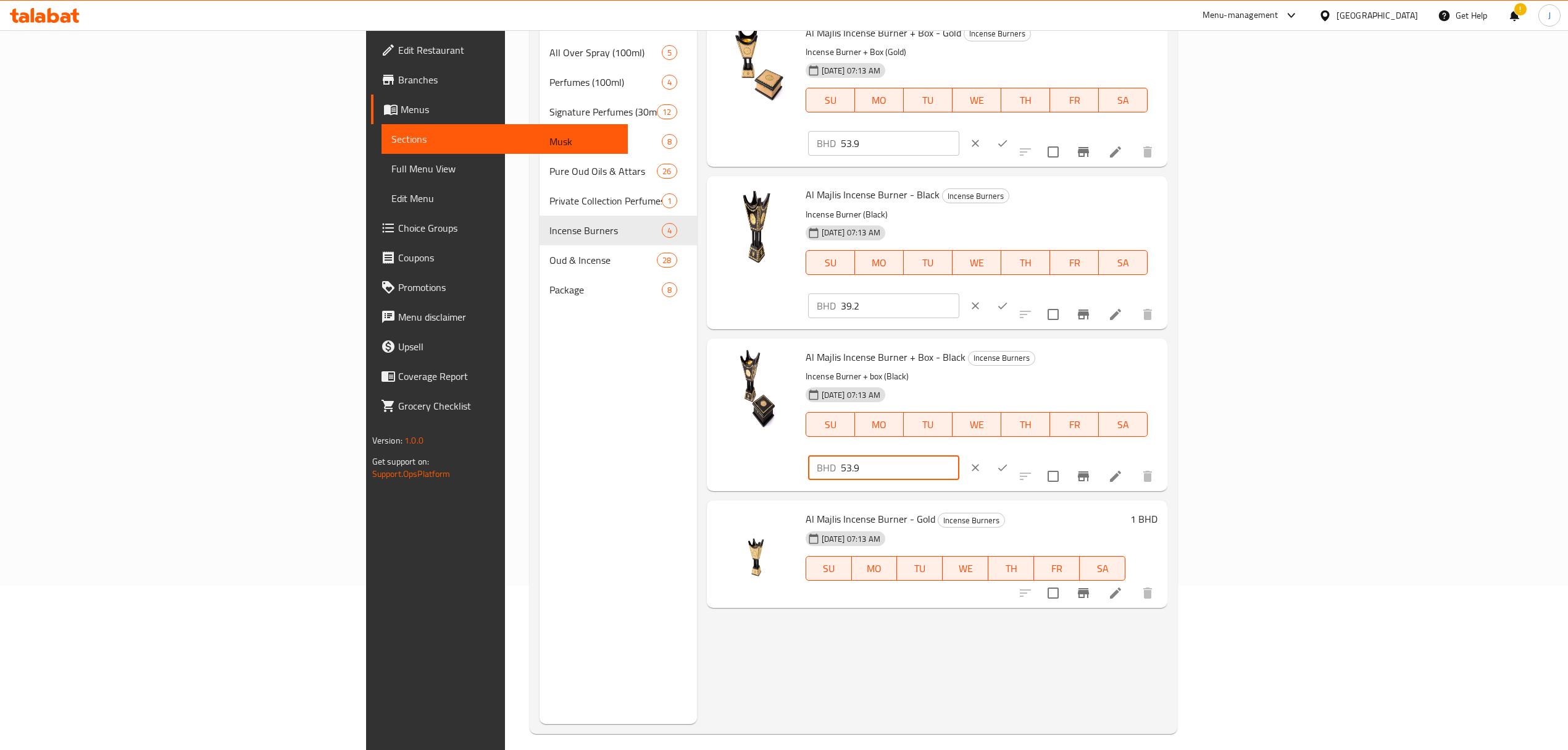
type input "53.9"
click at [1016, 454] on button "ok" at bounding box center [1003, 468] width 28 height 28
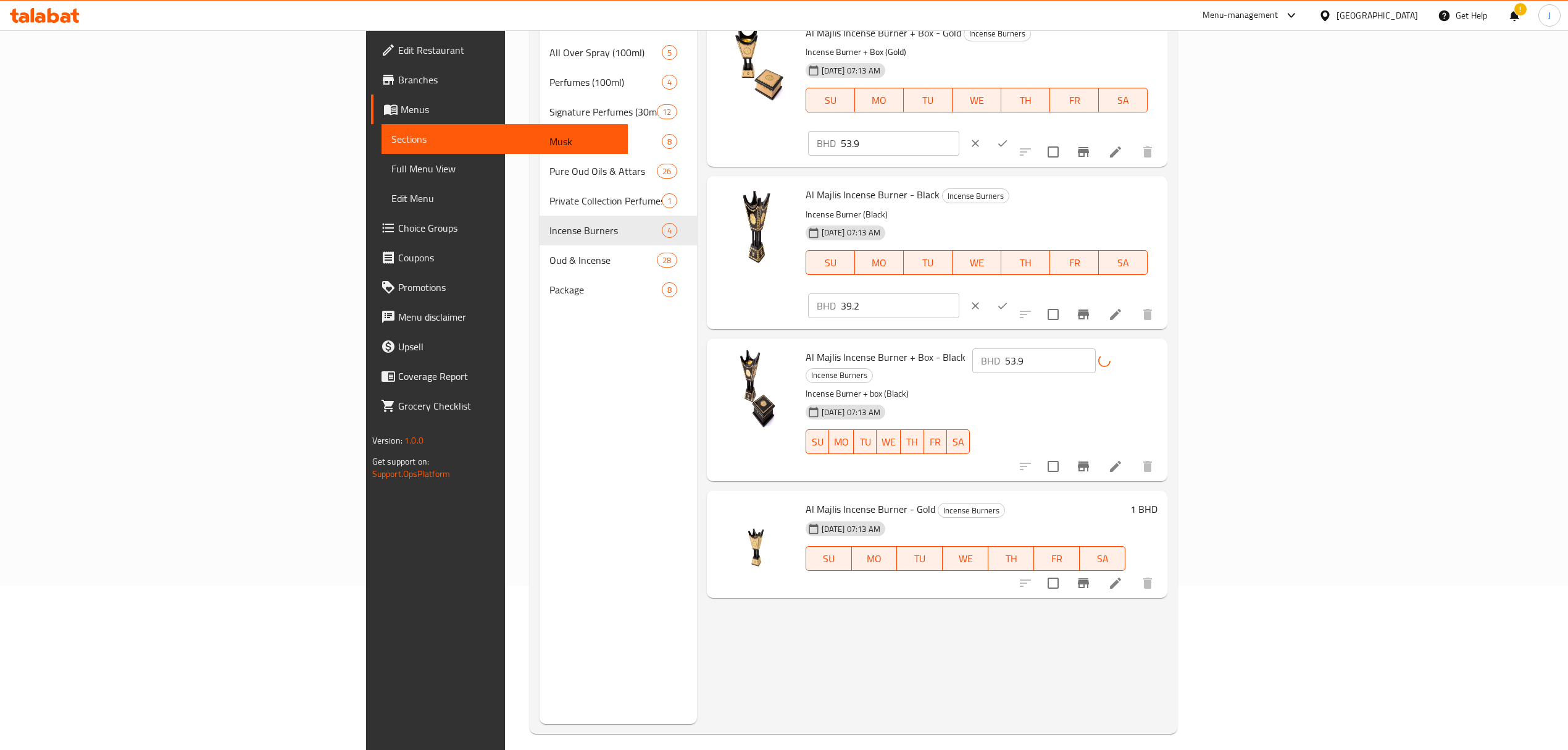
click at [1009, 300] on icon "ok" at bounding box center [1002, 306] width 13 height 13
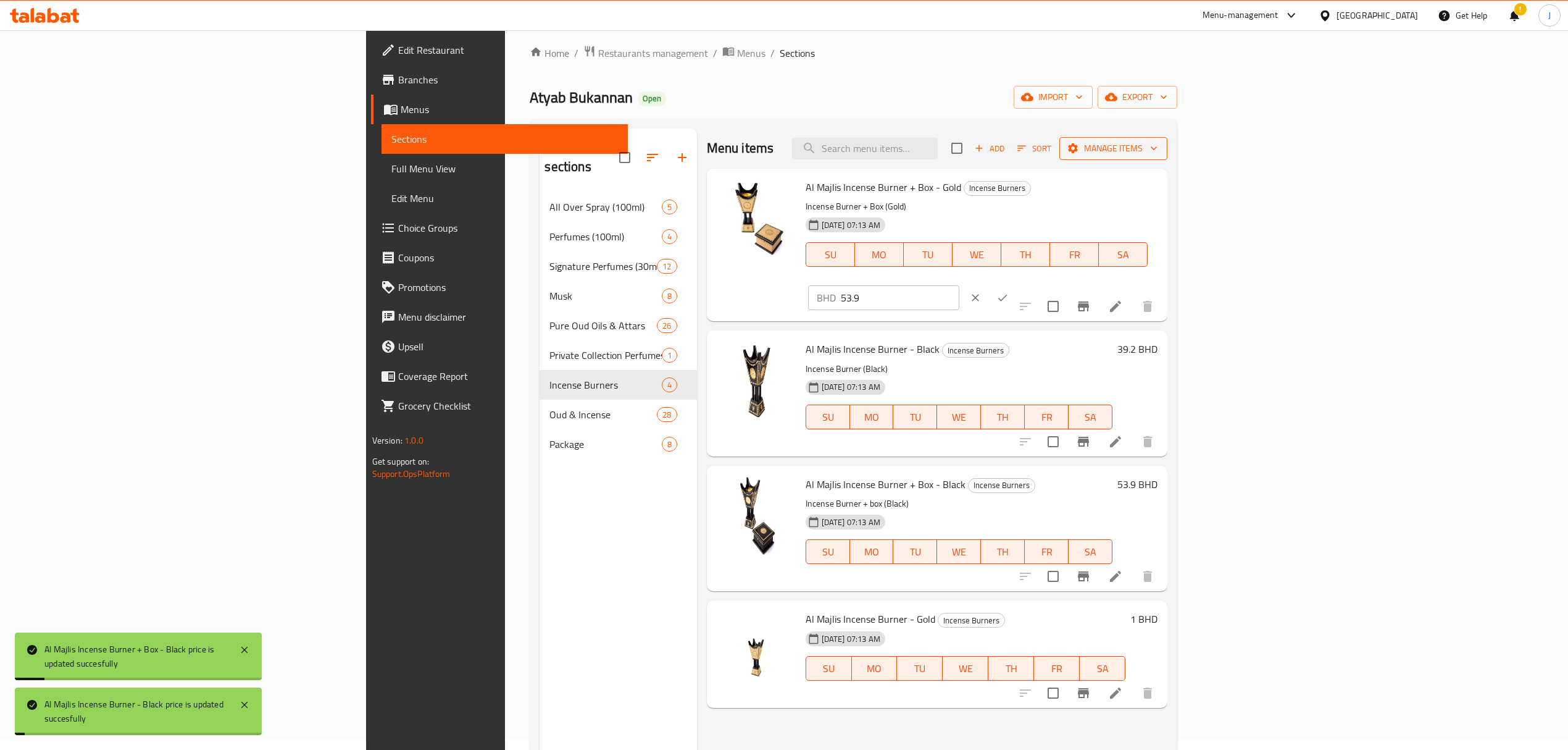
scroll to position [0, 0]
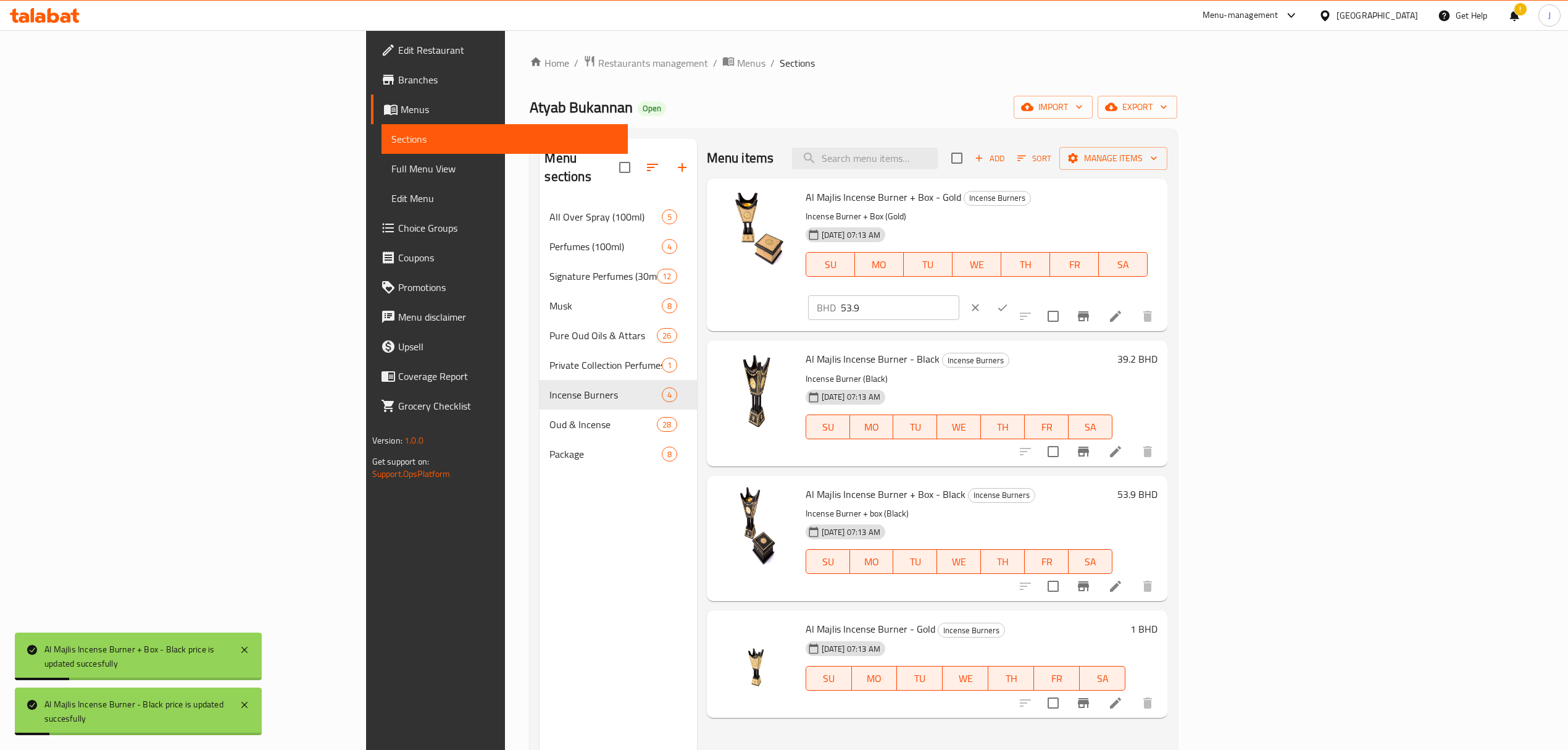
click at [1009, 302] on icon "ok" at bounding box center [1002, 307] width 13 height 13
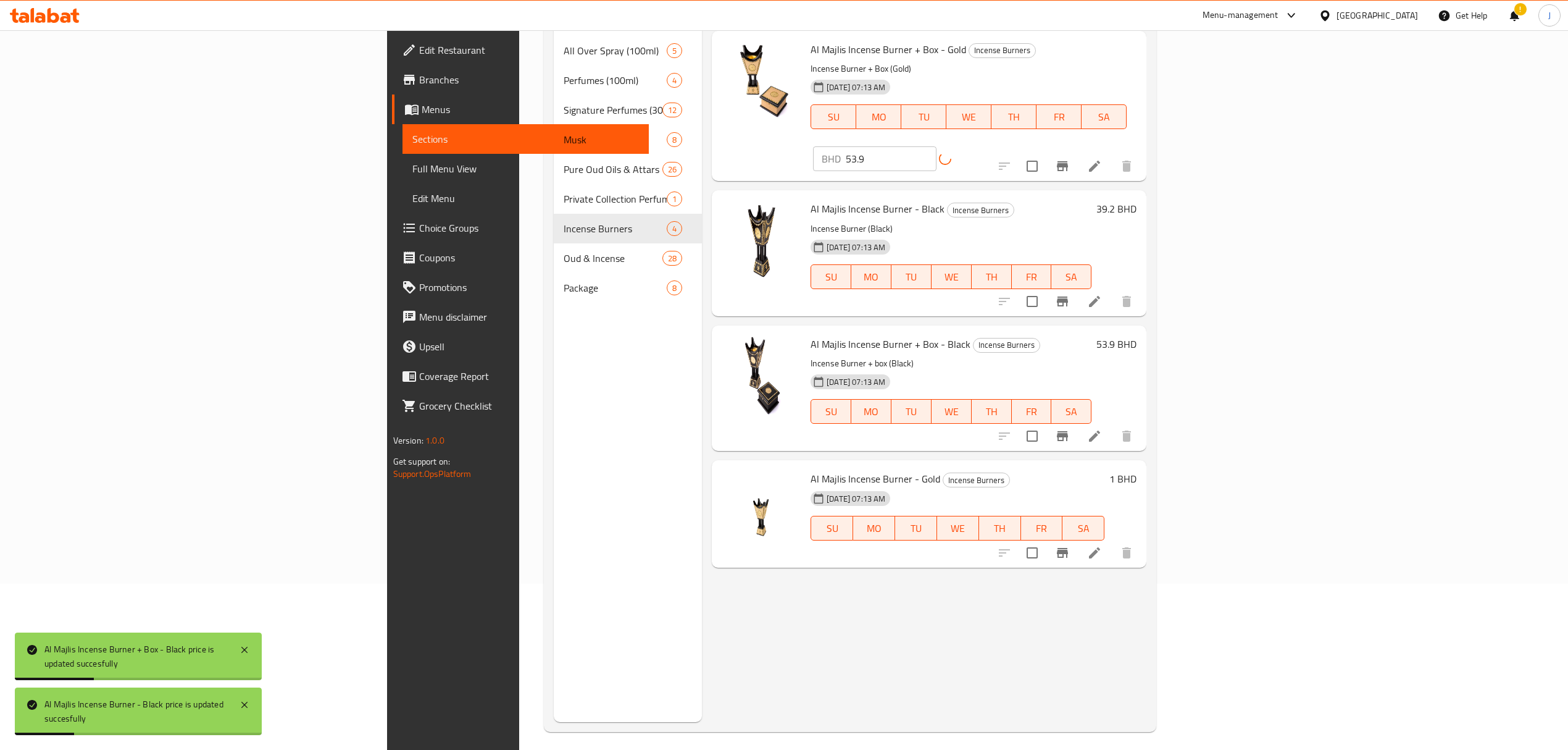
scroll to position [173, 0]
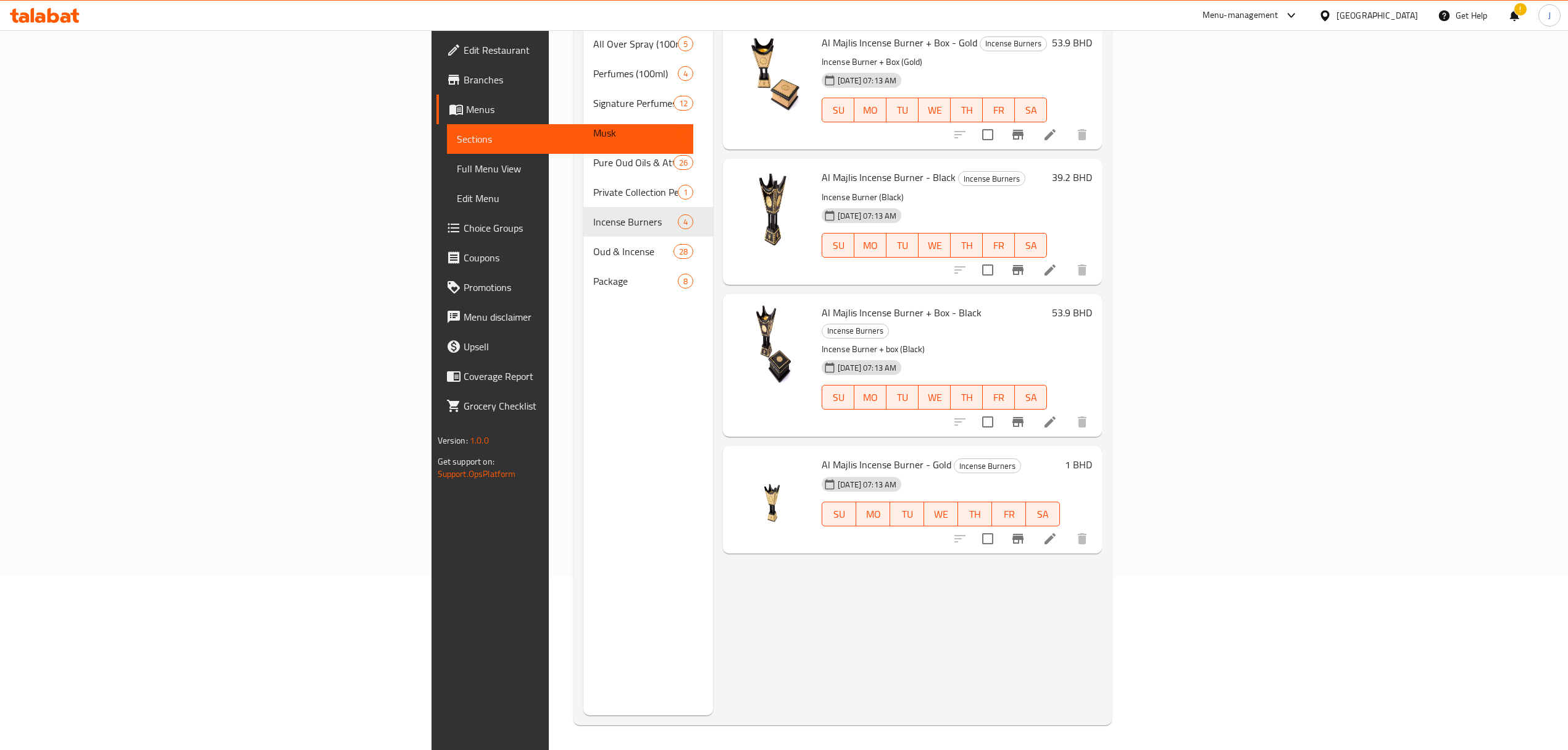
click at [1092, 455] on h6 "1 BHD" at bounding box center [1079, 464] width 28 height 18
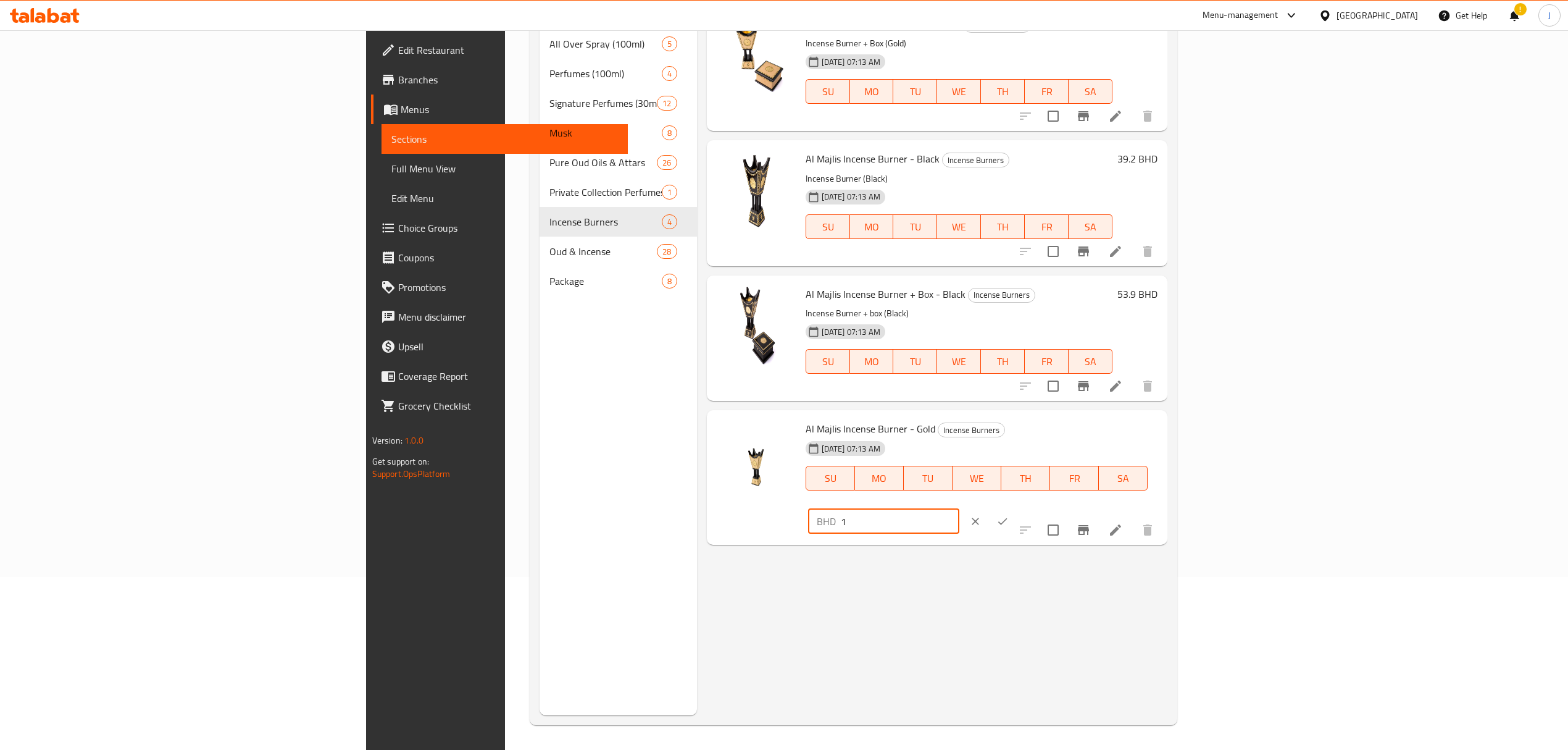
drag, startPoint x: 1374, startPoint y: 433, endPoint x: 1201, endPoint y: 455, distance: 174.4
click at [1163, 445] on div "Al Majlis Incense Burner - Gold Incense Burners 29-09-2025 07:13 AM SU MO TU WE…" at bounding box center [983, 477] width 363 height 125
type input "56"
click at [1009, 515] on icon "ok" at bounding box center [1002, 521] width 13 height 13
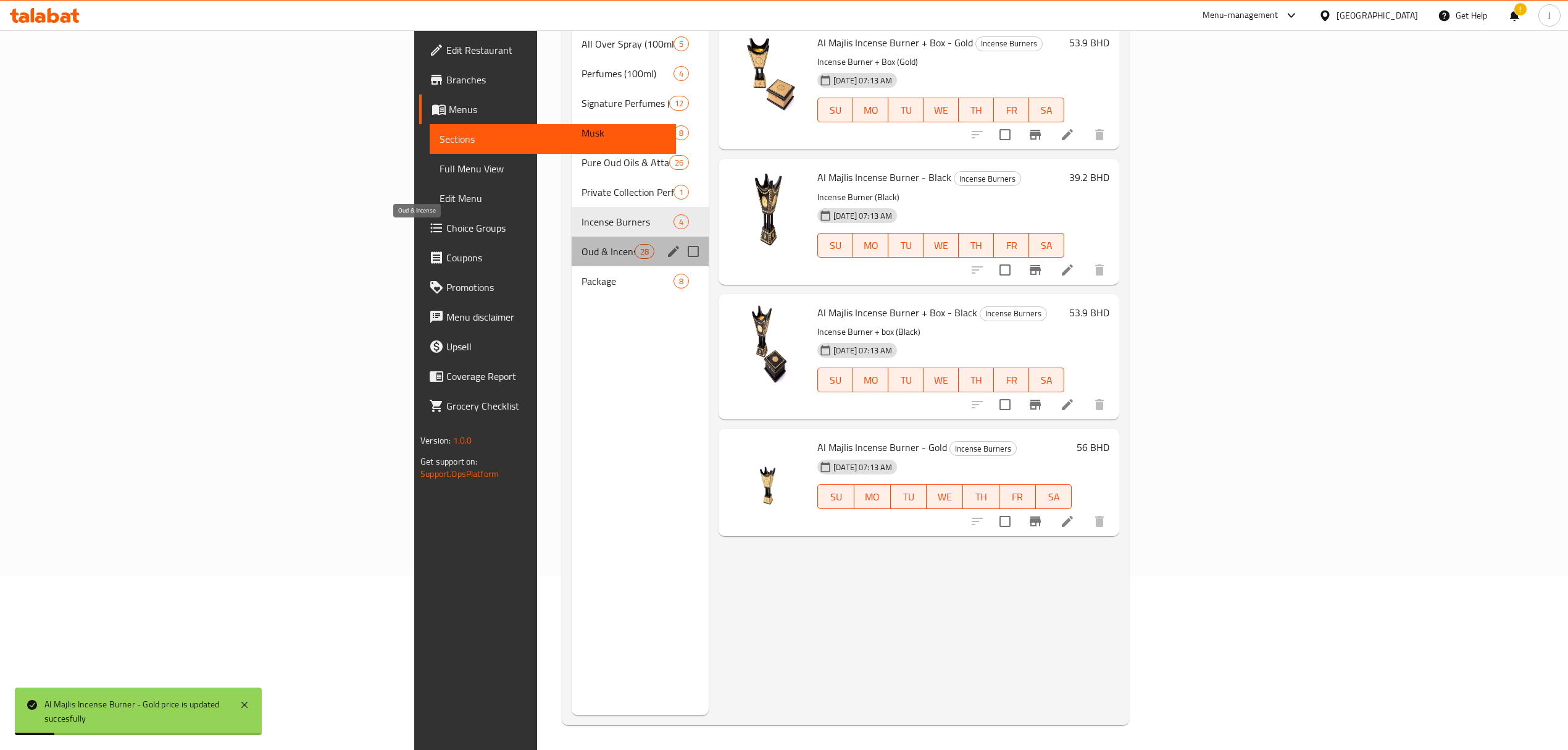
click at [581, 243] on span "Oud & Incense" at bounding box center [607, 250] width 52 height 15
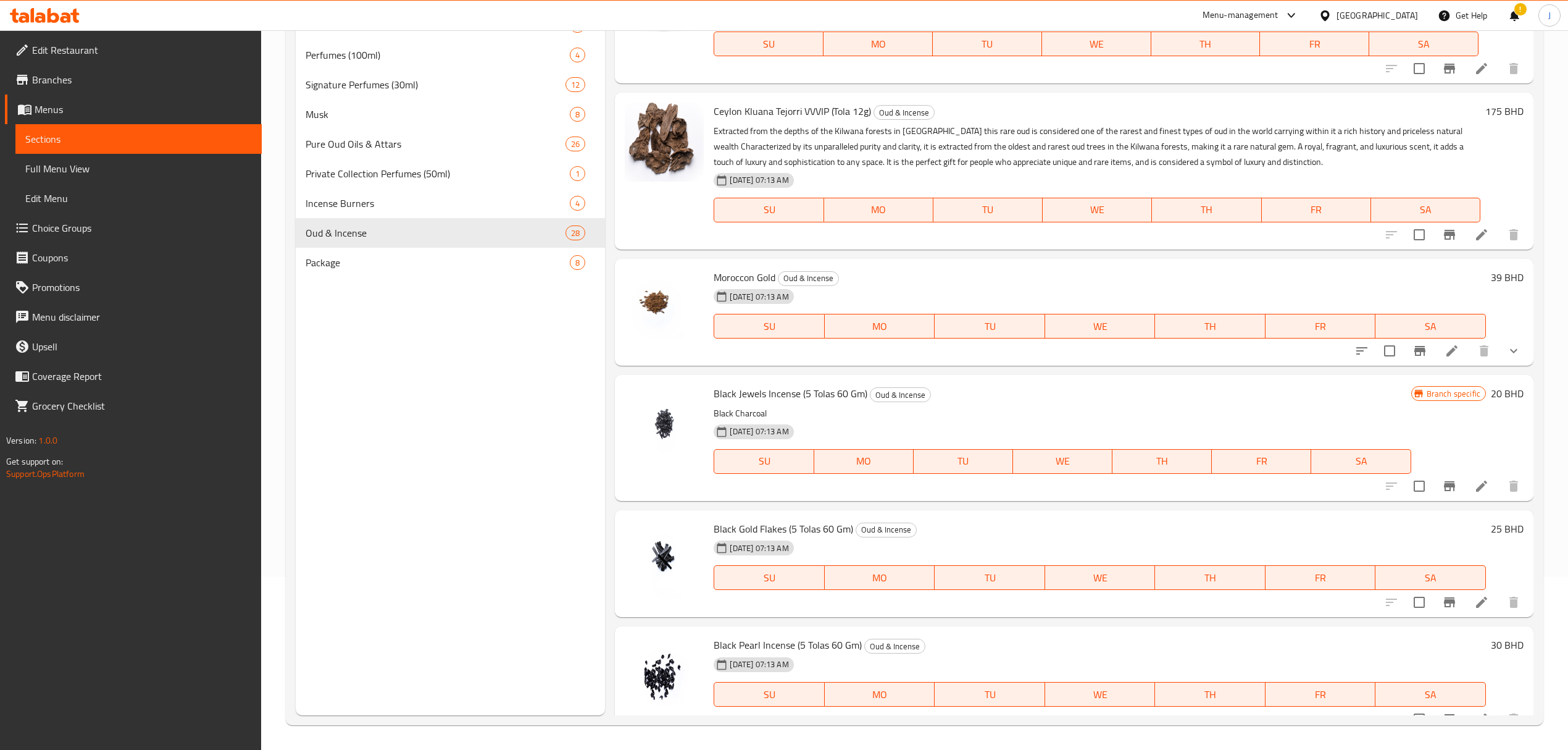
scroll to position [173, 0]
click at [409, 265] on span "Package" at bounding box center [420, 262] width 230 height 15
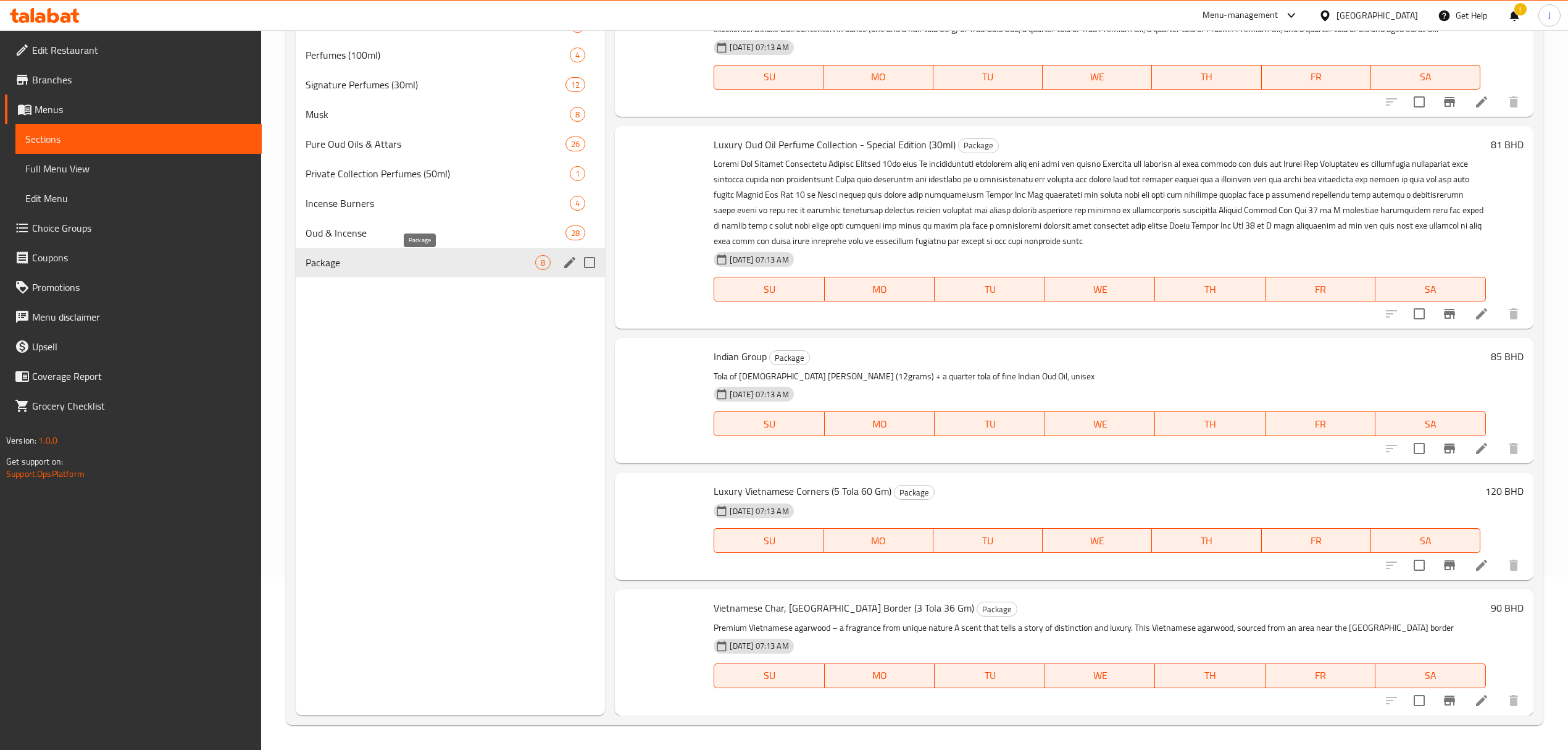
scroll to position [511, 0]
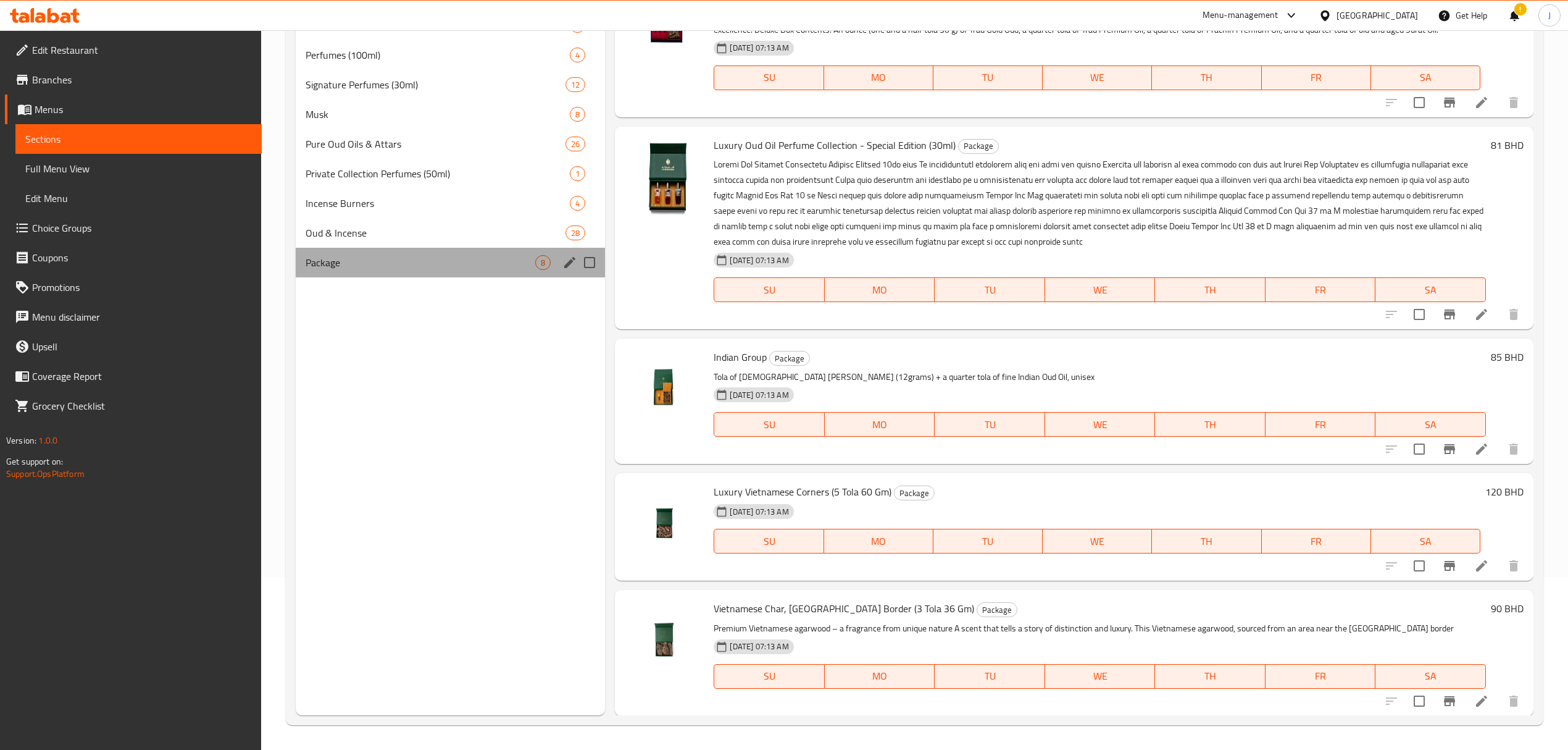
click at [480, 273] on div "Package 8" at bounding box center [450, 262] width 309 height 30
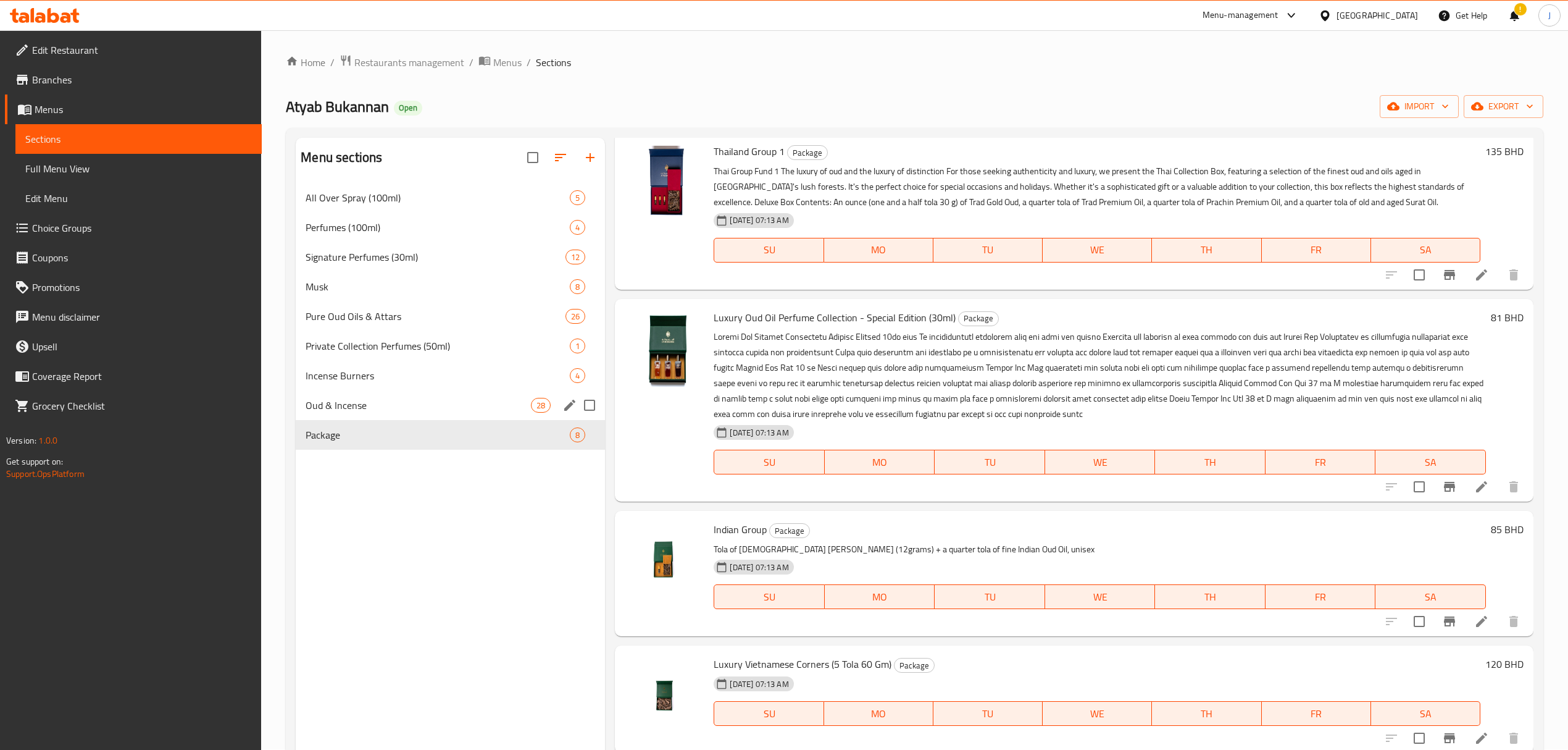
scroll to position [0, 0]
click at [409, 67] on span "Restaurants management" at bounding box center [410, 62] width 110 height 15
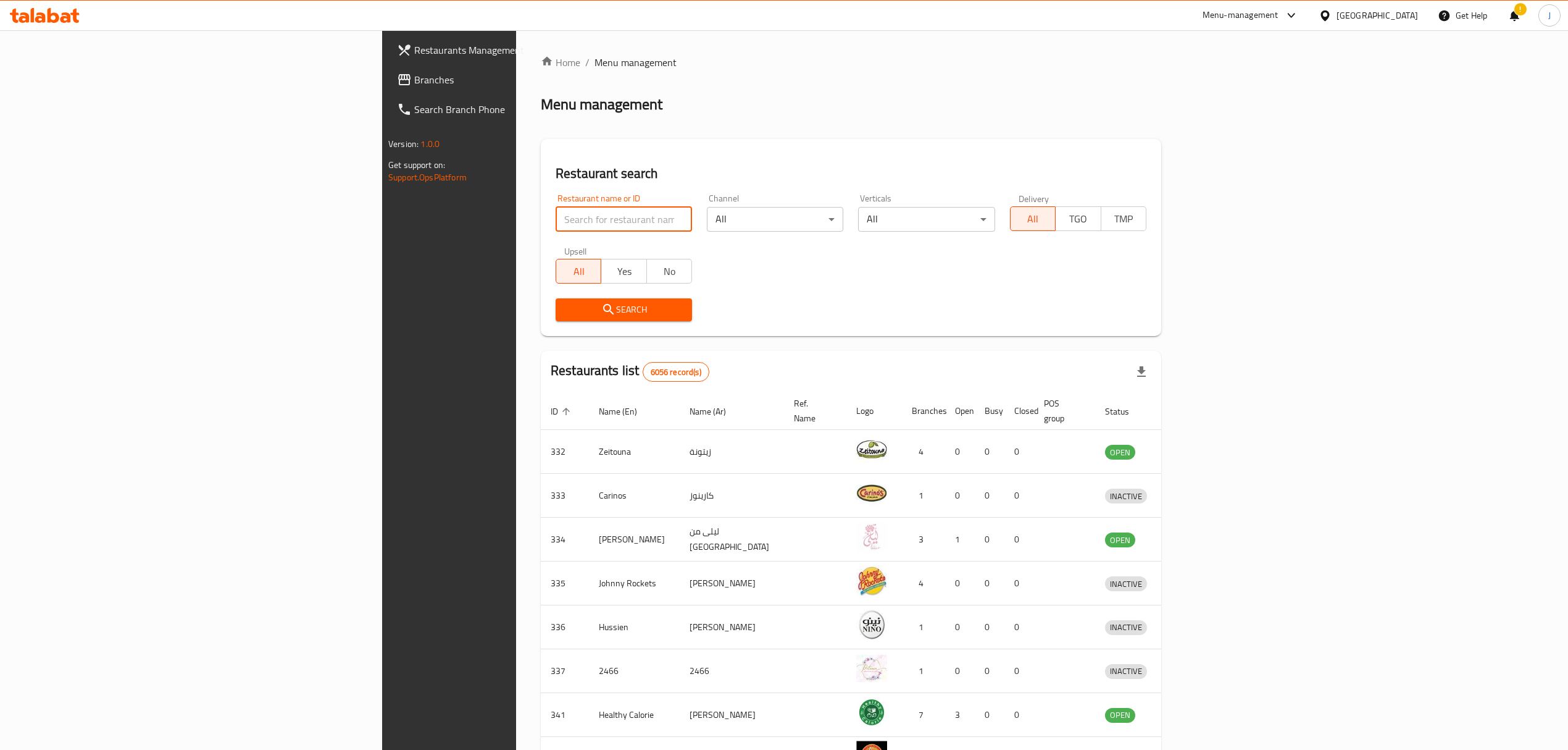
click at [556, 213] on input "search" at bounding box center [624, 219] width 136 height 25
type input "sabaya"
click button "Search" at bounding box center [624, 309] width 136 height 23
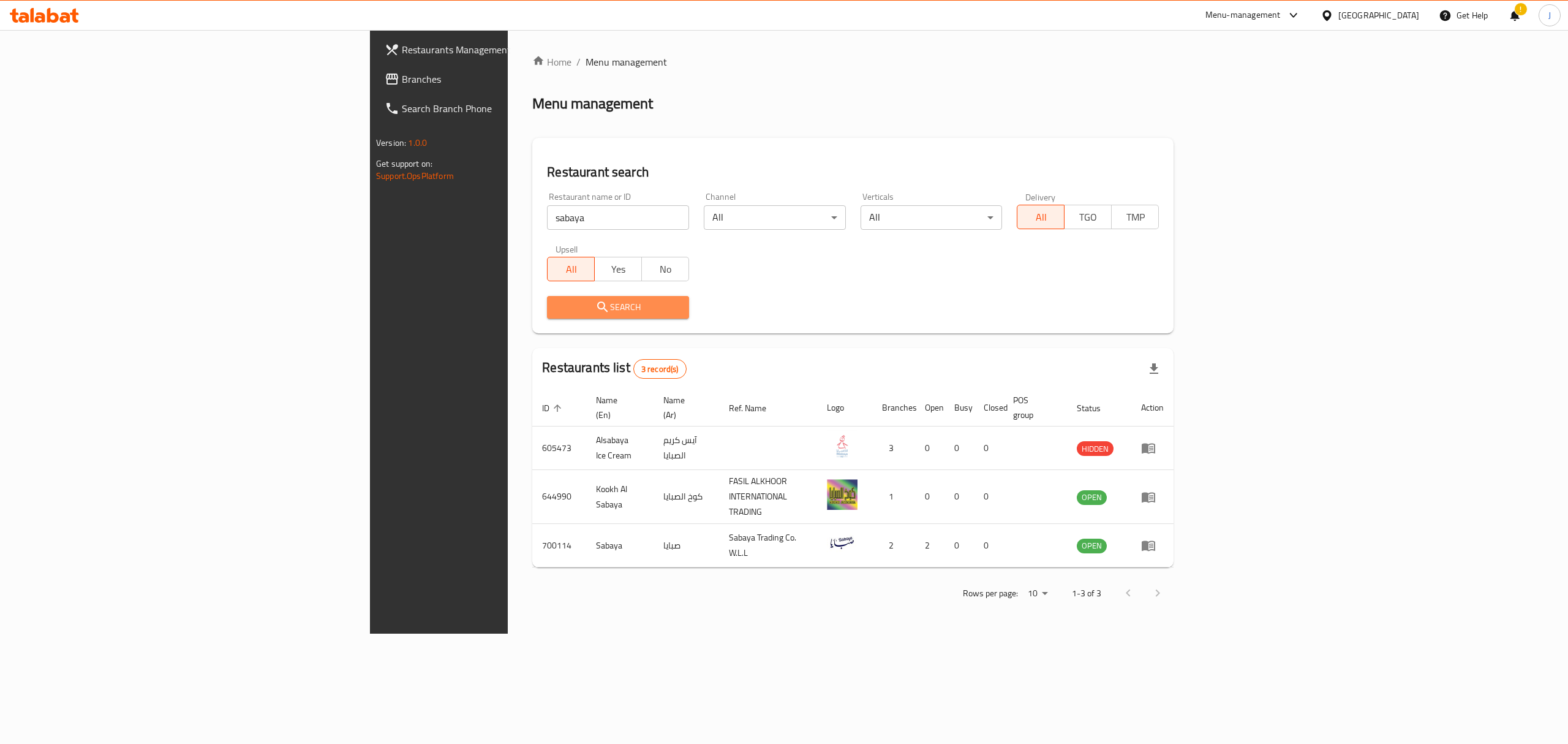
click at [547, 296] on button "Search" at bounding box center [618, 307] width 142 height 22
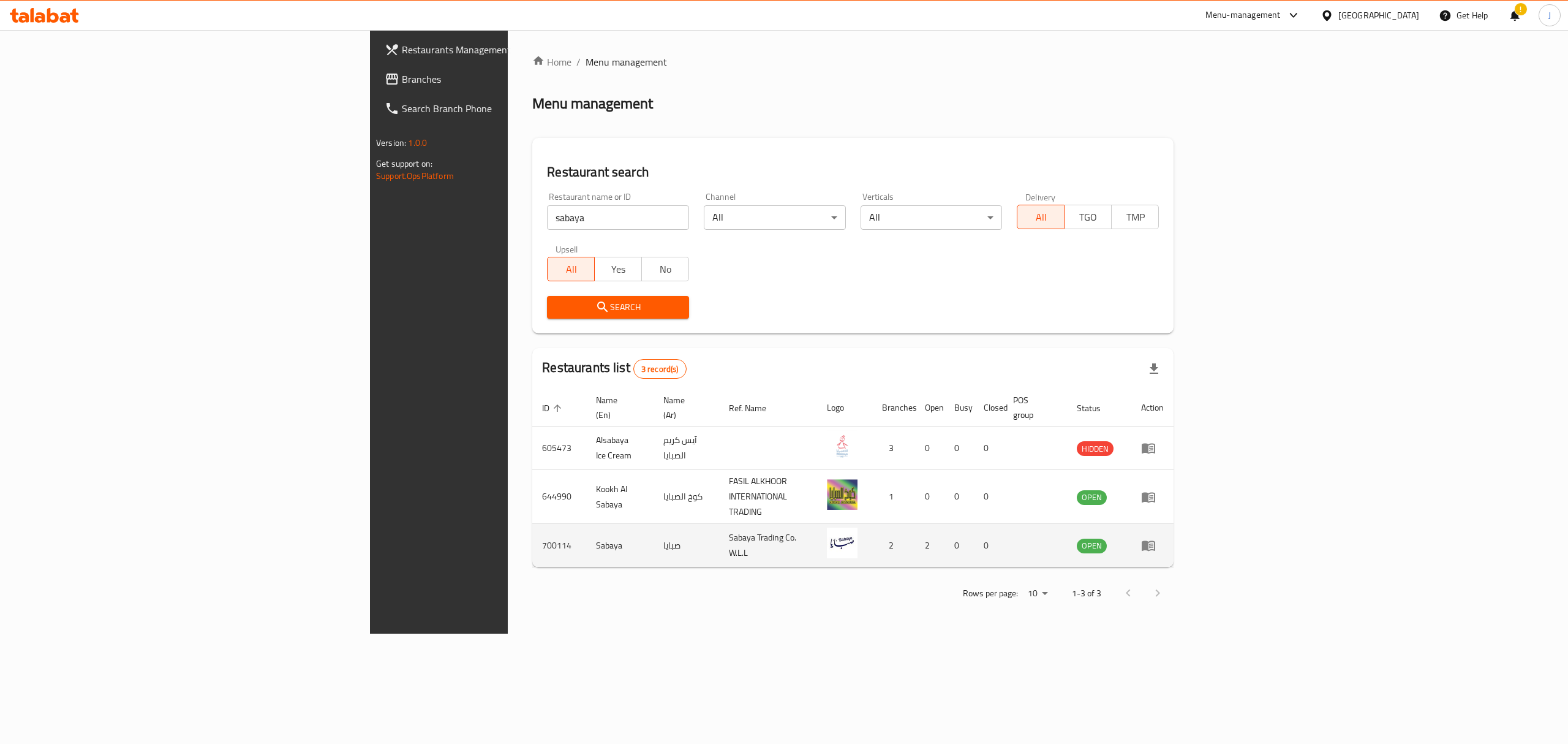
click at [1155, 541] on icon "enhanced table" at bounding box center [1149, 546] width 14 height 11
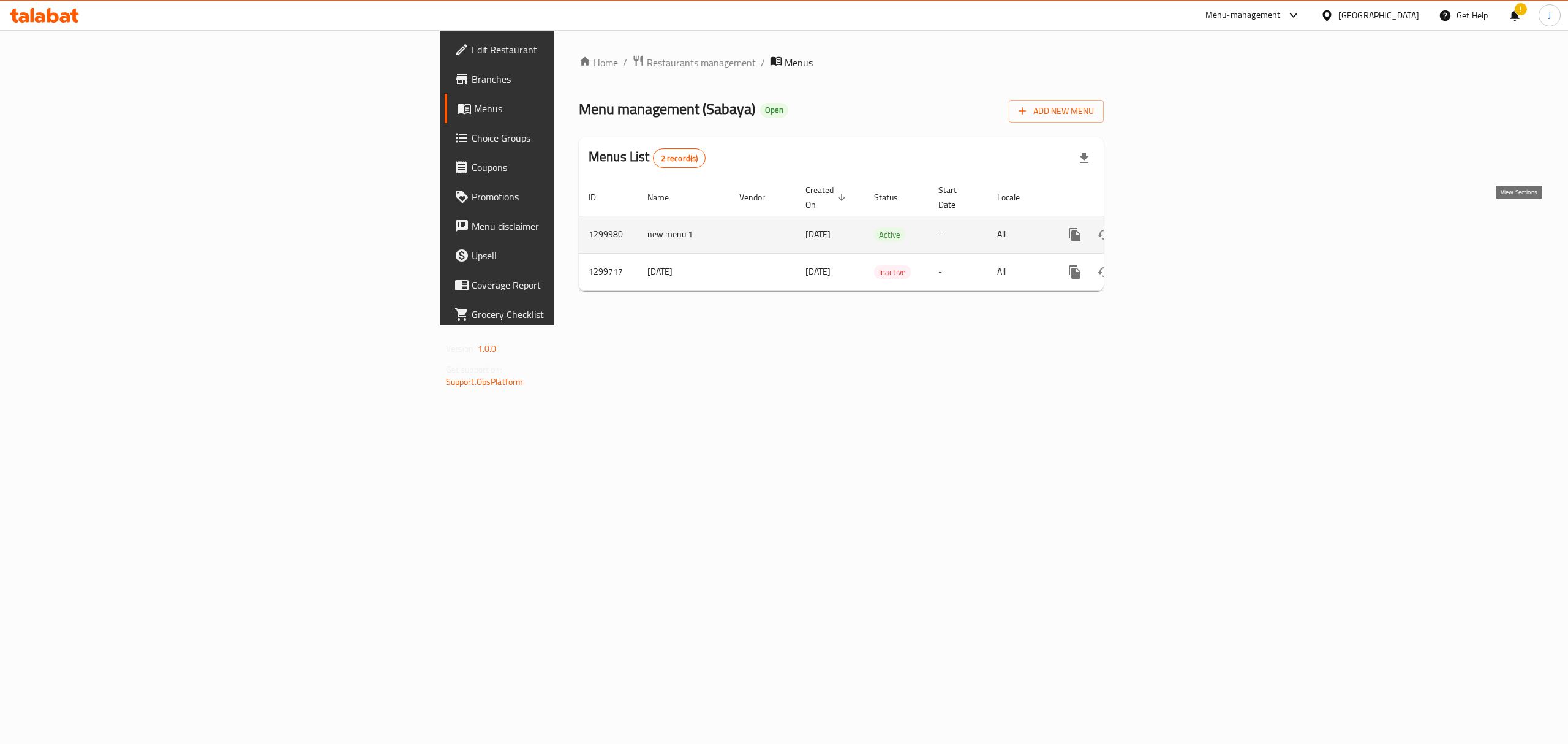
click at [1170, 227] on icon "enhanced table" at bounding box center [1162, 234] width 15 height 15
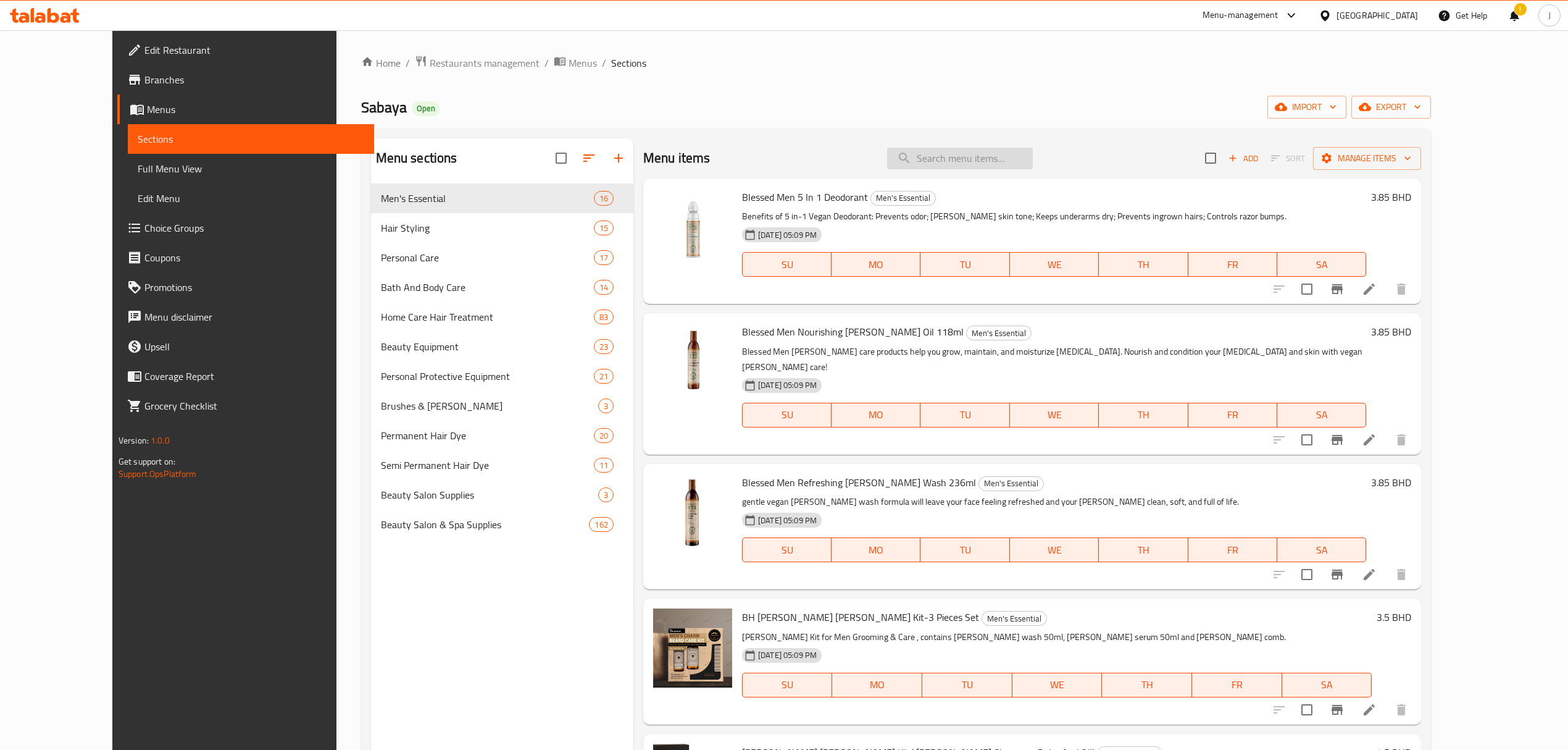
click at [986, 155] on input "search" at bounding box center [960, 159] width 146 height 22
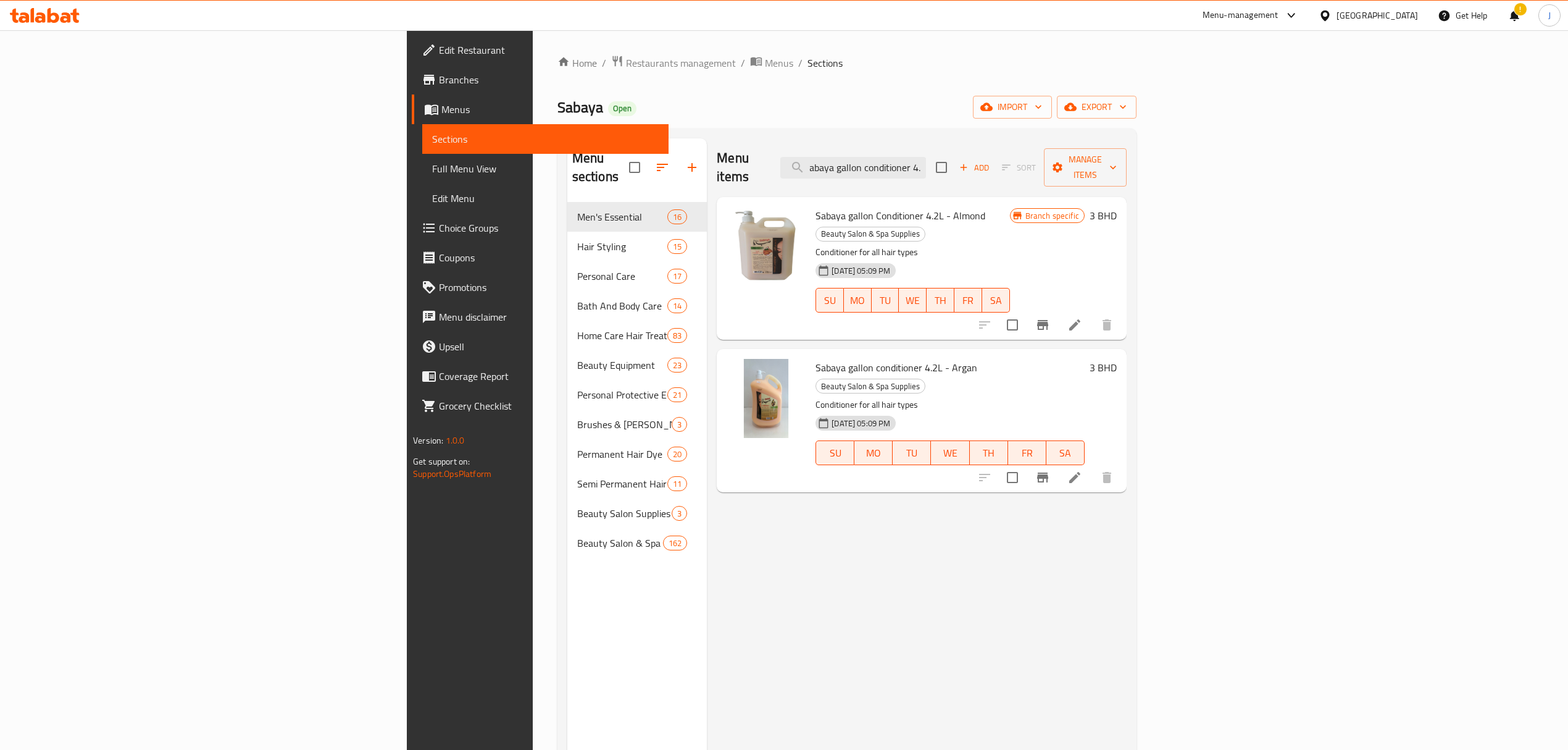
scroll to position [0, 10]
type input "sabaya gallon conditioner 4.2"
click at [824, 206] on span "Sabaya gallon Conditioner 4.2L - Almond" at bounding box center [901, 215] width 170 height 19
click at [1092, 313] on li at bounding box center [1074, 324] width 34 height 23
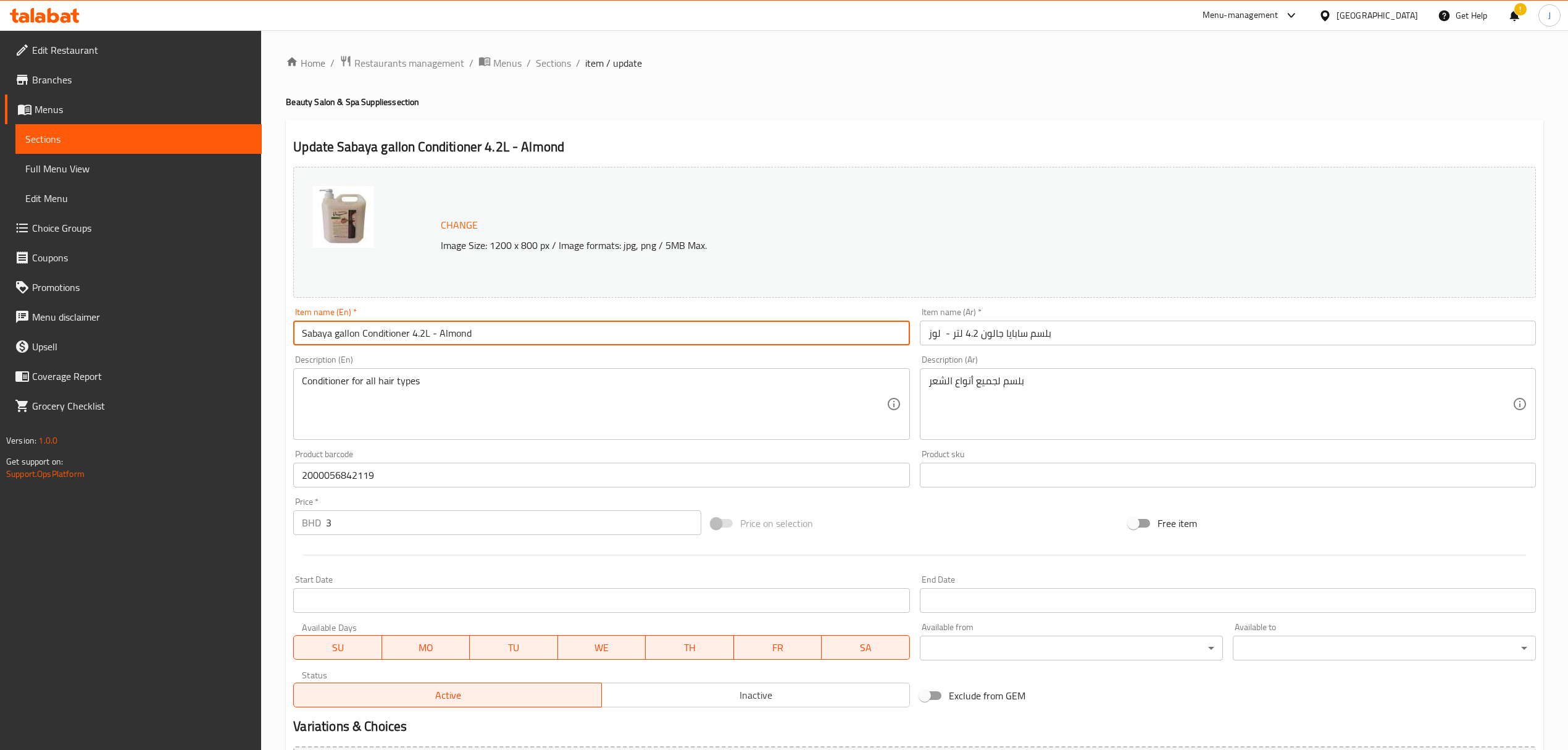
drag, startPoint x: 423, startPoint y: 336, endPoint x: 411, endPoint y: 332, distance: 12.6
click at [411, 332] on input "Sabaya gallon Conditioner 4.2L - Almond" at bounding box center [601, 332] width 616 height 25
type input "Sabaya gallon Conditioner 5L - Almond"
click at [467, 354] on div "Description (En) Conditioner for all hair types Description (En)" at bounding box center [601, 397] width 626 height 95
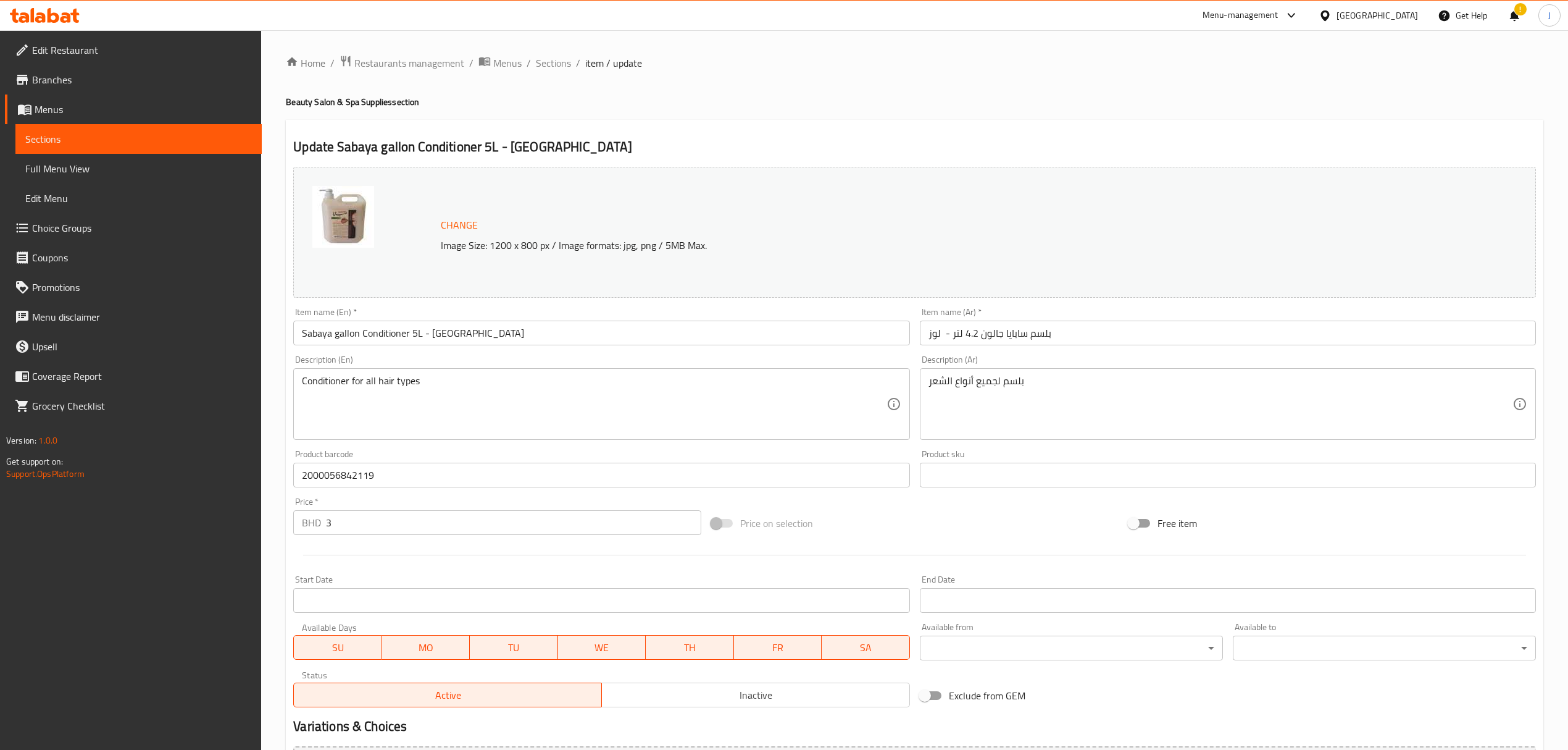
click at [966, 334] on input "بلسم سابايا جالون 4.2 لتر - لوز" at bounding box center [1228, 332] width 616 height 25
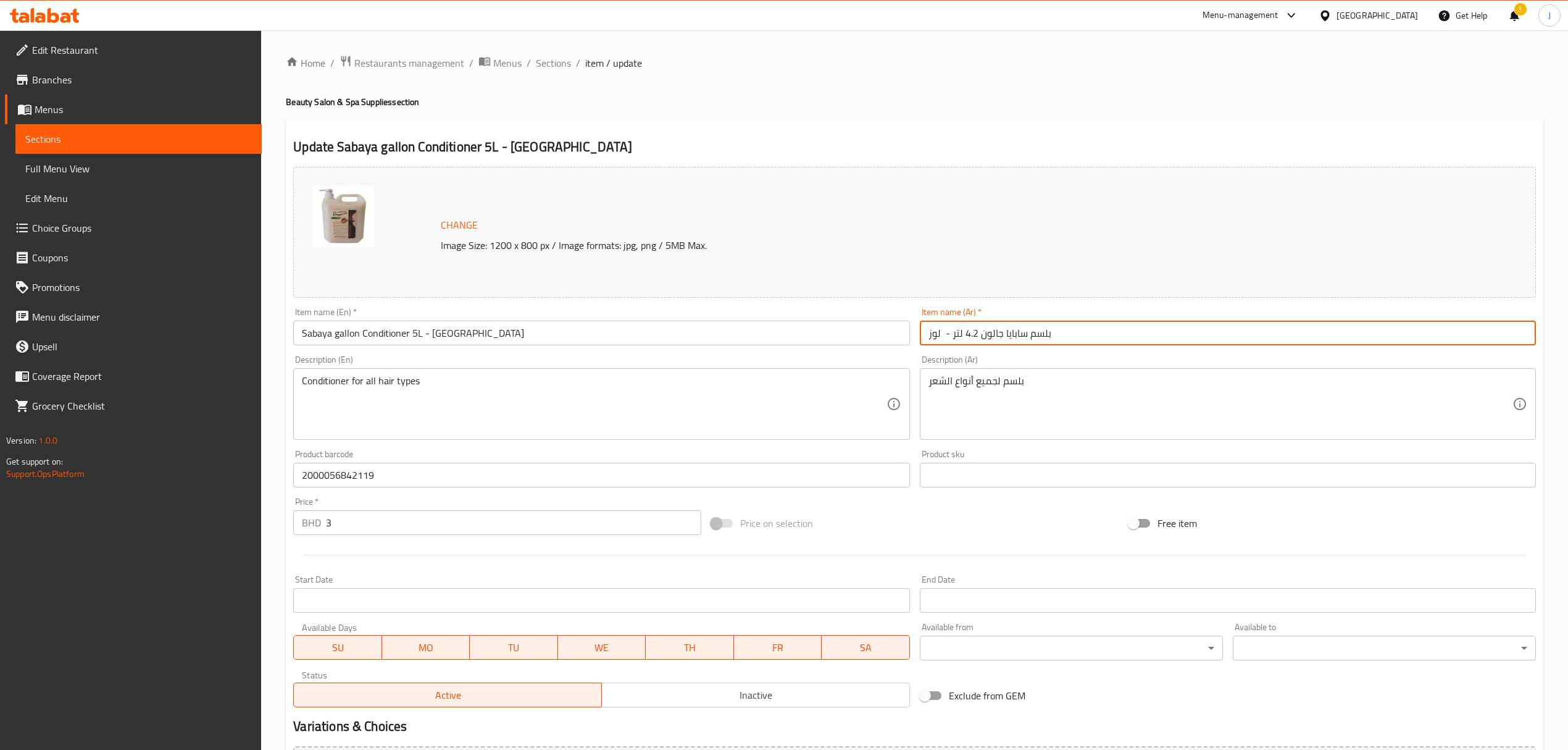
drag, startPoint x: 966, startPoint y: 334, endPoint x: 972, endPoint y: 335, distance: 6.1
click at [972, 335] on input "بلسم سابايا جالون 4.2 لتر - لوز" at bounding box center [1228, 332] width 616 height 25
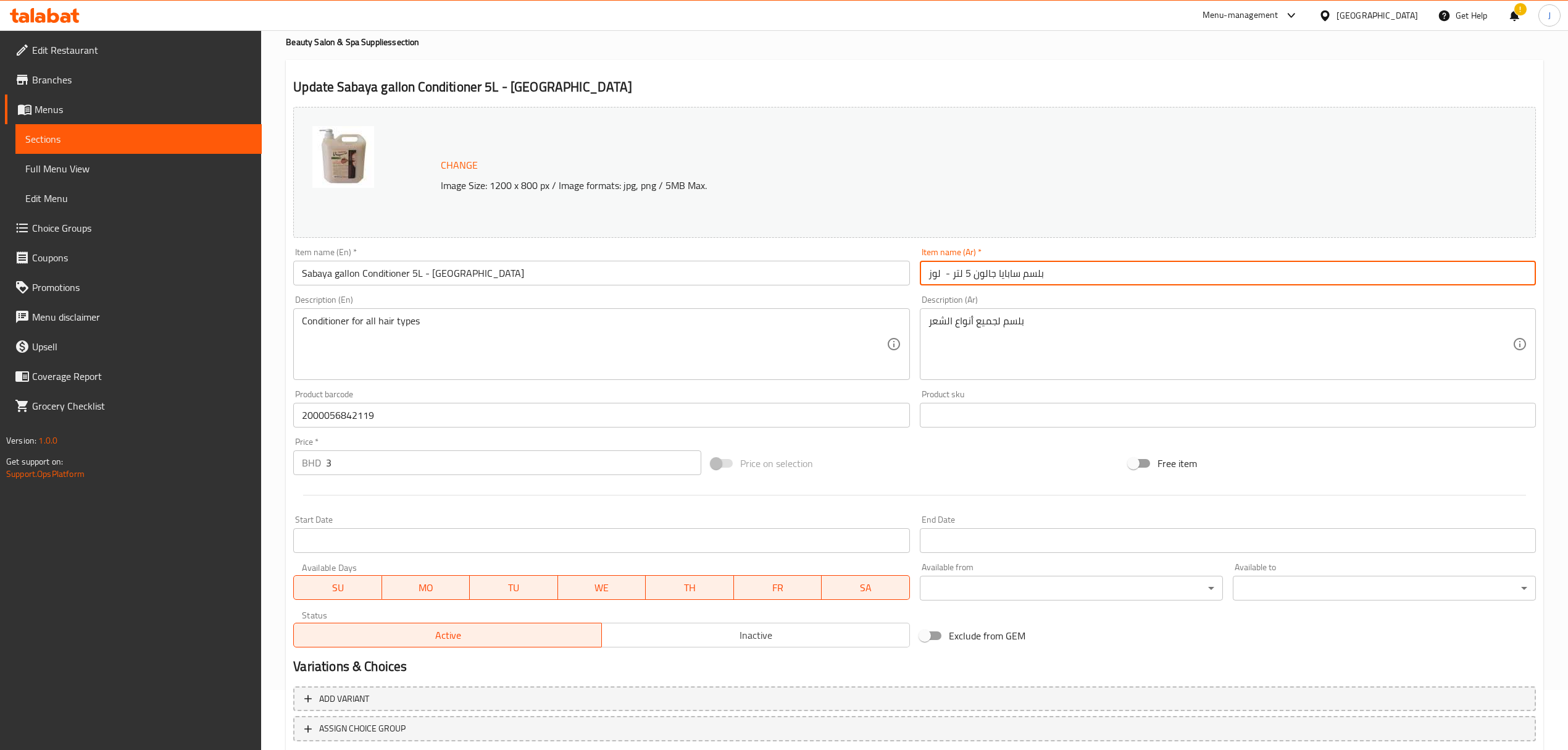
scroll to position [140, 0]
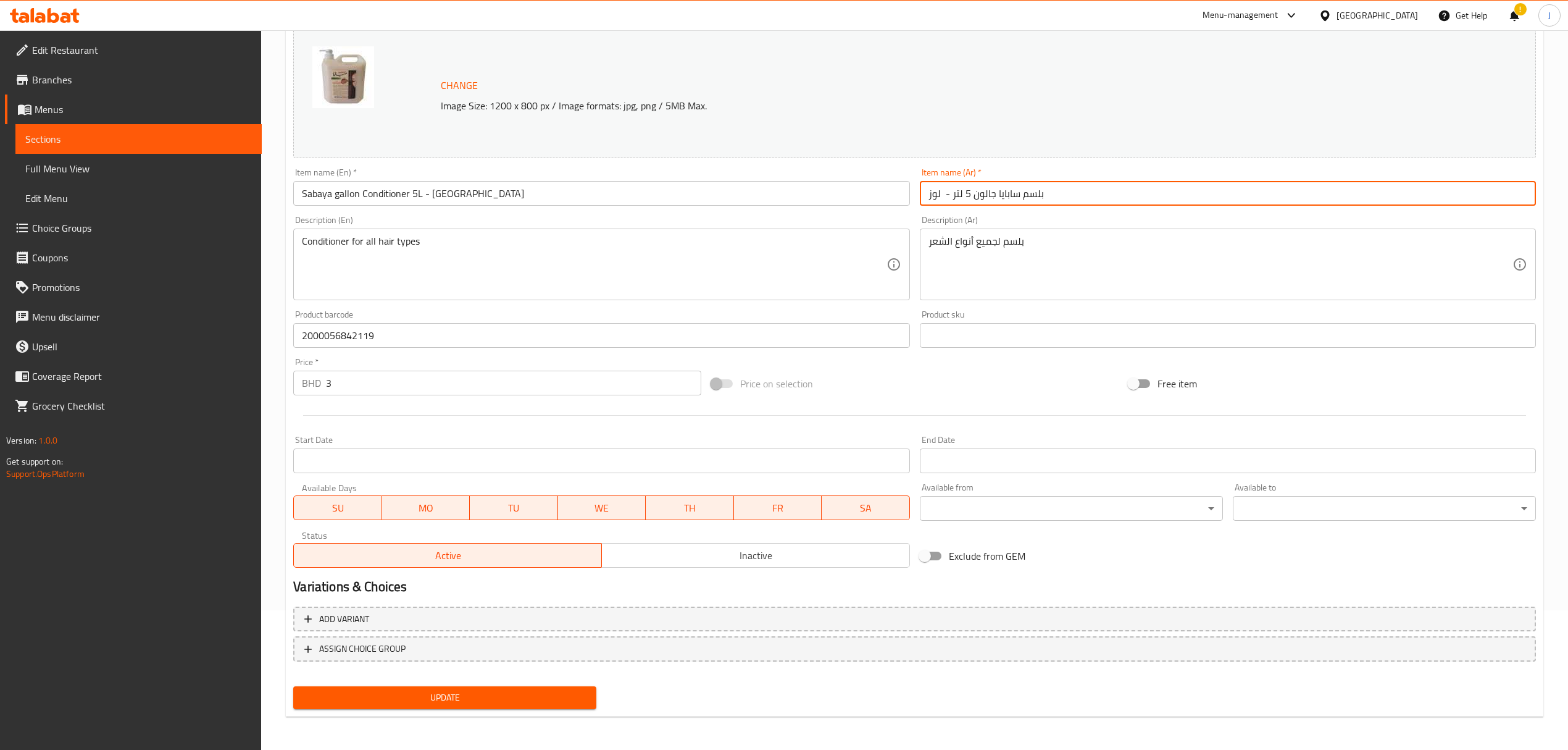
type input "بلسم سابايا جالون 5 لتر - لوز"
click at [572, 699] on span "Update" at bounding box center [445, 698] width 284 height 16
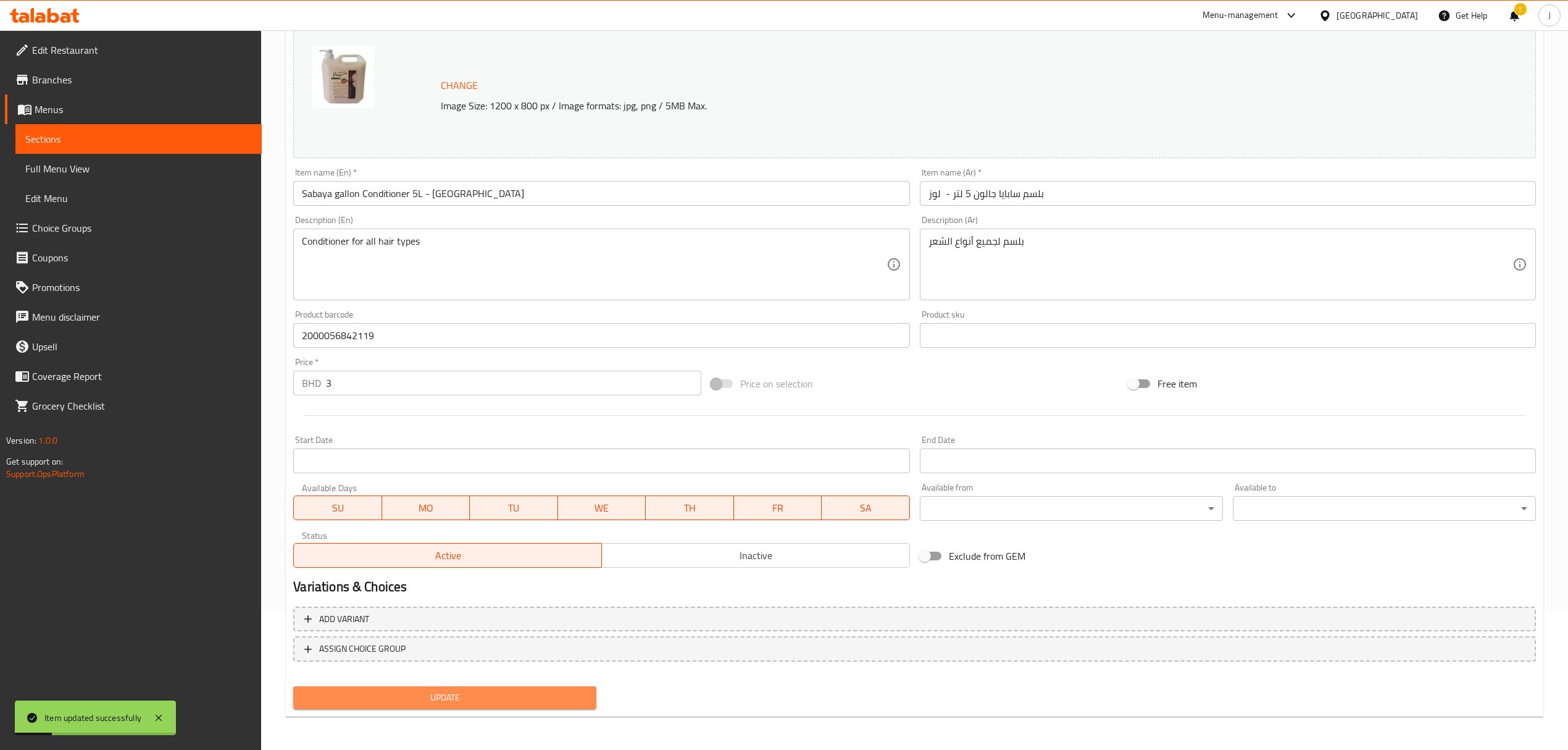
click at [462, 700] on span "Update" at bounding box center [445, 698] width 284 height 16
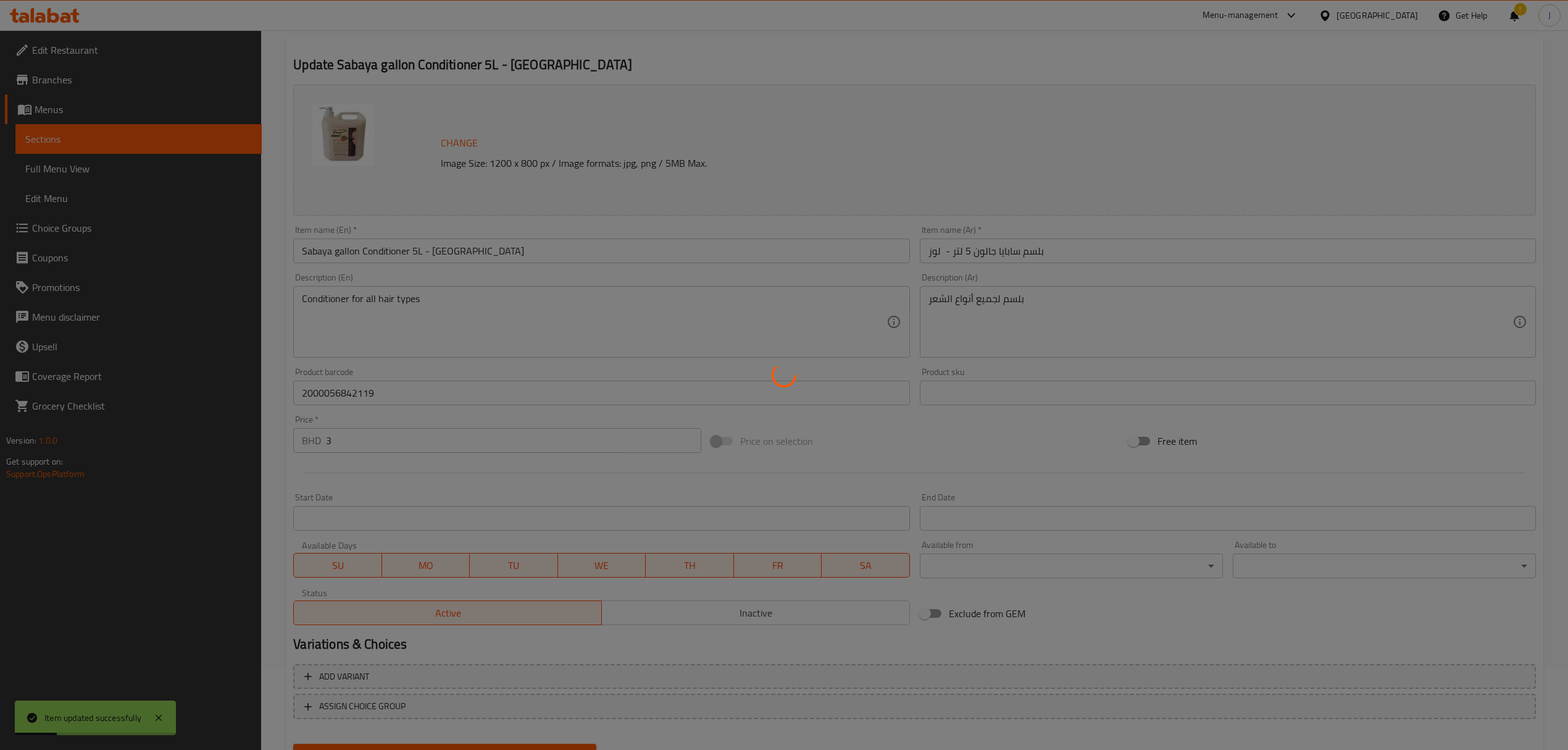
scroll to position [0, 0]
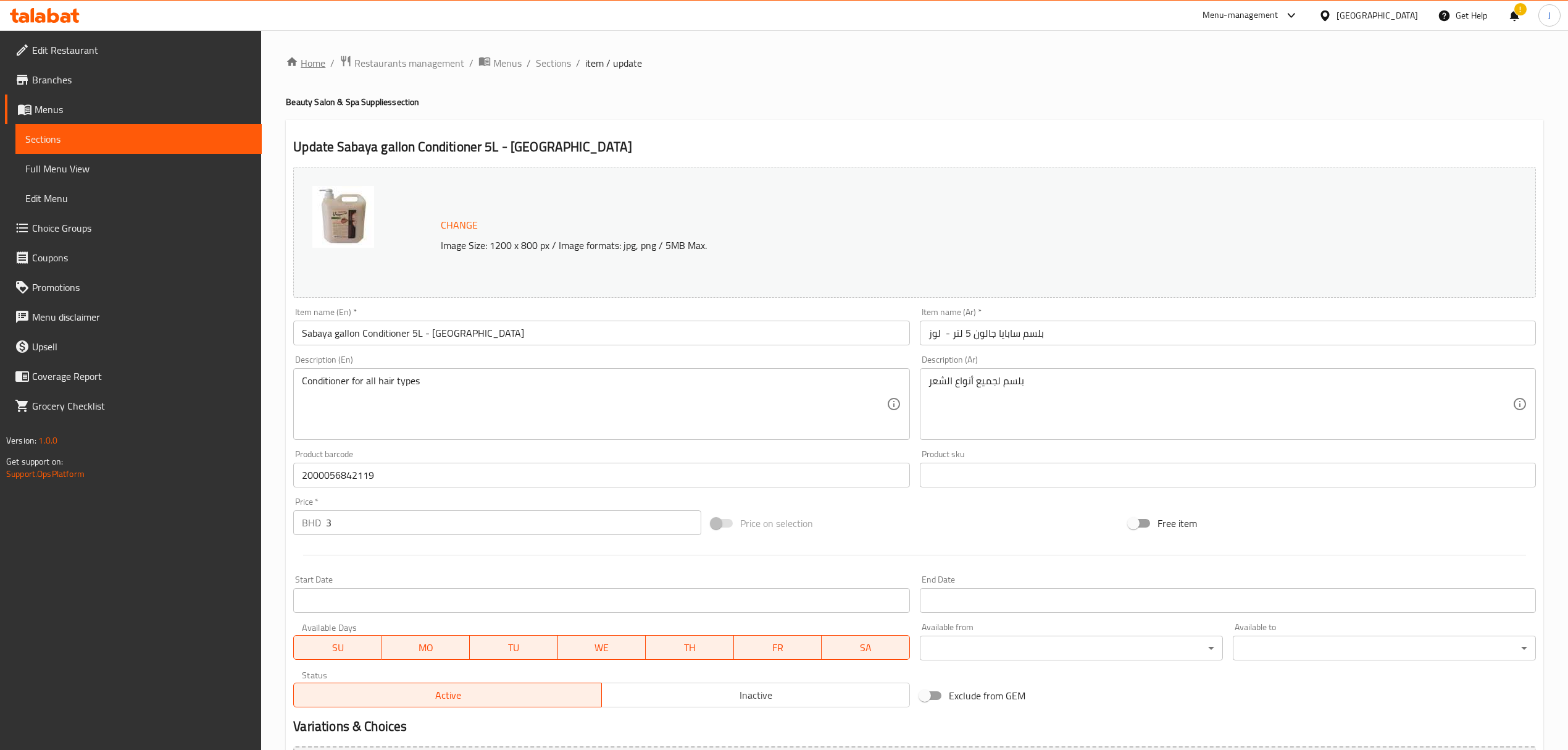
click at [309, 65] on link "Home" at bounding box center [306, 62] width 39 height 15
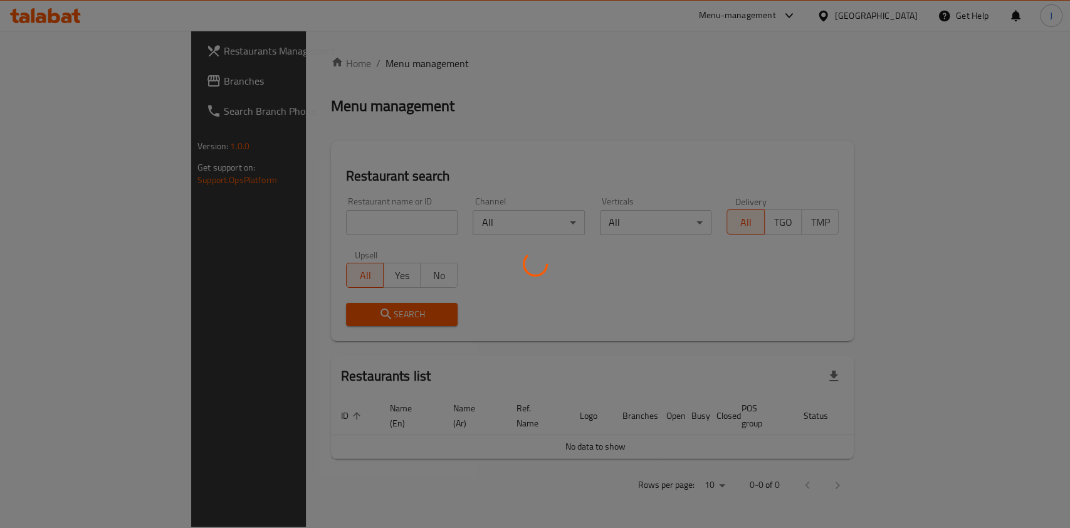
click at [301, 221] on div at bounding box center [535, 264] width 1070 height 528
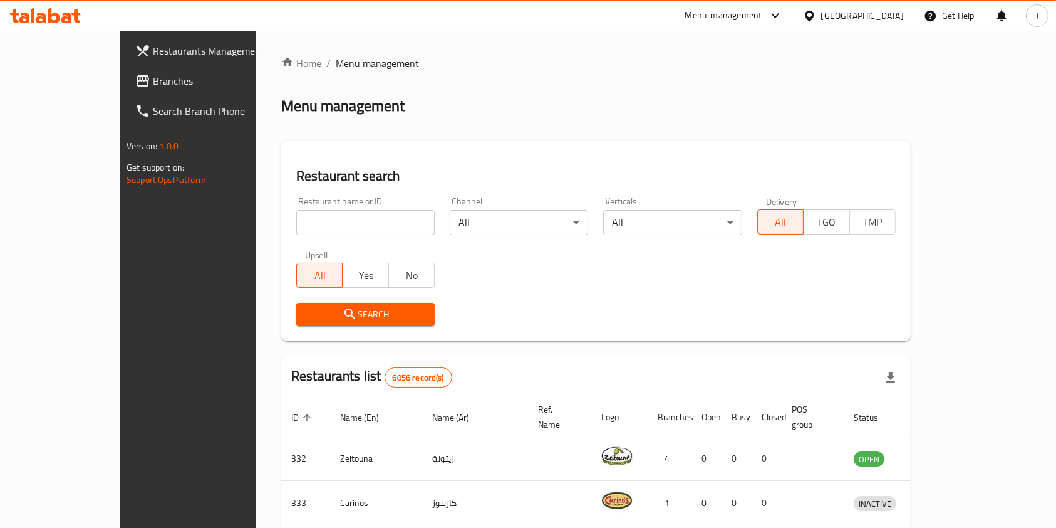
click at [301, 221] on input "search" at bounding box center [365, 222] width 138 height 25
type input "atyab"
click button "Search" at bounding box center [365, 314] width 138 height 23
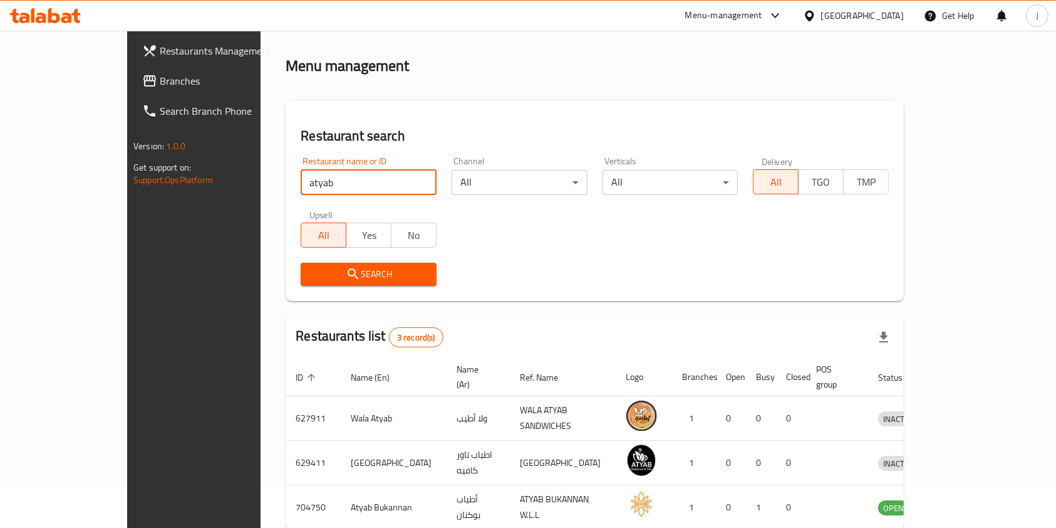
scroll to position [94, 0]
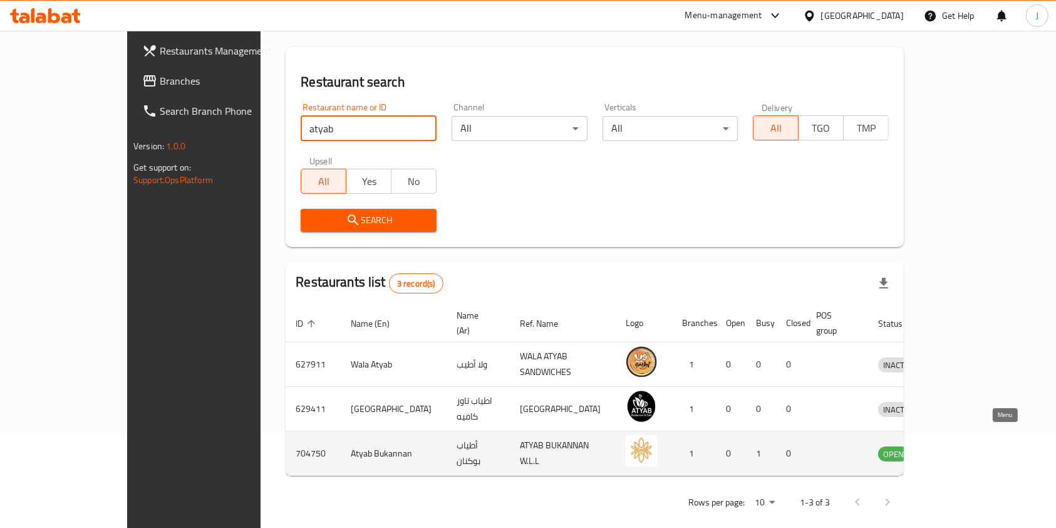
click at [961, 449] on icon "enhanced table" at bounding box center [954, 454] width 14 height 11
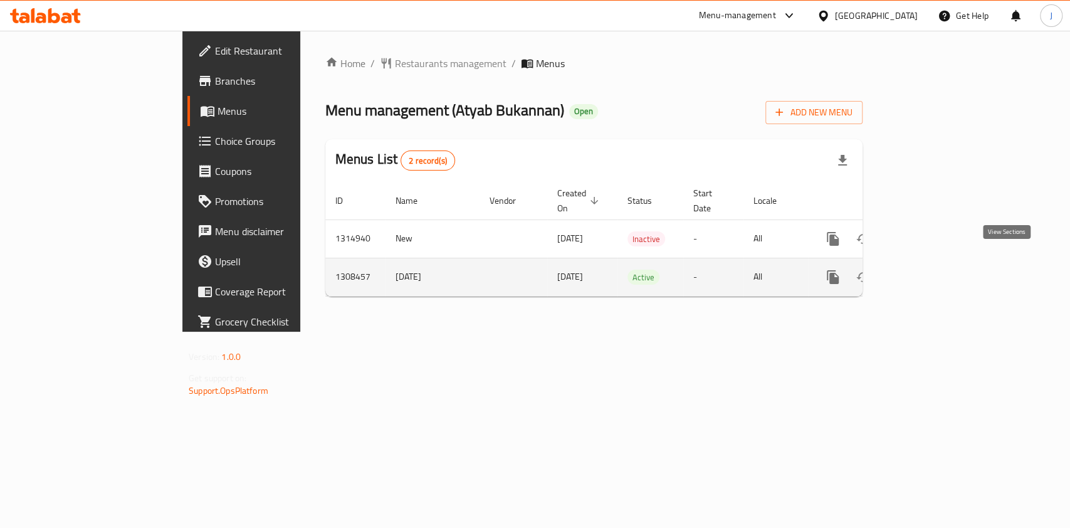
click at [929, 271] on icon "enhanced table" at bounding box center [922, 276] width 11 height 11
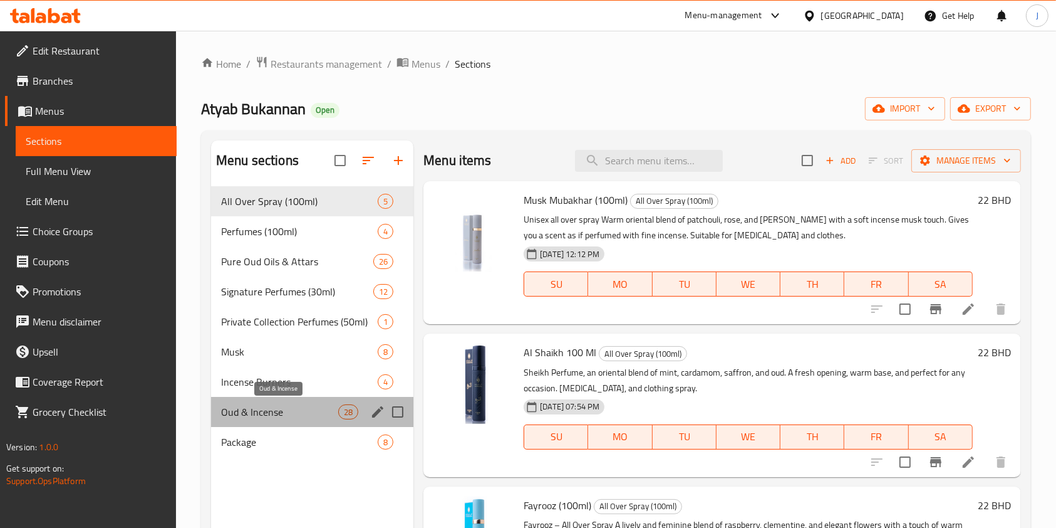
click at [261, 413] on span "Oud & Incense" at bounding box center [279, 411] width 117 height 15
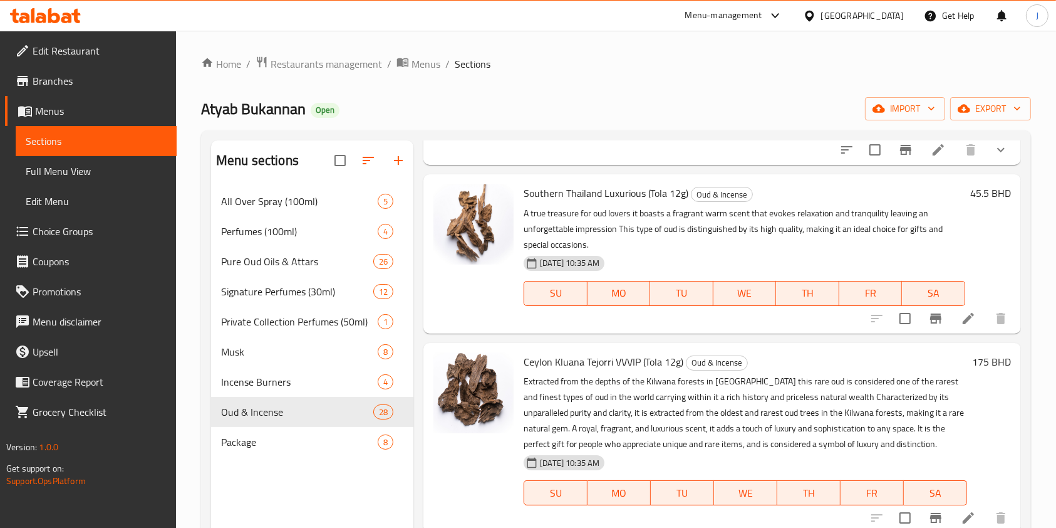
scroll to position [4010, 0]
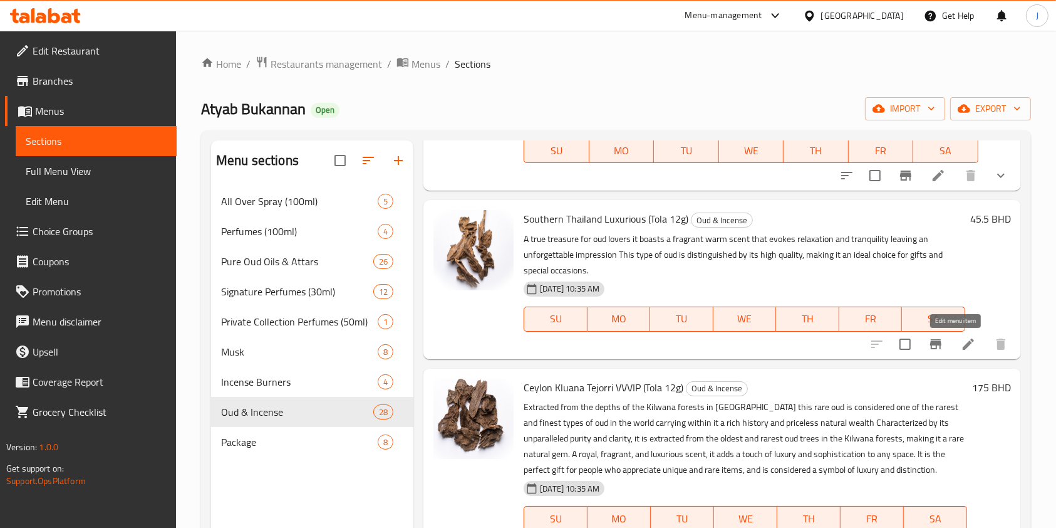
click at [963, 344] on icon at bounding box center [968, 343] width 11 height 11
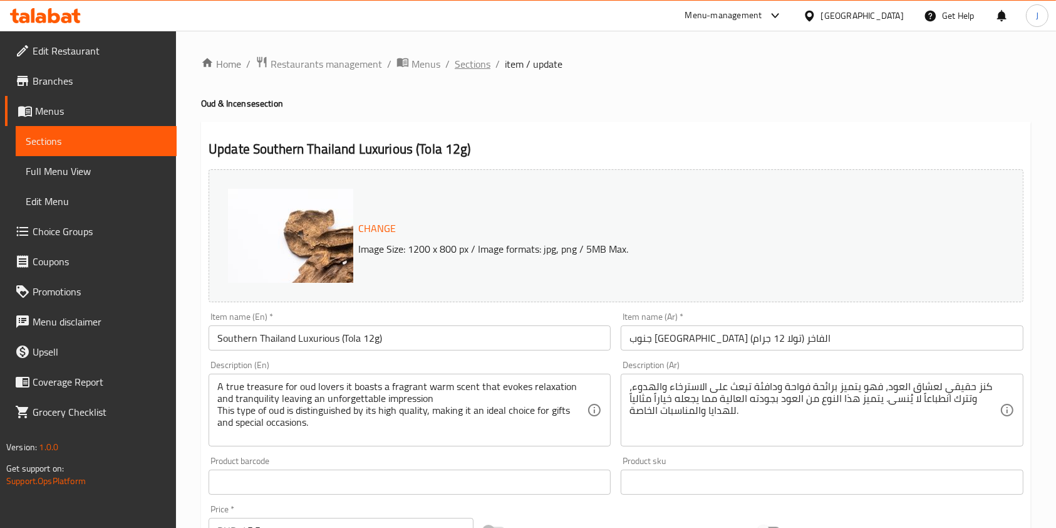
click at [483, 65] on span "Sections" at bounding box center [473, 63] width 36 height 15
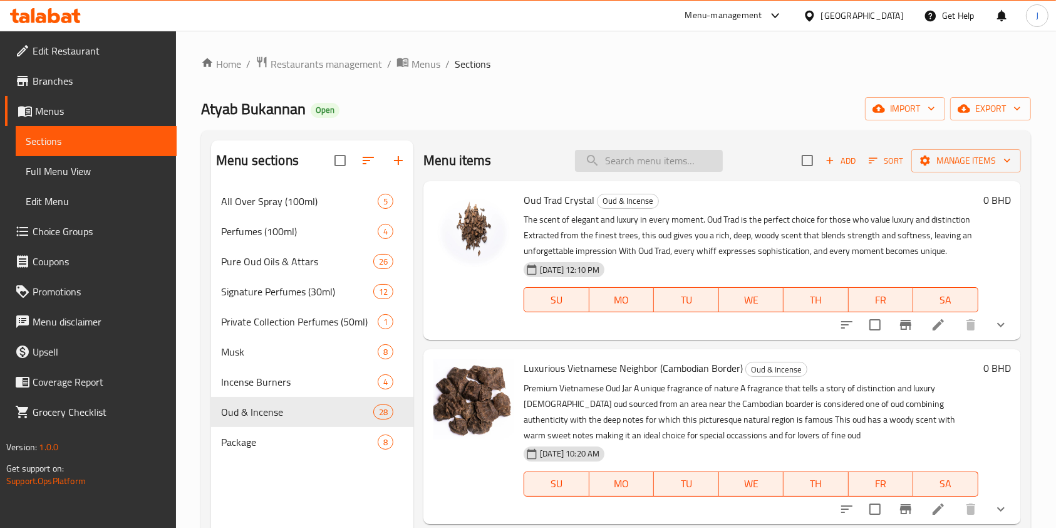
click at [664, 169] on input "search" at bounding box center [649, 161] width 148 height 22
paste input "Southern Thailand Luxurious"
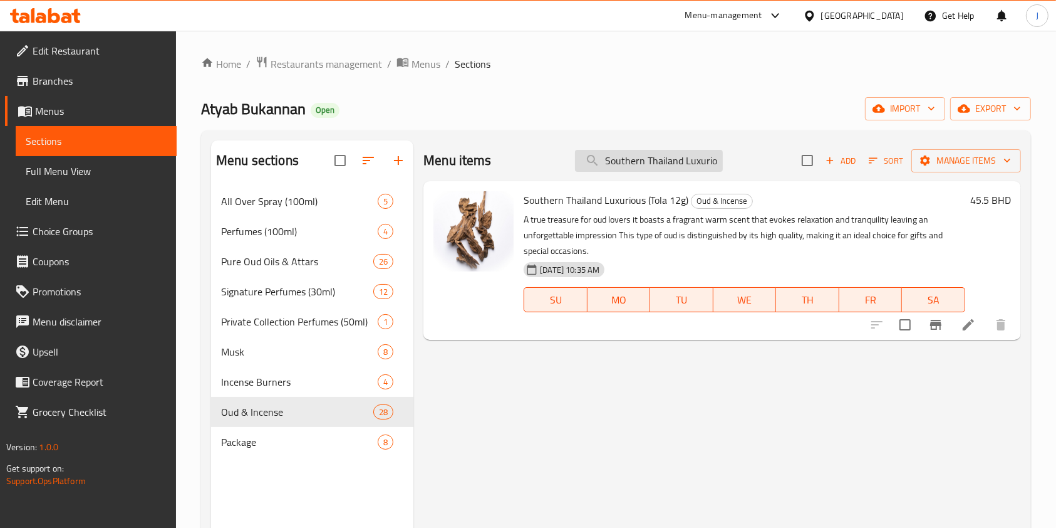
click at [625, 156] on input "Southern Thailand Luxurious" at bounding box center [649, 161] width 148 height 22
paste input "Ceylon Kluana Tejorri VVVIP"
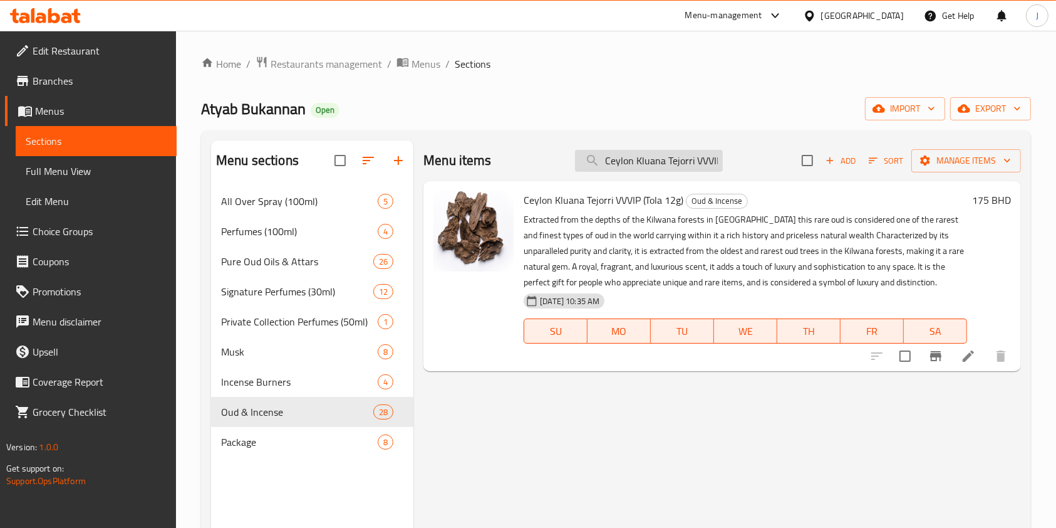
click at [671, 162] on input "Ceylon Kluana Tejorri VVVIP" at bounding box center [649, 161] width 148 height 22
paste input "Royal VIP (Tola 12g) Oud & Incense One of the rarest and mo"
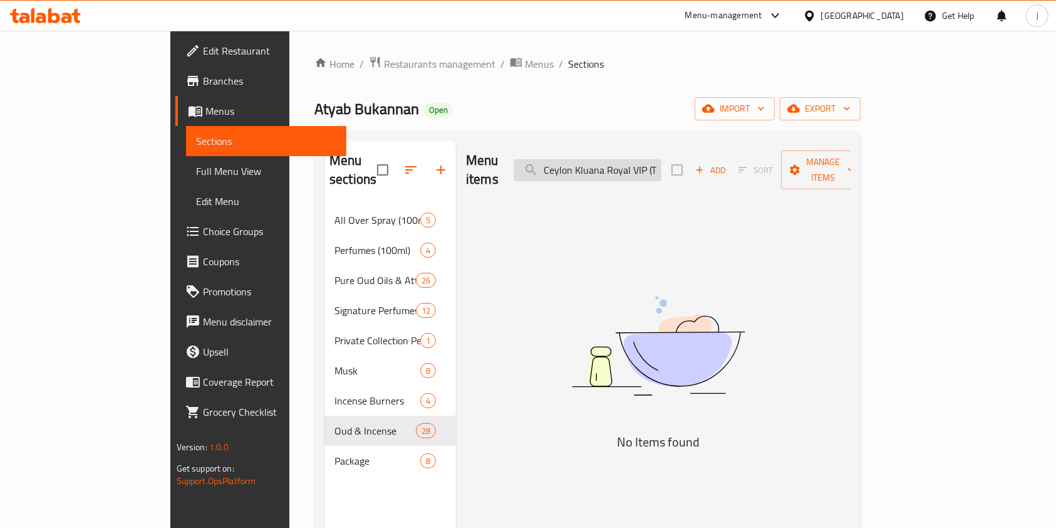
click at [657, 159] on input "Ceylon Kluana Royal VIP (Tola 12g) Oud & Incense One of the" at bounding box center [588, 170] width 148 height 22
paste input "search"
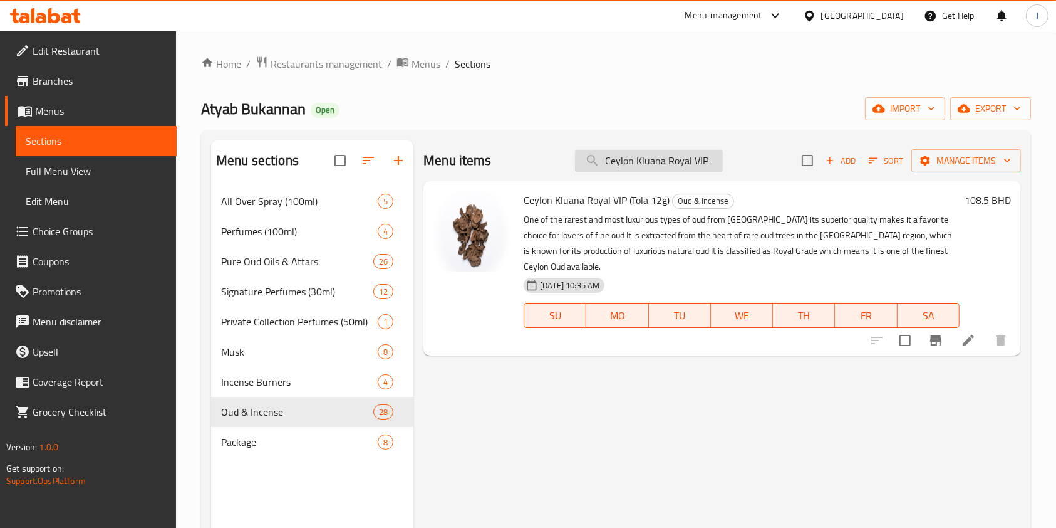
click at [633, 157] on input "Ceylon Kluana Royal VIP" at bounding box center [649, 161] width 148 height 22
click at [635, 156] on input "Ceylon Kluana Royal VIP" at bounding box center [649, 161] width 148 height 22
paste input "Malaysian Sarawak Luxury"
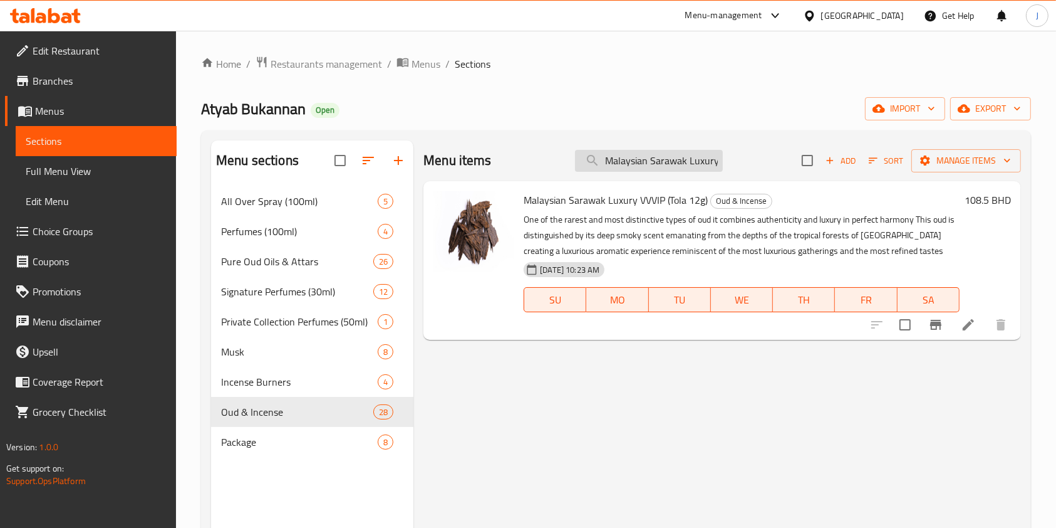
click at [637, 155] on input "Malaysian Sarawak Luxury" at bounding box center [649, 161] width 148 height 22
click at [641, 168] on input "Malaysian Sarawak Luxury" at bounding box center [649, 161] width 148 height 22
click at [643, 169] on input "Malaysian Sarawak Luxury" at bounding box center [649, 161] width 148 height 22
click at [644, 169] on input "Malaysian Sarawak Luxury" at bounding box center [649, 161] width 148 height 22
click at [650, 163] on input "Malaysian Sarawak Luxury" at bounding box center [649, 161] width 148 height 22
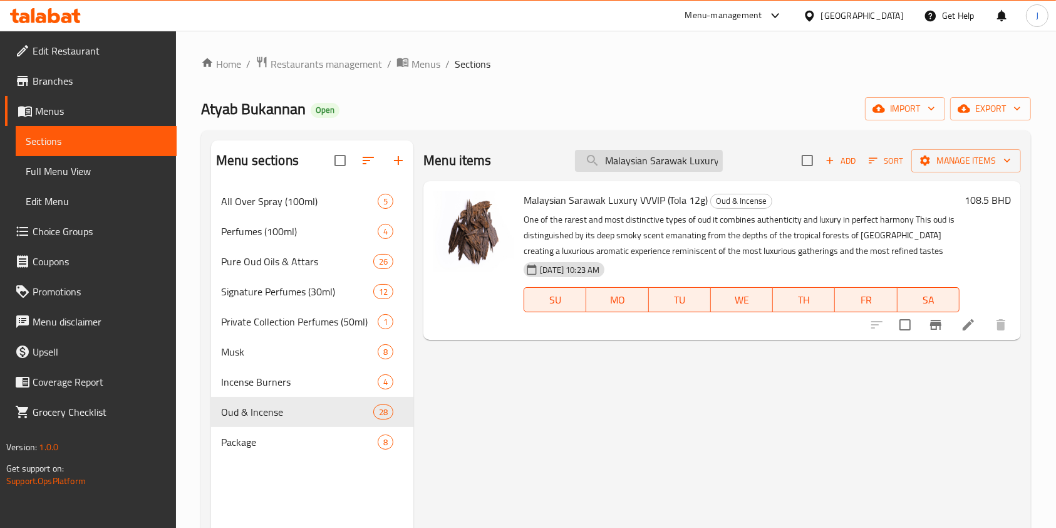
click at [650, 164] on input "Malaysian Sarawak Luxury" at bounding box center [649, 161] width 148 height 22
click at [687, 162] on input "Malaysian Sarawak Luxury" at bounding box center [649, 161] width 148 height 22
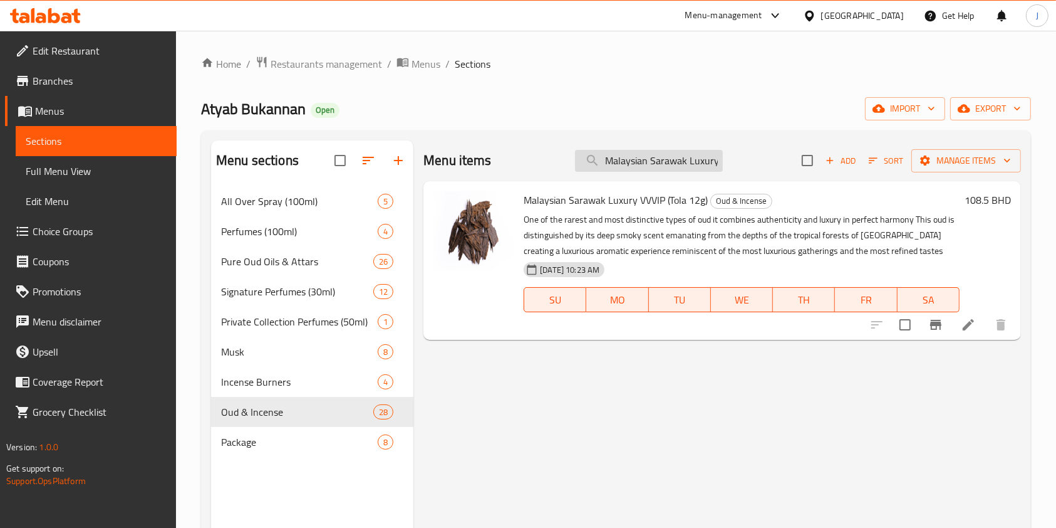
click at [687, 162] on input "Malaysian Sarawak Luxury" at bounding box center [649, 161] width 148 height 22
paste input "[PERSON_NAME]"
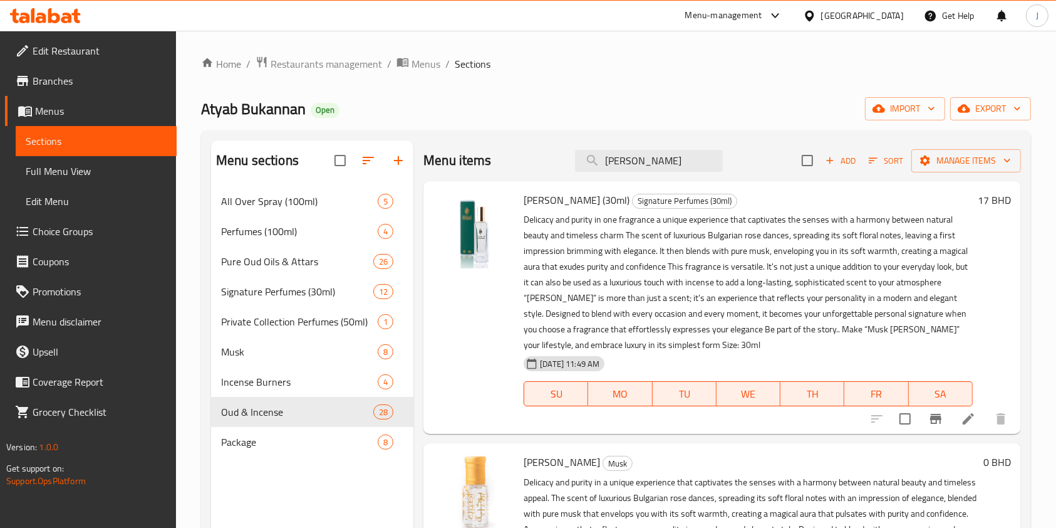
type input "[PERSON_NAME]"
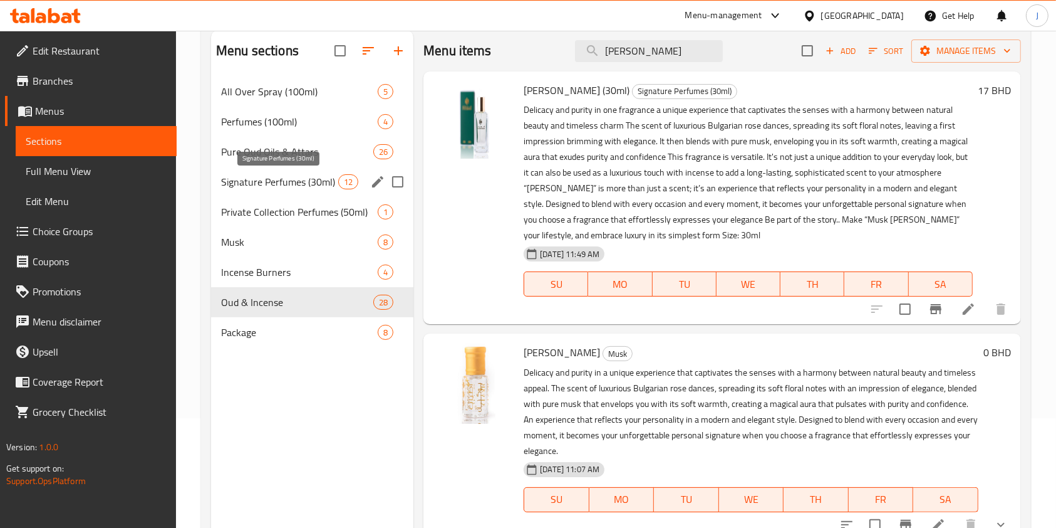
scroll to position [83, 0]
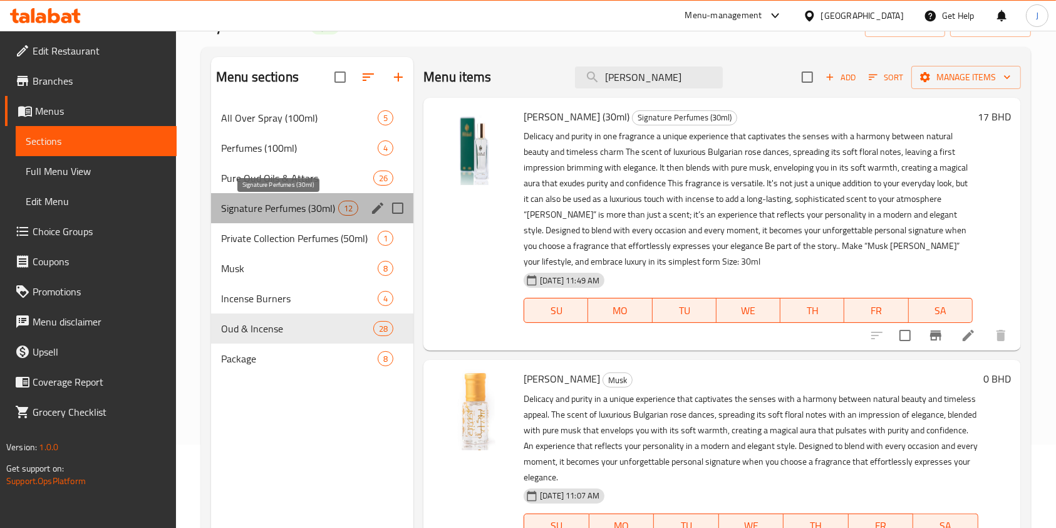
click at [259, 201] on span "Signature Perfumes (30ml)" at bounding box center [279, 208] width 117 height 15
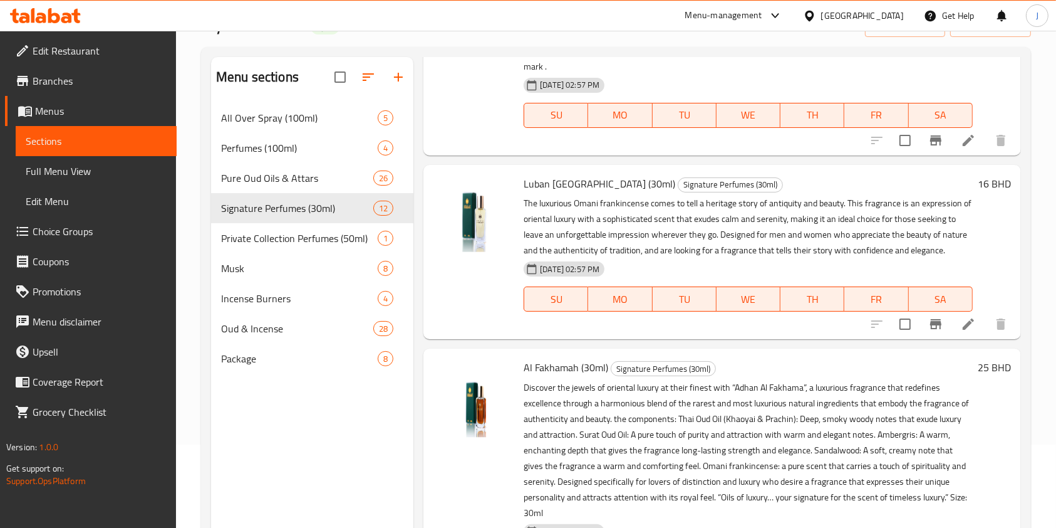
scroll to position [2088, 0]
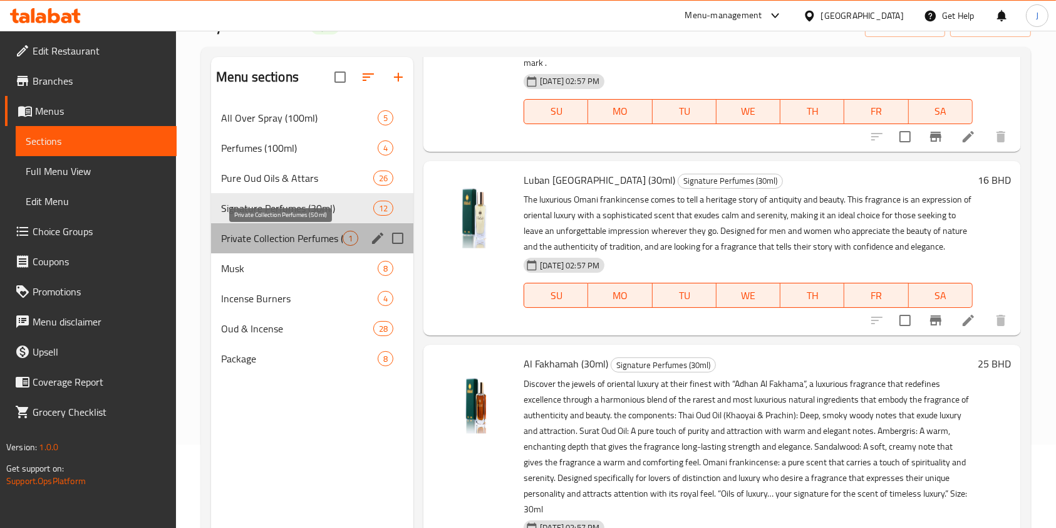
click at [264, 237] on span "Private Collection Perfumes (50ml)" at bounding box center [282, 238] width 122 height 15
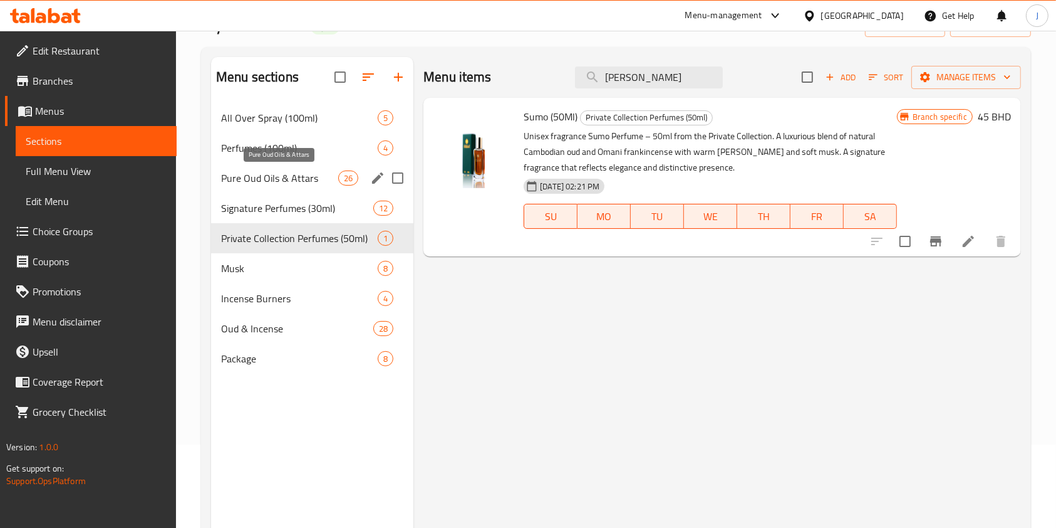
click at [277, 170] on span "Pure Oud Oils & Attars" at bounding box center [279, 177] width 117 height 15
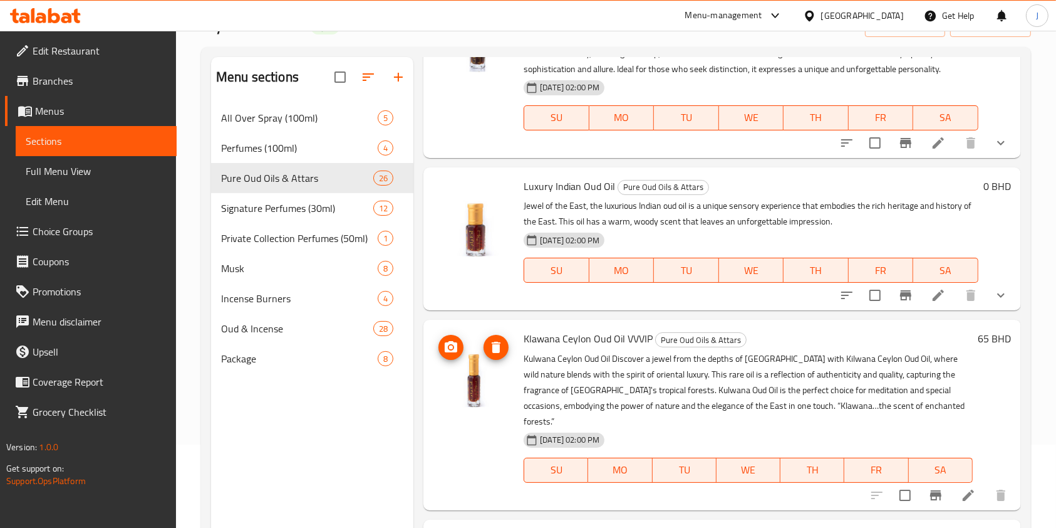
scroll to position [2339, 0]
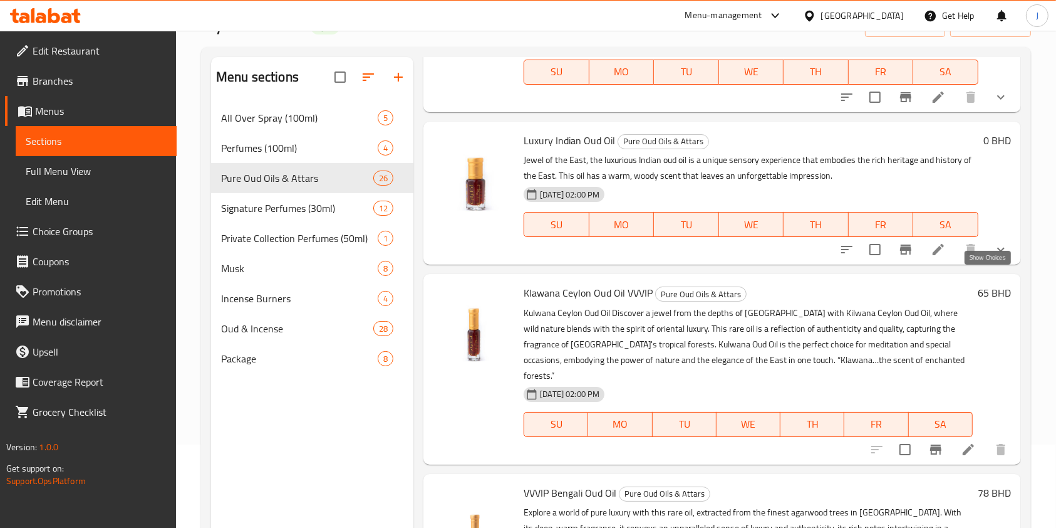
click at [994, 257] on icon "show more" at bounding box center [1001, 249] width 15 height 15
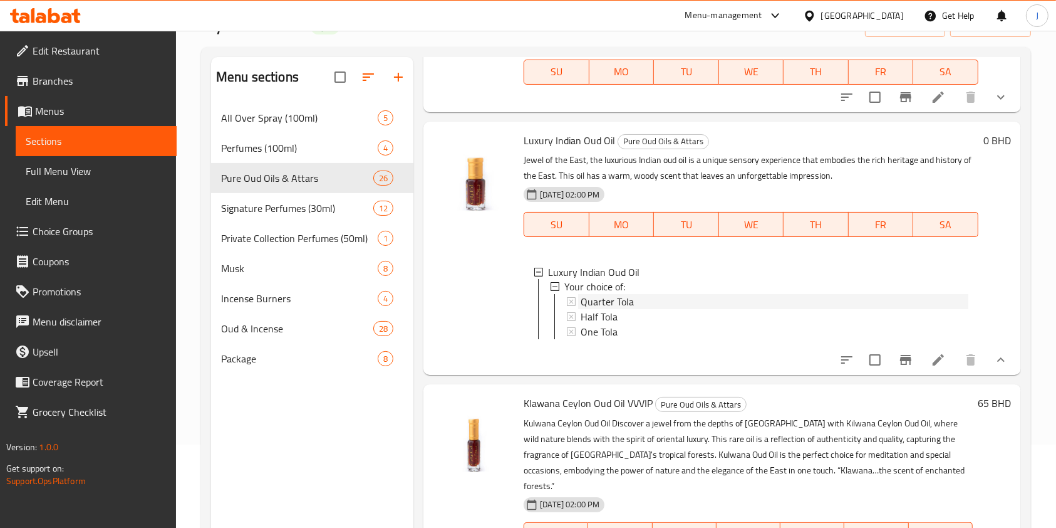
click at [608, 310] on span "Quarter Tola" at bounding box center [607, 301] width 53 height 15
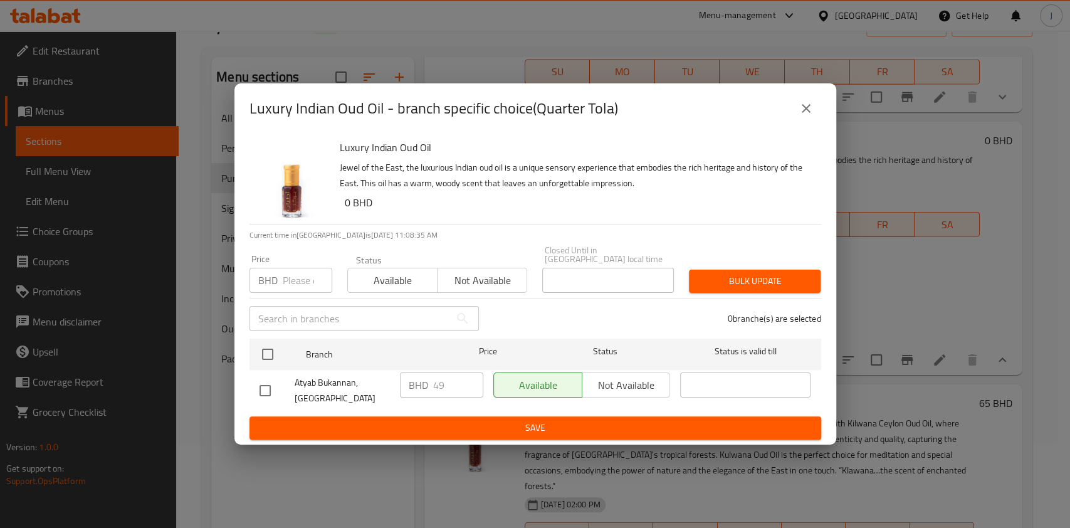
click at [1038, 88] on div "Luxury Indian Oud Oil - branch specific choice(Quarter Tola) Luxury Indian Oud …" at bounding box center [535, 264] width 1070 height 528
click at [812, 113] on icon "close" at bounding box center [805, 108] width 15 height 15
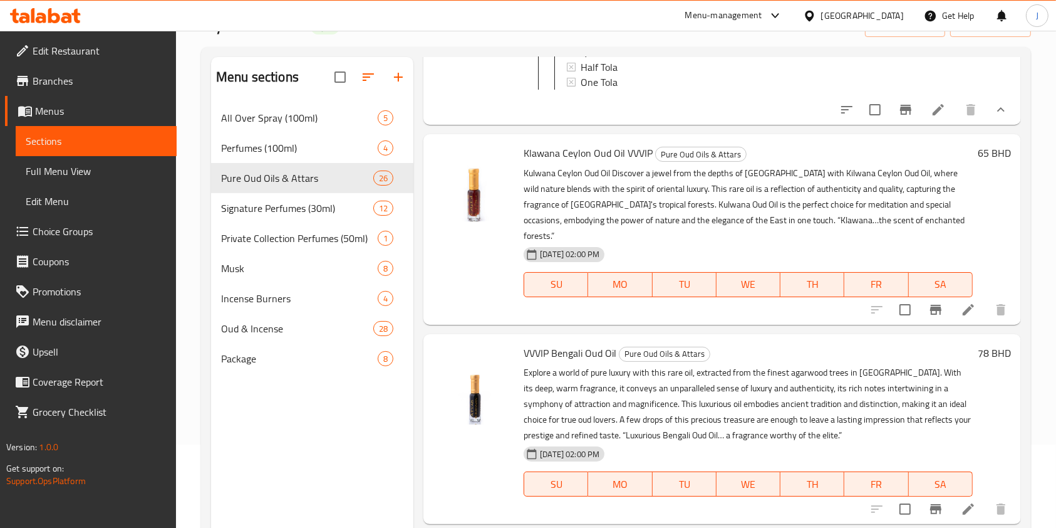
scroll to position [2590, 0]
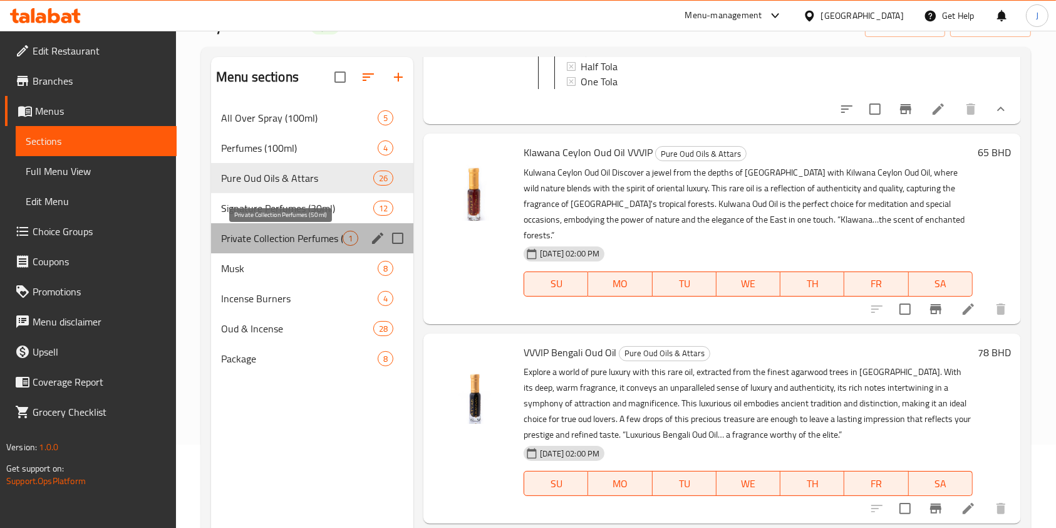
click at [264, 238] on span "Private Collection Perfumes (50ml)" at bounding box center [282, 238] width 122 height 15
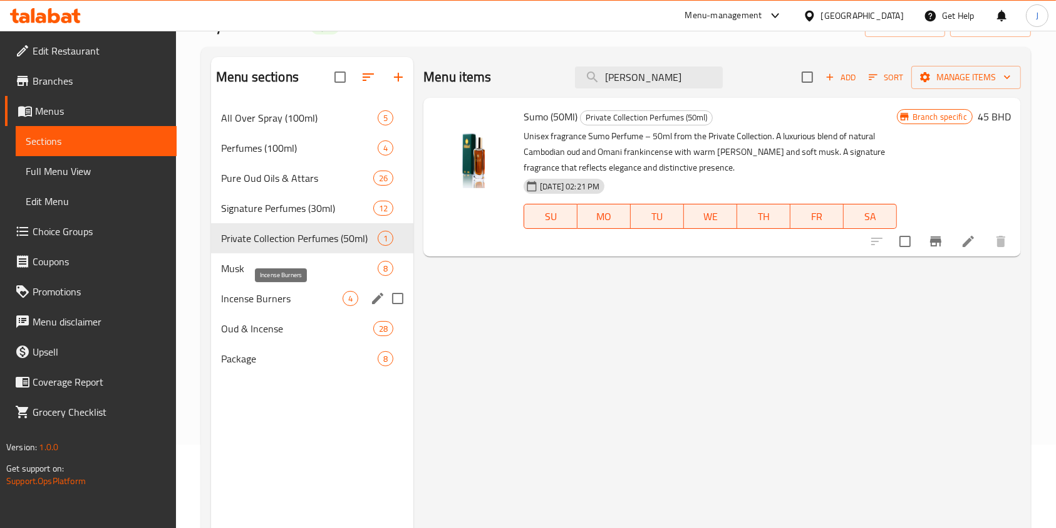
click at [279, 304] on span "Incense Burners" at bounding box center [282, 298] width 122 height 15
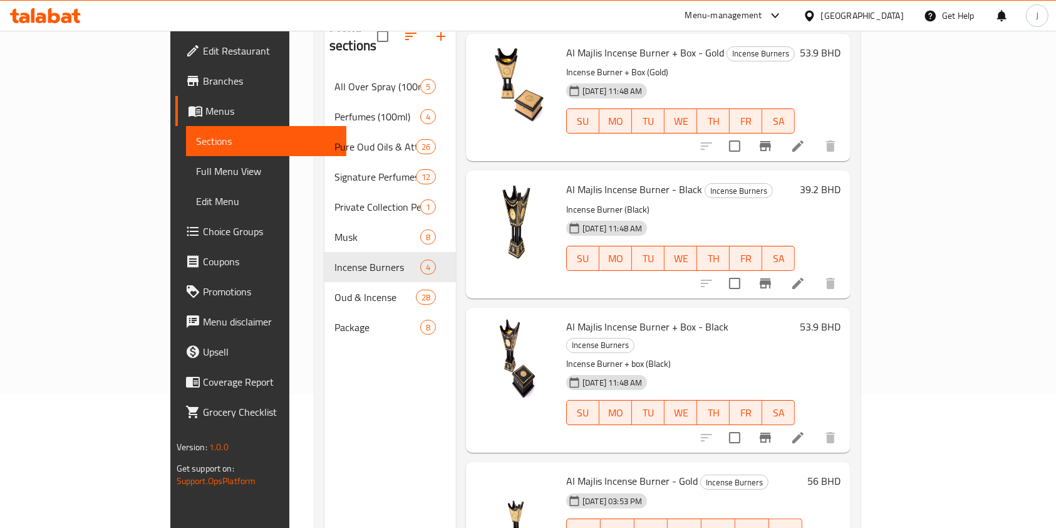
scroll to position [175, 0]
